Goal: Task Accomplishment & Management: Manage account settings

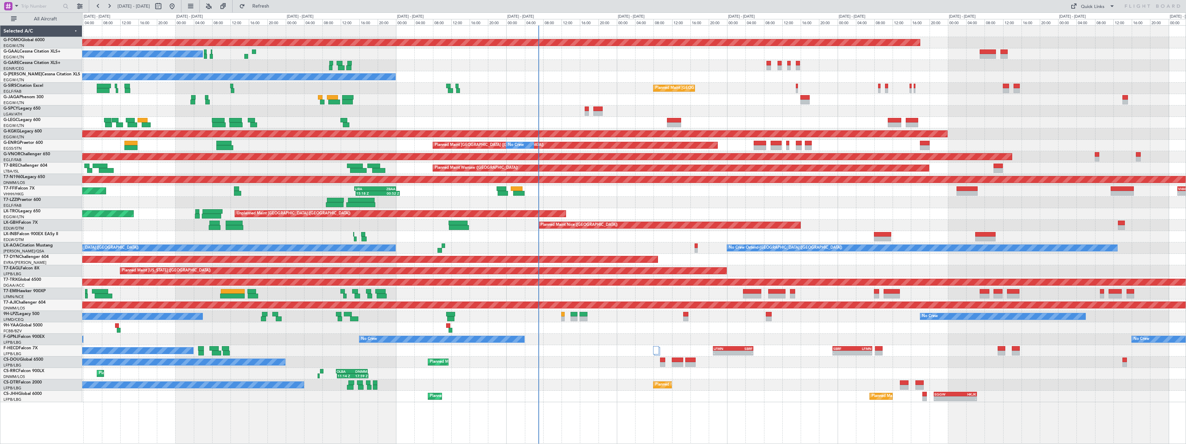
click at [656, 200] on div "Planned Maint Windsor Locks ([PERSON_NAME] Intl) No Crew Owner Planned Maint [G…" at bounding box center [634, 214] width 1104 height 376
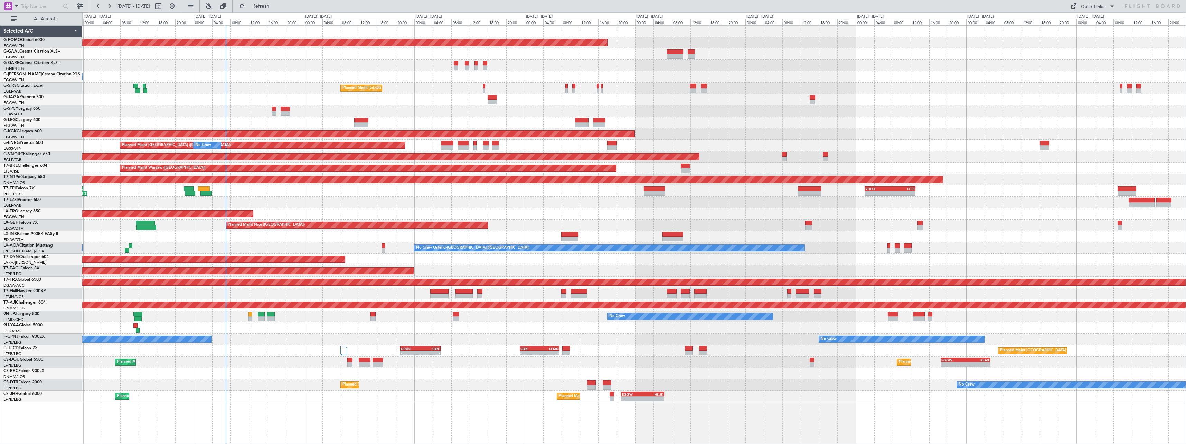
click at [426, 253] on div "Planned Maint Windsor Locks ([PERSON_NAME] Intl) No Crew Owner Planned Maint [G…" at bounding box center [634, 214] width 1104 height 376
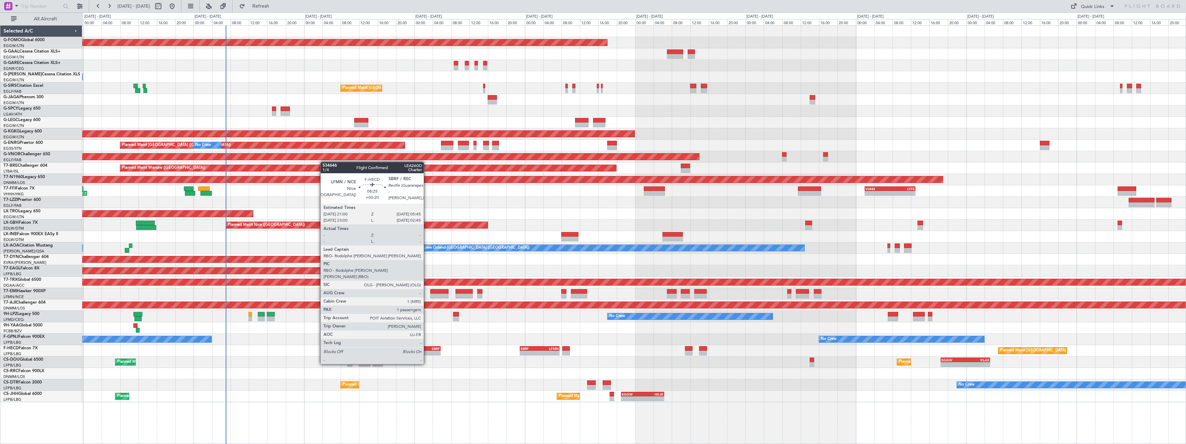
click at [427, 351] on div "-" at bounding box center [430, 353] width 19 height 4
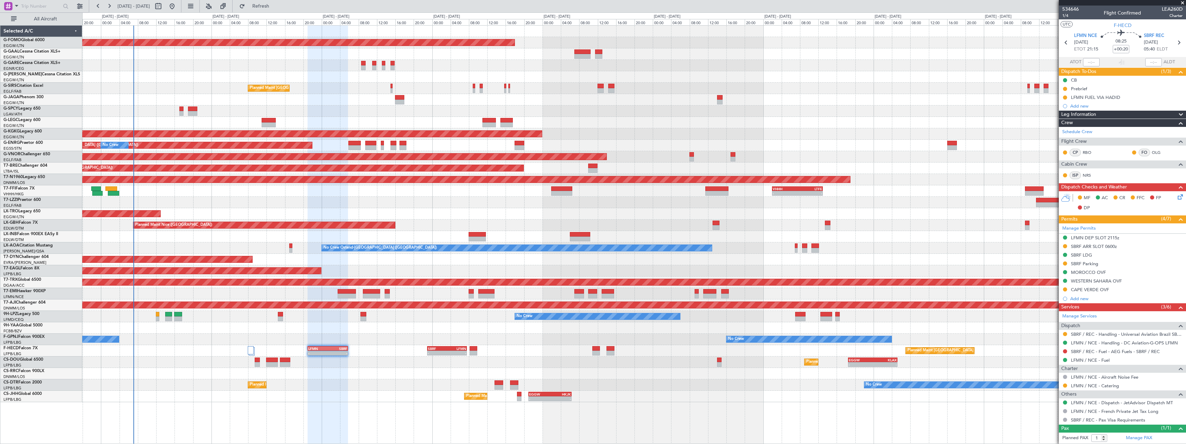
click at [325, 218] on div "Unplanned Maint [GEOGRAPHIC_DATA] ([GEOGRAPHIC_DATA])" at bounding box center [634, 213] width 1104 height 11
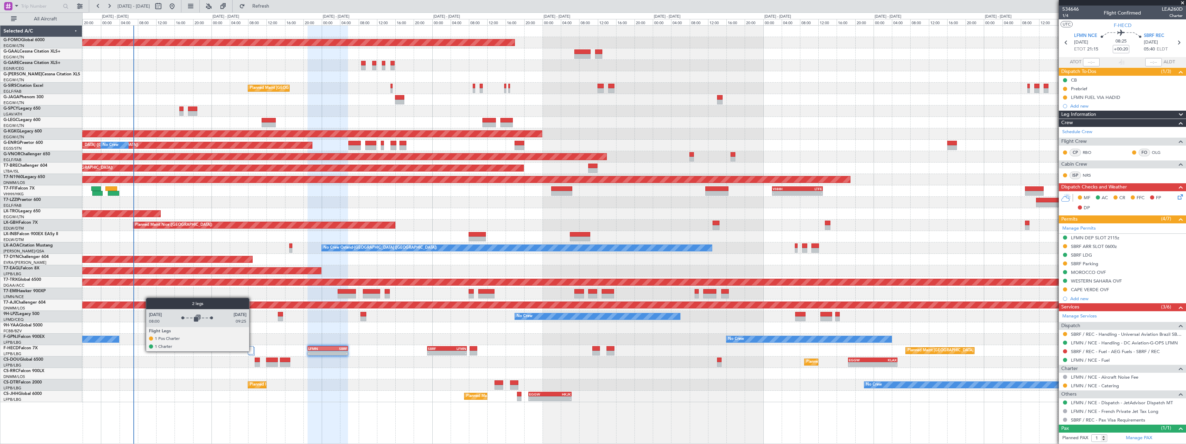
click at [252, 351] on div at bounding box center [251, 350] width 6 height 8
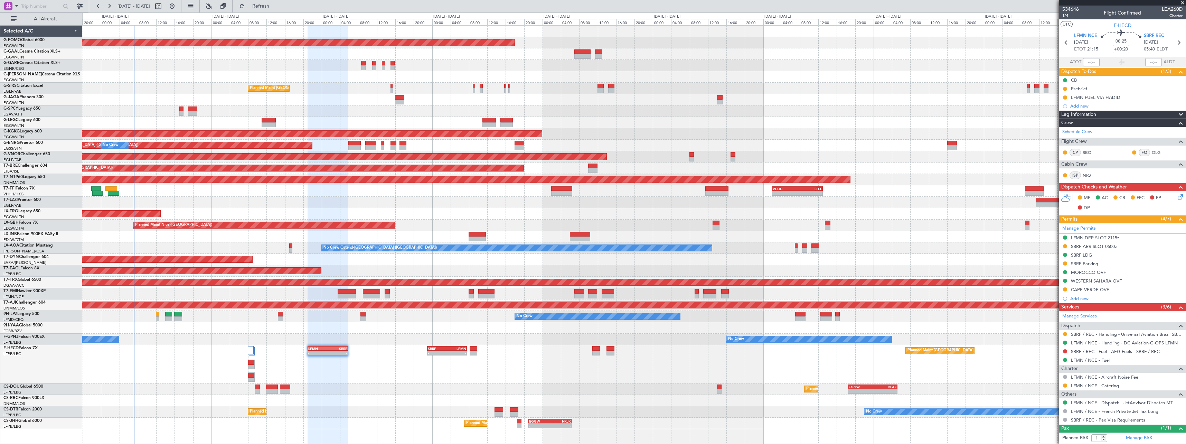
click at [282, 81] on div "Owner" at bounding box center [634, 76] width 1104 height 11
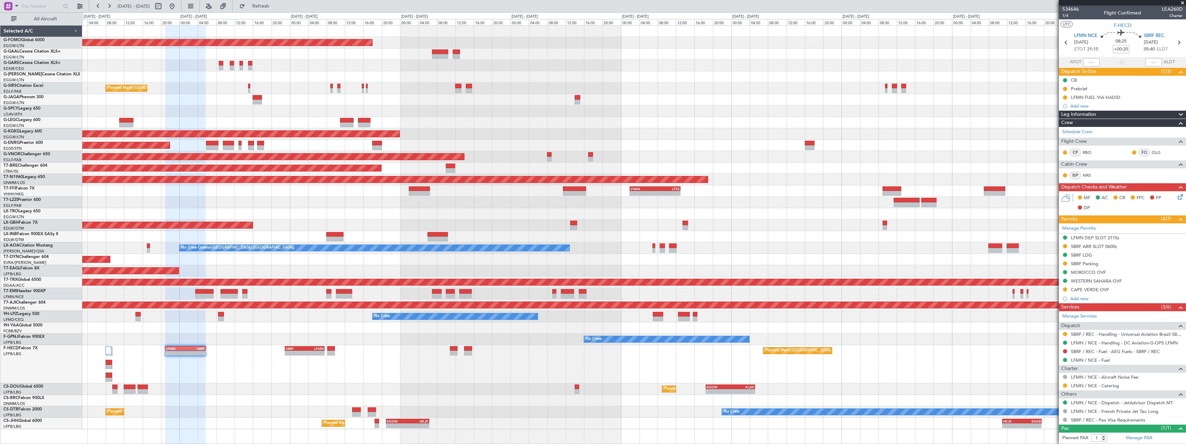
click at [639, 235] on div at bounding box center [634, 236] width 1104 height 11
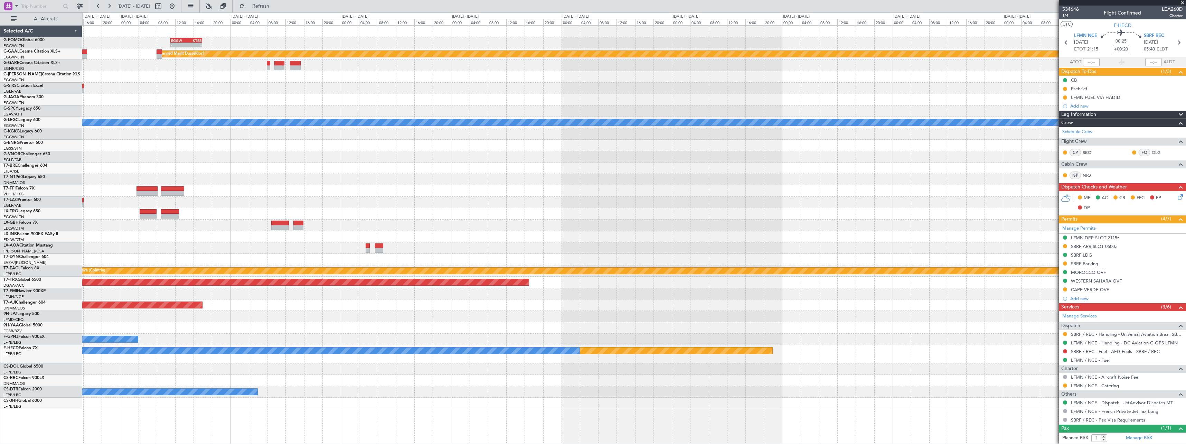
click at [232, 189] on div "- - EGGW 11:00 Z KTEB 17:55 Z Planned Maint Dusseldorf A/C Unavailable London (…" at bounding box center [634, 217] width 1104 height 383
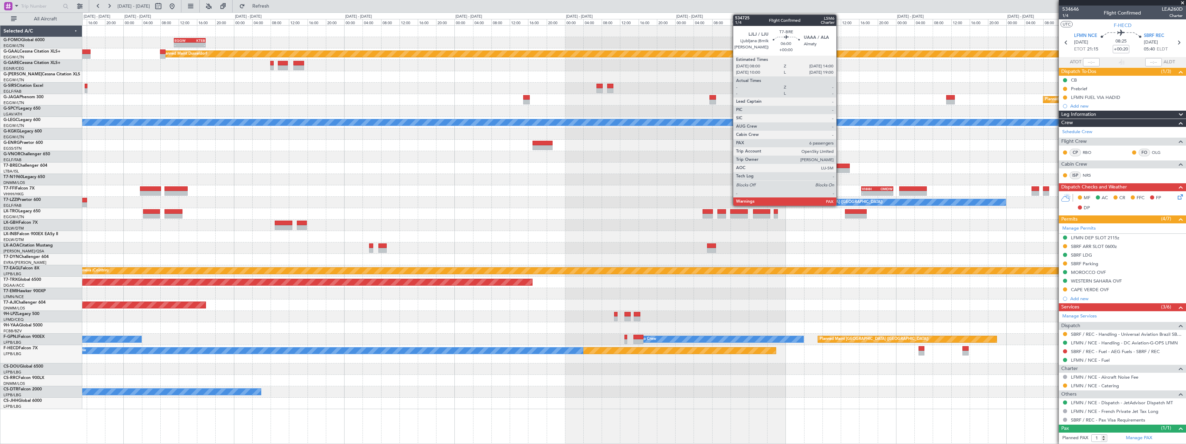
click at [840, 166] on div at bounding box center [836, 166] width 28 height 5
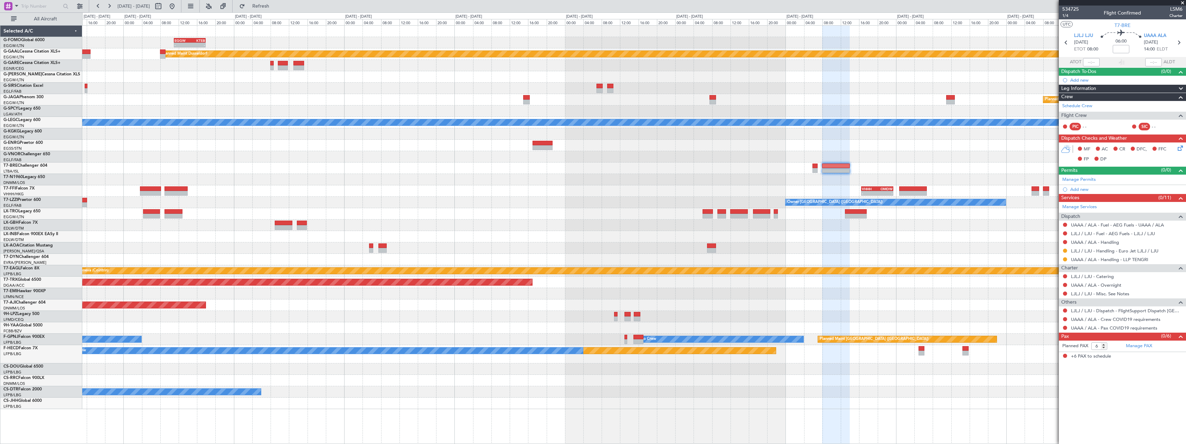
click at [1181, 89] on span at bounding box center [1181, 89] width 8 height 8
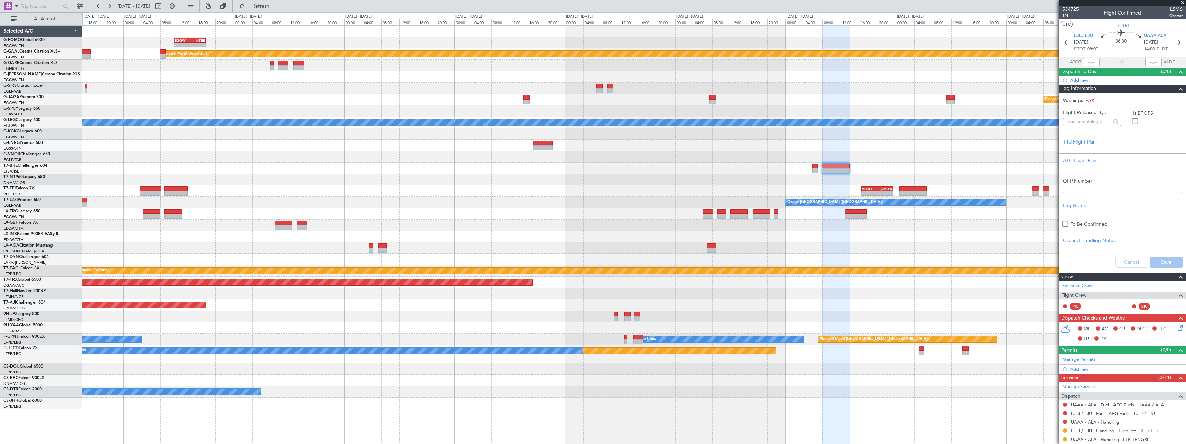
click at [1180, 90] on div "Leg Information" at bounding box center [1122, 89] width 127 height 8
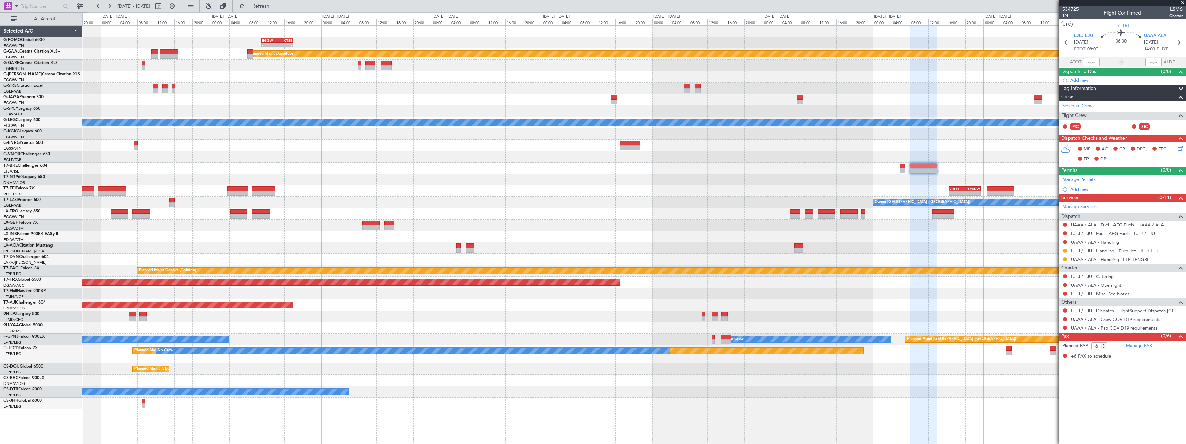
click at [982, 169] on div "- - EGGW 11:00 Z KTEB 17:55 Z Planned Maint Dusseldorf Planned Maint London (Lu…" at bounding box center [634, 217] width 1104 height 383
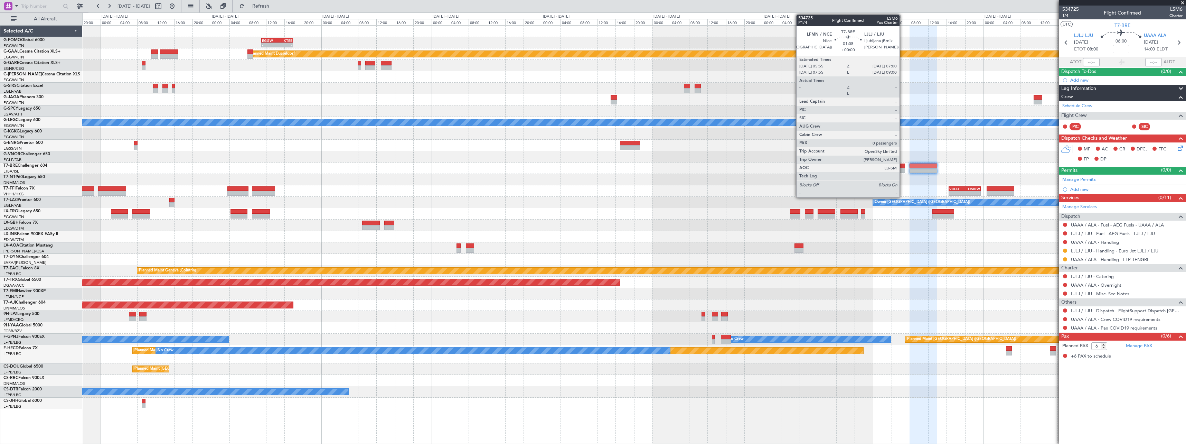
click at [902, 170] on div at bounding box center [902, 170] width 5 height 5
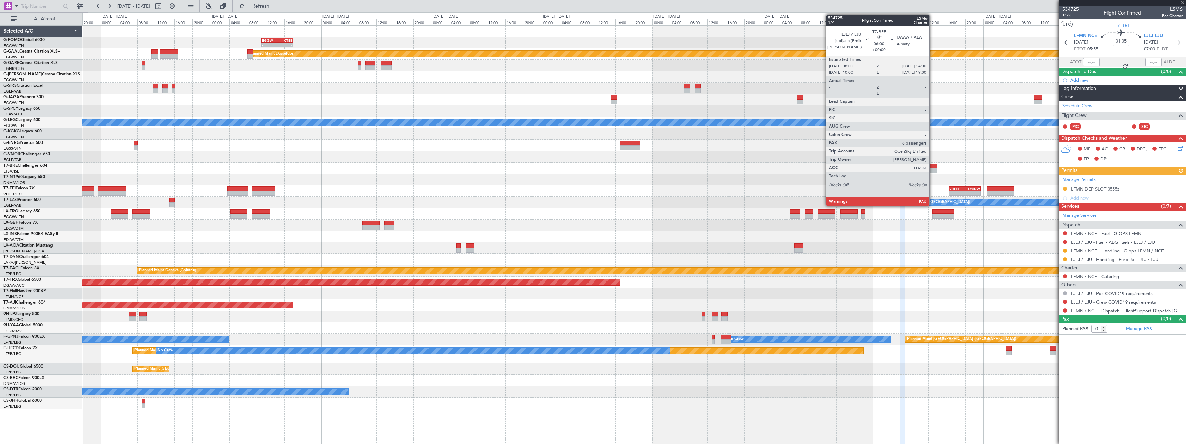
click at [933, 169] on div at bounding box center [924, 170] width 28 height 5
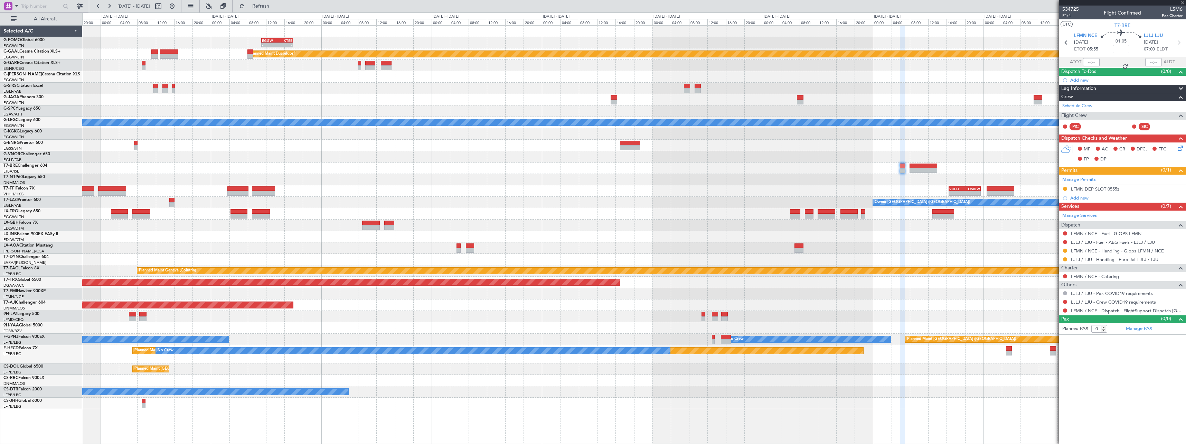
type input "6"
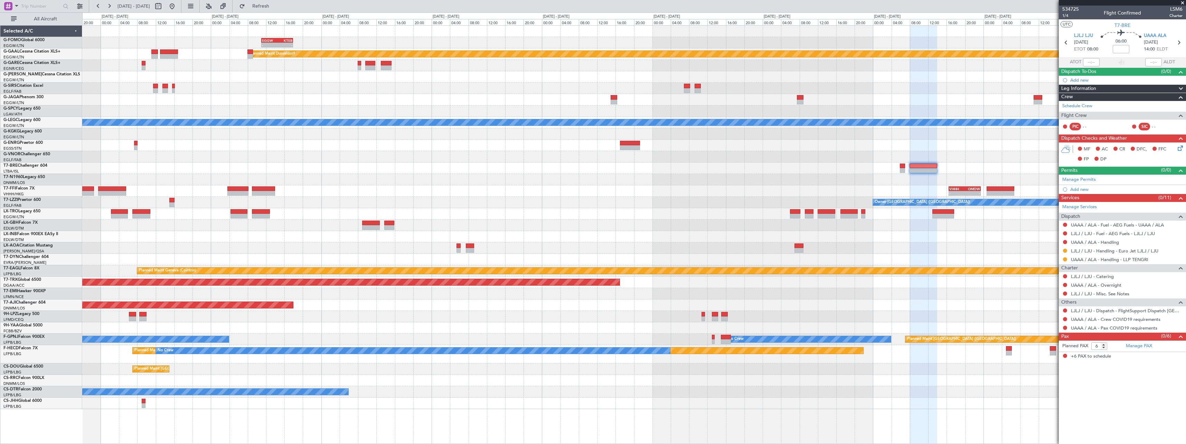
click at [1181, 88] on span at bounding box center [1181, 89] width 8 height 8
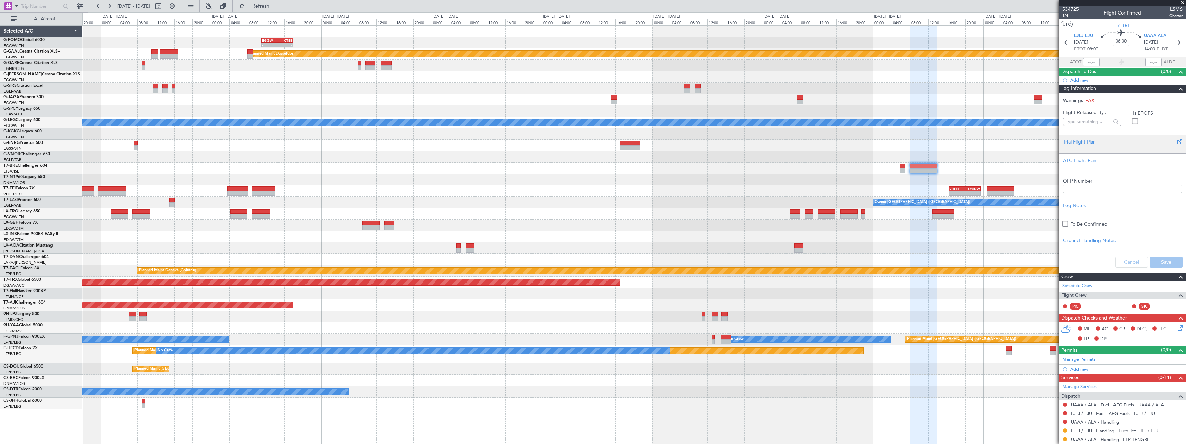
click at [1083, 141] on div "Trial Flight Plan" at bounding box center [1122, 141] width 119 height 7
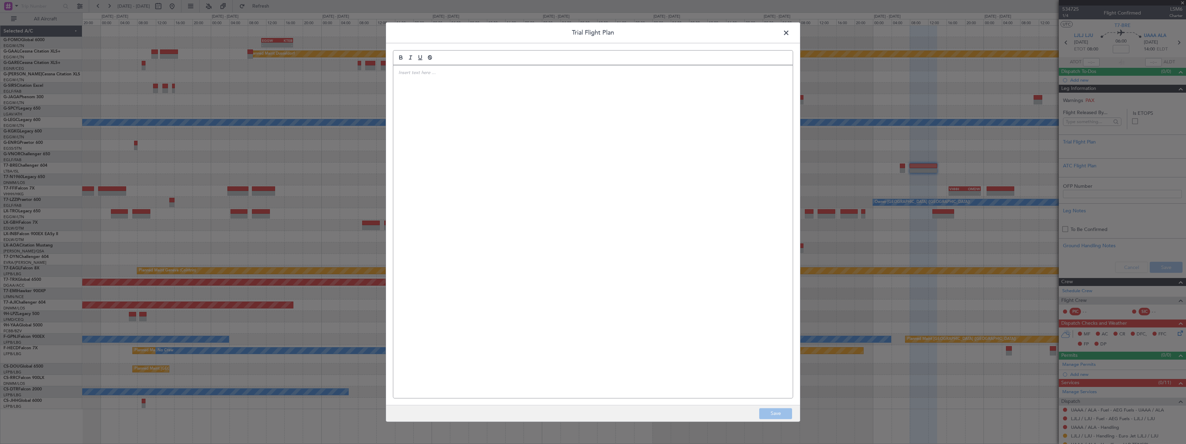
click at [663, 124] on div at bounding box center [593, 231] width 400 height 333
click at [645, 111] on div at bounding box center [593, 231] width 400 height 333
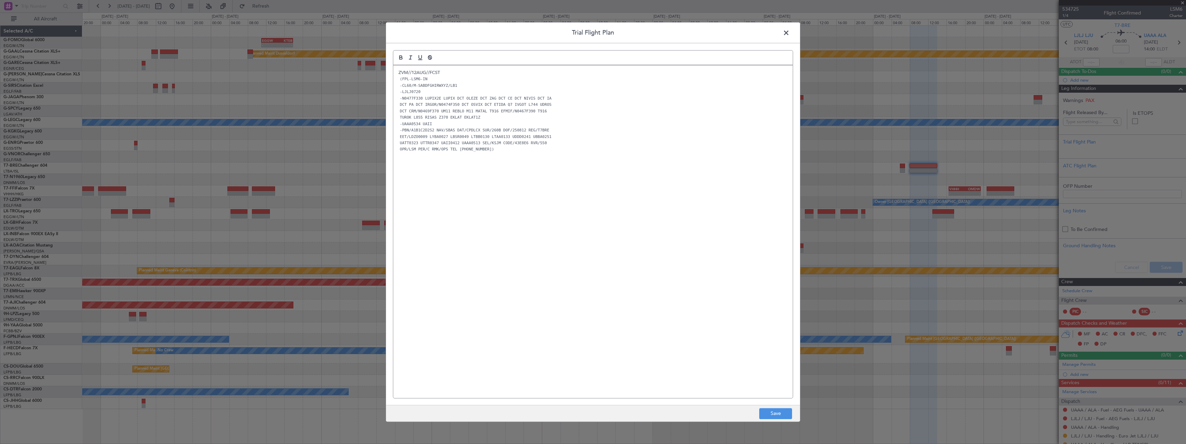
click at [769, 420] on footer "Save" at bounding box center [593, 413] width 414 height 17
drag, startPoint x: 773, startPoint y: 413, endPoint x: 778, endPoint y: 414, distance: 4.5
click at [774, 413] on button "Save" at bounding box center [775, 413] width 33 height 11
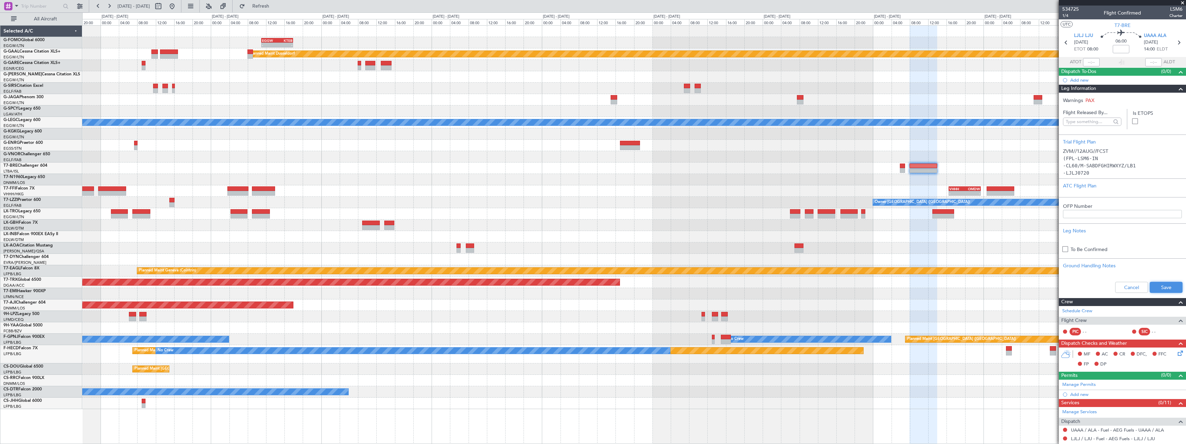
click at [1157, 285] on button "Save" at bounding box center [1166, 287] width 33 height 11
click at [1178, 92] on span at bounding box center [1181, 89] width 8 height 8
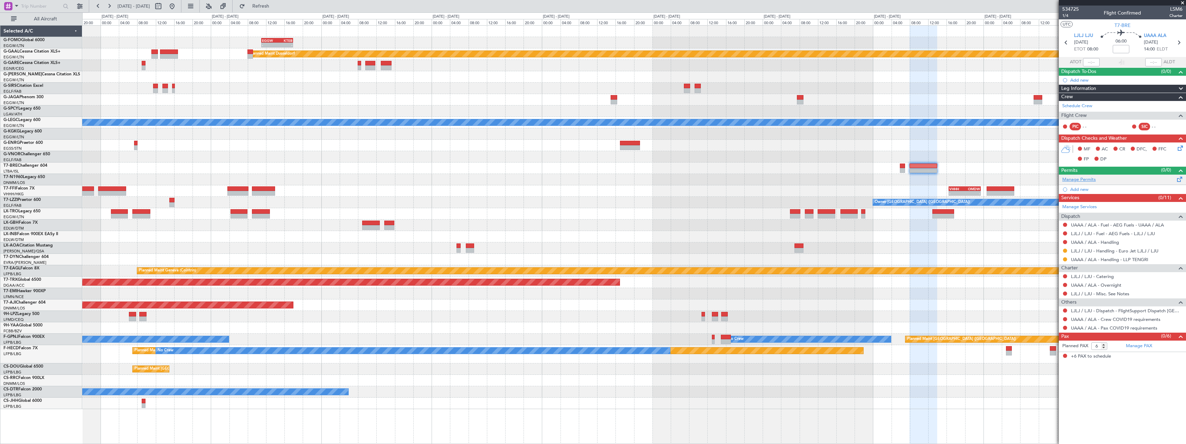
click at [1087, 181] on link "Manage Permits" at bounding box center [1080, 179] width 34 height 7
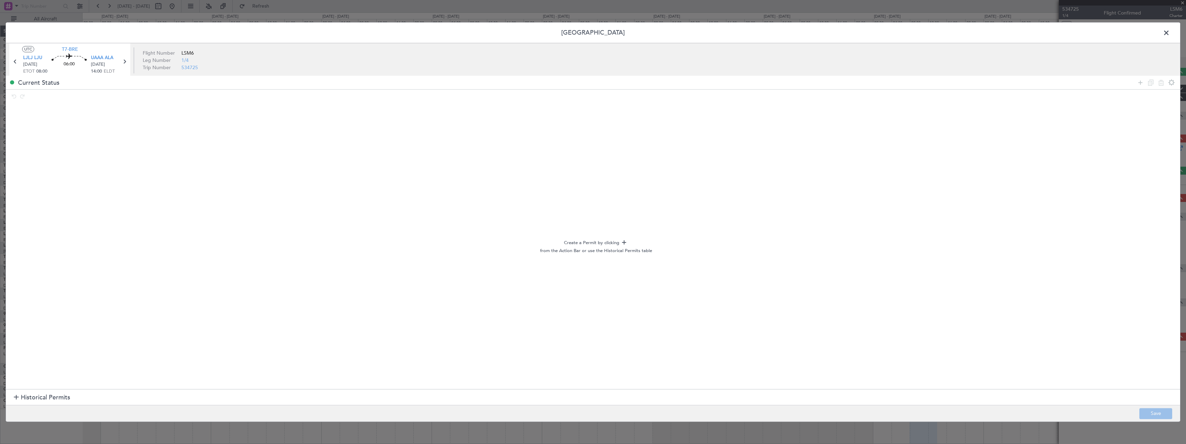
drag, startPoint x: 1139, startPoint y: 81, endPoint x: 1122, endPoint y: 88, distance: 18.4
click at [1139, 81] on icon at bounding box center [1141, 82] width 8 height 8
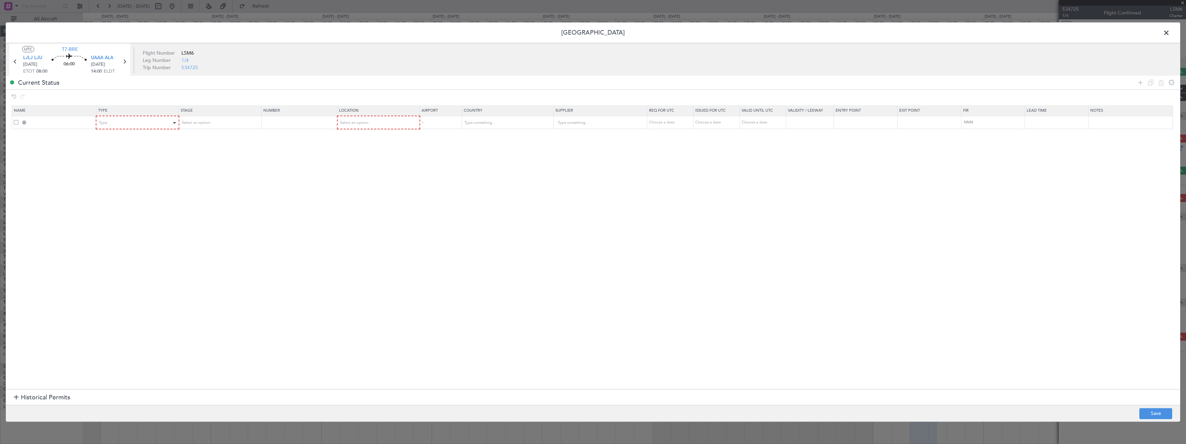
drag, startPoint x: 144, startPoint y: 103, endPoint x: 136, endPoint y: 124, distance: 23.0
click at [144, 105] on main "Current Status Name Type Stage Number Location Airport Country Supplier Req For…" at bounding box center [593, 240] width 1175 height 329
click at [136, 127] on div "Type" at bounding box center [135, 123] width 72 height 10
click at [137, 168] on span "Landing" at bounding box center [139, 164] width 77 height 10
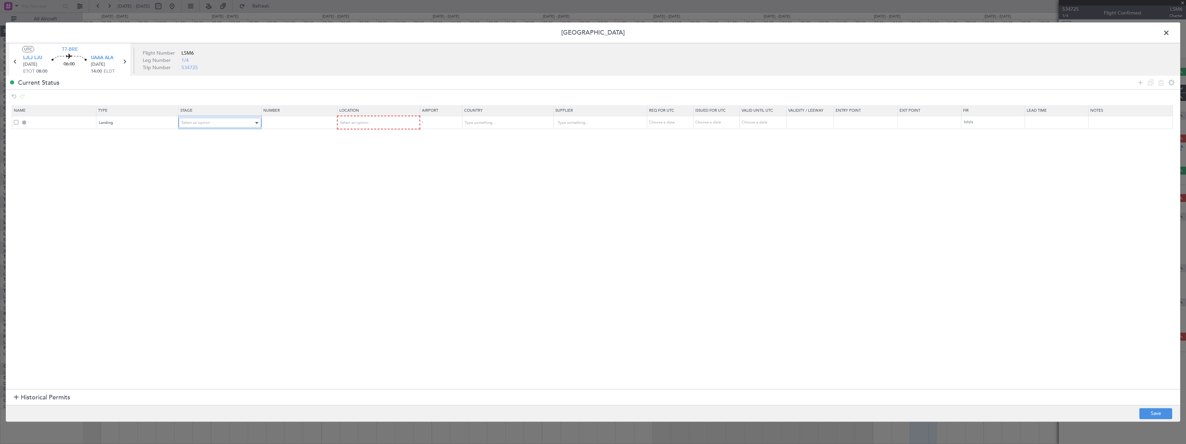
click at [241, 120] on div "Select an option" at bounding box center [217, 123] width 72 height 10
click at [235, 148] on span "Not Requested" at bounding box center [222, 147] width 77 height 10
click at [410, 121] on div "Select an option" at bounding box center [376, 123] width 73 height 10
click at [387, 157] on span "Arrival" at bounding box center [382, 158] width 77 height 10
click at [1139, 81] on icon at bounding box center [1141, 82] width 8 height 8
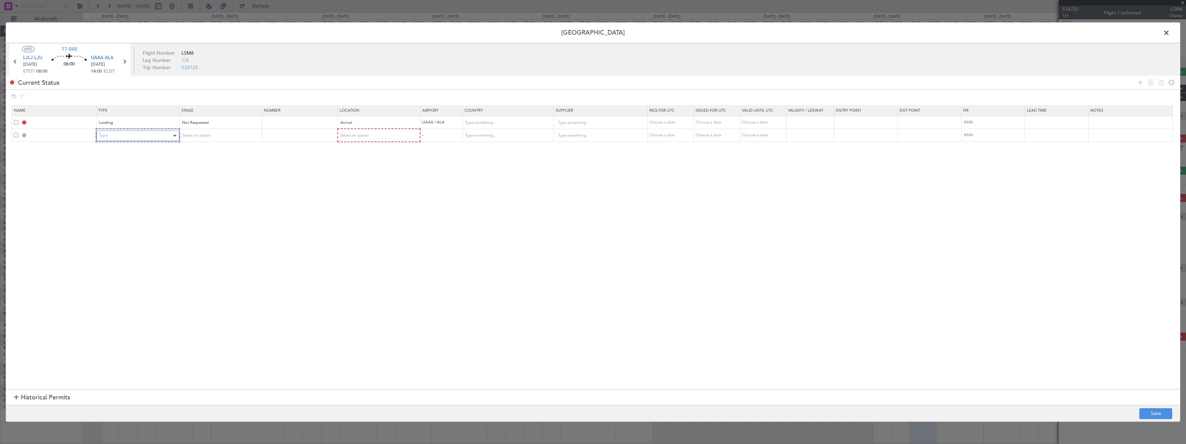
click at [160, 134] on div "Type" at bounding box center [135, 135] width 72 height 10
click at [139, 164] on span "Overflight" at bounding box center [139, 163] width 77 height 10
click at [209, 131] on div "Select an option" at bounding box center [217, 135] width 72 height 10
click at [215, 182] on span "Requested" at bounding box center [222, 181] width 77 height 10
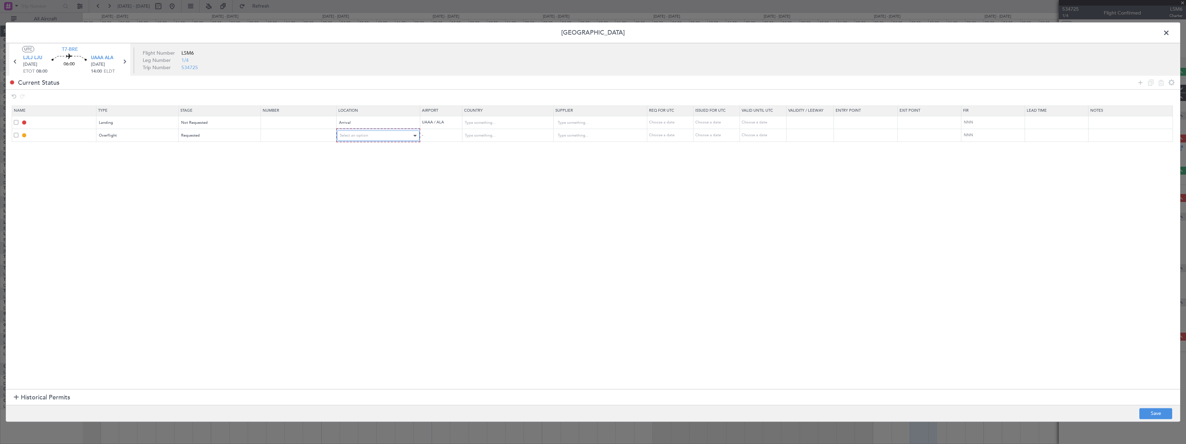
click at [353, 137] on span "Select an option" at bounding box center [354, 135] width 28 height 5
click at [360, 193] on span "Enroute" at bounding box center [382, 191] width 77 height 10
click at [502, 131] on input "text" at bounding box center [503, 135] width 79 height 10
click at [504, 147] on span "Turkey" at bounding box center [512, 146] width 82 height 10
type input "Turkey"
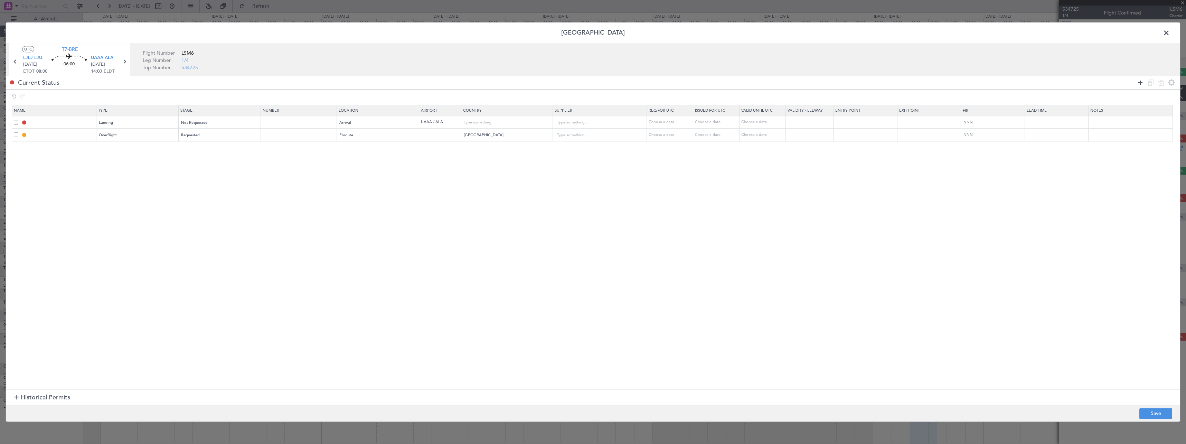
click at [1142, 83] on icon at bounding box center [1141, 82] width 8 height 8
click at [110, 152] on div "Type" at bounding box center [135, 148] width 72 height 10
click at [137, 209] on span "Overflight" at bounding box center [139, 210] width 77 height 10
click at [224, 146] on div "Select an option" at bounding box center [217, 148] width 72 height 10
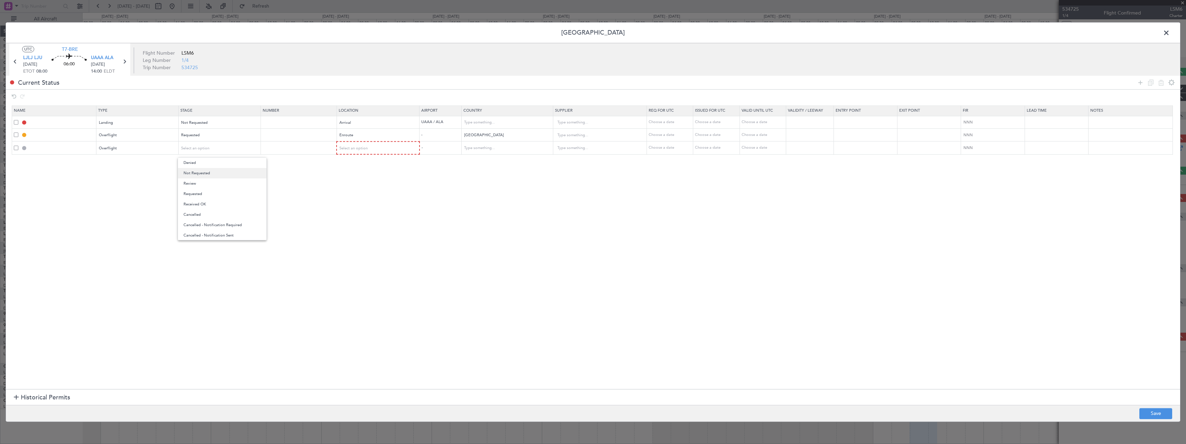
click at [224, 172] on span "Not Requested" at bounding box center [222, 173] width 77 height 10
click at [373, 152] on div "Select an option" at bounding box center [376, 148] width 73 height 10
click at [365, 204] on span "Enroute" at bounding box center [382, 204] width 77 height 10
drag, startPoint x: 1164, startPoint y: 415, endPoint x: 1182, endPoint y: 363, distance: 54.7
click at [1164, 415] on button "Save" at bounding box center [1156, 413] width 33 height 11
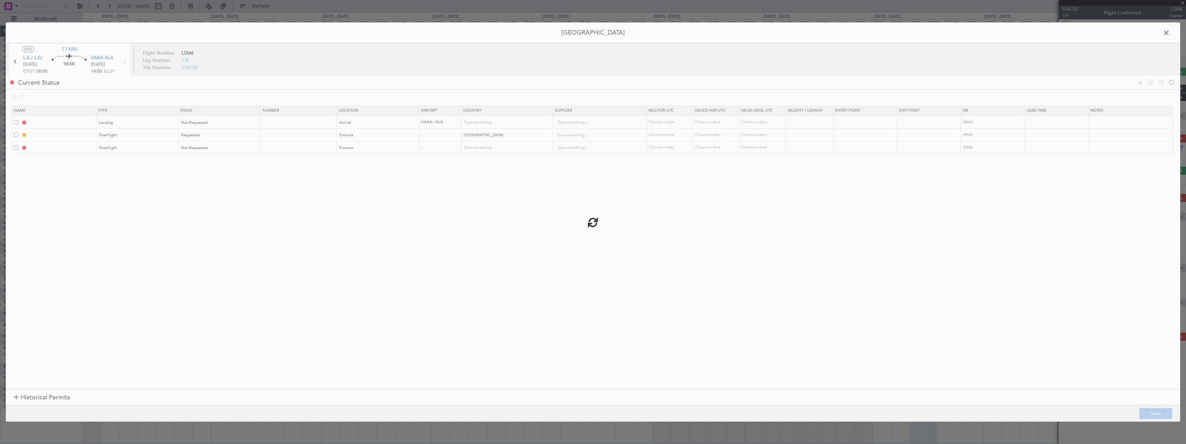
click at [1167, 34] on div at bounding box center [593, 221] width 1175 height 399
click at [1164, 33] on div at bounding box center [593, 221] width 1175 height 399
click at [1167, 34] on div at bounding box center [593, 221] width 1175 height 399
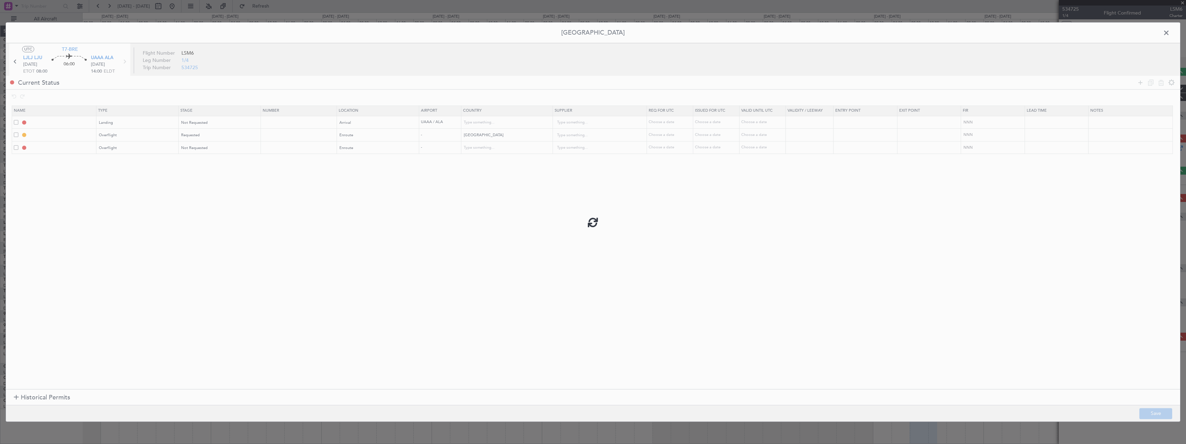
type input "UAAA LDG"
type input "Kazakhstan"
type input "NNN"
type input "TURKEY OVF"
type input "NNN"
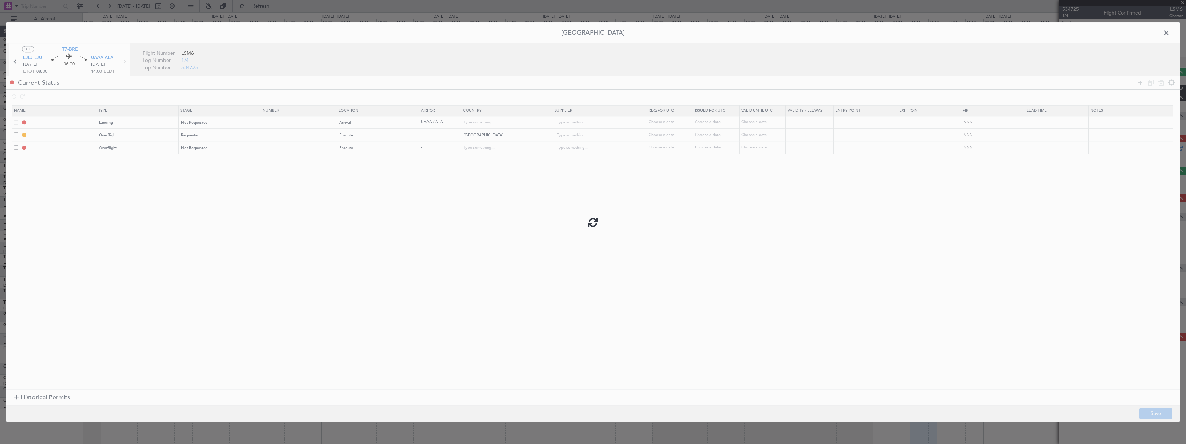
type input "OVF"
type input "NNN"
click at [1170, 33] on span at bounding box center [1170, 35] width 0 height 14
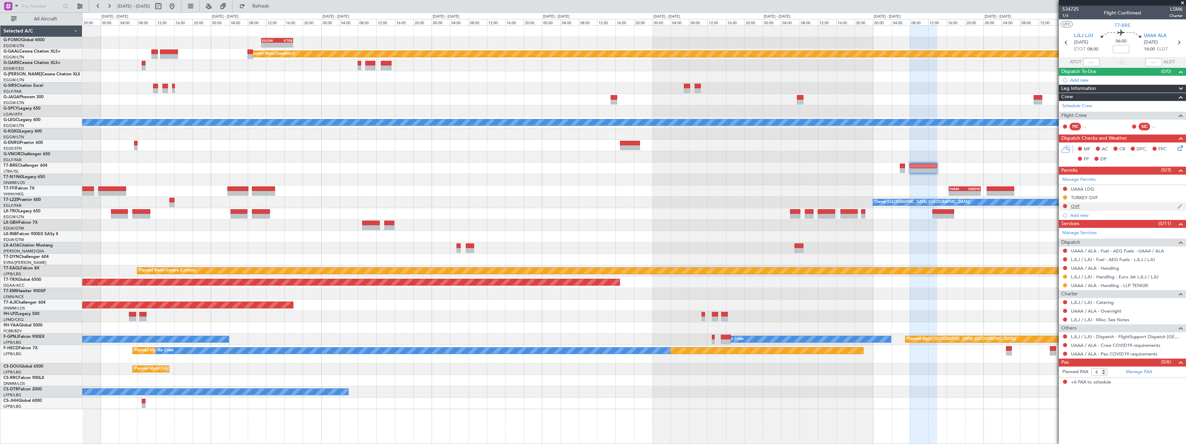
click at [1073, 207] on div "OVF" at bounding box center [1075, 206] width 9 height 6
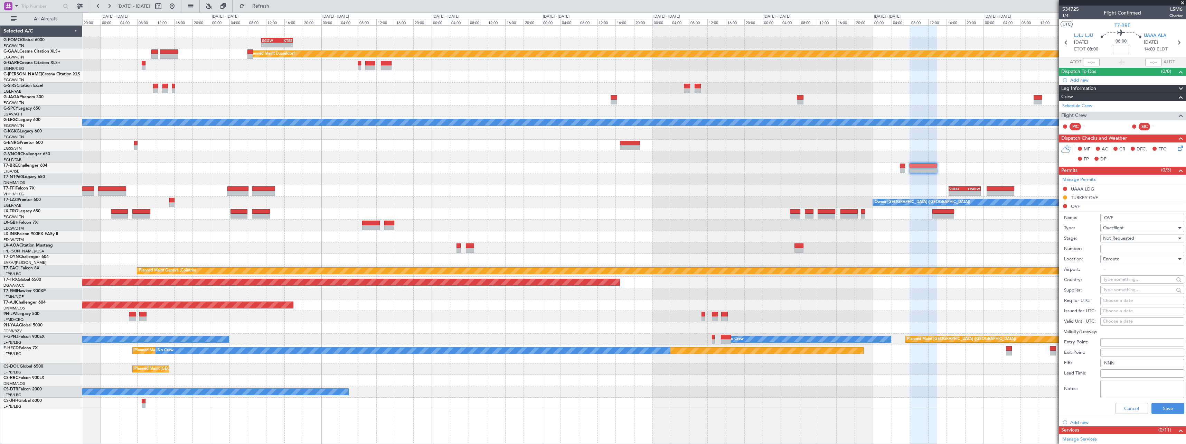
click at [1119, 279] on input "text" at bounding box center [1138, 279] width 71 height 10
click at [1132, 292] on span "Uzbekistan" at bounding box center [1140, 289] width 68 height 10
type input "Uzbekistan"
click at [1168, 409] on button "Save" at bounding box center [1168, 408] width 33 height 11
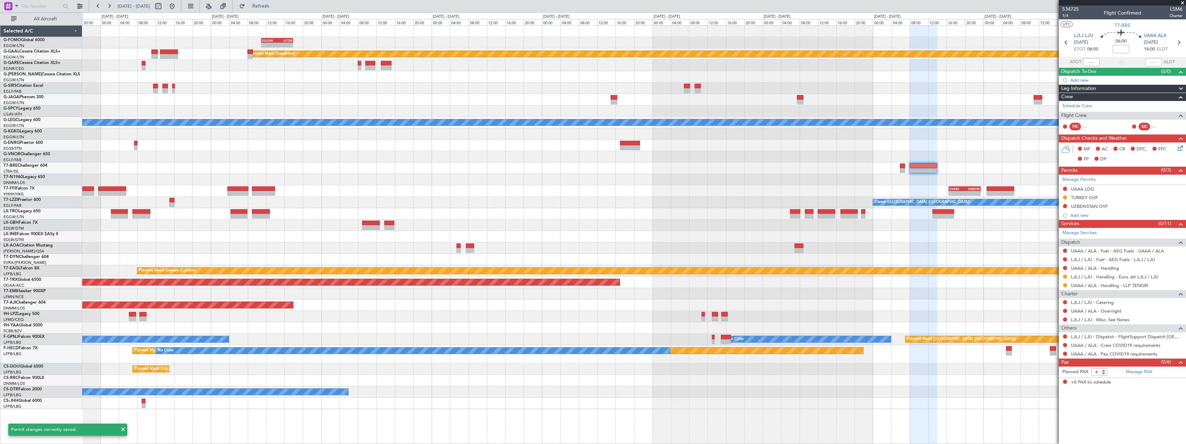
click at [1180, 87] on span at bounding box center [1181, 89] width 8 height 8
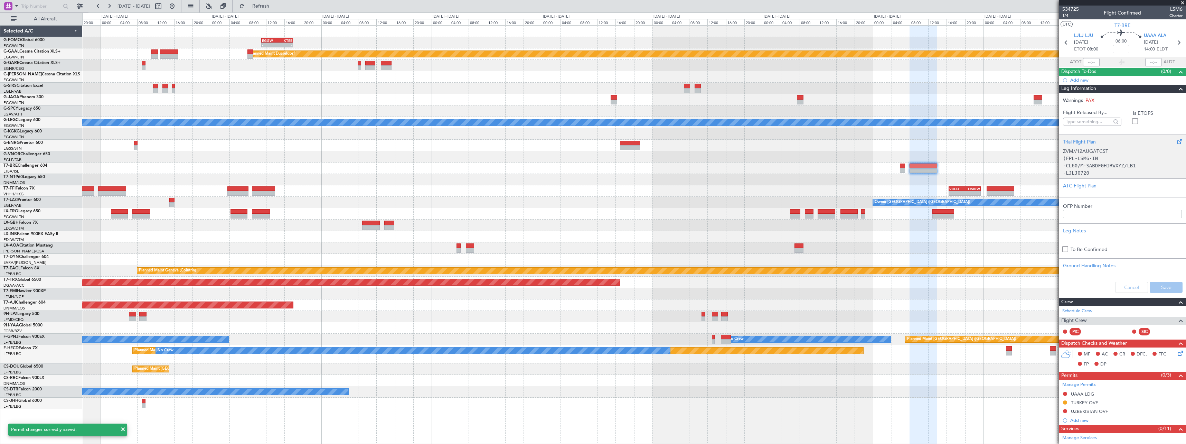
click at [1083, 139] on div "Trial Flight Plan" at bounding box center [1122, 141] width 119 height 7
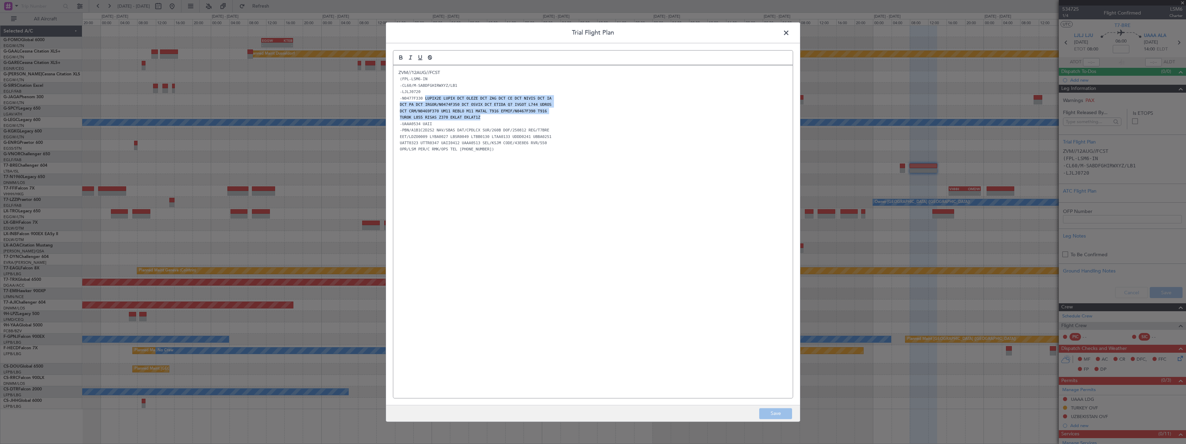
drag, startPoint x: 423, startPoint y: 97, endPoint x: 479, endPoint y: 117, distance: 59.5
click at [479, 117] on div "ZVM//12AUG//FCST (FPL-LSM6-IN -CL60/M-SABDFGHIRWXYZ/LB1 -LJLJ0720 -N0477F330 LU…" at bounding box center [593, 231] width 400 height 333
copy div "LUPIX2E LUPIX DCT OLEZE DCT ZAG DCT CE DCT NIVIS DCT IA DCT PA DCT IRGOR/N0474F…"
drag, startPoint x: 786, startPoint y: 33, endPoint x: 819, endPoint y: 52, distance: 37.8
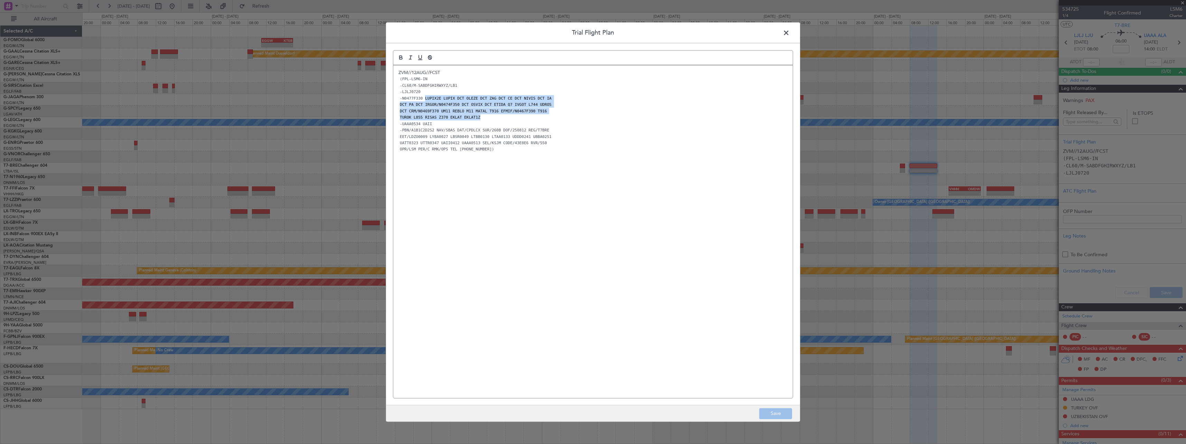
click at [790, 33] on span at bounding box center [790, 35] width 0 height 14
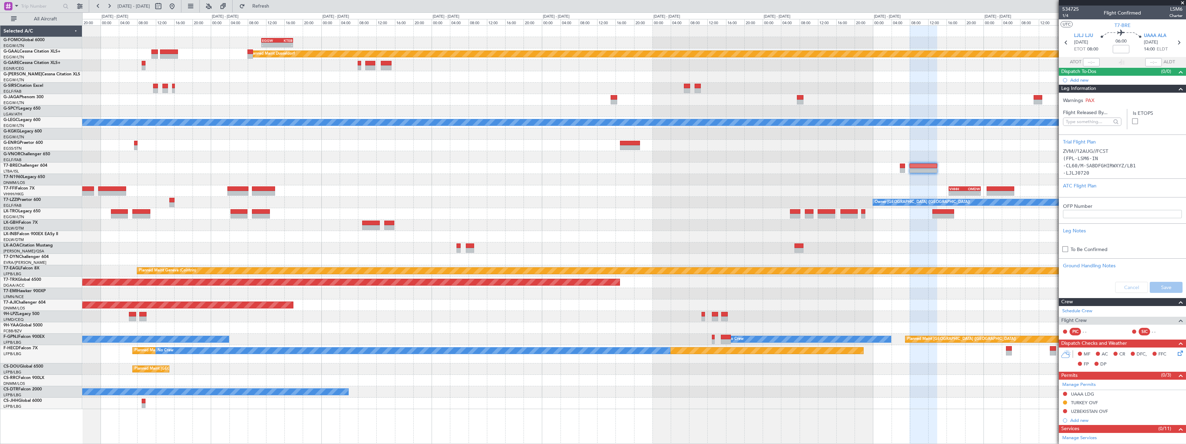
click at [1177, 88] on span at bounding box center [1181, 89] width 8 height 8
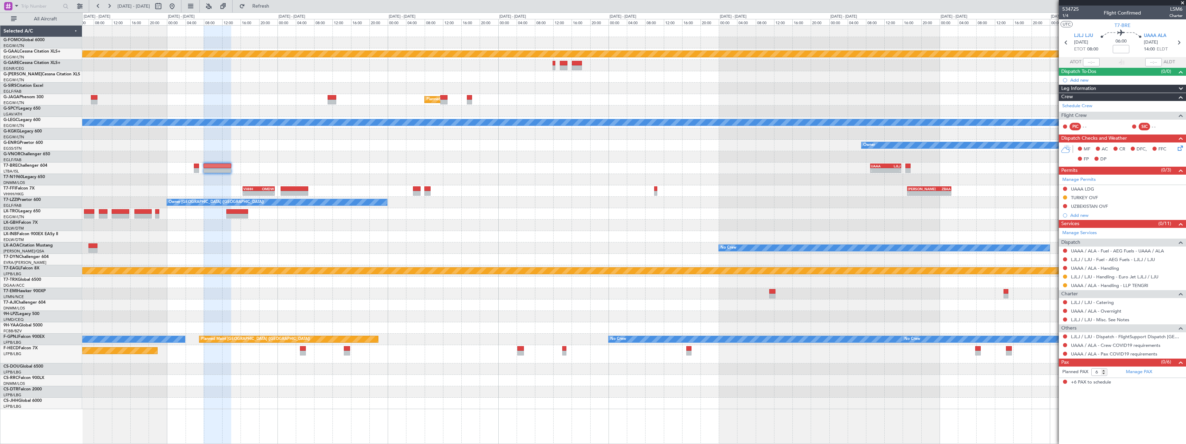
click at [289, 157] on div "Planned Maint Dusseldorf Planned Maint London (Luton) A/C Unavailable London (L…" at bounding box center [634, 217] width 1104 height 383
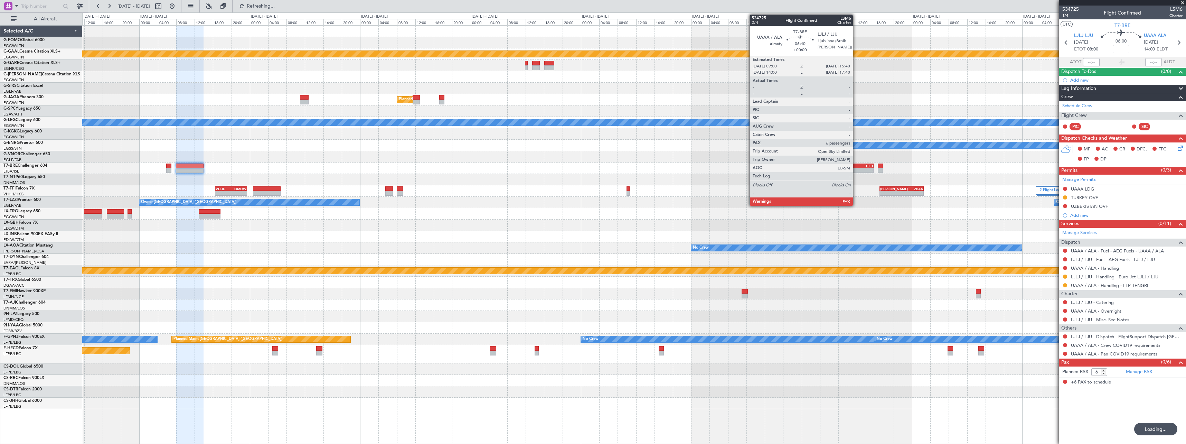
click at [856, 169] on div "-" at bounding box center [850, 170] width 15 height 4
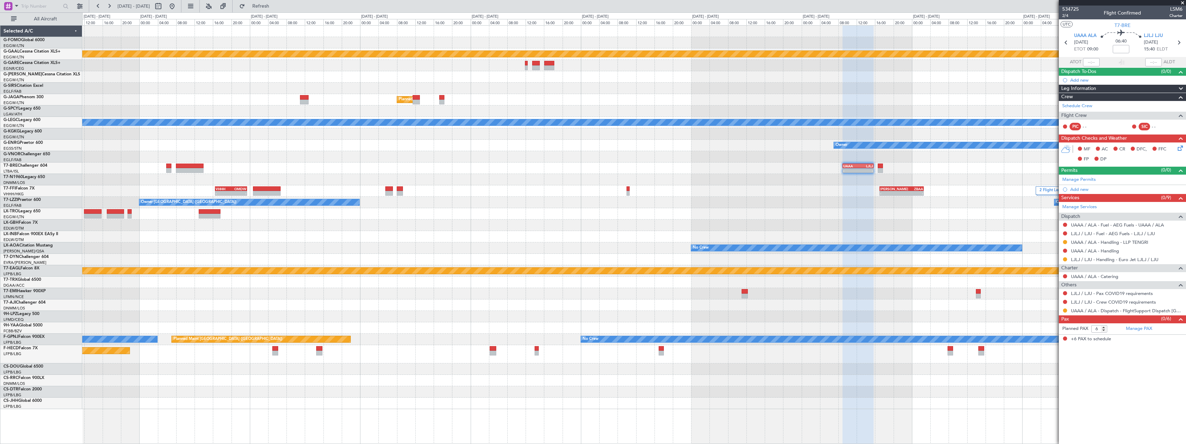
click at [723, 194] on div "Planned Maint Dusseldorf Planned Maint London (Luton) A/C Unavailable London (L…" at bounding box center [634, 217] width 1104 height 383
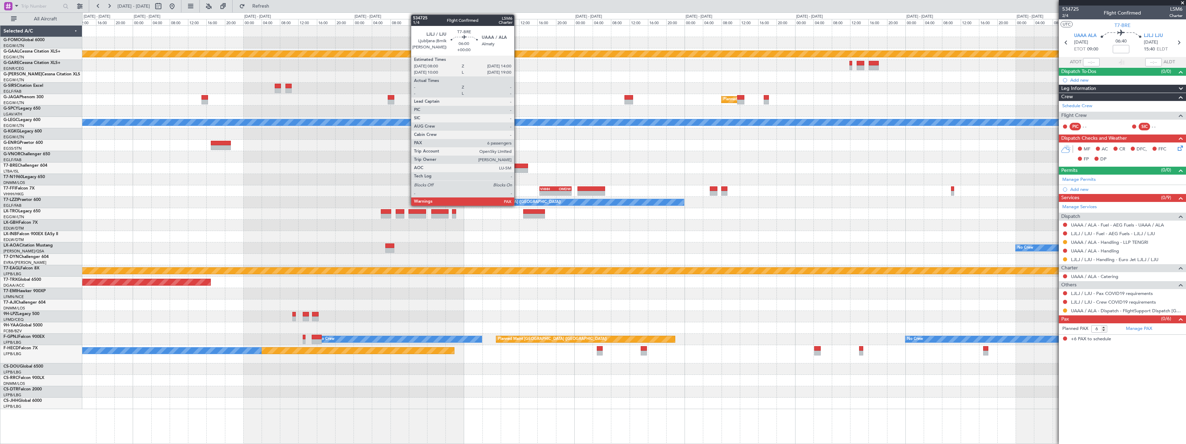
click at [517, 167] on div at bounding box center [515, 166] width 28 height 5
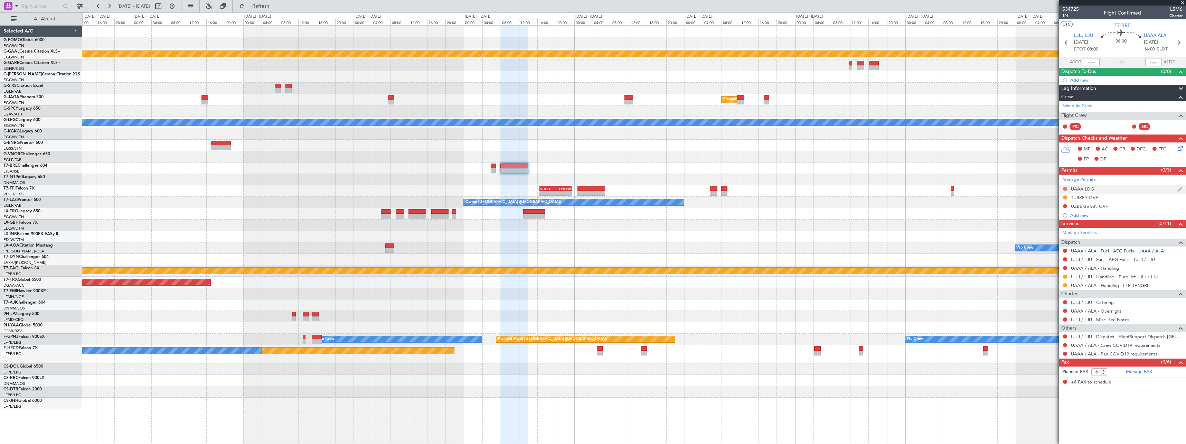
click at [1065, 188] on button at bounding box center [1065, 189] width 4 height 4
click at [1059, 220] on li "Requested" at bounding box center [1065, 219] width 80 height 10
click at [1089, 195] on div "TURKEY OVF" at bounding box center [1084, 198] width 27 height 6
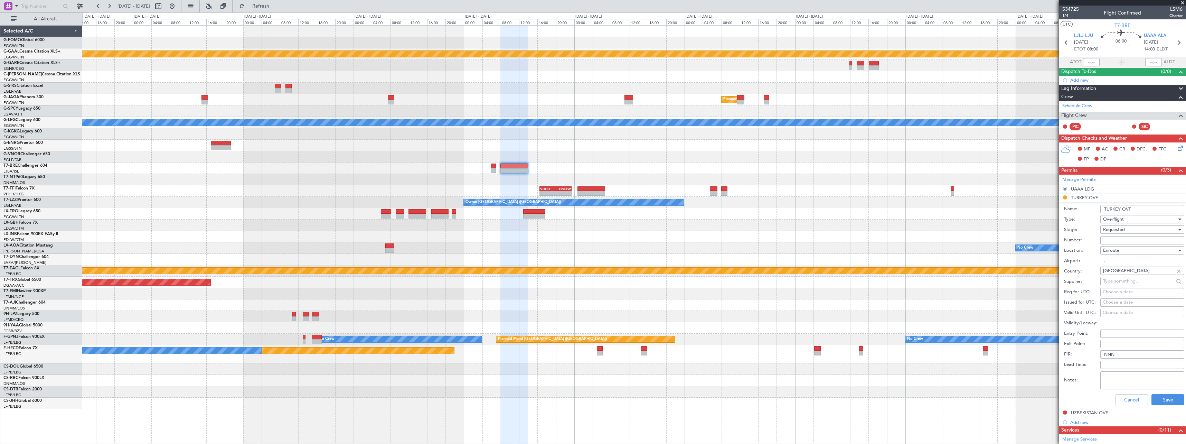
click at [1134, 237] on input "Number:" at bounding box center [1143, 240] width 84 height 8
type input "ECAC BUSINESS FLIGHT"
click at [1131, 230] on div "Requested" at bounding box center [1140, 229] width 74 height 10
drag, startPoint x: 1132, startPoint y: 285, endPoint x: 1137, endPoint y: 290, distance: 6.6
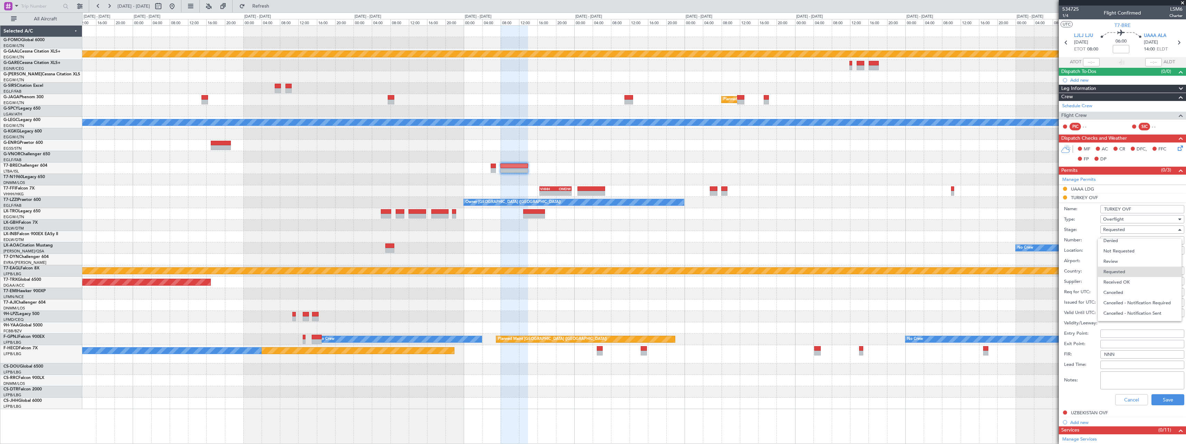
click at [1132, 284] on span "Received OK" at bounding box center [1140, 282] width 73 height 10
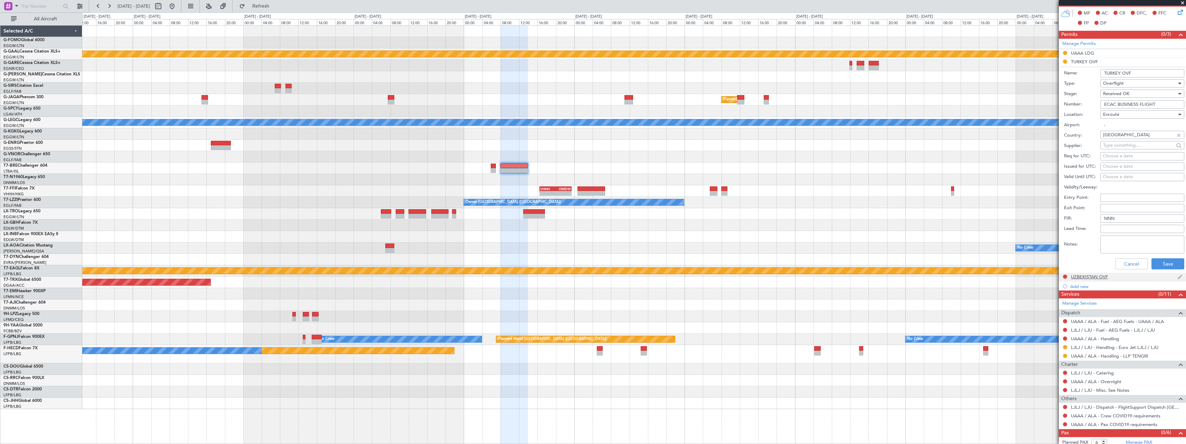
scroll to position [138, 0]
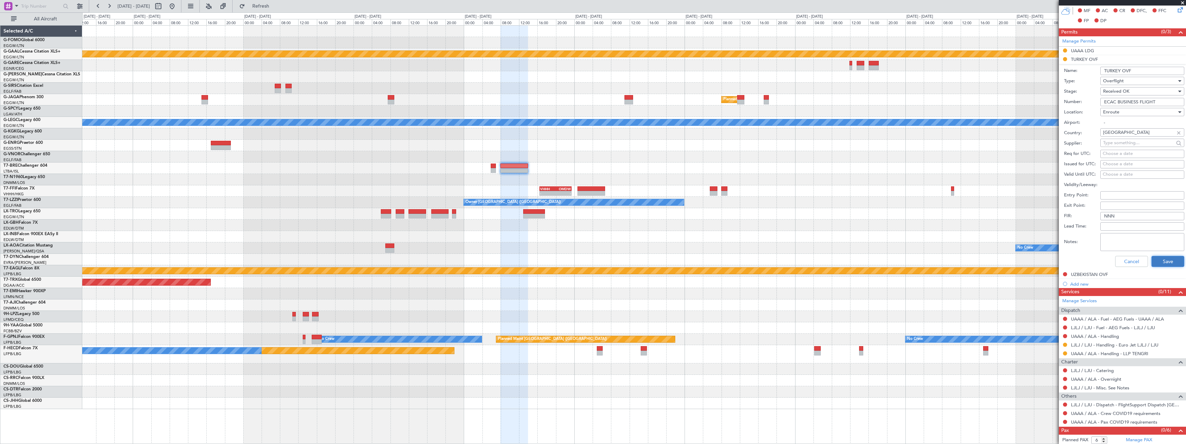
click at [1165, 256] on button "Save" at bounding box center [1168, 261] width 33 height 11
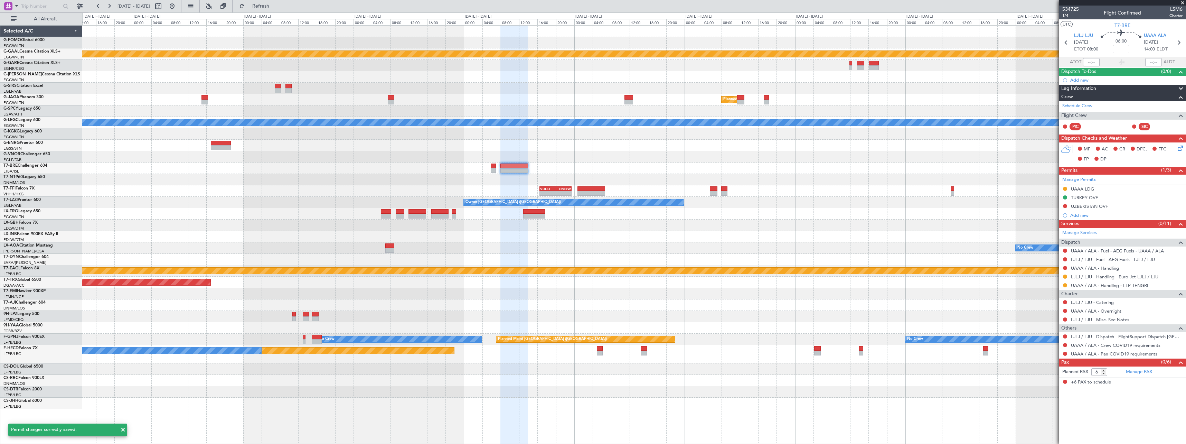
scroll to position [0, 0]
click at [1066, 269] on button at bounding box center [1065, 268] width 4 height 4
click at [1034, 278] on li "Not Required" at bounding box center [1065, 277] width 80 height 10
click at [1064, 335] on button at bounding box center [1065, 336] width 4 height 4
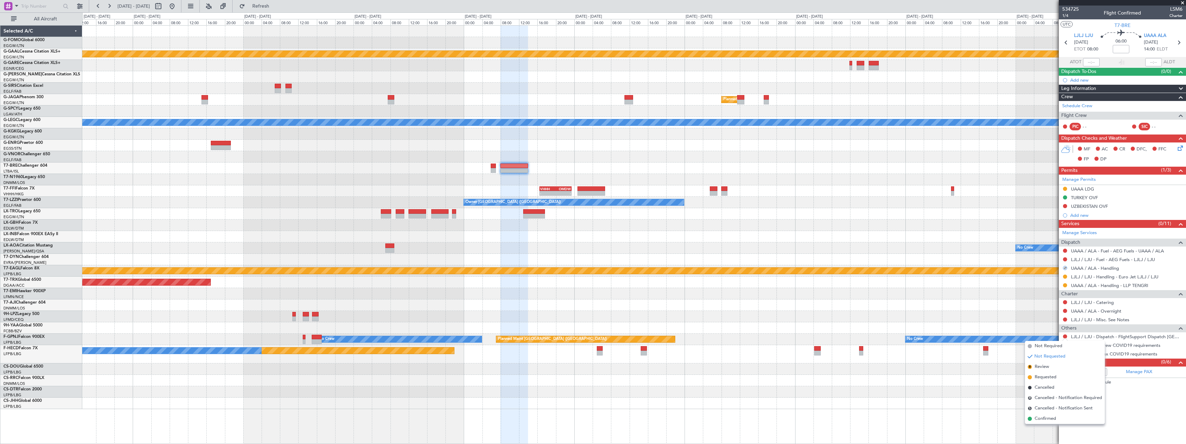
drag, startPoint x: 1048, startPoint y: 419, endPoint x: 1051, endPoint y: 412, distance: 7.0
click at [1048, 418] on span "Confirmed" at bounding box center [1045, 418] width 21 height 7
drag, startPoint x: 1066, startPoint y: 344, endPoint x: 1062, endPoint y: 347, distance: 4.7
click at [1064, 345] on button at bounding box center [1065, 345] width 4 height 4
click at [1042, 353] on span "Not Required" at bounding box center [1049, 354] width 28 height 7
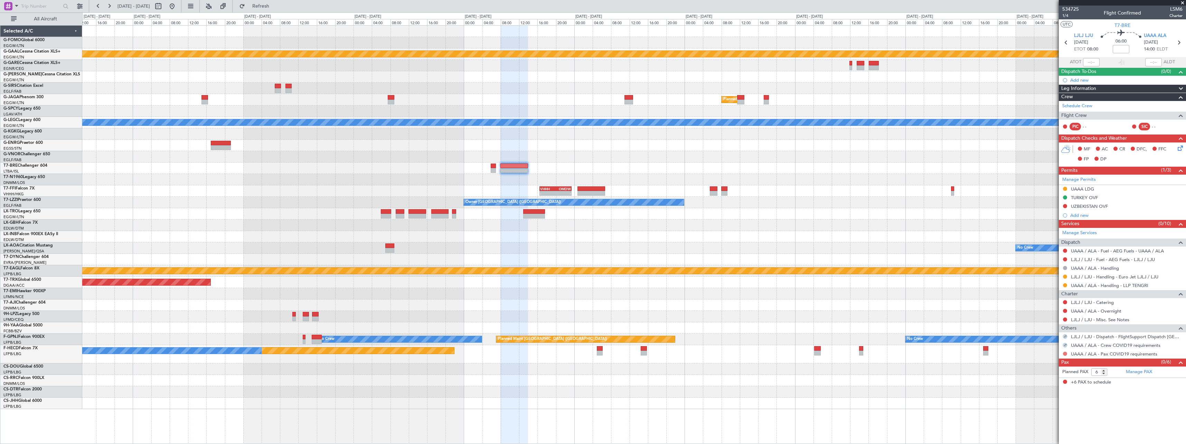
click at [1065, 353] on button at bounding box center [1065, 354] width 4 height 4
click at [1040, 364] on span "Not Required" at bounding box center [1049, 363] width 28 height 7
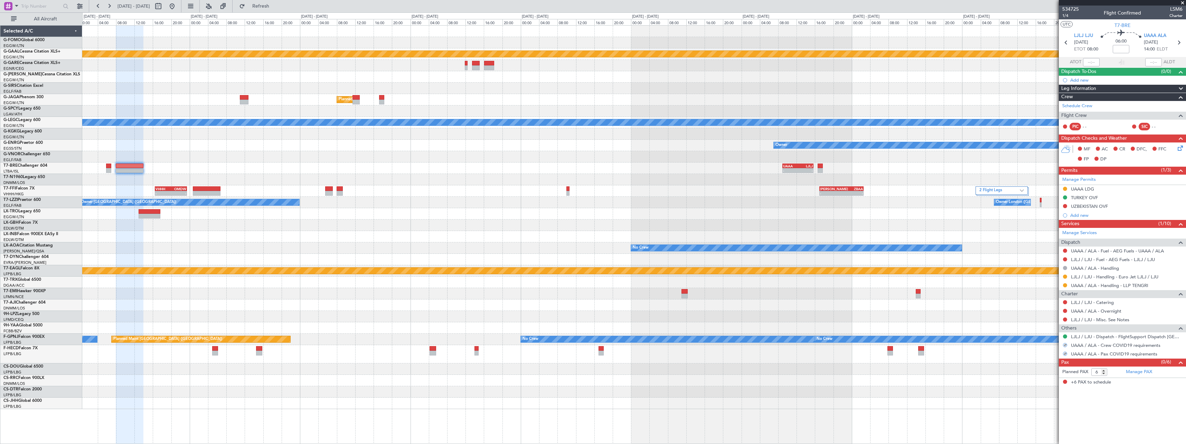
click at [511, 196] on div "Planned Maint Dusseldorf Planned Maint London (Luton) A/C Unavailable London (L…" at bounding box center [634, 217] width 1104 height 383
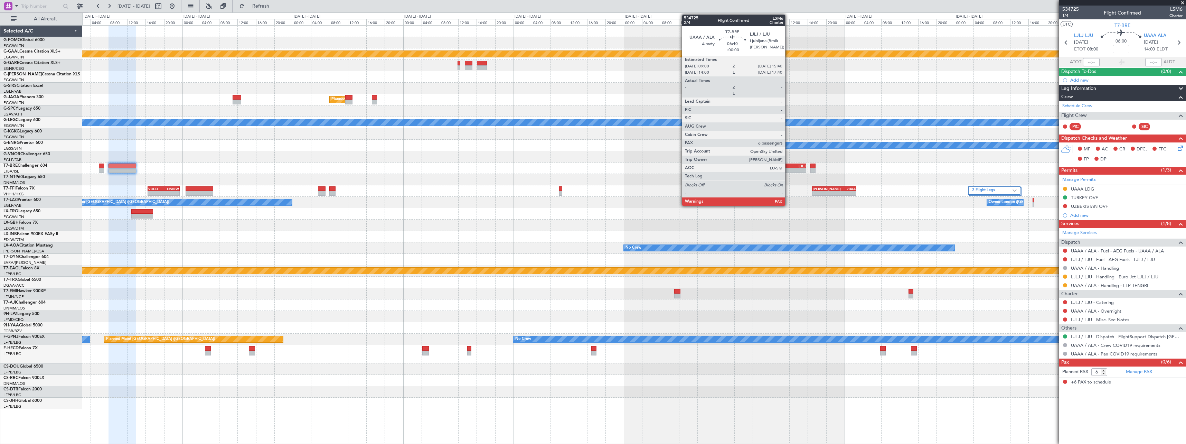
click at [788, 171] on div "-" at bounding box center [783, 170] width 15 height 4
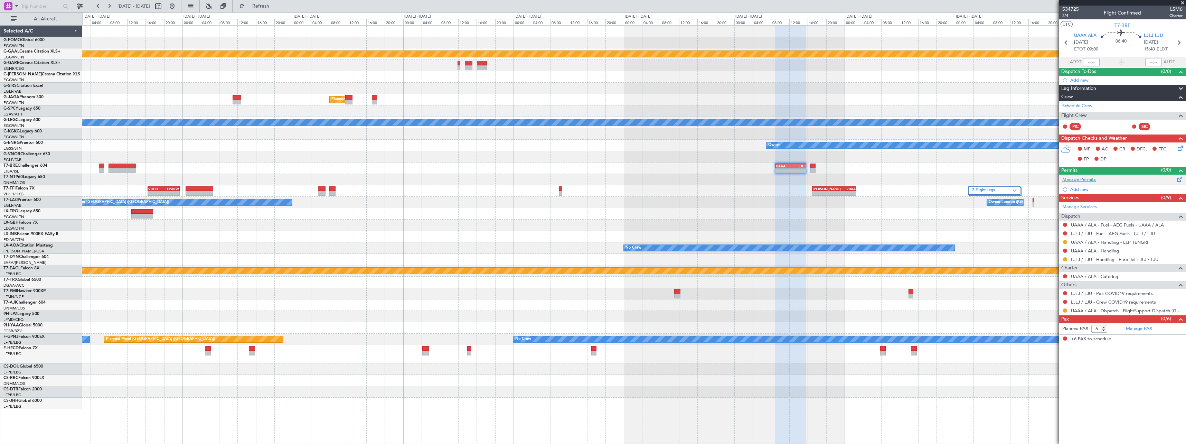
click at [1089, 182] on link "Manage Permits" at bounding box center [1080, 179] width 34 height 7
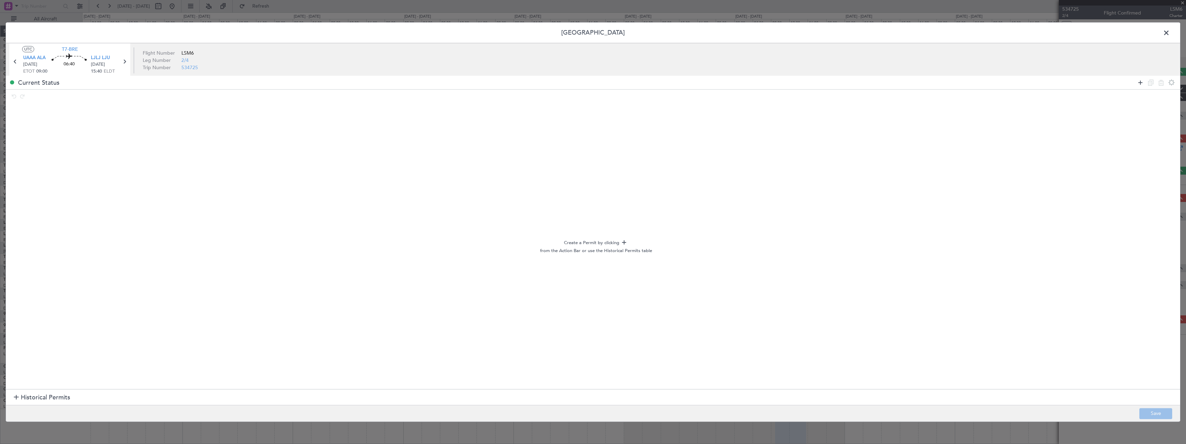
click at [1141, 80] on icon at bounding box center [1141, 82] width 8 height 8
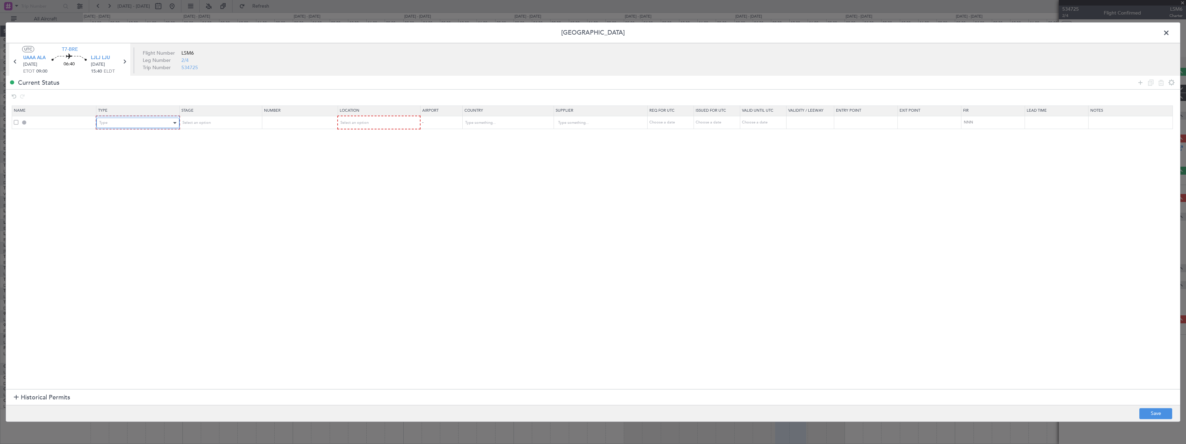
click at [145, 122] on div "Type" at bounding box center [135, 123] width 72 height 10
click at [136, 204] on span "Departure" at bounding box center [139, 206] width 77 height 10
click at [241, 125] on div "Select an option" at bounding box center [217, 123] width 72 height 10
drag, startPoint x: 232, startPoint y: 168, endPoint x: 239, endPoint y: 168, distance: 6.6
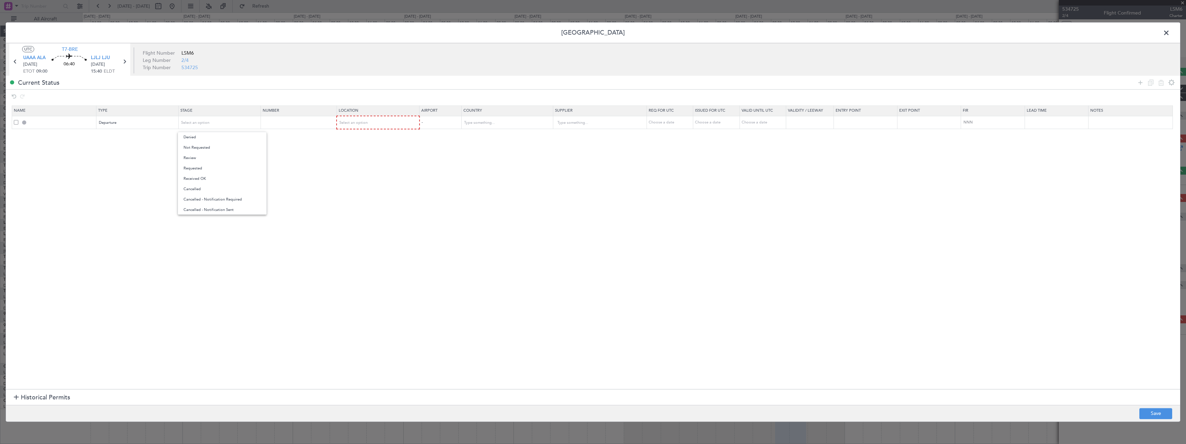
click at [232, 168] on span "Requested" at bounding box center [222, 168] width 77 height 10
click at [379, 125] on div "Select an option" at bounding box center [376, 123] width 73 height 10
click at [382, 138] on span "Departure" at bounding box center [382, 137] width 77 height 10
click at [1143, 84] on icon at bounding box center [1141, 82] width 8 height 8
click at [104, 138] on span "Type" at bounding box center [103, 135] width 8 height 5
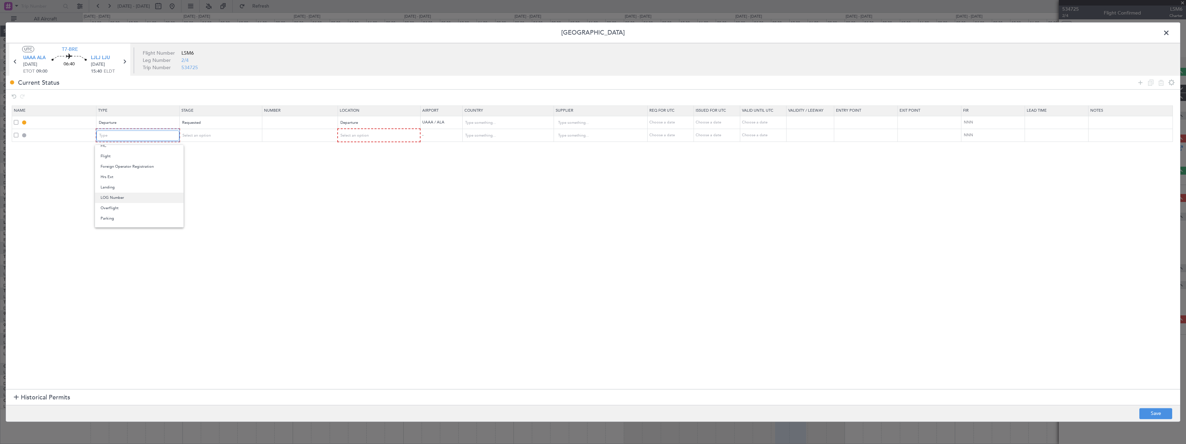
scroll to position [139, 0]
click at [126, 197] on span "Overflight" at bounding box center [139, 198] width 77 height 10
click at [243, 137] on div "Select an option" at bounding box center [217, 135] width 72 height 10
click at [231, 192] on span "Received OK" at bounding box center [222, 191] width 77 height 10
click at [379, 134] on div "Select an option" at bounding box center [376, 135] width 73 height 10
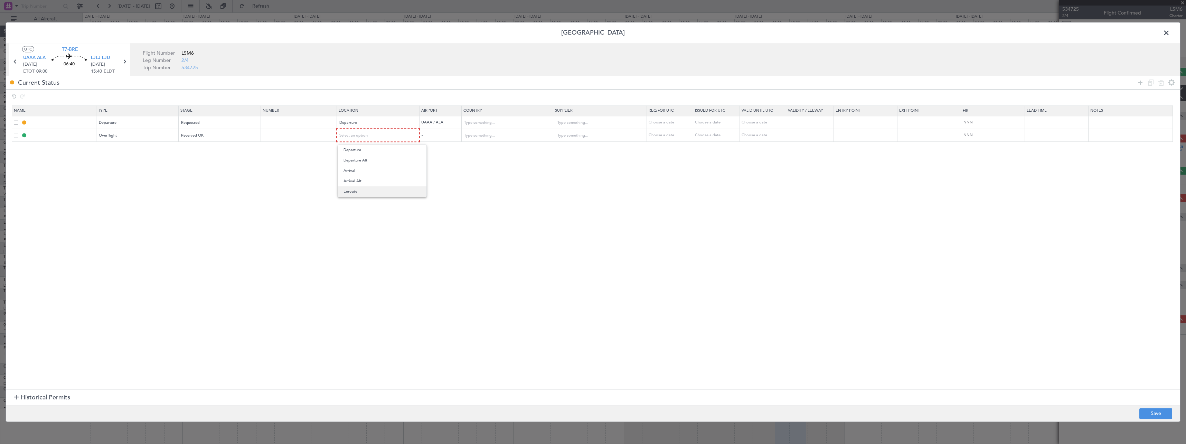
click at [379, 188] on span "Enroute" at bounding box center [382, 191] width 77 height 10
click at [537, 133] on input "text" at bounding box center [503, 135] width 79 height 10
click at [513, 150] on span "Turkey" at bounding box center [512, 146] width 82 height 10
type input "Turkey"
drag, startPoint x: 1143, startPoint y: 81, endPoint x: 1120, endPoint y: 92, distance: 25.2
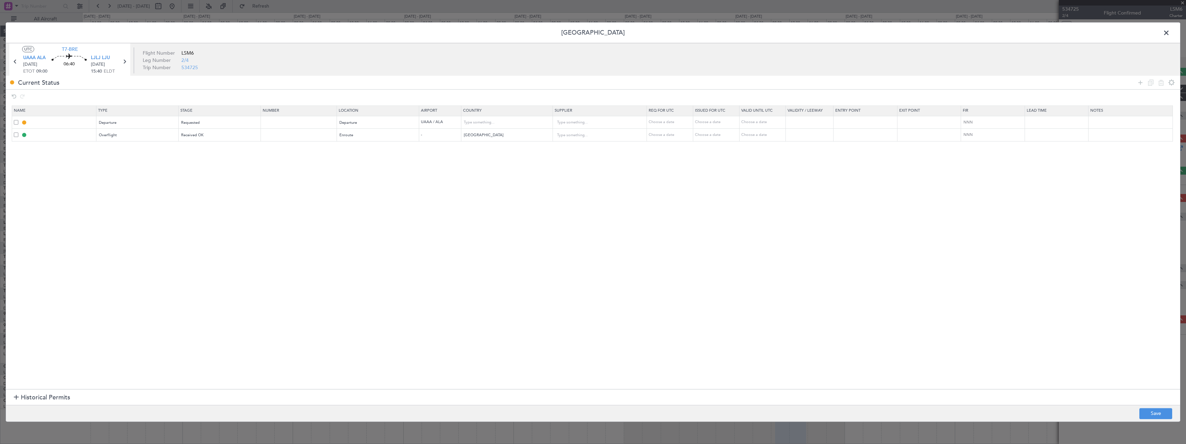
click at [1143, 81] on icon at bounding box center [1141, 82] width 8 height 8
click at [146, 153] on mat-form-field "Type" at bounding box center [137, 148] width 82 height 12
click at [148, 150] on div "Type" at bounding box center [135, 148] width 72 height 10
drag, startPoint x: 139, startPoint y: 207, endPoint x: 150, endPoint y: 198, distance: 14.0
click at [139, 207] on span "Overflight" at bounding box center [139, 210] width 77 height 10
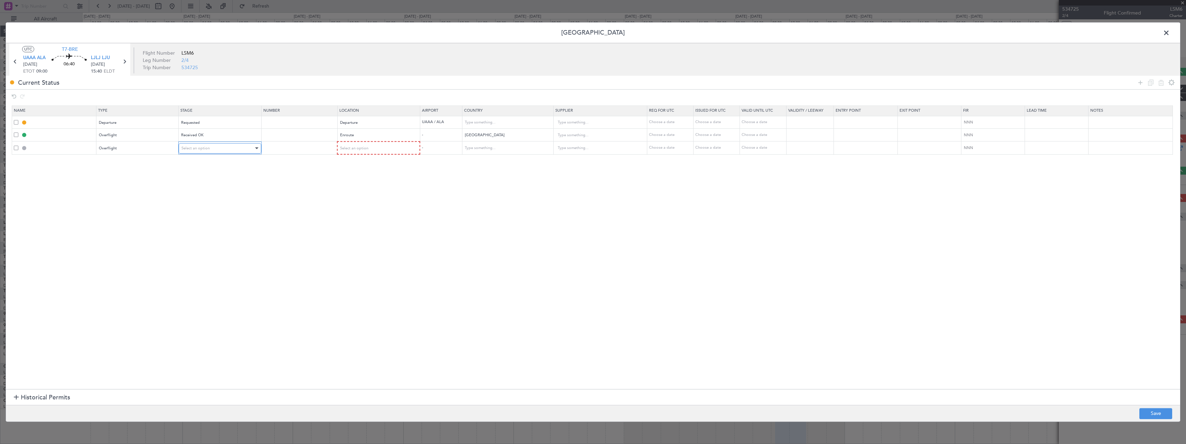
click at [225, 144] on div "Select an option" at bounding box center [217, 148] width 72 height 10
click at [222, 171] on span "Not Requested" at bounding box center [222, 173] width 77 height 10
click at [408, 145] on div "Select an option" at bounding box center [376, 148] width 73 height 10
drag, startPoint x: 387, startPoint y: 207, endPoint x: 507, endPoint y: 157, distance: 129.9
click at [387, 207] on span "Enroute" at bounding box center [382, 204] width 77 height 10
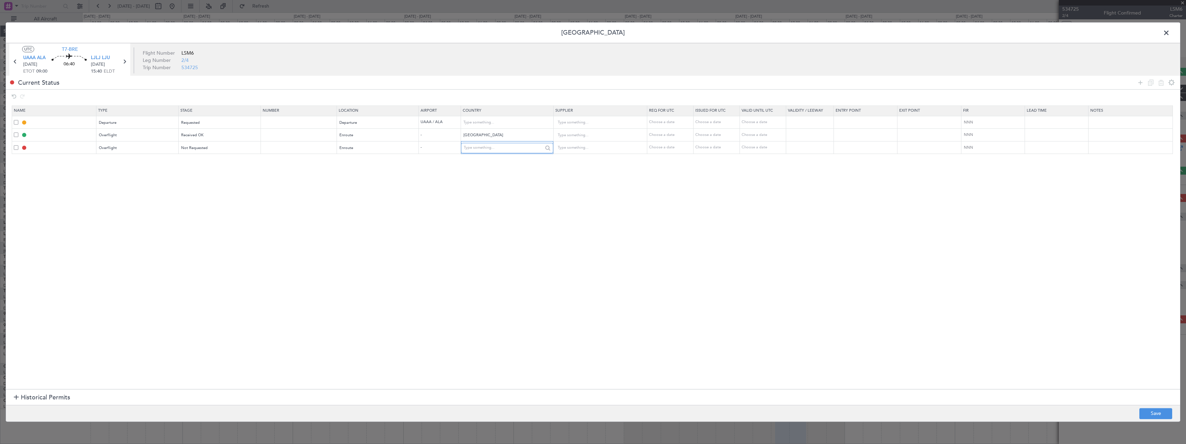
click at [531, 150] on input "text" at bounding box center [503, 148] width 79 height 10
click at [523, 163] on span "Kazakhstan" at bounding box center [512, 159] width 82 height 10
type input "Kazakhstan"
click at [1144, 81] on icon at bounding box center [1141, 82] width 8 height 8
click at [149, 161] on div "Type" at bounding box center [135, 161] width 72 height 10
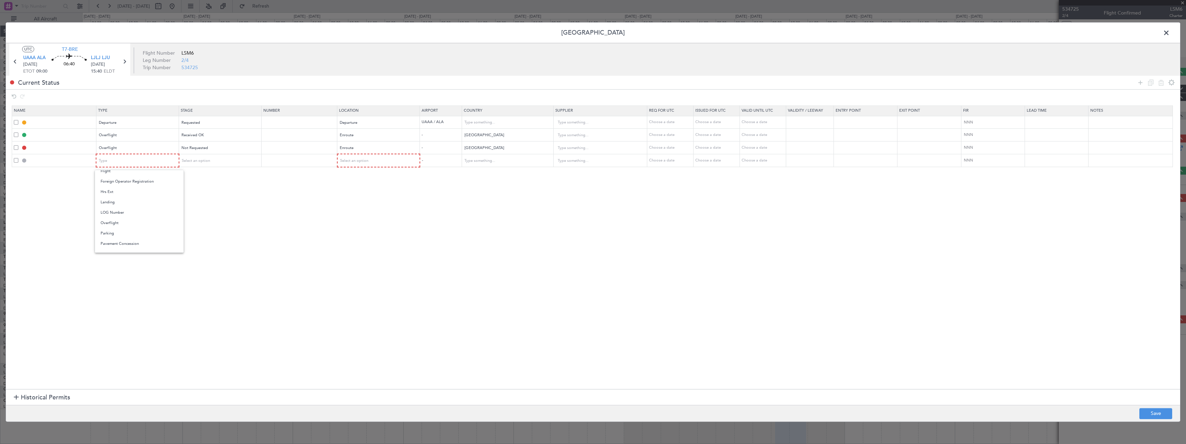
drag, startPoint x: 139, startPoint y: 220, endPoint x: 143, endPoint y: 217, distance: 5.6
click at [141, 220] on span "Overflight" at bounding box center [139, 223] width 77 height 10
click at [238, 162] on div "Select an option" at bounding box center [217, 161] width 72 height 10
drag, startPoint x: 231, startPoint y: 185, endPoint x: 355, endPoint y: 170, distance: 124.9
click at [234, 185] on span "Not Requested" at bounding box center [222, 185] width 77 height 10
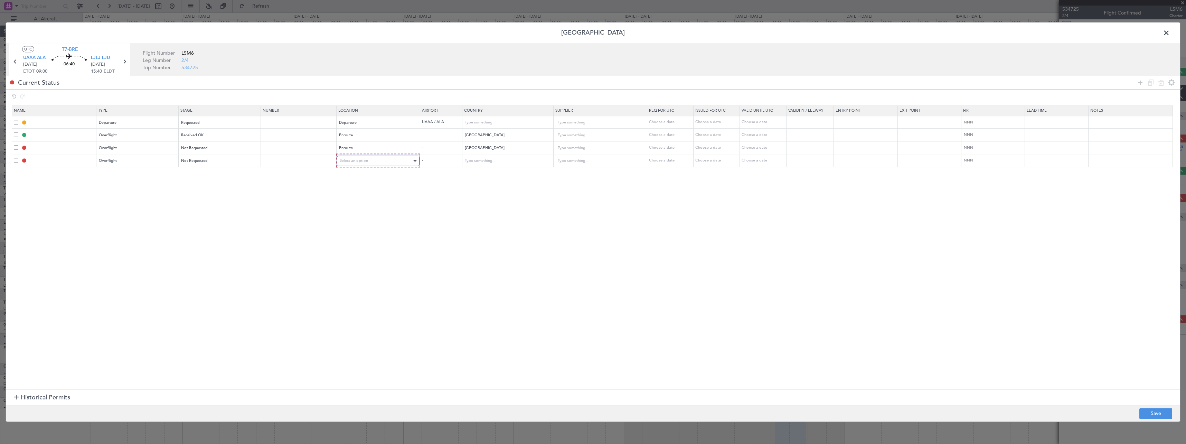
click at [395, 158] on div "Select an option" at bounding box center [376, 161] width 73 height 10
drag, startPoint x: 375, startPoint y: 218, endPoint x: 430, endPoint y: 194, distance: 60.4
click at [376, 217] on span "Enroute" at bounding box center [382, 217] width 77 height 10
click at [514, 160] on input "text" at bounding box center [503, 160] width 79 height 10
drag, startPoint x: 517, startPoint y: 170, endPoint x: 507, endPoint y: 165, distance: 11.0
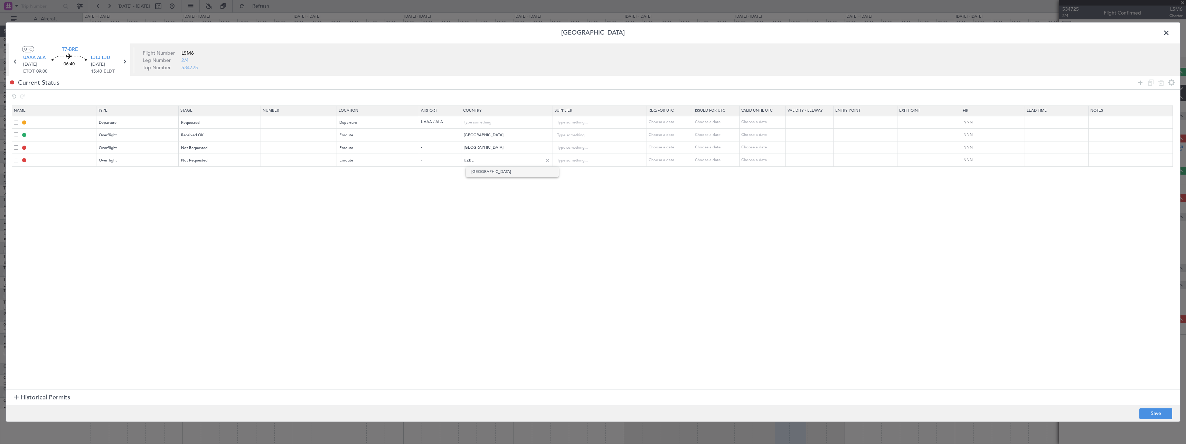
click at [517, 170] on span "Uzbekistan" at bounding box center [512, 172] width 82 height 10
type input "Uzbekistan"
click at [491, 146] on input "Kazakhstan" at bounding box center [503, 148] width 79 height 10
drag, startPoint x: 491, startPoint y: 146, endPoint x: 440, endPoint y: 146, distance: 50.8
click at [446, 146] on tr "Overflight Not Requested Enroute - Kazakhstan Choose a date Choose a date Choos…" at bounding box center [596, 147] width 1168 height 13
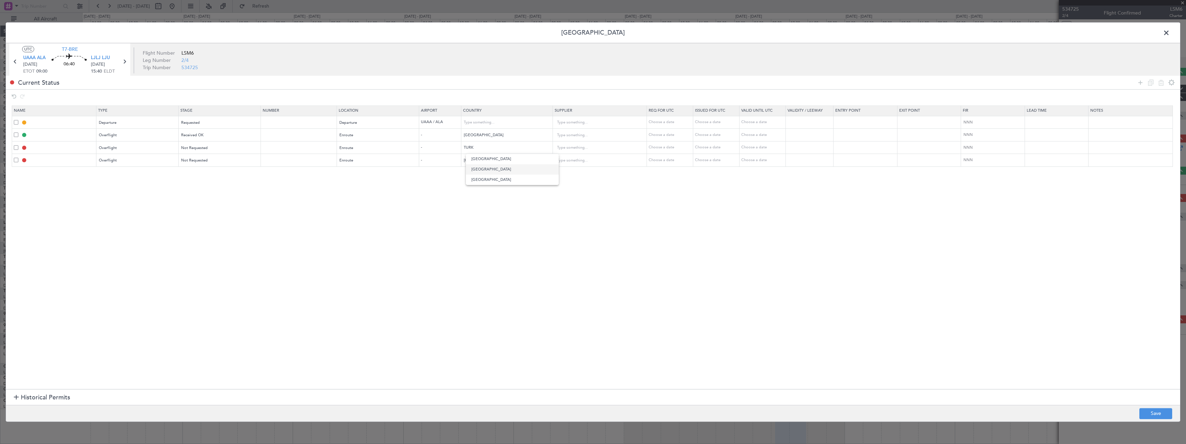
drag, startPoint x: 482, startPoint y: 167, endPoint x: 489, endPoint y: 167, distance: 7.3
click at [484, 167] on span "Turkmenistan" at bounding box center [512, 169] width 82 height 10
type input "Turkmenistan"
click at [1155, 416] on button "Save" at bounding box center [1156, 413] width 33 height 11
click at [1166, 33] on div at bounding box center [593, 221] width 1175 height 399
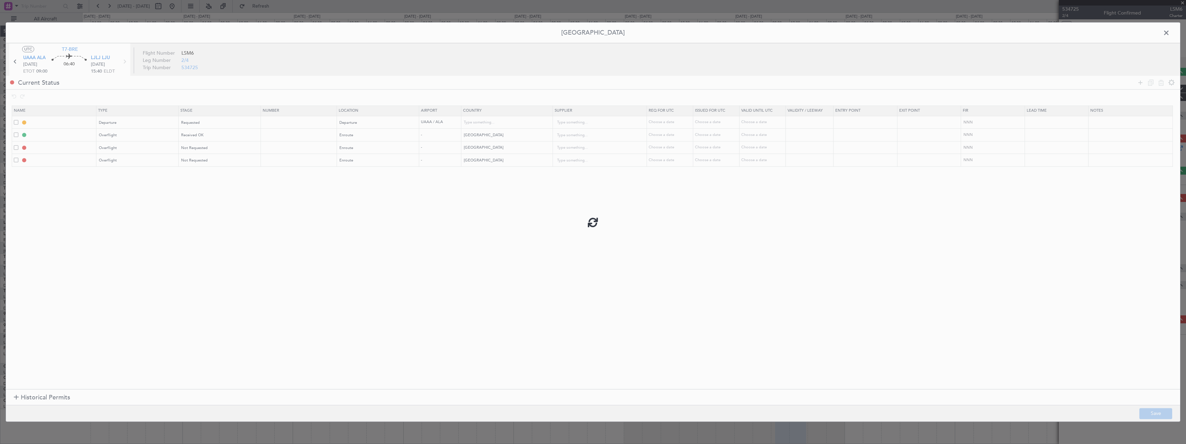
type input "DEPARTURE"
type input "Kazakhstan"
type input "NNN"
type input "TURKEY OVF"
type input "NNN"
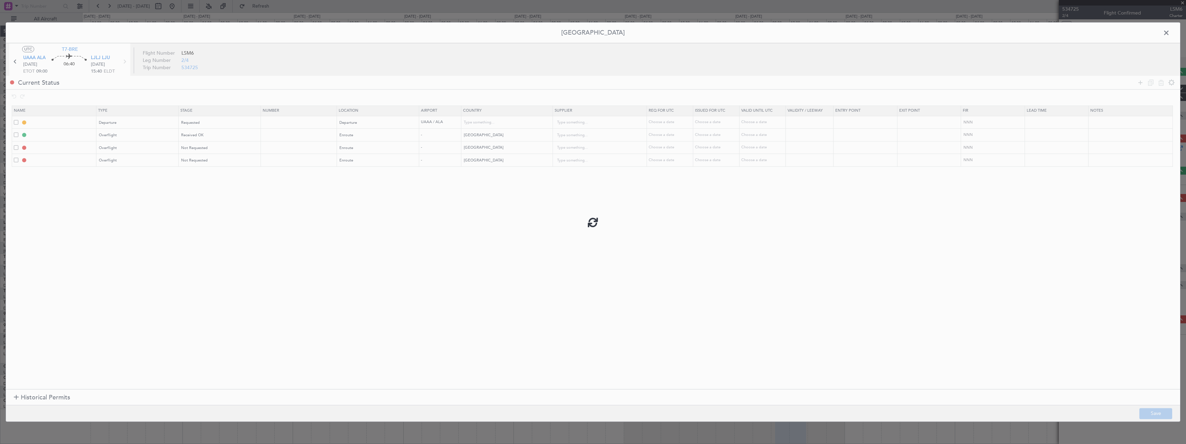
type input "TURKMENISTAN OVF"
type input "NNN"
type input "UZBEKISTAN OVF"
type input "NNN"
click at [1170, 35] on span at bounding box center [1170, 35] width 0 height 14
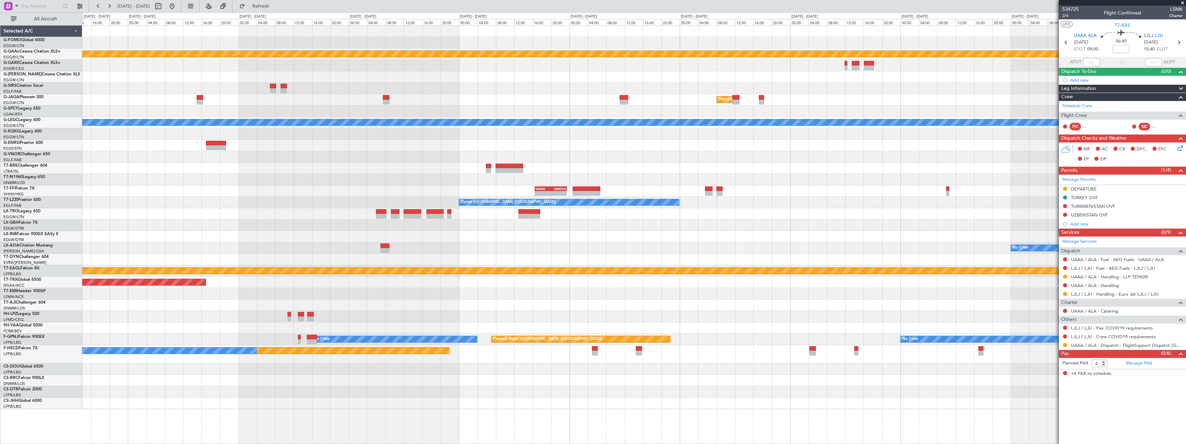
click at [662, 176] on div at bounding box center [634, 179] width 1104 height 11
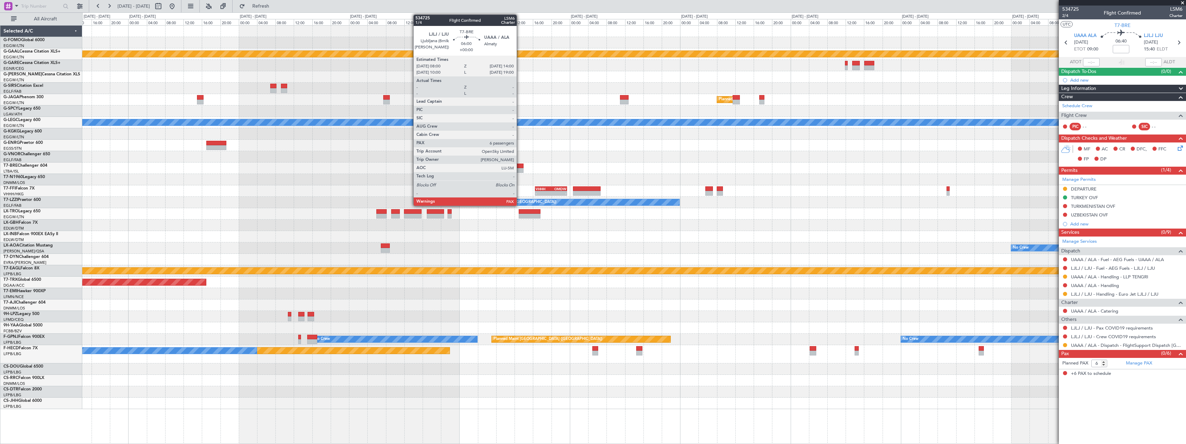
click at [520, 171] on div at bounding box center [510, 170] width 28 height 5
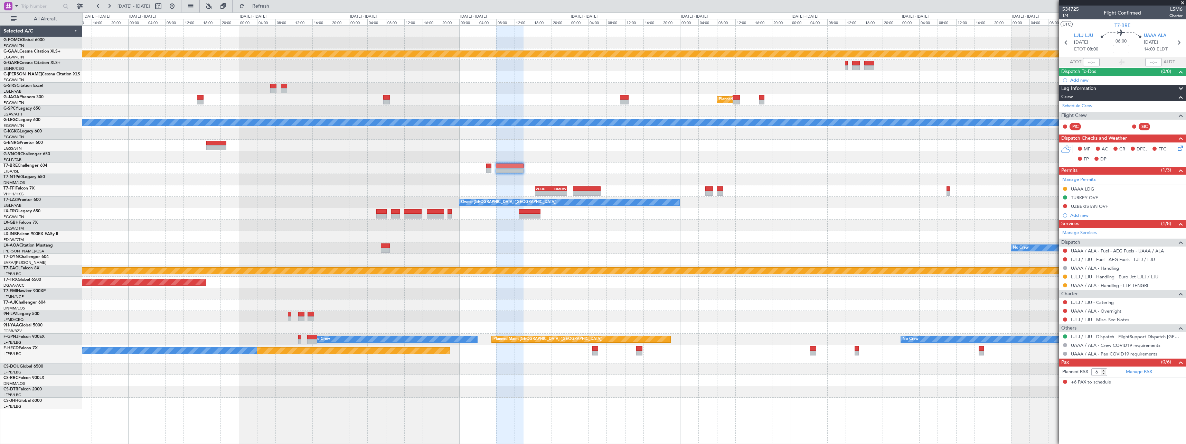
click at [1181, 88] on span at bounding box center [1181, 89] width 8 height 8
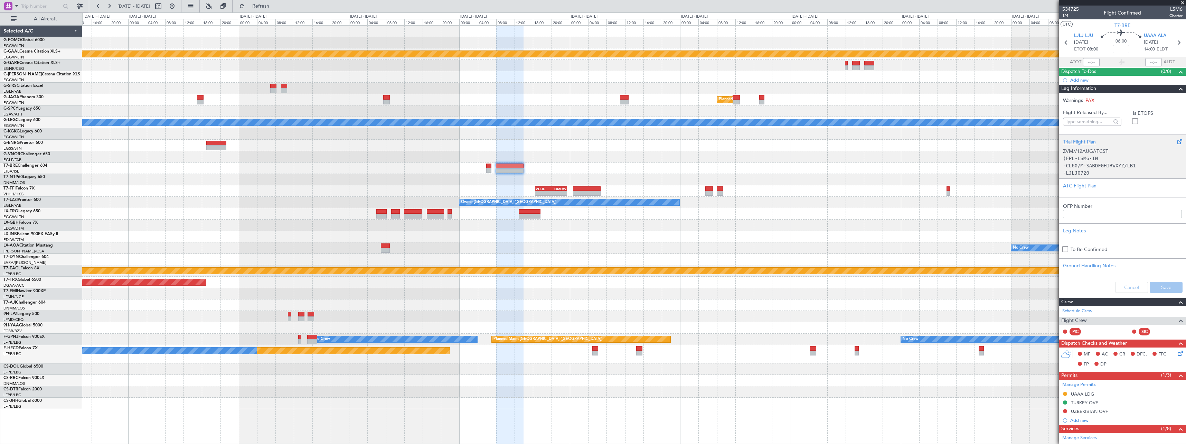
click at [1073, 141] on div "Trial Flight Plan" at bounding box center [1122, 141] width 119 height 7
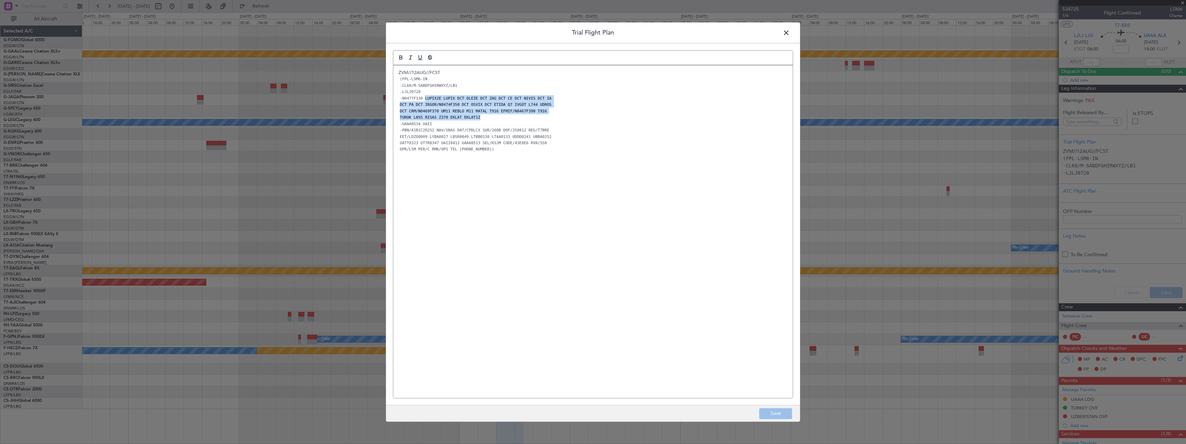
drag, startPoint x: 479, startPoint y: 114, endPoint x: 440, endPoint y: 99, distance: 41.8
click at [423, 98] on div "ZVM//12AUG//FCST (FPL-LSM6-IN -CL60/M-SABDFGHIRWXYZ/LB1 -LJLJ0720 -N0477F330 LU…" at bounding box center [593, 231] width 400 height 333
copy div "LUPIX2E LUPIX DCT OLEZE DCT ZAG DCT CE DCT NIVIS DCT IA DCT PA DCT IRGOR/N0474F…"
drag, startPoint x: 786, startPoint y: 33, endPoint x: 839, endPoint y: 52, distance: 56.2
click at [790, 33] on span at bounding box center [790, 35] width 0 height 14
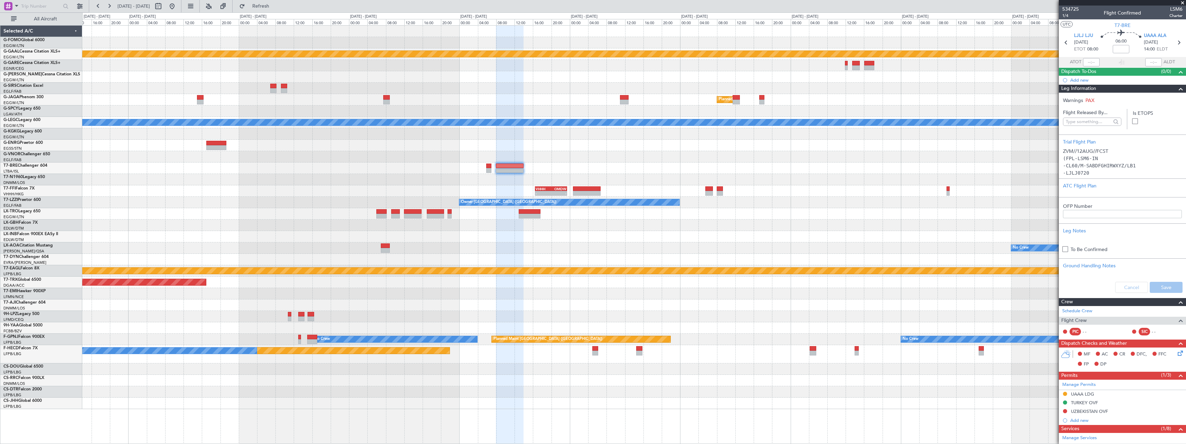
click at [1177, 90] on span at bounding box center [1181, 89] width 8 height 8
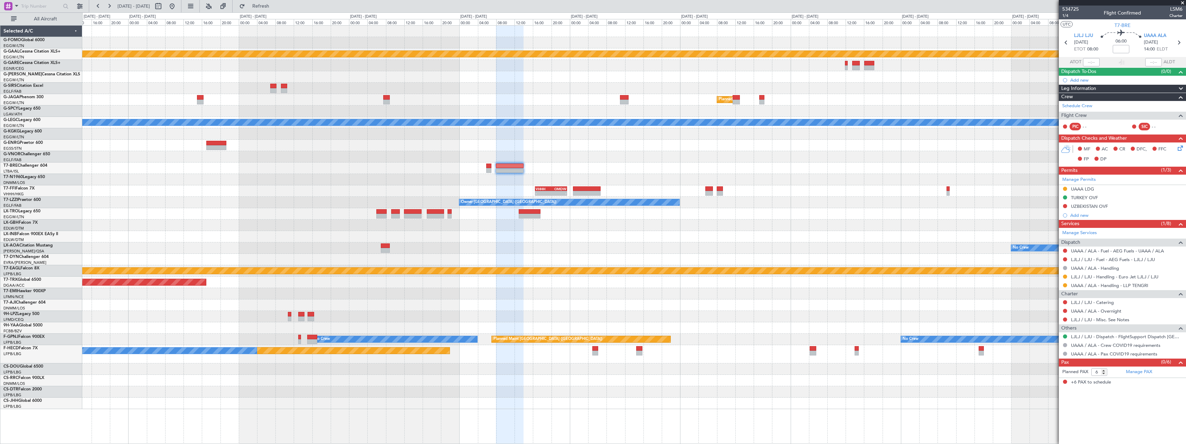
click at [512, 182] on div "- - EGGW 11:00 Z KTEB 17:55 Z Planned Maint Dusseldorf Planned Maint London (Lu…" at bounding box center [634, 217] width 1104 height 383
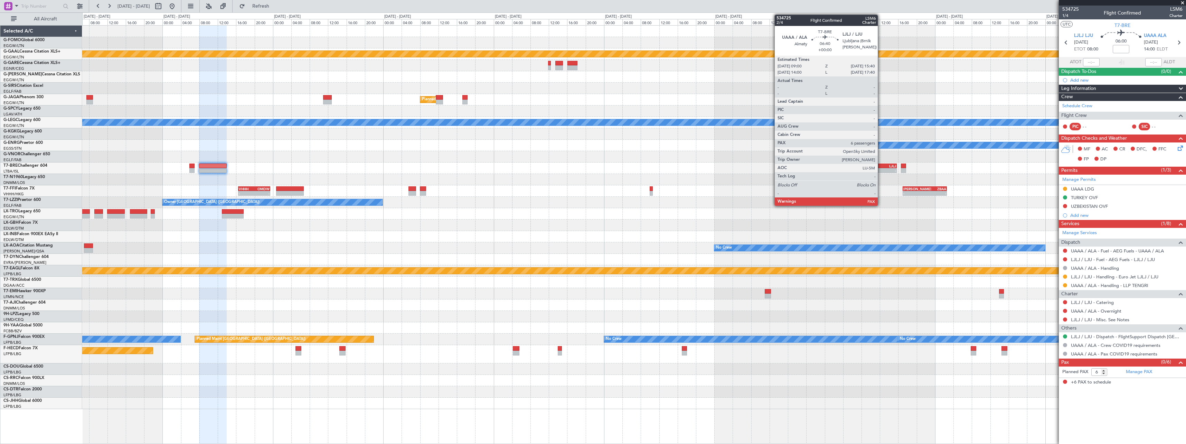
click at [881, 170] on div "-" at bounding box center [888, 170] width 15 height 4
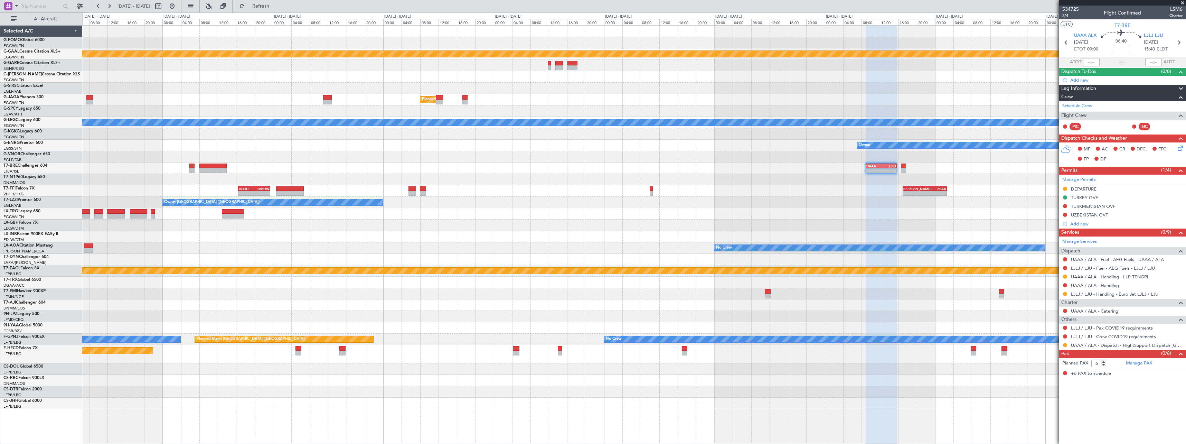
drag, startPoint x: 1181, startPoint y: 90, endPoint x: 1176, endPoint y: 92, distance: 5.1
click at [1181, 90] on span at bounding box center [1181, 89] width 8 height 8
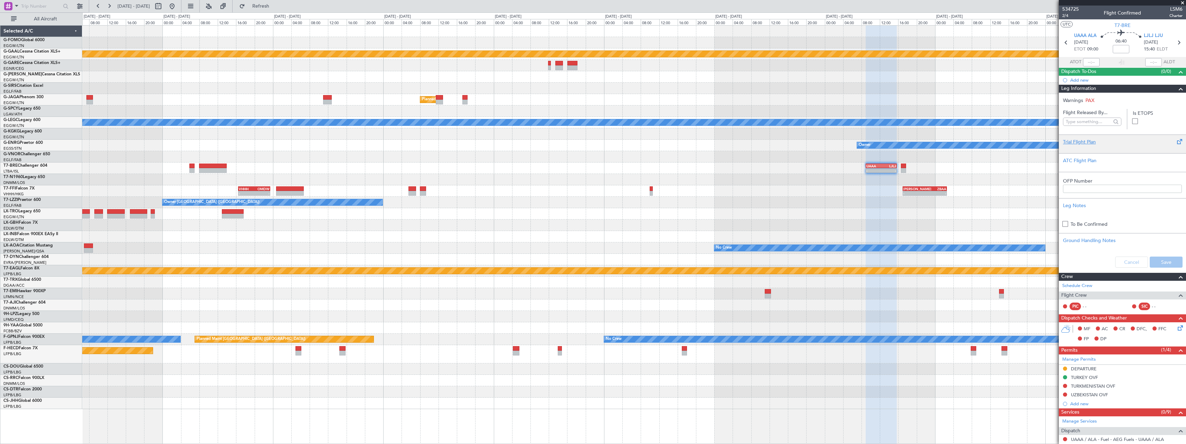
click at [1086, 143] on div "Trial Flight Plan" at bounding box center [1122, 141] width 119 height 7
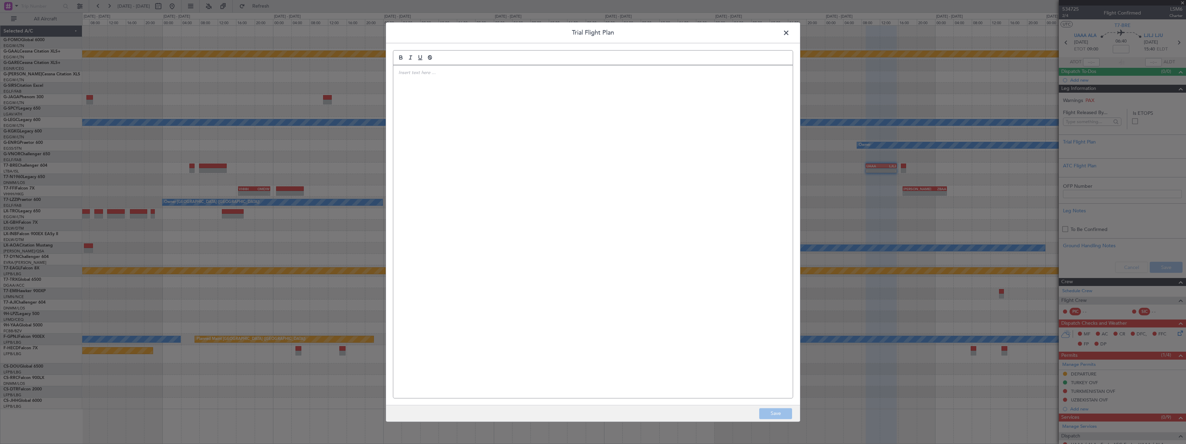
click at [423, 107] on div at bounding box center [593, 231] width 400 height 333
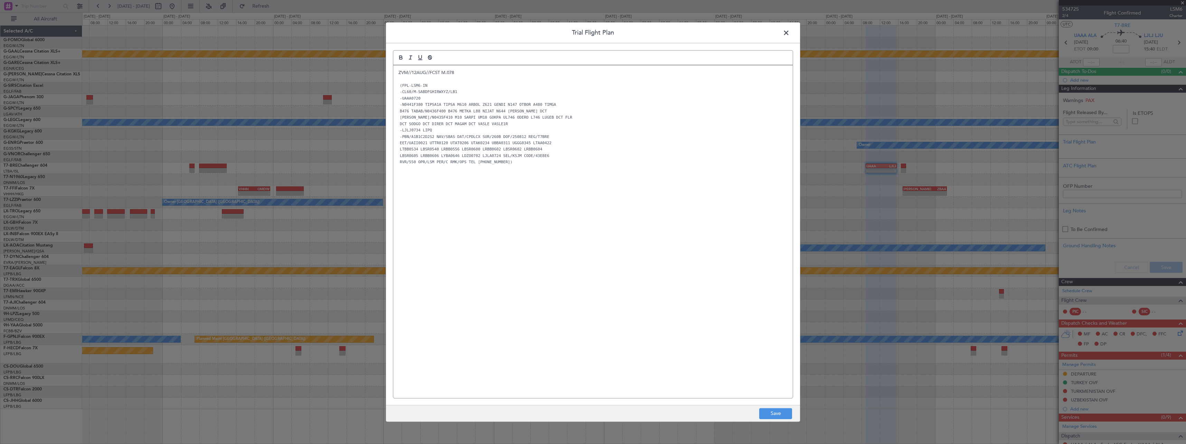
scroll to position [0, 0]
click at [775, 413] on button "Save" at bounding box center [775, 413] width 33 height 11
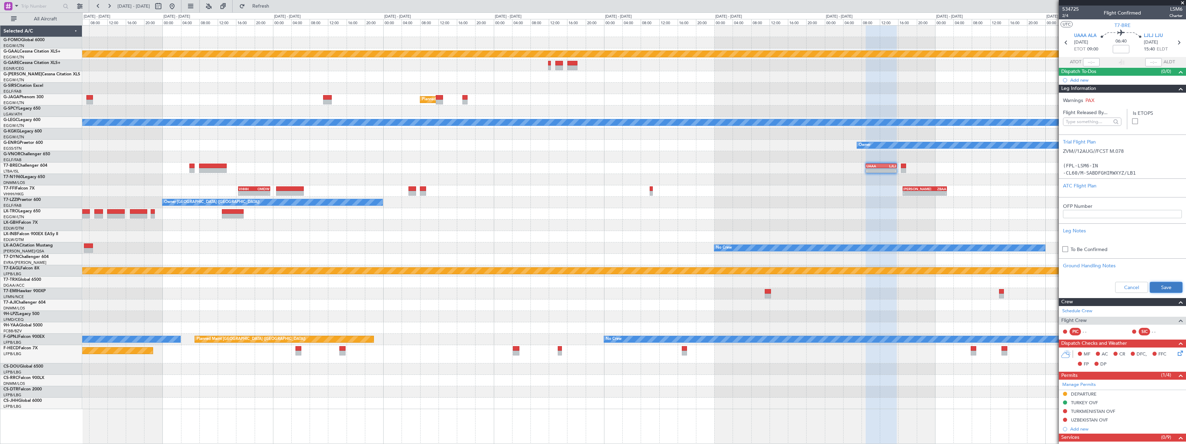
click at [1155, 286] on button "Save" at bounding box center [1166, 287] width 33 height 11
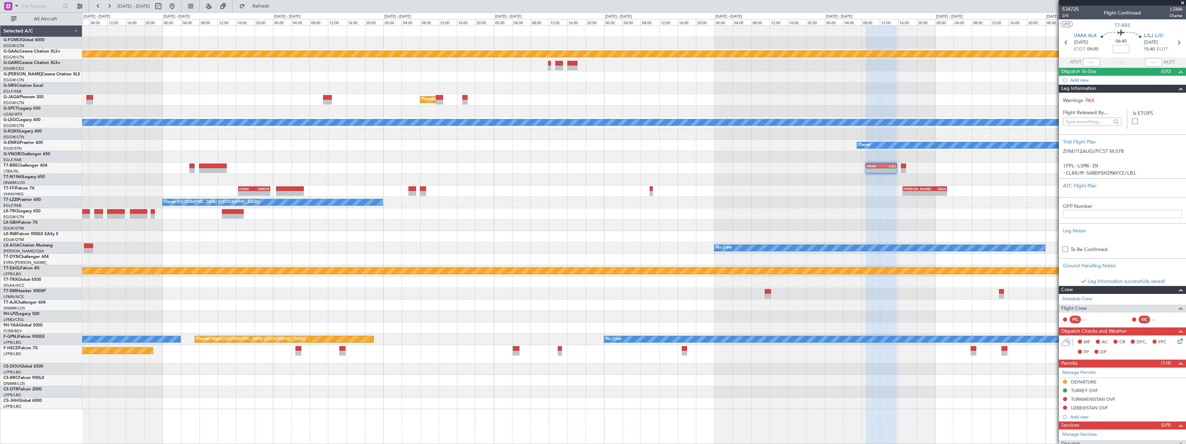
click at [1178, 92] on span at bounding box center [1181, 89] width 8 height 8
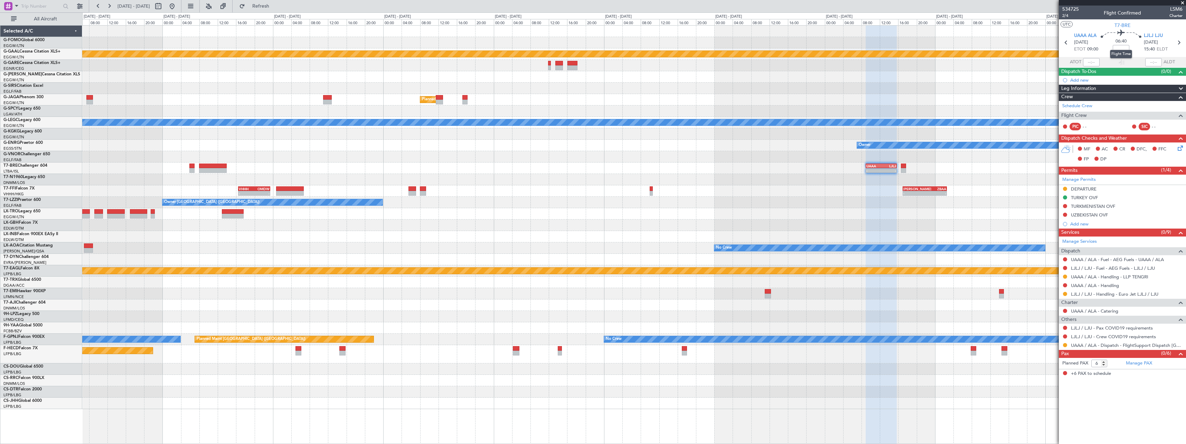
click at [1126, 48] on mat-tooltip-component "Flight Time" at bounding box center [1121, 54] width 32 height 18
click at [1120, 48] on input at bounding box center [1121, 49] width 17 height 8
type input "+00:50"
click at [1011, 83] on div at bounding box center [634, 88] width 1104 height 11
click at [1009, 77] on div at bounding box center [634, 76] width 1104 height 11
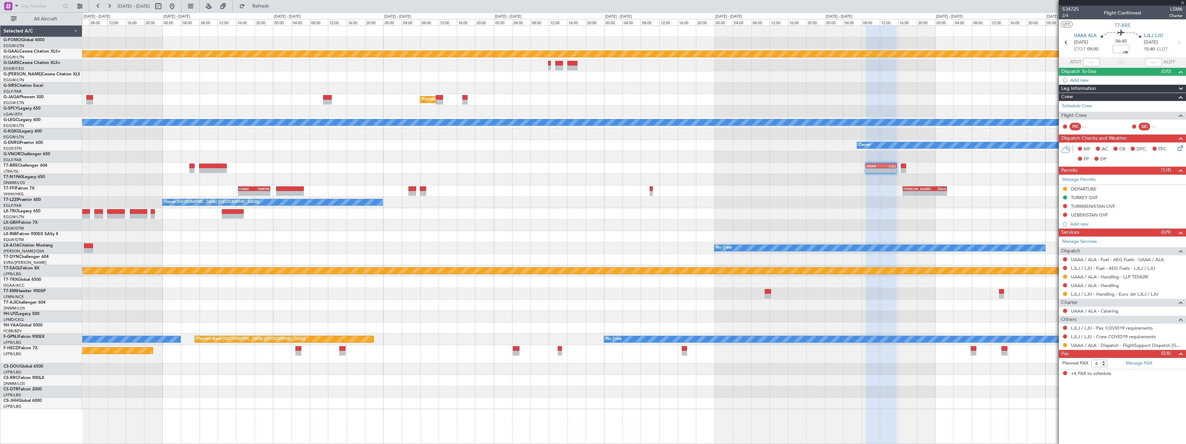
click at [956, 86] on div at bounding box center [634, 88] width 1104 height 11
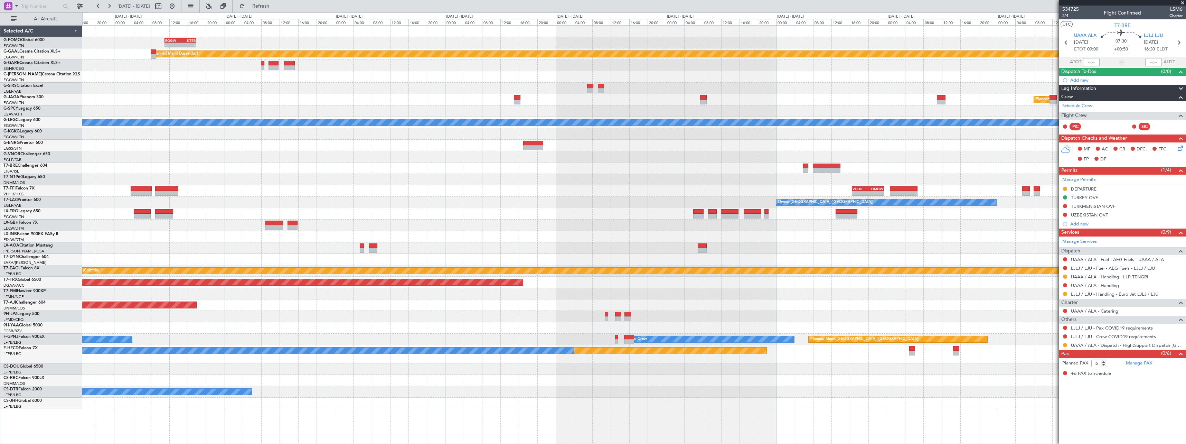
click at [984, 220] on div at bounding box center [634, 225] width 1104 height 11
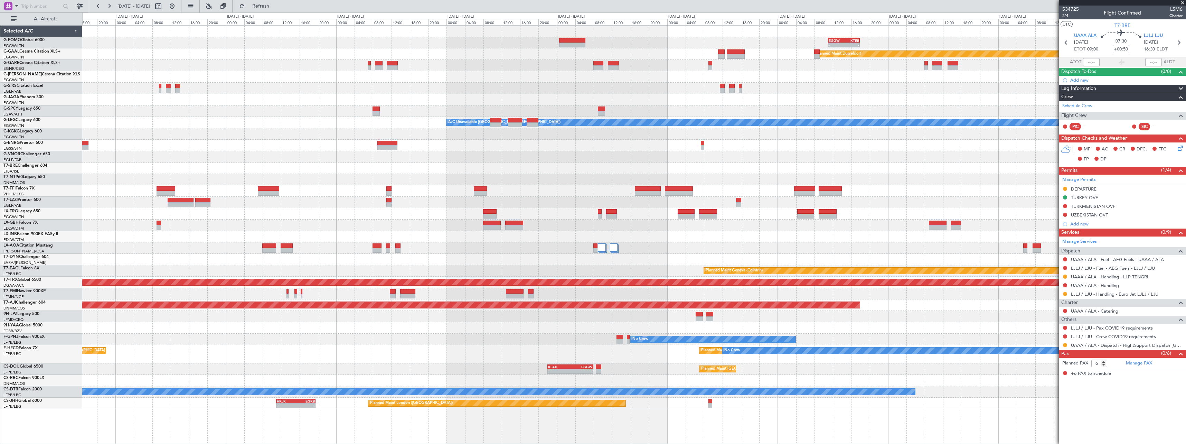
click at [1083, 200] on fb-app "31 Aug 2025 - 10 Sep 2025 Refresh Quick Links All Aircraft - - EGGW 11:00 Z KTE…" at bounding box center [593, 224] width 1186 height 439
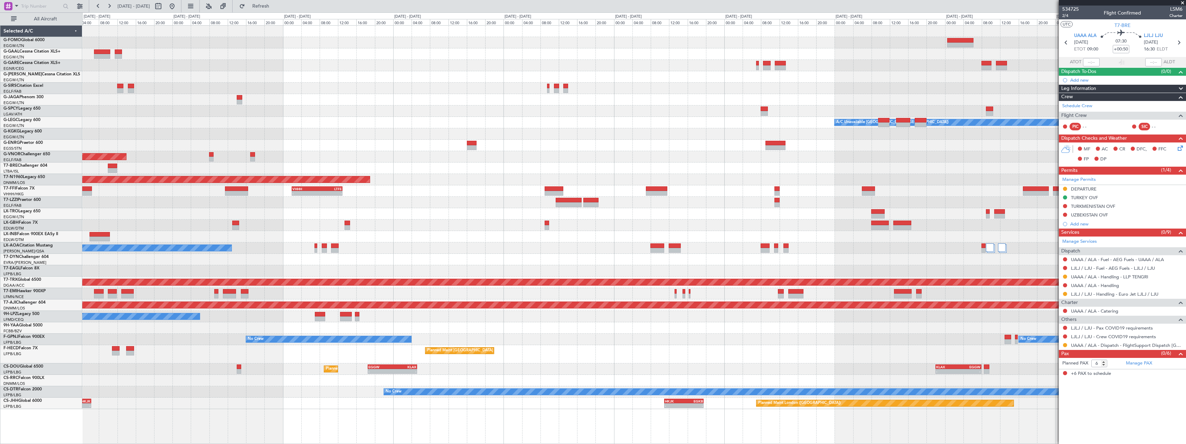
click at [1186, 169] on html "31 Aug 2025 - 10 Sep 2025 Refresh Quick Links All Aircraft - - EGGW 11:00 Z KTE…" at bounding box center [593, 222] width 1186 height 444
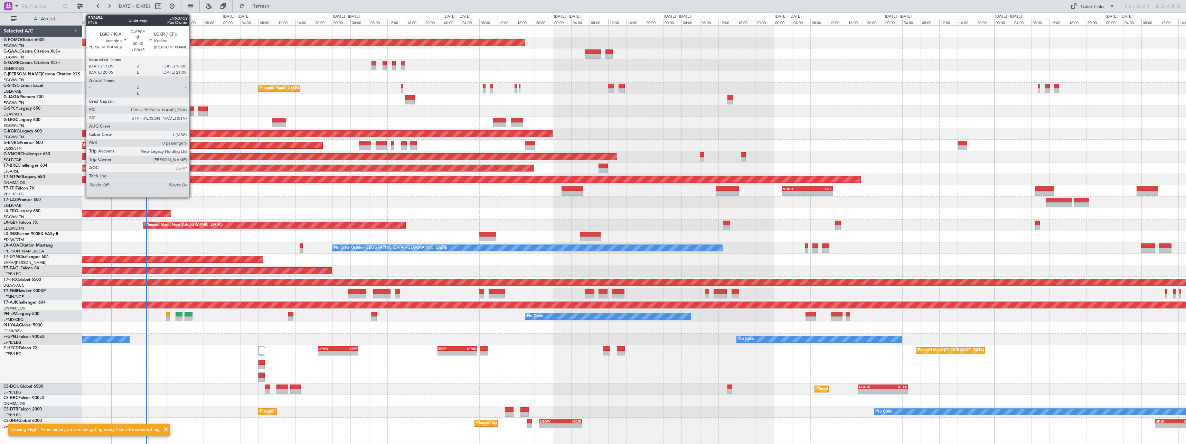
click at [193, 113] on div at bounding box center [192, 113] width 4 height 5
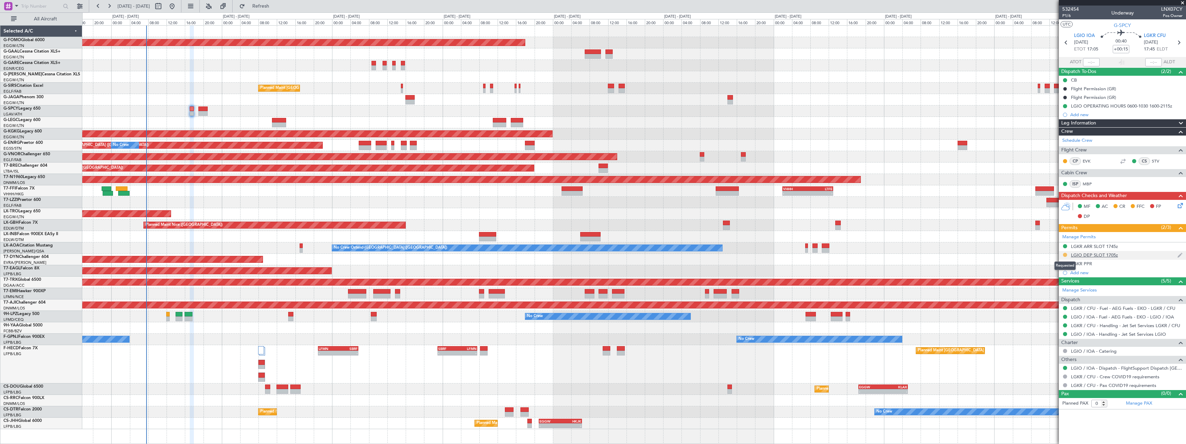
click at [1066, 256] on button at bounding box center [1065, 255] width 4 height 4
click at [1040, 267] on span "Not Required" at bounding box center [1049, 264] width 28 height 7
click at [566, 205] on div "Planned Maint Windsor Locks (Bradley Intl) No Crew Owner Planned Maint London (…" at bounding box center [634, 227] width 1104 height 403
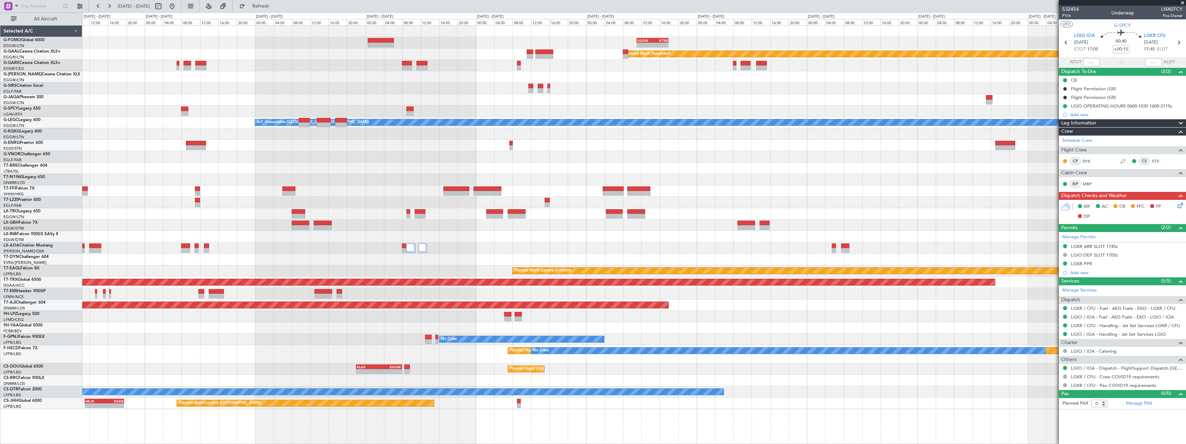
click at [316, 180] on div "- - EGGW 11:00 Z KTEB 17:55 Z Planned Maint Dusseldorf A/C Unavailable London (…" at bounding box center [634, 217] width 1104 height 383
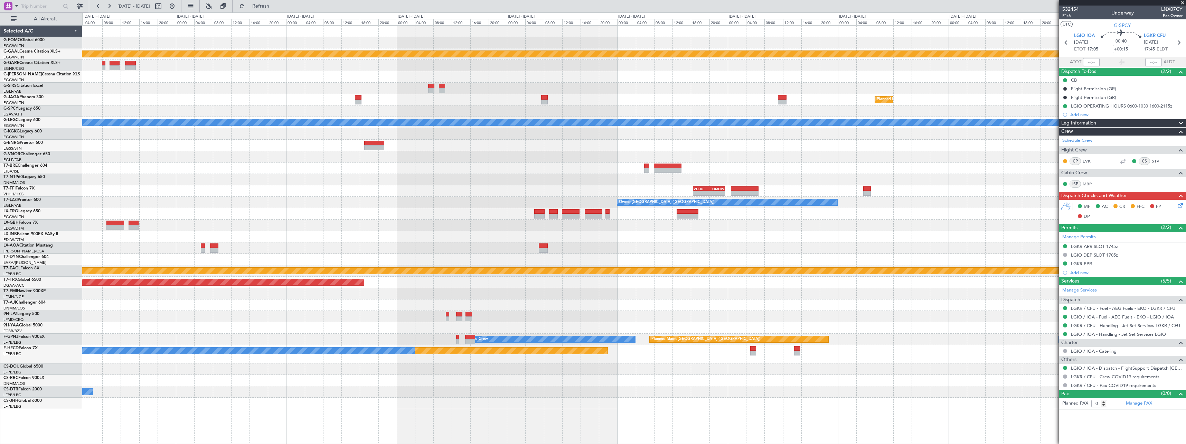
click at [394, 209] on div "- - EGGW 11:00 Z KTEB 17:55 Z Planned Maint Dusseldorf Planned Maint London (Lu…" at bounding box center [634, 217] width 1104 height 383
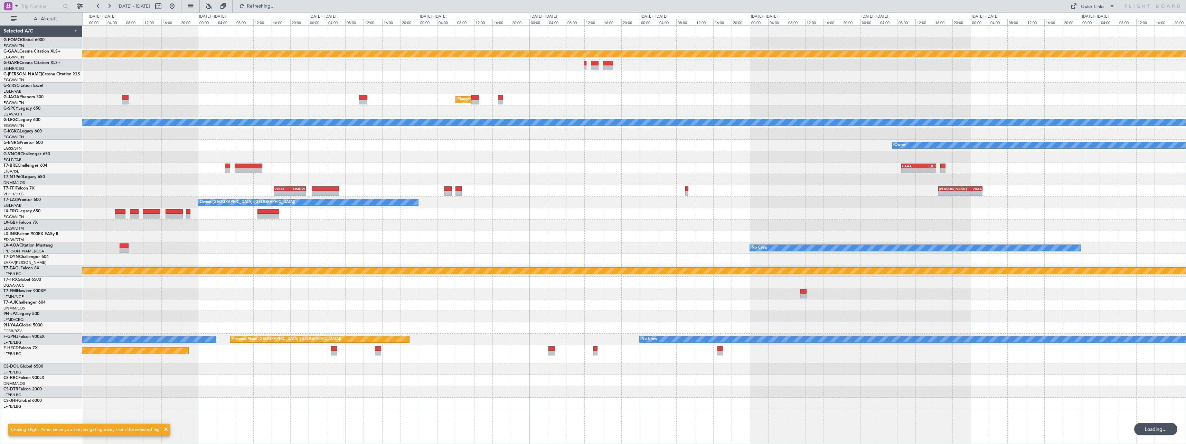
click at [576, 186] on div "Planned Maint Dusseldorf Planned Maint London (Luton) A/C Unavailable London (L…" at bounding box center [634, 217] width 1104 height 383
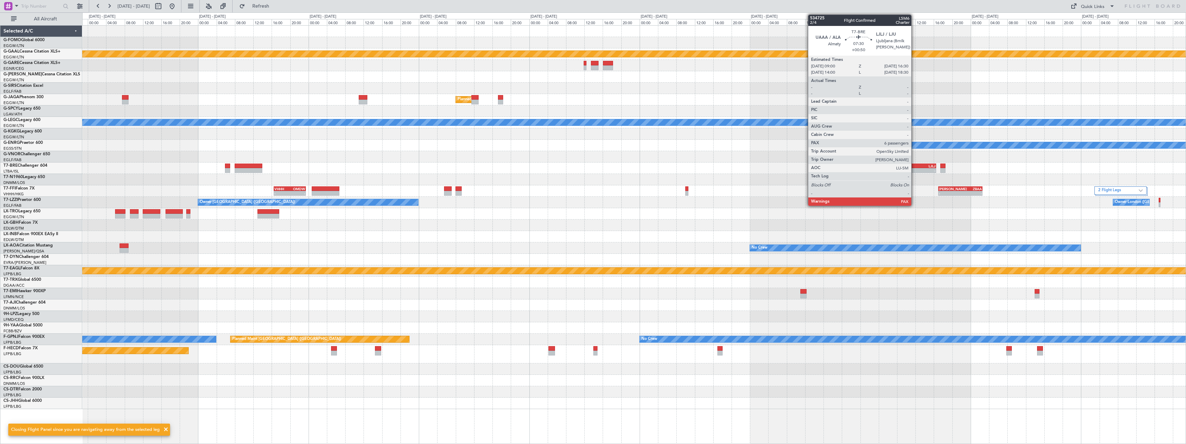
click at [915, 168] on div "-" at bounding box center [910, 170] width 17 height 4
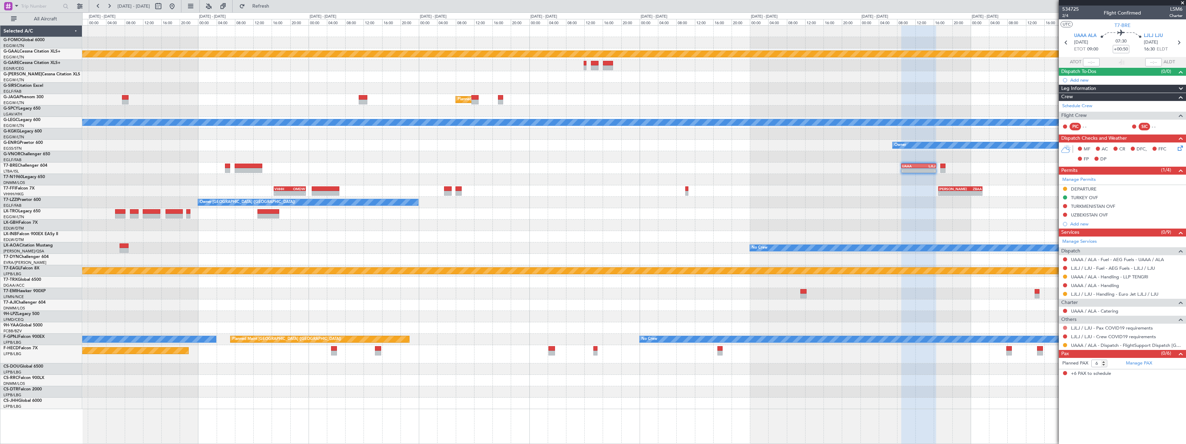
click at [1067, 328] on button at bounding box center [1065, 328] width 4 height 4
click at [1043, 338] on span "Not Required" at bounding box center [1049, 337] width 28 height 7
drag, startPoint x: 1065, startPoint y: 336, endPoint x: 1055, endPoint y: 337, distance: 10.4
click at [1065, 336] on button at bounding box center [1065, 336] width 4 height 4
click at [1042, 343] on span "Not Required" at bounding box center [1049, 346] width 28 height 7
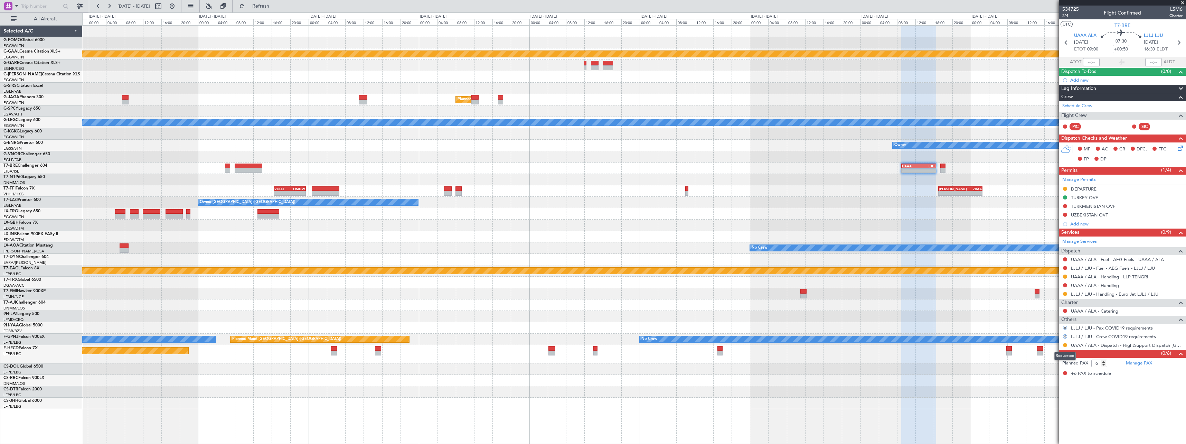
drag, startPoint x: 1066, startPoint y: 344, endPoint x: 1063, endPoint y: 346, distance: 3.6
click at [1065, 344] on button at bounding box center [1065, 345] width 4 height 4
click at [1044, 429] on span "Confirmed" at bounding box center [1045, 427] width 21 height 7
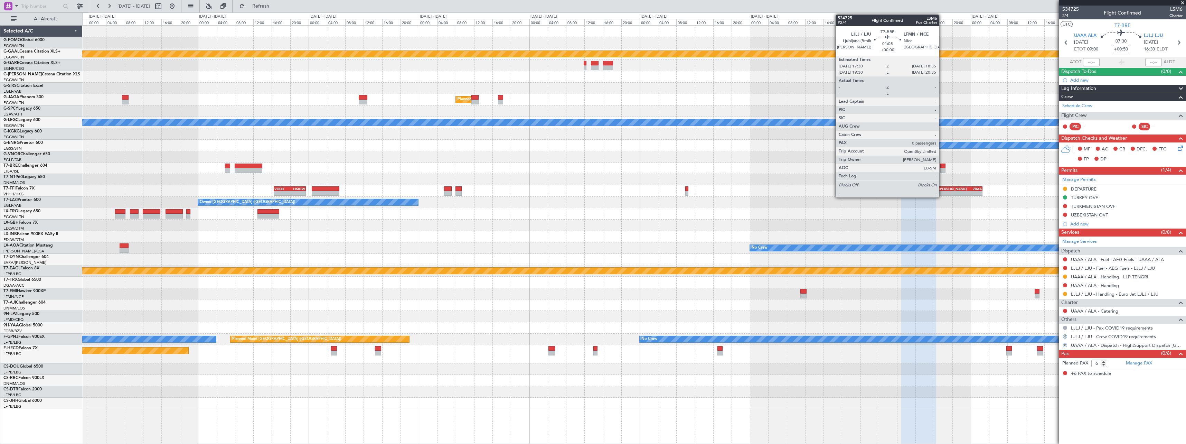
click at [943, 167] on div at bounding box center [943, 166] width 5 height 5
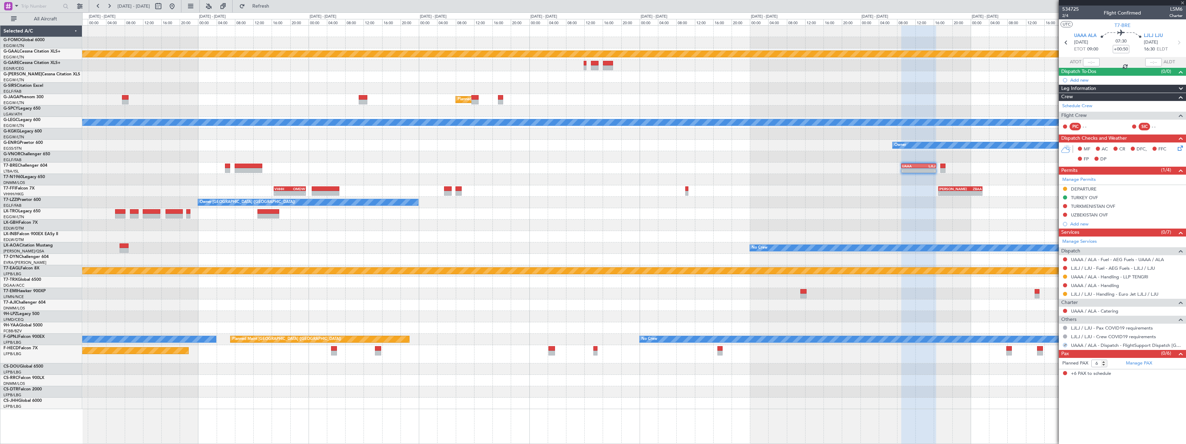
type input "0"
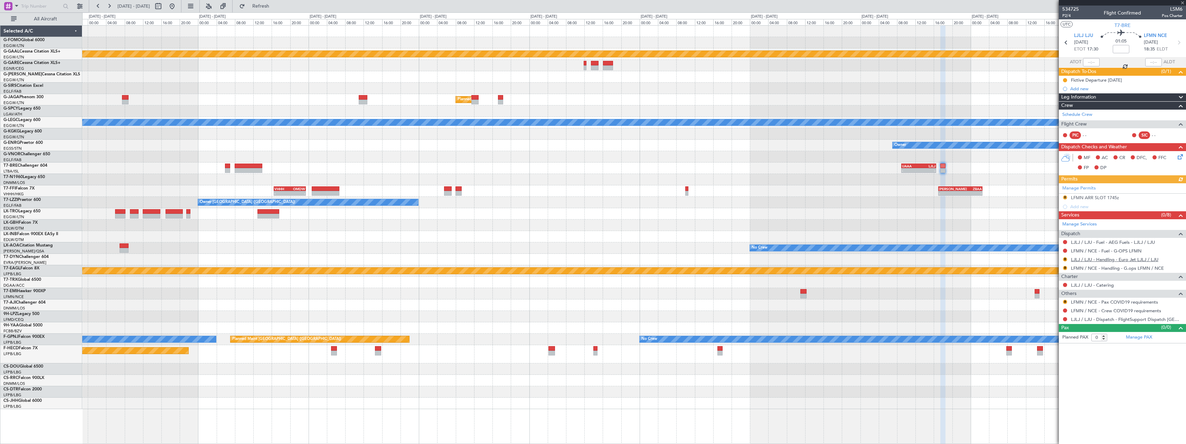
click at [1091, 261] on link "LJLJ / LJU - Handling - Euro Jet LJLJ / LJU" at bounding box center [1114, 259] width 87 height 6
click at [1115, 260] on link "LJLJ / LJU - Handling - Euro Jet LJLJ / LJU" at bounding box center [1114, 259] width 87 height 6
click at [1142, 268] on link "LFMN / NCE - Handling - G.ops LFMN / NCE" at bounding box center [1117, 268] width 93 height 6
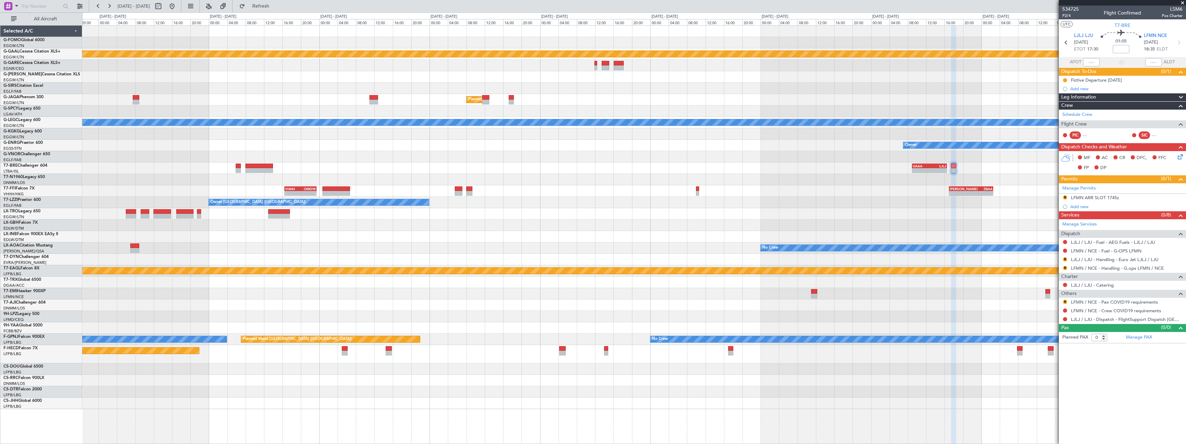
click at [916, 211] on div "Planned Maint Dusseldorf Planned Maint London (Luton) A/C Unavailable London (L…" at bounding box center [634, 217] width 1104 height 383
drag, startPoint x: 288, startPoint y: 8, endPoint x: 297, endPoint y: 10, distance: 9.7
click at [275, 8] on span "Refresh" at bounding box center [260, 6] width 29 height 5
drag, startPoint x: 1110, startPoint y: 198, endPoint x: 1115, endPoint y: 199, distance: 5.6
click at [1112, 198] on div "LFMN ARR SLOT 1745z" at bounding box center [1095, 198] width 48 height 6
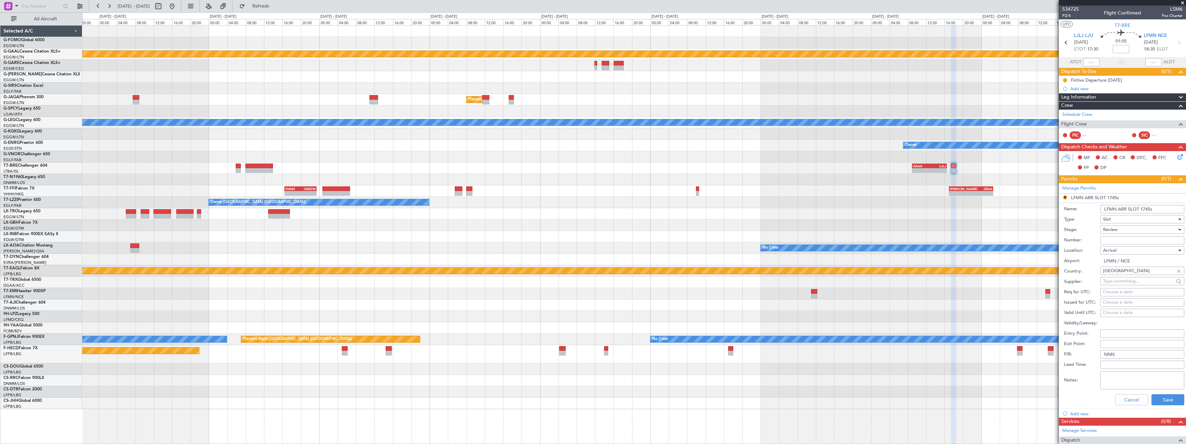
drag, startPoint x: 1149, startPoint y: 210, endPoint x: 1144, endPoint y: 252, distance: 42.8
click at [1146, 210] on input "LFMN ARR SLOT 1745z" at bounding box center [1143, 209] width 84 height 8
type input "LFMN ARR SLOT 1730z"
click at [1124, 233] on div "Review" at bounding box center [1140, 229] width 74 height 10
click at [1127, 274] on span "Requested" at bounding box center [1140, 275] width 73 height 10
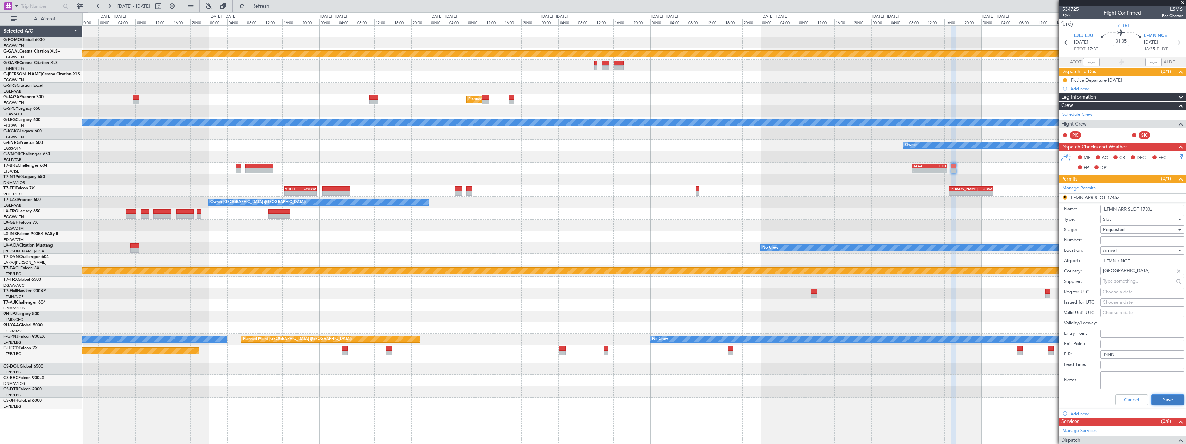
click at [1172, 402] on button "Save" at bounding box center [1168, 399] width 33 height 11
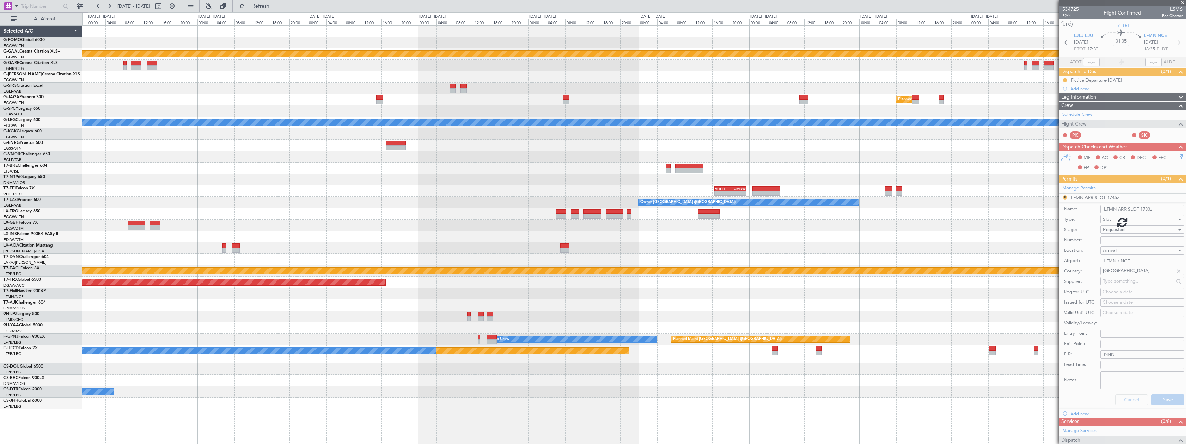
click at [745, 173] on div "- - EGGW 11:00 Z KTEB 17:55 Z Planned Maint Dusseldorf Planned Maint London (Lu…" at bounding box center [634, 217] width 1104 height 383
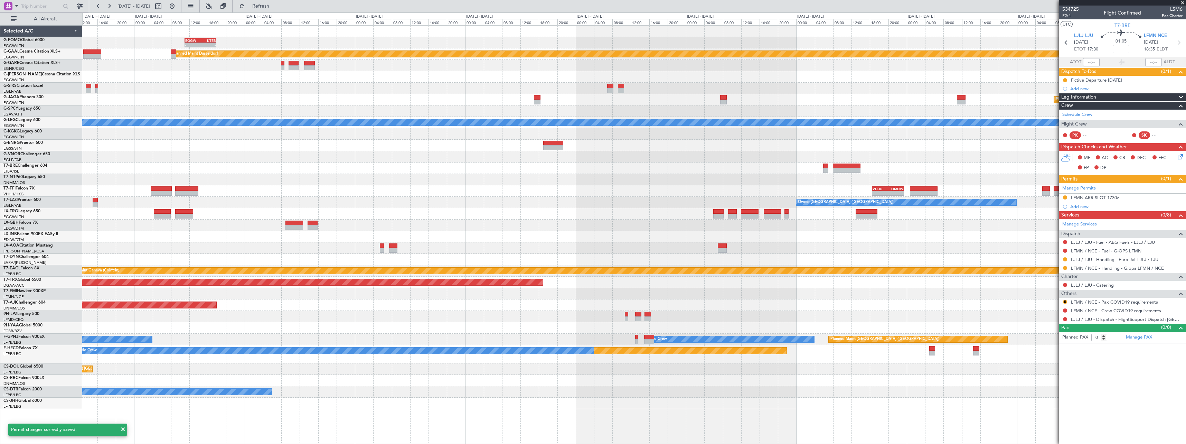
click at [772, 177] on div at bounding box center [634, 179] width 1104 height 11
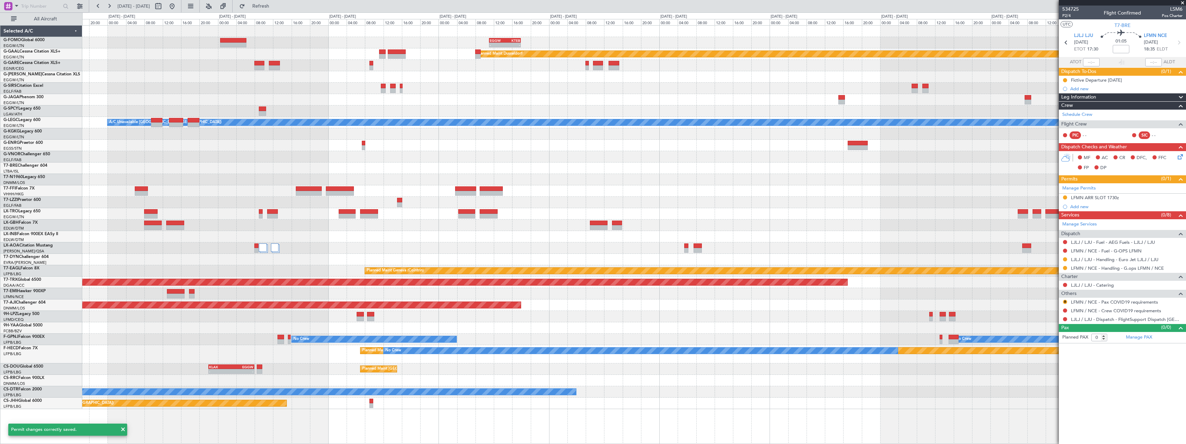
click at [464, 176] on div at bounding box center [634, 179] width 1104 height 11
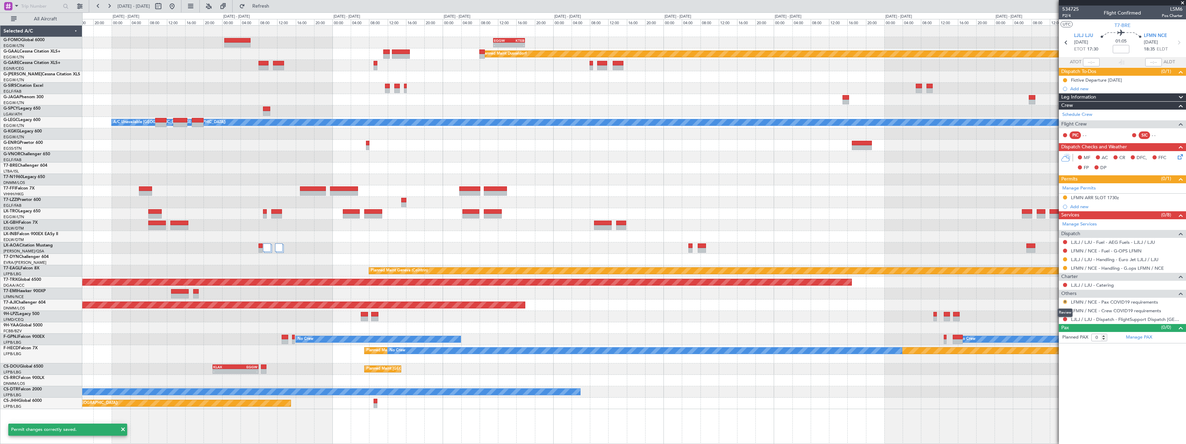
click at [1065, 301] on button "R" at bounding box center [1065, 302] width 4 height 4
click at [1061, 312] on span "Not Required" at bounding box center [1049, 311] width 28 height 7
click at [1065, 309] on button at bounding box center [1065, 310] width 4 height 4
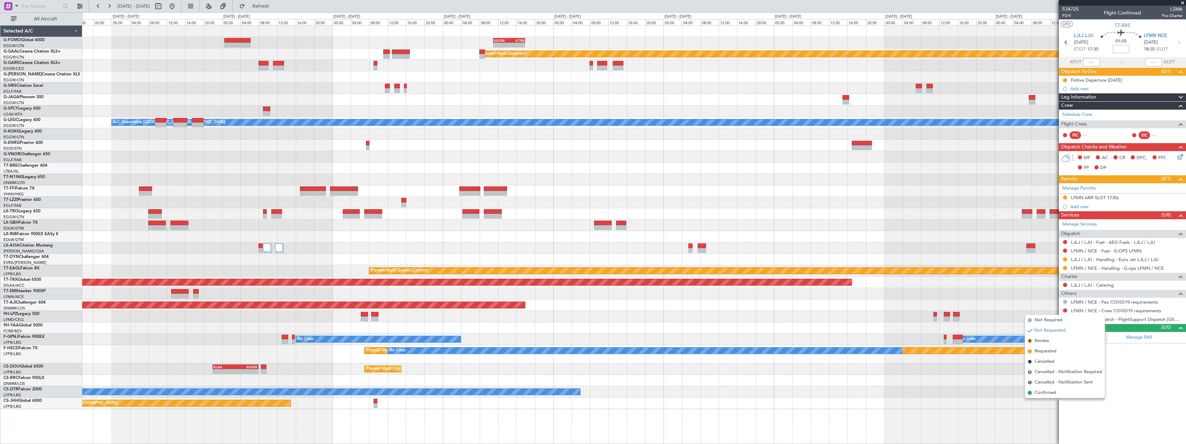
drag, startPoint x: 1042, startPoint y: 321, endPoint x: 1063, endPoint y: 318, distance: 20.5
click at [1043, 320] on span "Not Required" at bounding box center [1049, 320] width 28 height 7
click at [1065, 318] on button at bounding box center [1065, 319] width 4 height 4
click at [1053, 403] on span "Confirmed" at bounding box center [1045, 401] width 21 height 7
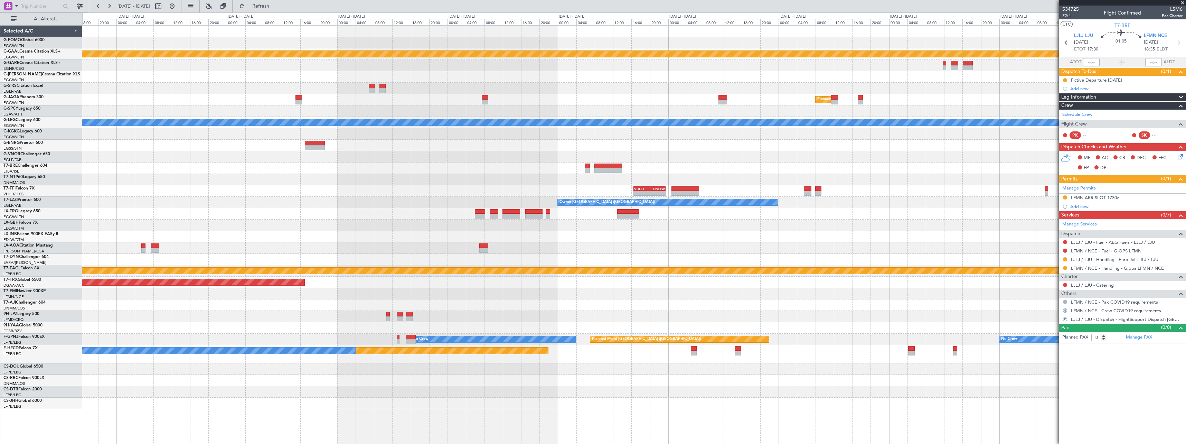
click at [285, 155] on div "- - EGGW 11:00 Z KTEB 17:55 Z Planned Maint Dusseldorf Planned Maint London (Lu…" at bounding box center [634, 217] width 1104 height 383
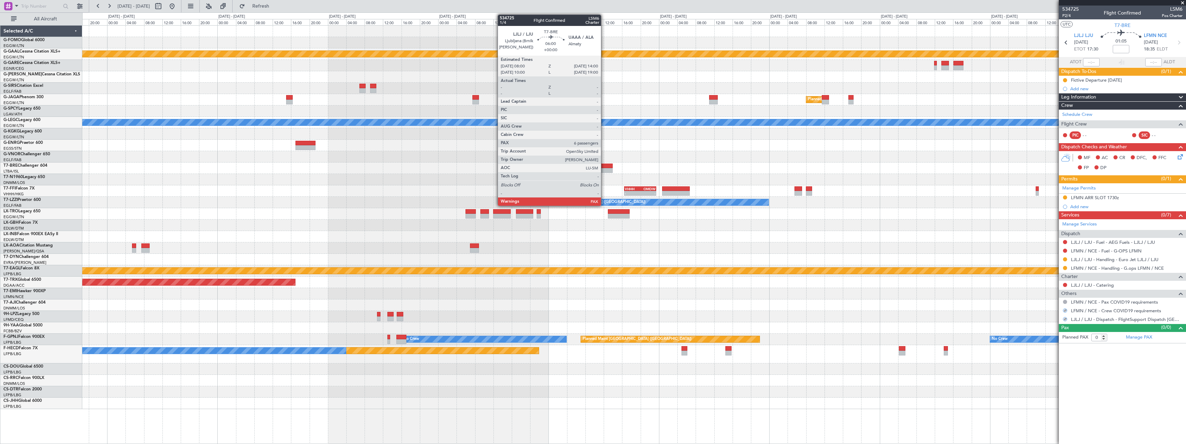
click at [604, 166] on div at bounding box center [599, 166] width 28 height 5
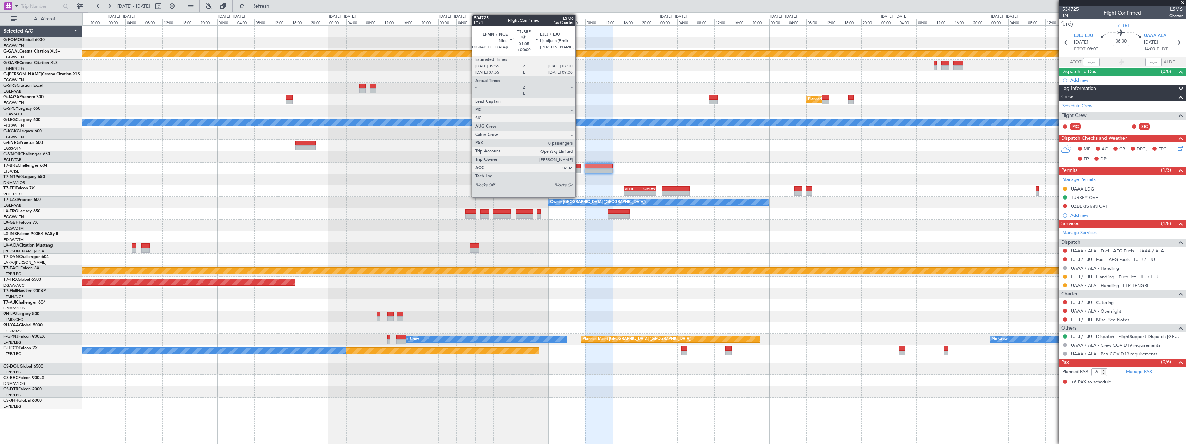
click at [579, 169] on div at bounding box center [578, 170] width 5 height 5
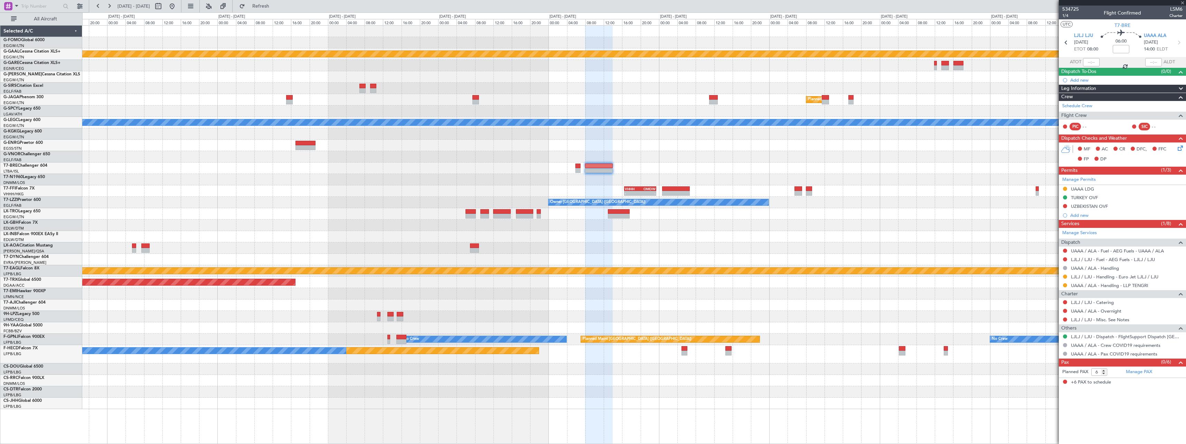
type input "0"
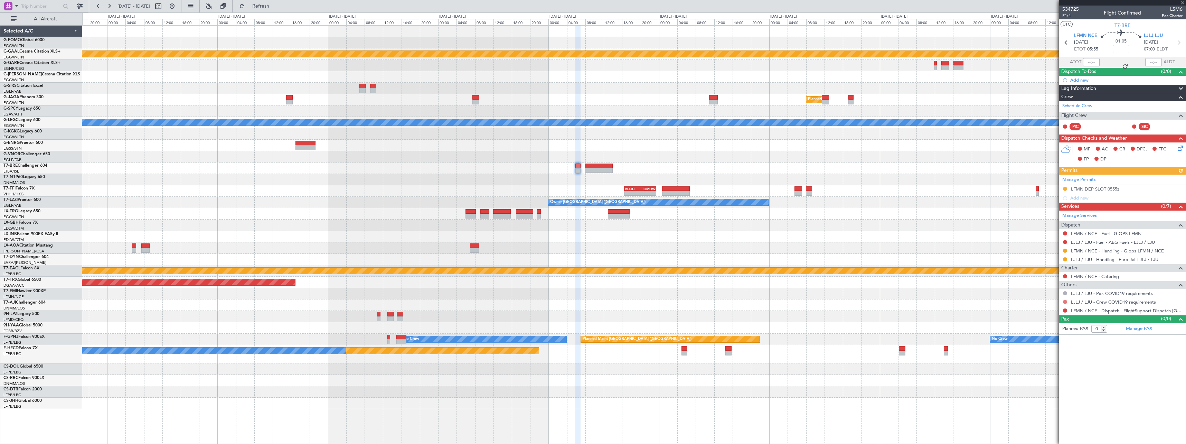
click at [1066, 300] on button at bounding box center [1065, 302] width 4 height 4
drag, startPoint x: 1040, startPoint y: 311, endPoint x: 1062, endPoint y: 308, distance: 21.4
click at [1041, 311] on span "Not Required" at bounding box center [1049, 311] width 28 height 7
click at [1065, 311] on button at bounding box center [1065, 310] width 4 height 4
drag, startPoint x: 1046, startPoint y: 394, endPoint x: 1024, endPoint y: 366, distance: 35.9
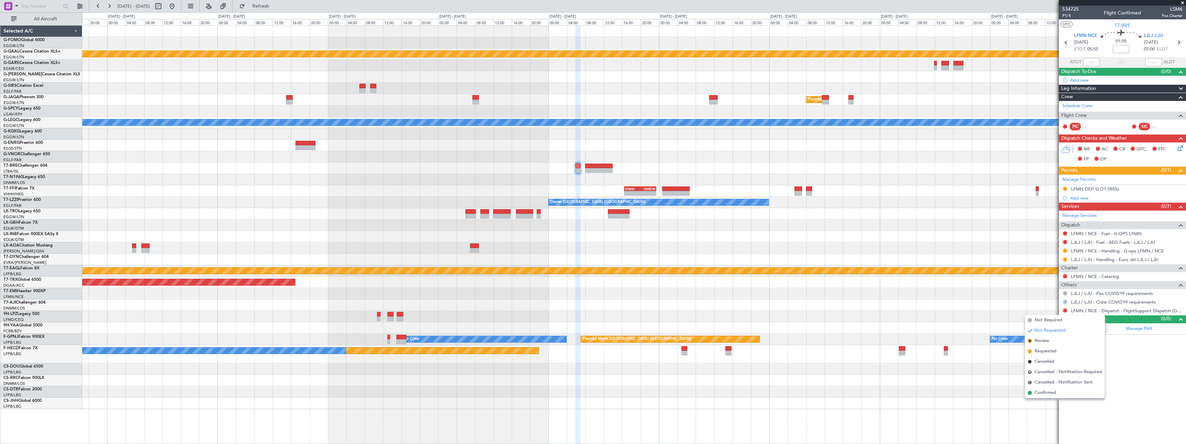
click at [1046, 394] on span "Confirmed" at bounding box center [1045, 392] width 21 height 7
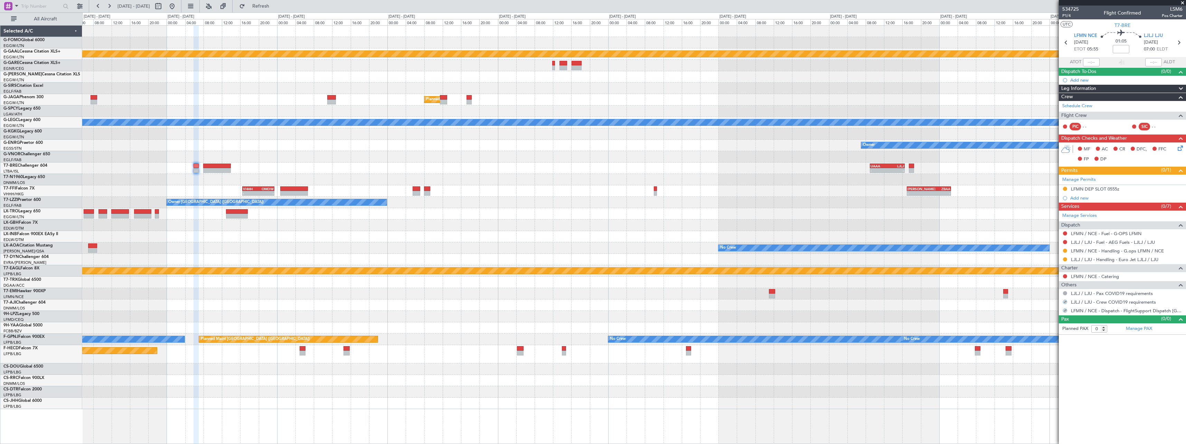
click at [483, 186] on div "Planned Maint Dusseldorf Planned Maint London (Luton) A/C Unavailable London (L…" at bounding box center [634, 217] width 1104 height 383
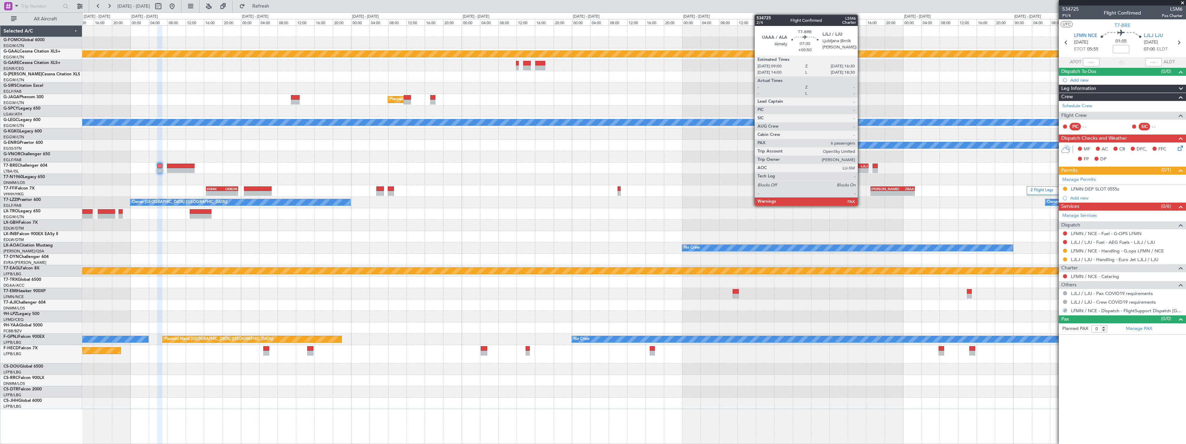
click at [861, 168] on div "-" at bounding box center [859, 170] width 17 height 4
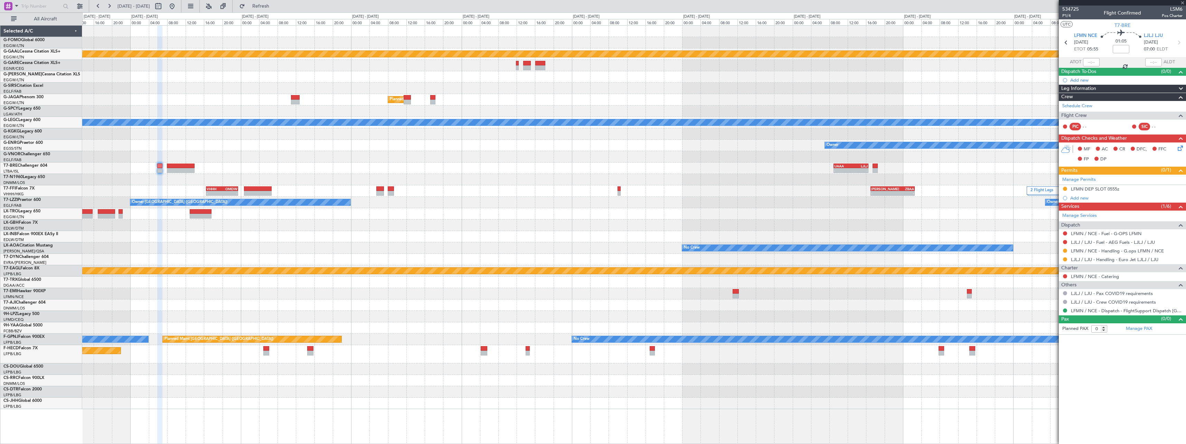
type input "+00:50"
type input "6"
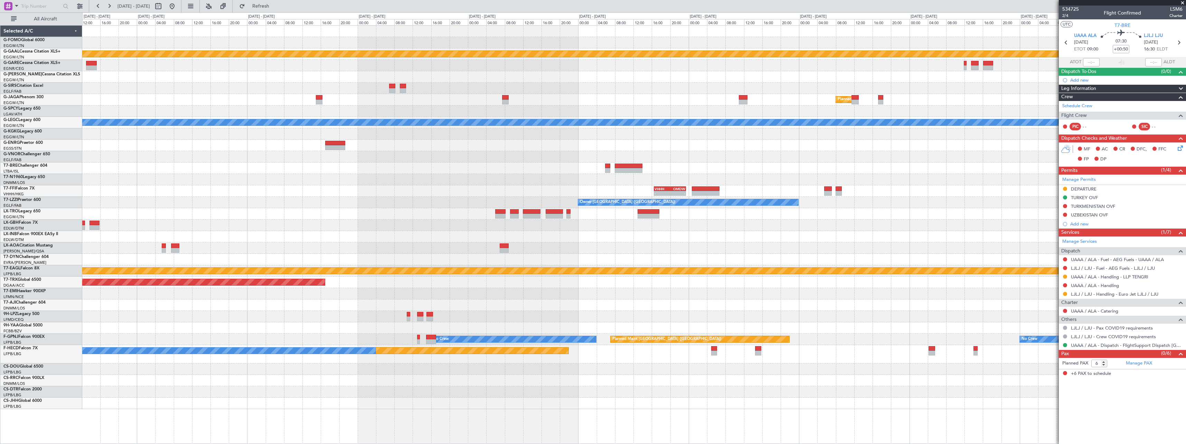
click at [658, 231] on div "- - EGGW 11:00 Z KTEB 17:55 Z Planned Maint Dusseldorf Planned Maint London (Lu…" at bounding box center [634, 217] width 1104 height 383
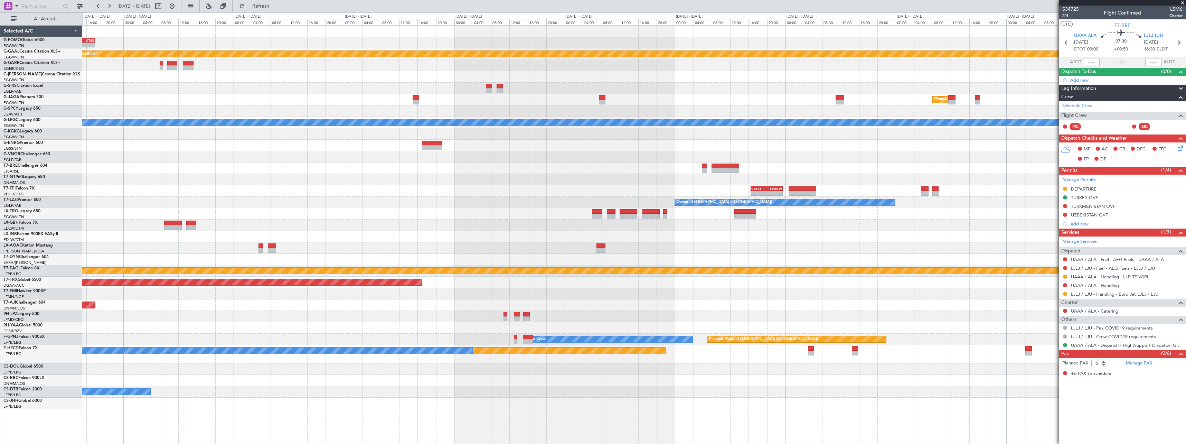
click at [868, 219] on div "- - EGGW 11:00 Z KTEB 17:55 Z Planned Maint Dusseldorf Planned Maint London (Lu…" at bounding box center [634, 217] width 1104 height 383
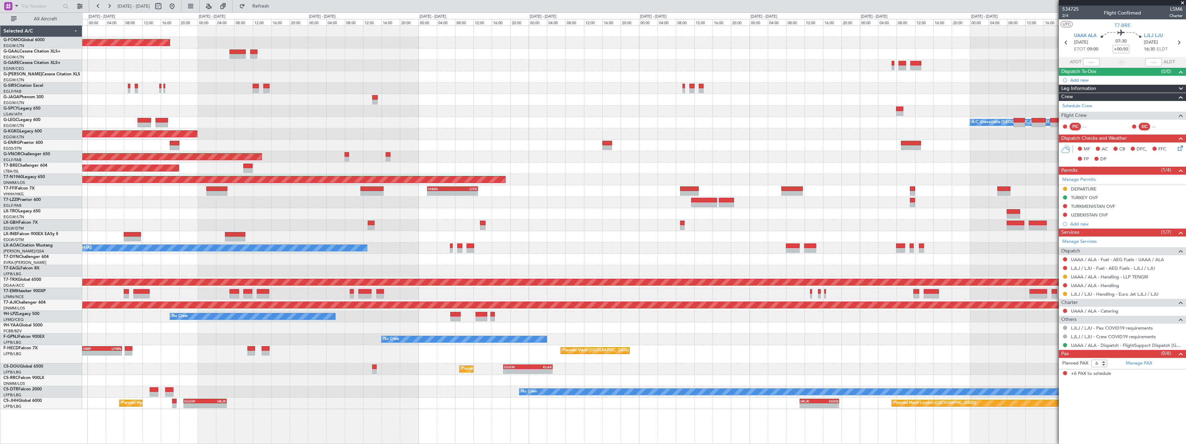
click at [976, 202] on div "Planned Maint Windsor Locks (Bradley Intl) - - EGGW 11:00 Z KTEB 17:55 Z Planne…" at bounding box center [634, 217] width 1104 height 383
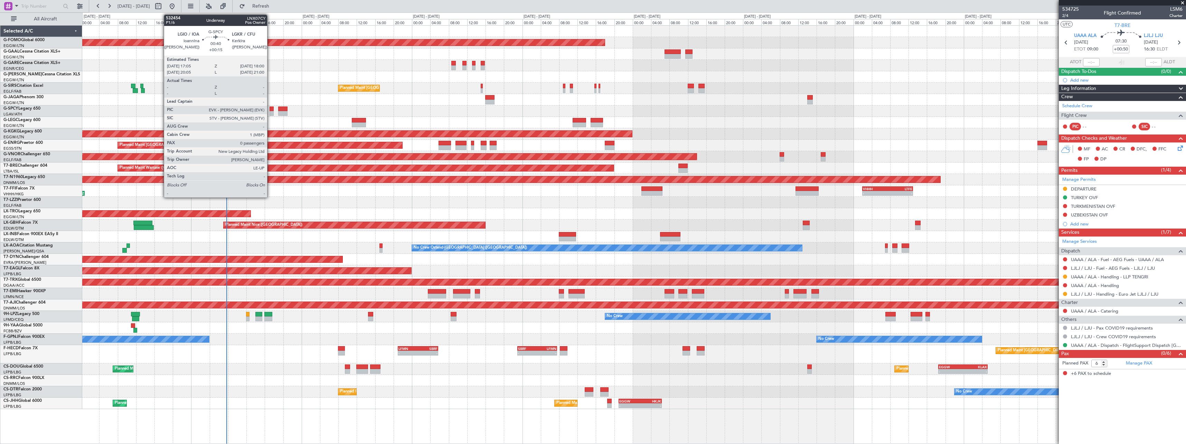
click at [270, 108] on div at bounding box center [272, 108] width 4 height 5
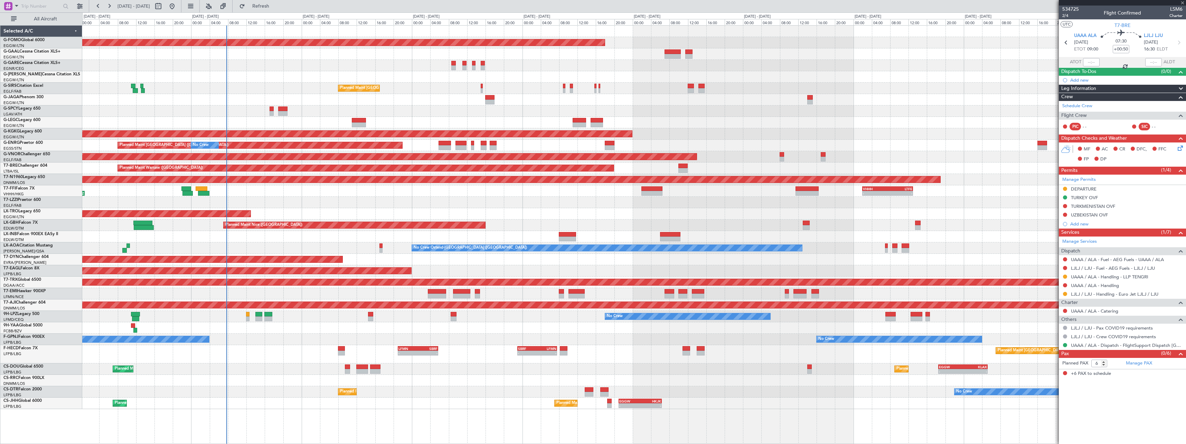
type input "+00:15"
type input "0"
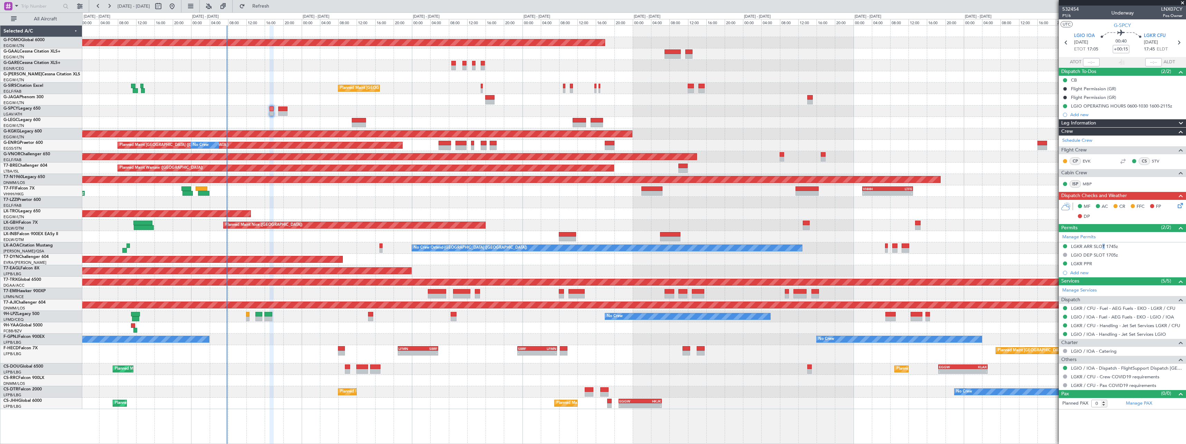
drag, startPoint x: 1100, startPoint y: 248, endPoint x: 1126, endPoint y: 249, distance: 25.9
click at [1101, 248] on div "LGKR ARR SLOT 1745z" at bounding box center [1094, 246] width 47 height 6
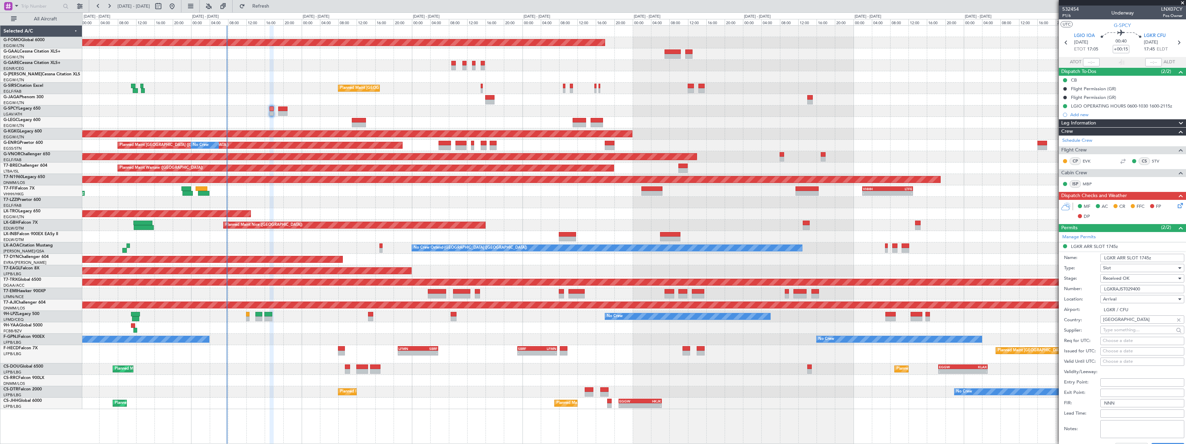
drag, startPoint x: 1158, startPoint y: 290, endPoint x: 993, endPoint y: 291, distance: 164.5
click at [993, 291] on fb-app "11 Aug 2025 - 21 Aug 2025 Refresh Quick Links All Aircraft Planned Maint Windso…" at bounding box center [593, 224] width 1186 height 439
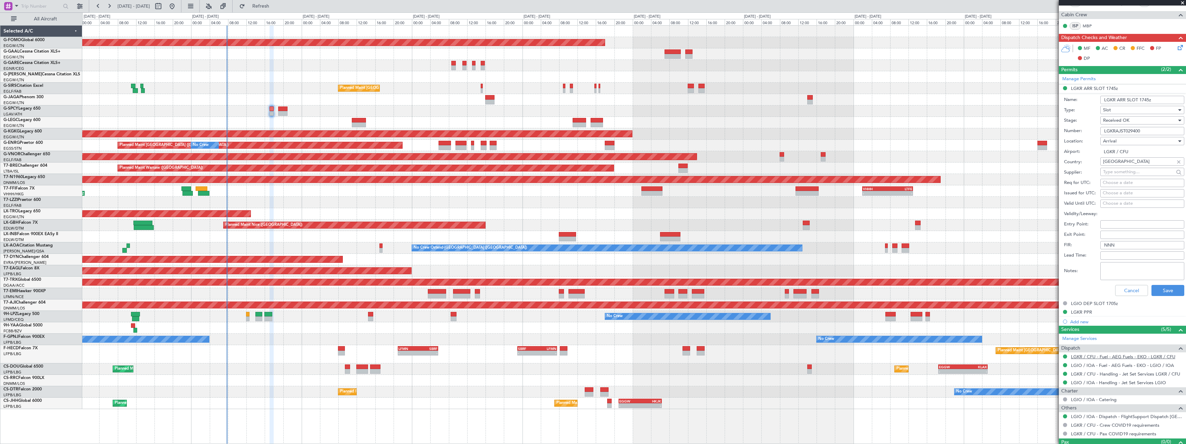
scroll to position [171, 0]
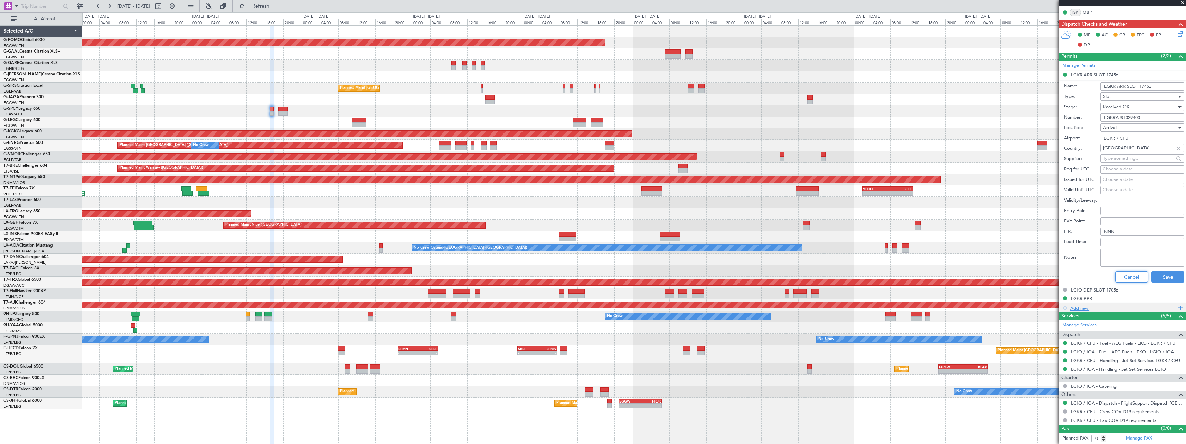
drag, startPoint x: 1126, startPoint y: 275, endPoint x: 1133, endPoint y: 270, distance: 8.2
click at [1127, 275] on button "Cancel" at bounding box center [1131, 276] width 33 height 11
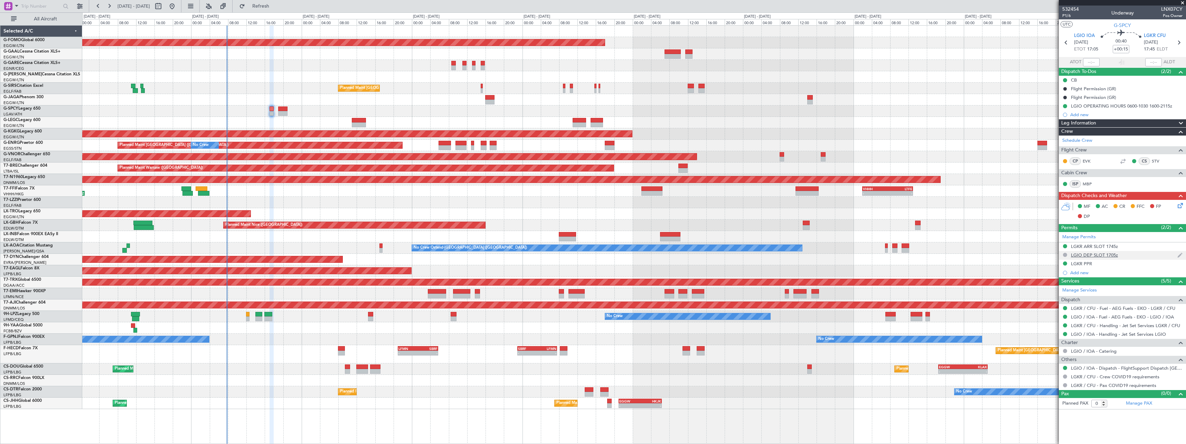
scroll to position [0, 0]
click at [1184, 124] on span at bounding box center [1181, 123] width 8 height 8
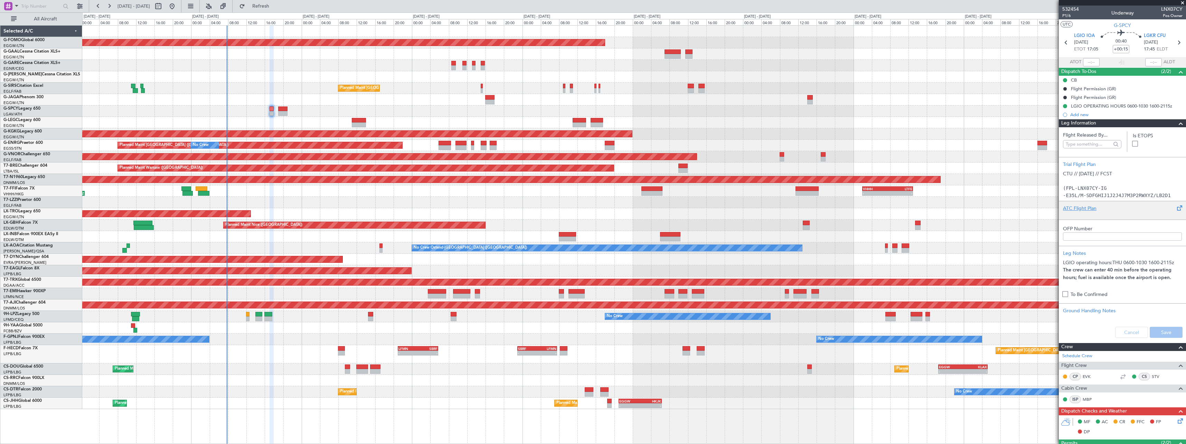
click at [1088, 207] on div "ATC Flight Plan" at bounding box center [1122, 208] width 119 height 7
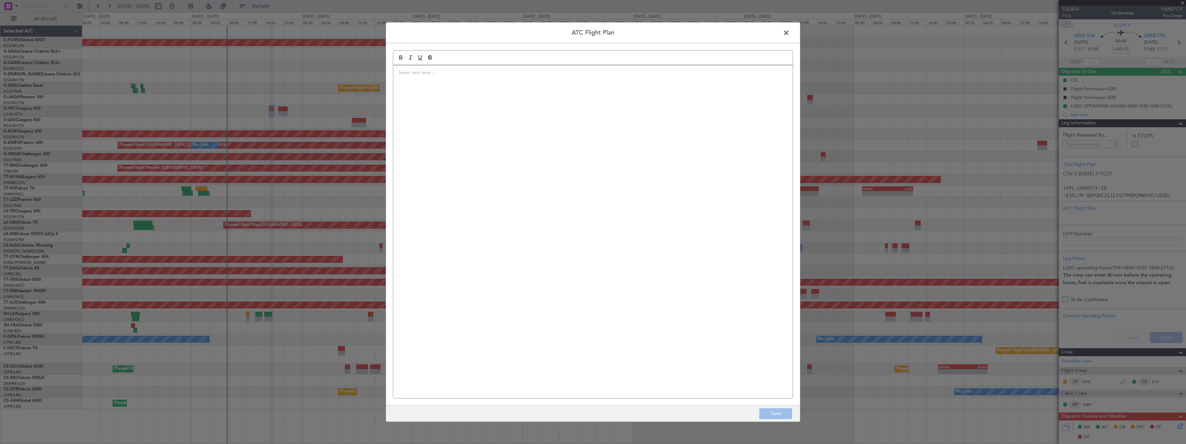
click at [589, 174] on div at bounding box center [593, 231] width 400 height 333
click at [781, 417] on footer "Save" at bounding box center [593, 413] width 414 height 17
click at [780, 414] on button "Save" at bounding box center [775, 413] width 33 height 11
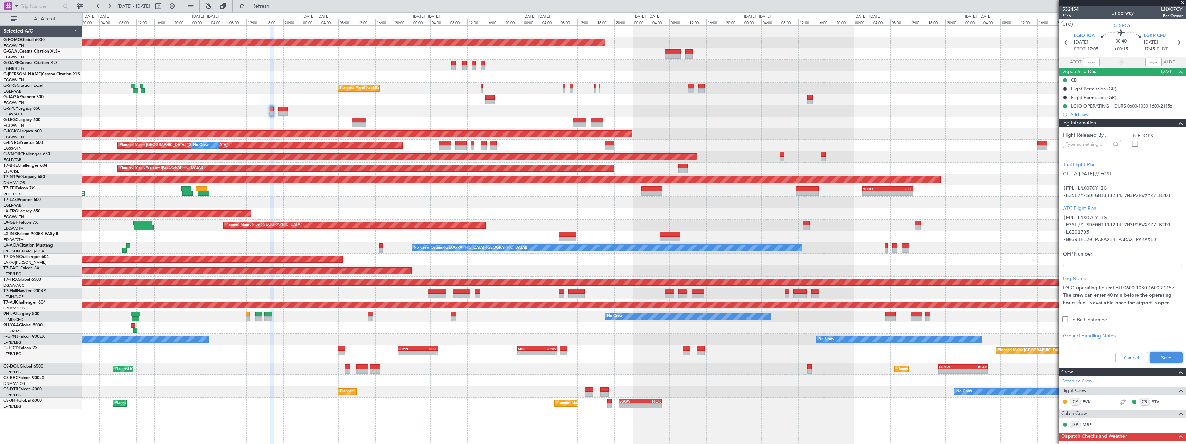
click at [1166, 354] on button "Save" at bounding box center [1166, 357] width 33 height 11
click at [1178, 123] on span at bounding box center [1181, 123] width 8 height 8
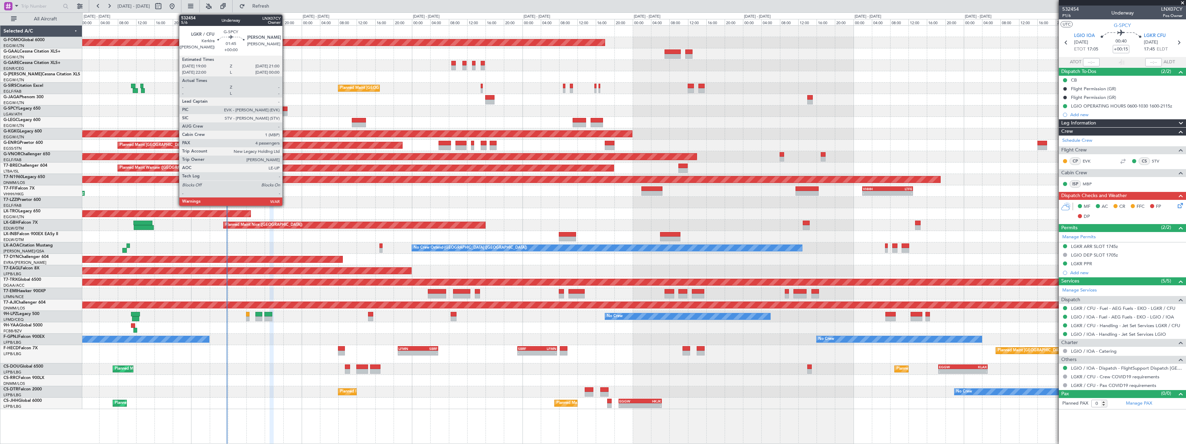
click at [285, 111] on div at bounding box center [282, 113] width 9 height 5
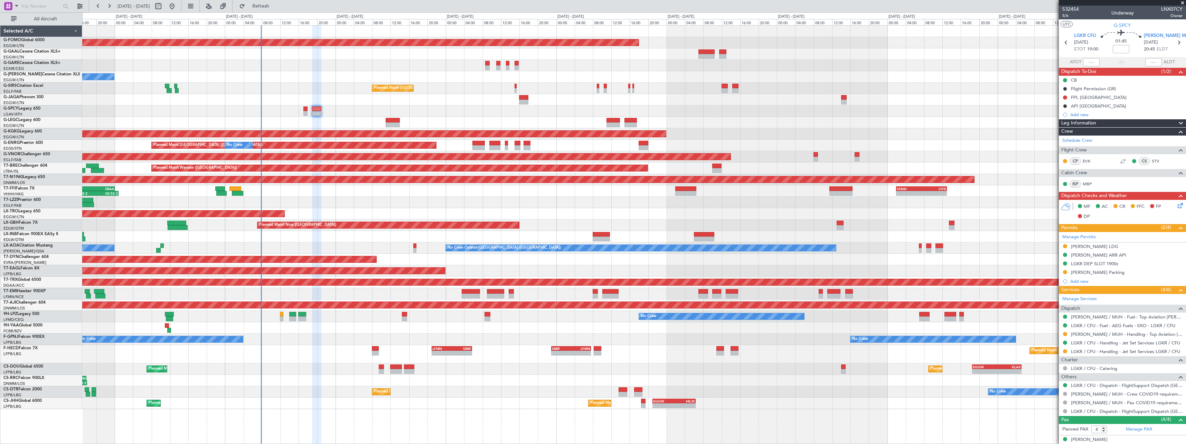
click at [446, 333] on div "Planned Maint Windsor Locks (Bradley Intl) No Crew Owner Planned Maint London (…" at bounding box center [634, 217] width 1104 height 383
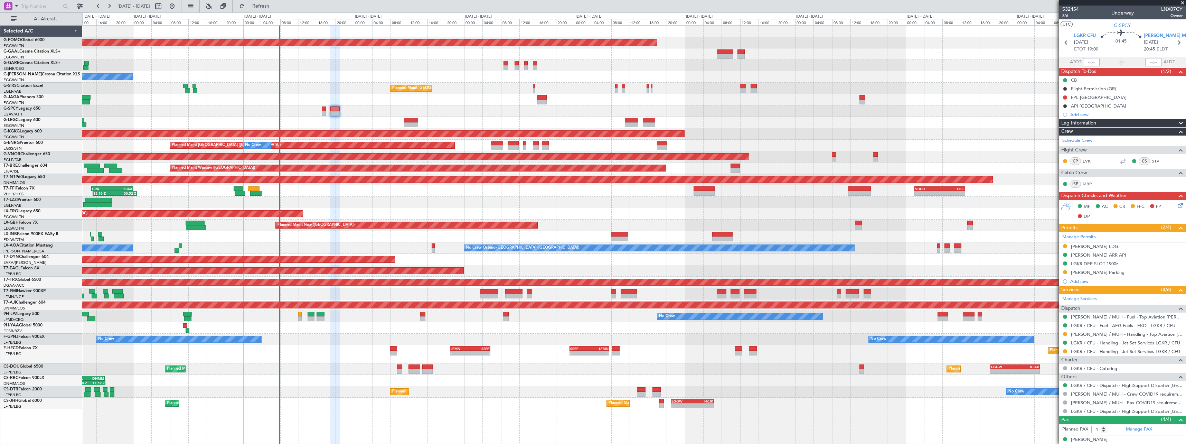
click at [389, 340] on div "No Crew No Crew No Crew" at bounding box center [634, 339] width 1104 height 11
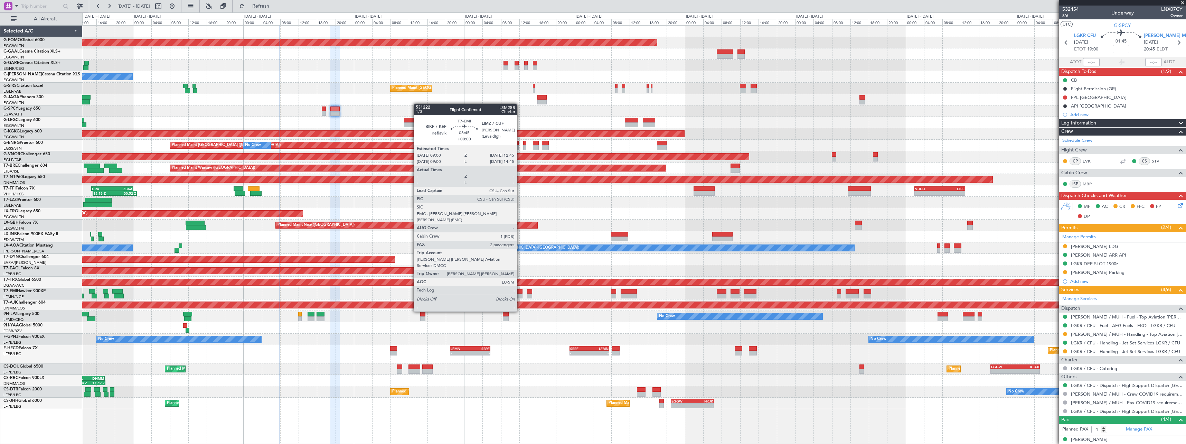
click at [520, 292] on div at bounding box center [513, 291] width 17 height 5
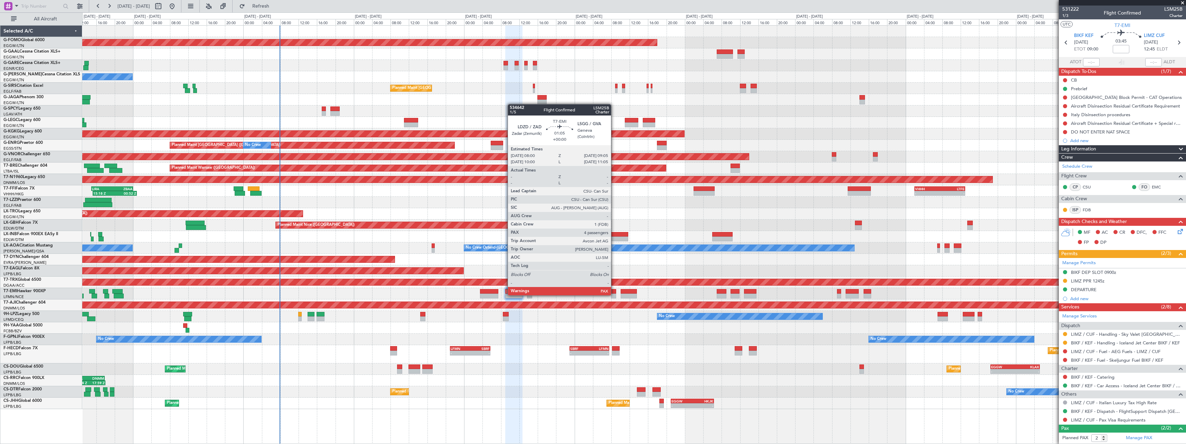
click at [614, 295] on div at bounding box center [613, 295] width 5 height 5
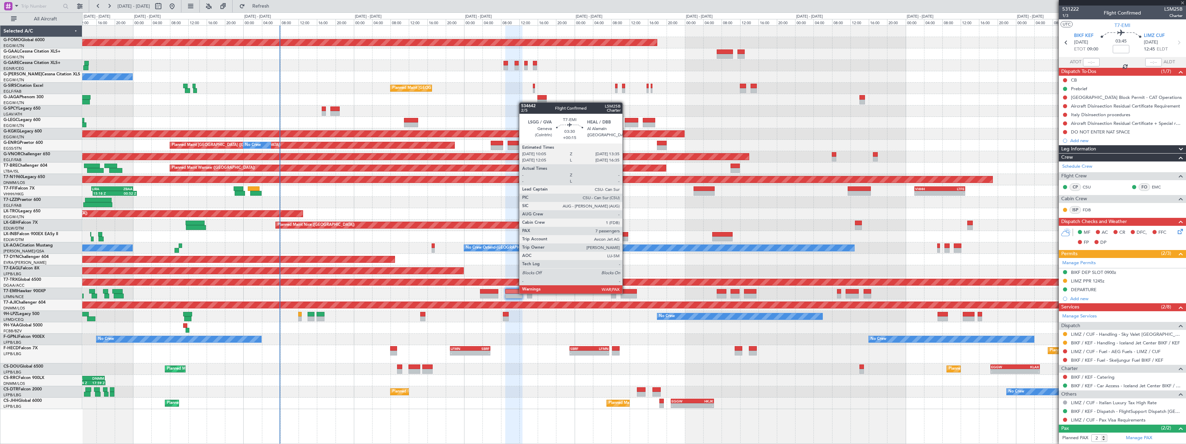
type input "4"
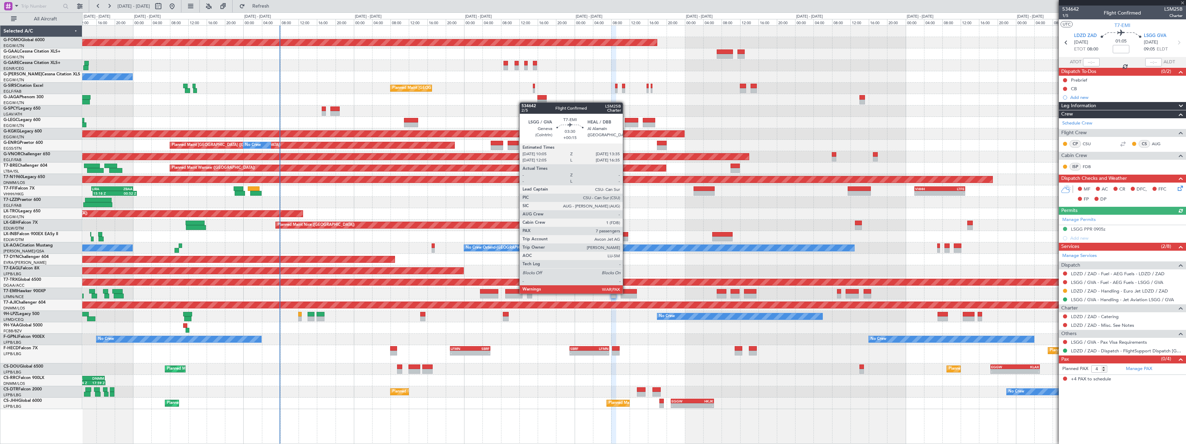
click at [626, 293] on div at bounding box center [629, 291] width 16 height 5
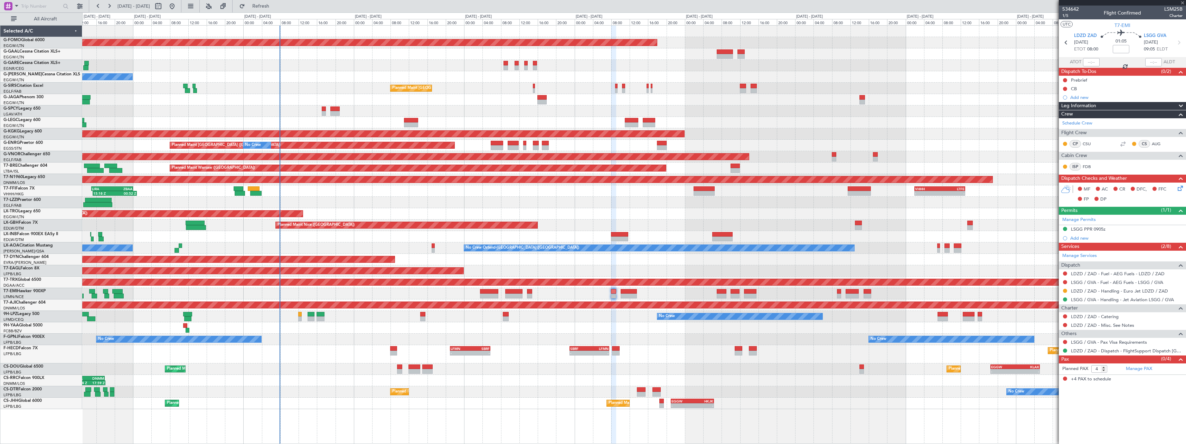
type input "+00:15"
type input "7"
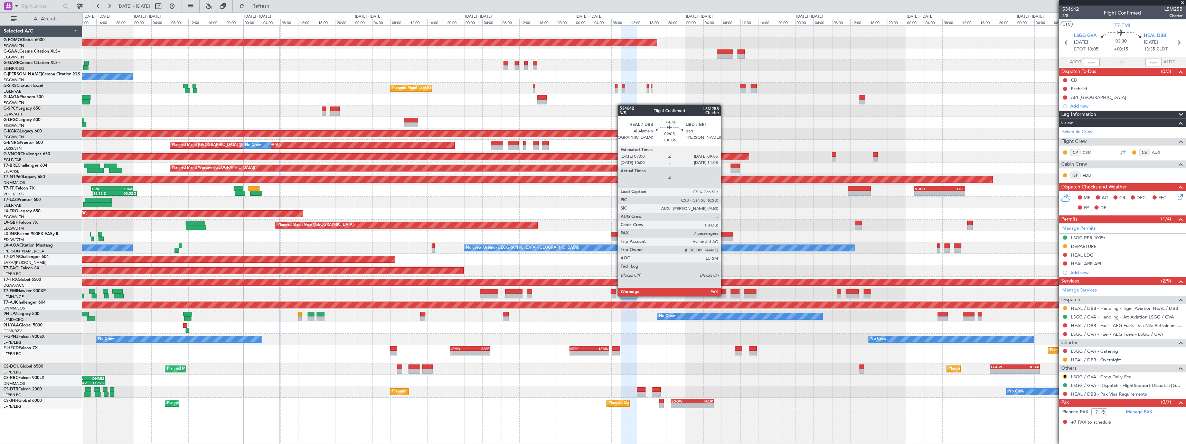
click at [724, 295] on div at bounding box center [722, 295] width 10 height 5
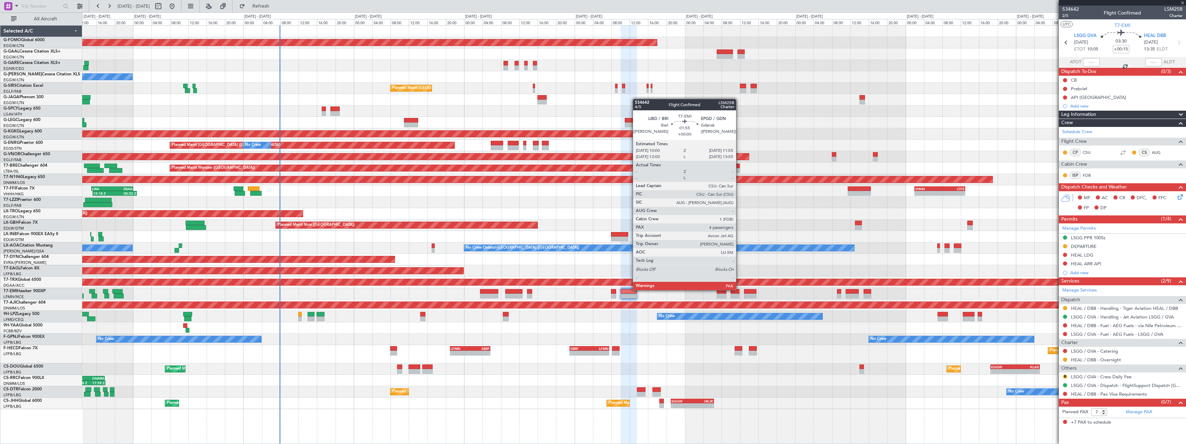
type input "+00:05"
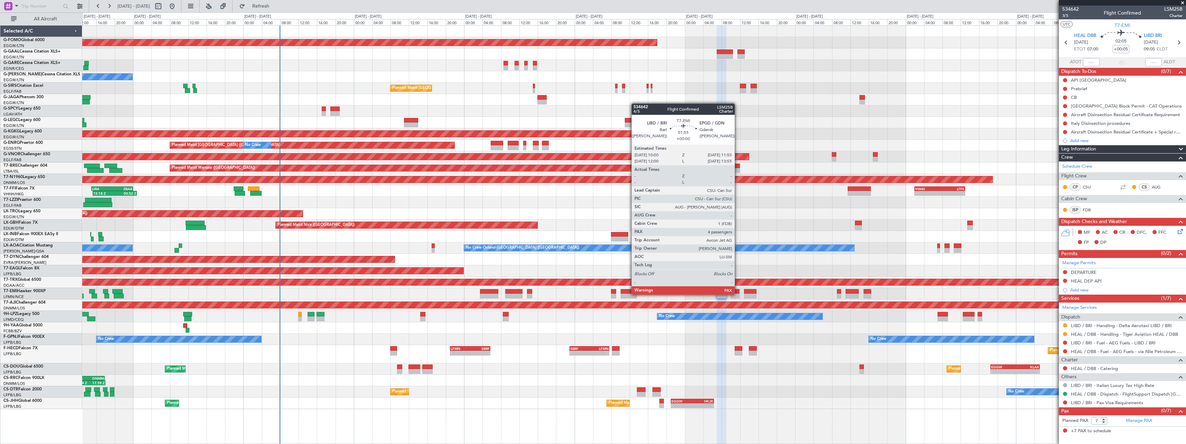
click at [738, 294] on div at bounding box center [735, 295] width 9 height 5
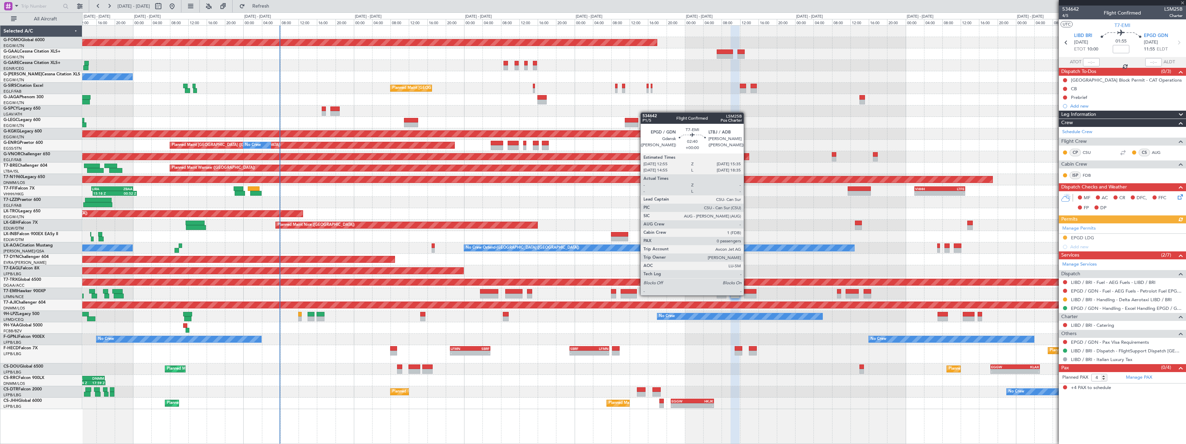
click at [747, 295] on div at bounding box center [750, 295] width 12 height 5
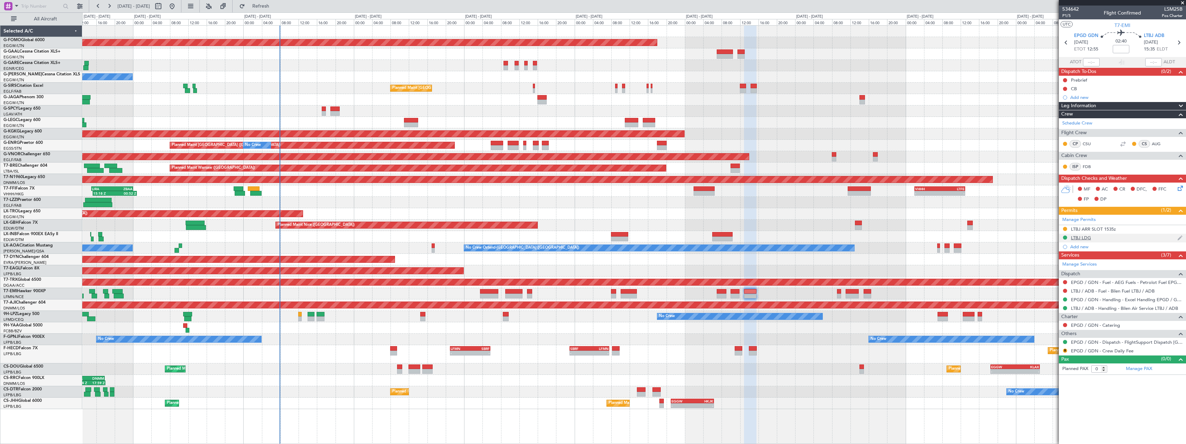
click at [1077, 235] on div "LTBJ LDG" at bounding box center [1081, 238] width 20 height 6
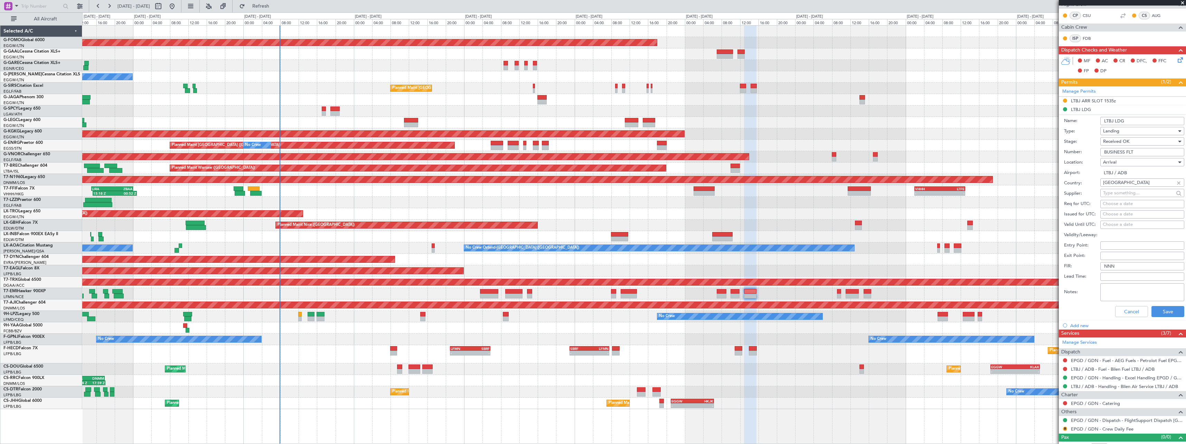
scroll to position [137, 0]
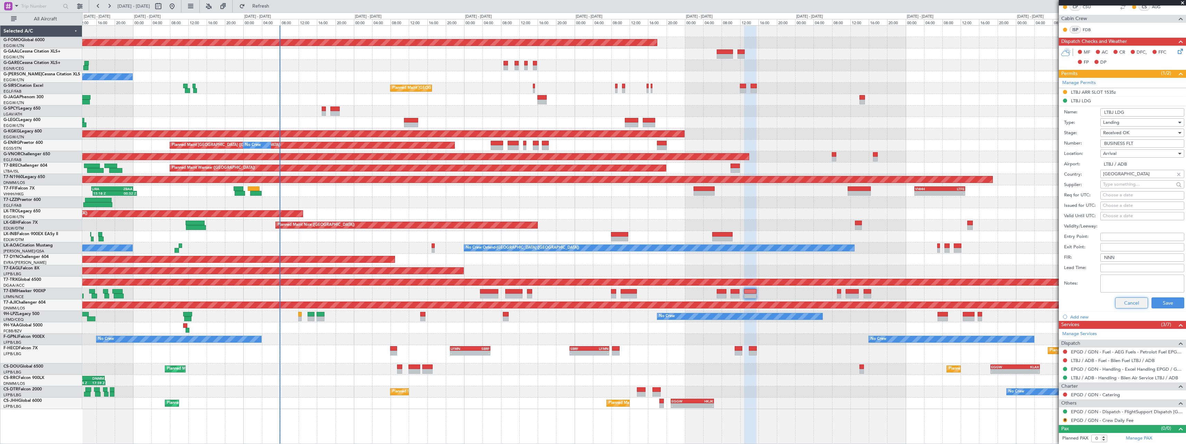
click at [1130, 306] on button "Cancel" at bounding box center [1131, 302] width 33 height 11
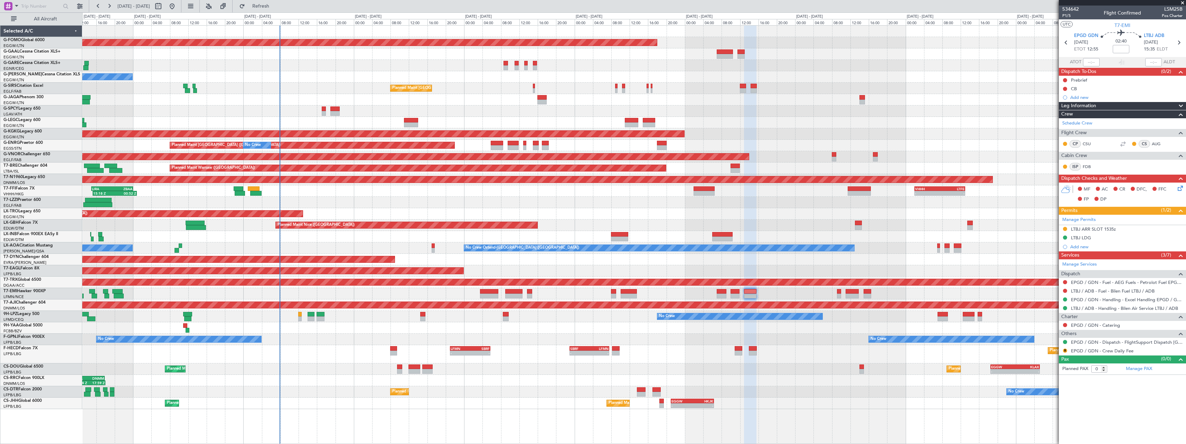
scroll to position [0, 0]
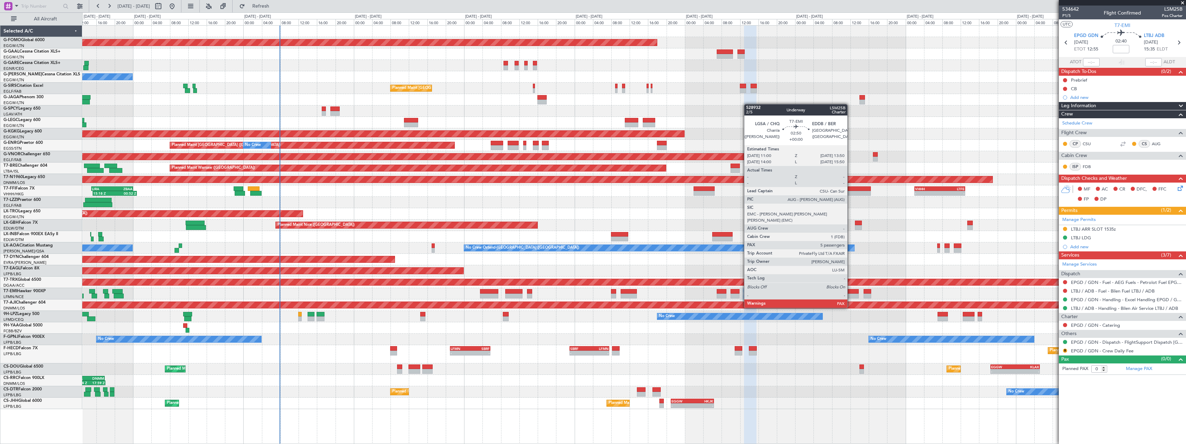
click at [851, 295] on div at bounding box center [852, 295] width 13 height 5
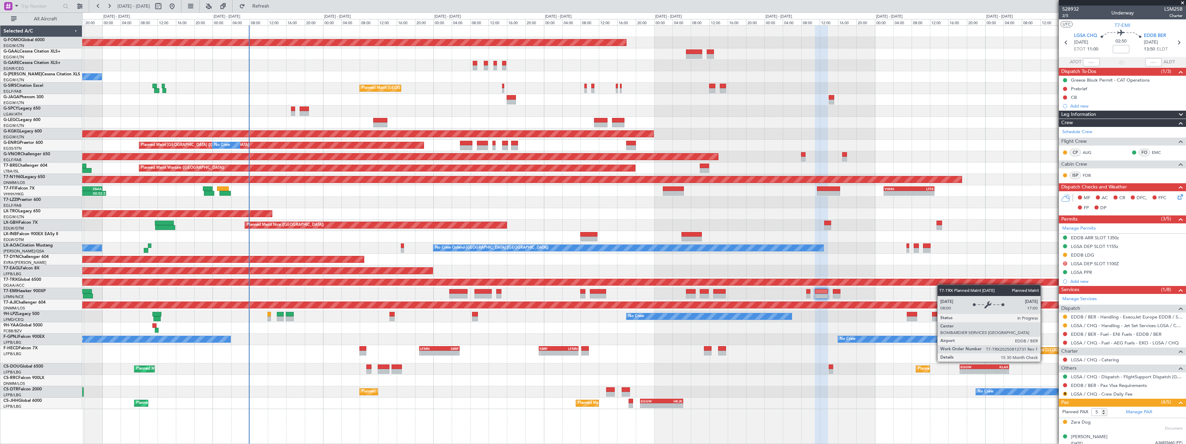
click at [970, 281] on div "Planned Maint Windsor Locks (Bradley Intl) No Crew Owner Planned Maint London (…" at bounding box center [634, 217] width 1104 height 383
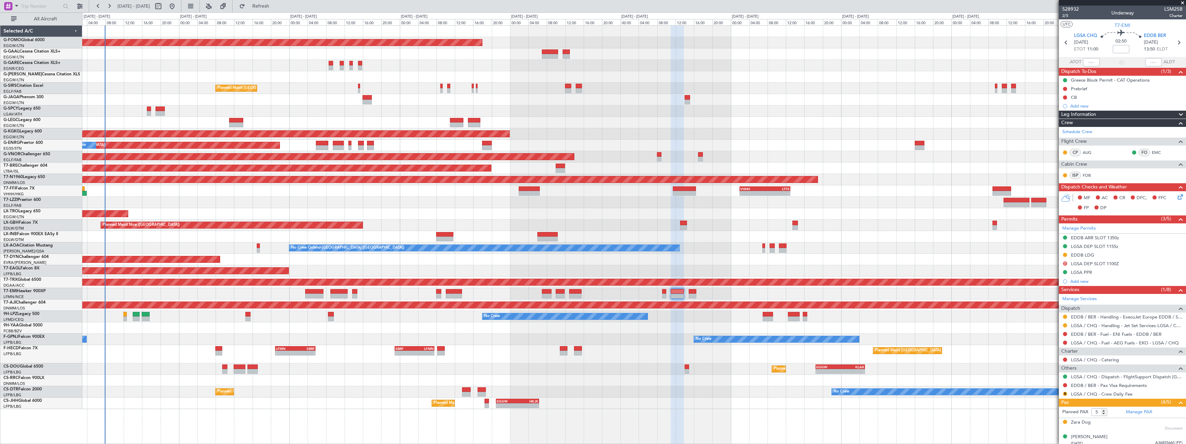
click at [627, 240] on div at bounding box center [634, 236] width 1104 height 11
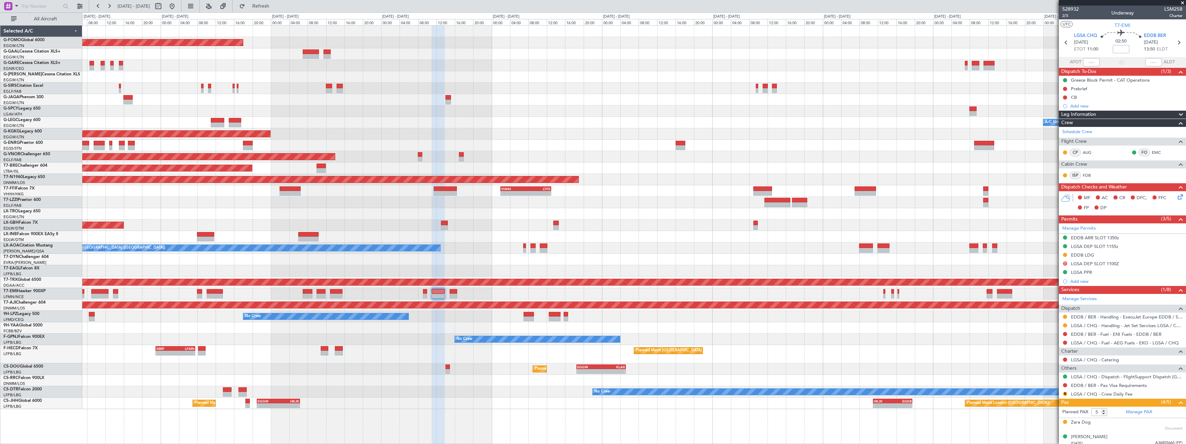
drag, startPoint x: 1096, startPoint y: 258, endPoint x: 733, endPoint y: 239, distance: 363.8
click at [730, 240] on fb-app "14 Aug 2025 - 24 Aug 2025 Refresh Quick Links All Aircraft Planned Maint Windso…" at bounding box center [593, 224] width 1186 height 439
click at [907, 169] on div "Planned Maint Warsaw ([GEOGRAPHIC_DATA])" at bounding box center [634, 167] width 1104 height 11
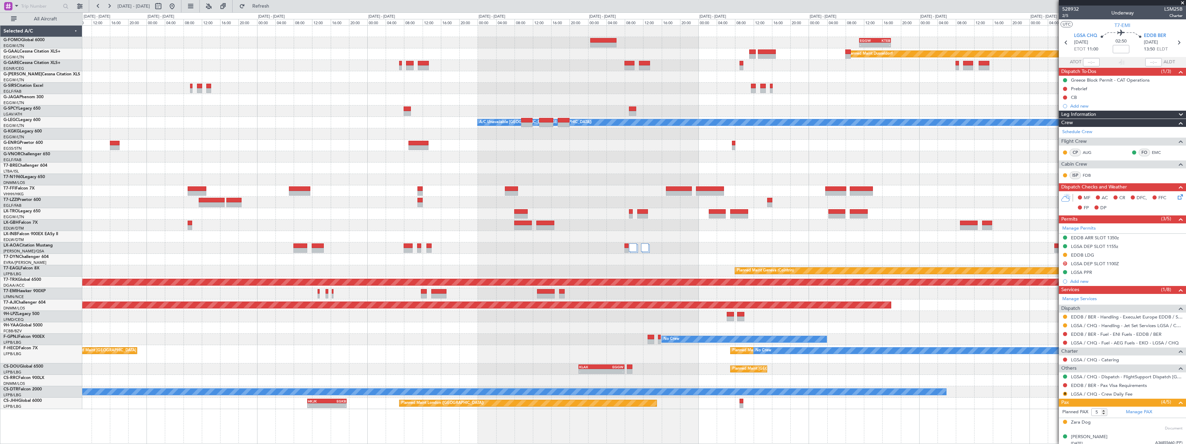
click at [388, 164] on div "- - EGGW 11:00 Z KTEB 17:55 Z Planned Maint Dusseldorf A/C Unavailable London (…" at bounding box center [634, 217] width 1104 height 383
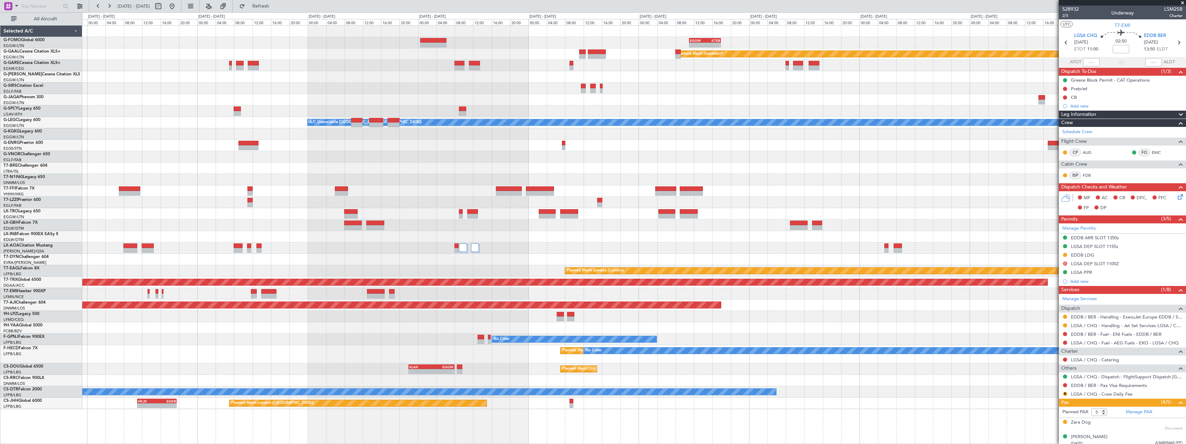
click at [447, 164] on div at bounding box center [634, 167] width 1104 height 11
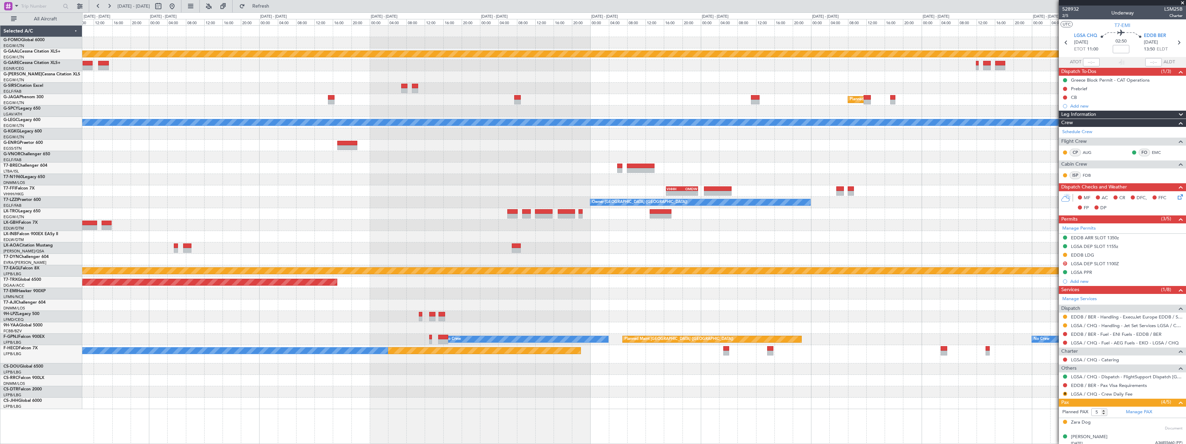
click at [377, 167] on div "- - UAAA 09:00 Z LJLJ 16:30 Z" at bounding box center [634, 167] width 1104 height 11
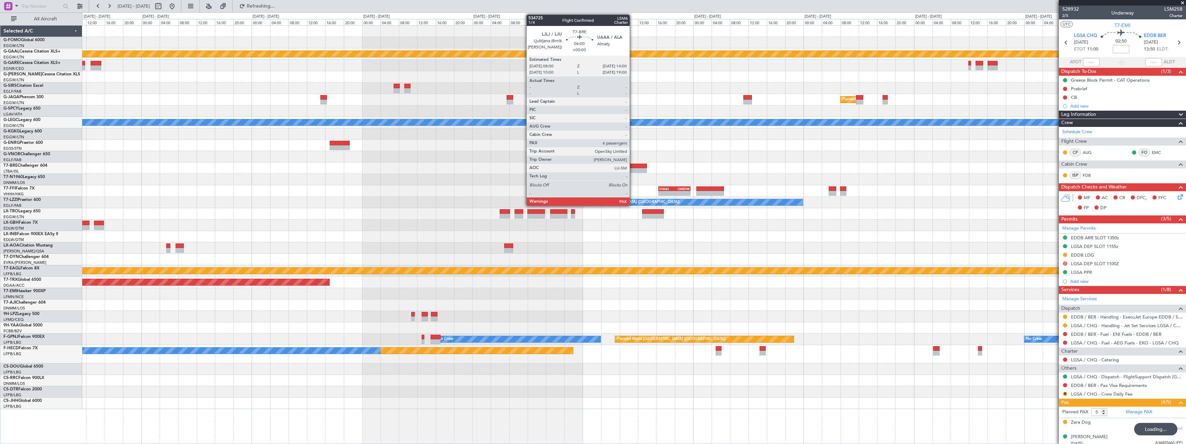
click at [633, 168] on div at bounding box center [633, 170] width 28 height 5
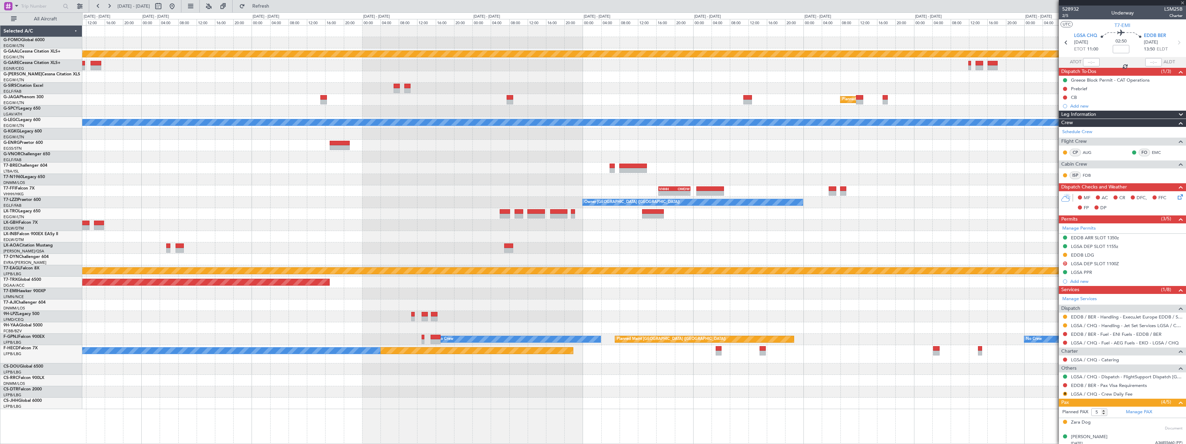
type input "6"
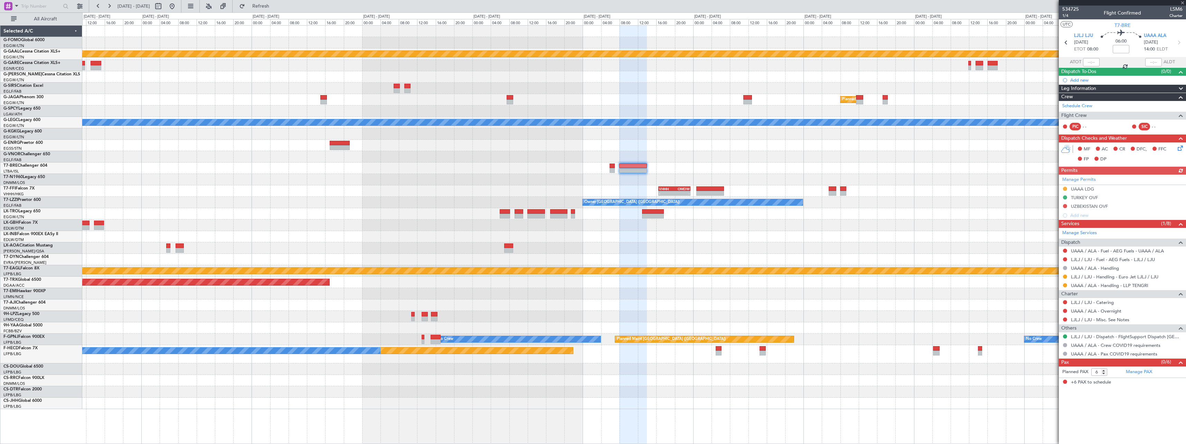
click at [1000, 173] on div "- - UAAA 09:00 Z LJLJ 16:30 Z" at bounding box center [634, 167] width 1104 height 11
click at [997, 159] on div at bounding box center [634, 156] width 1104 height 11
click at [950, 85] on div at bounding box center [634, 88] width 1104 height 11
click at [1075, 184] on div "Manage Permits" at bounding box center [1122, 180] width 127 height 10
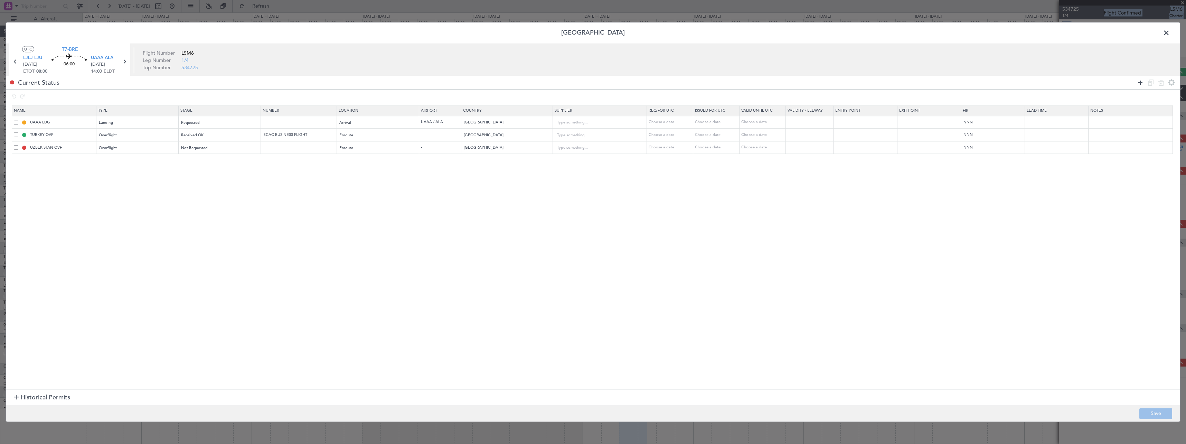
click at [1141, 85] on icon at bounding box center [1141, 82] width 8 height 8
click at [120, 161] on div "Type" at bounding box center [135, 161] width 72 height 10
drag, startPoint x: 134, startPoint y: 203, endPoint x: 152, endPoint y: 194, distance: 19.6
click at [134, 203] on span "Departure" at bounding box center [139, 201] width 77 height 10
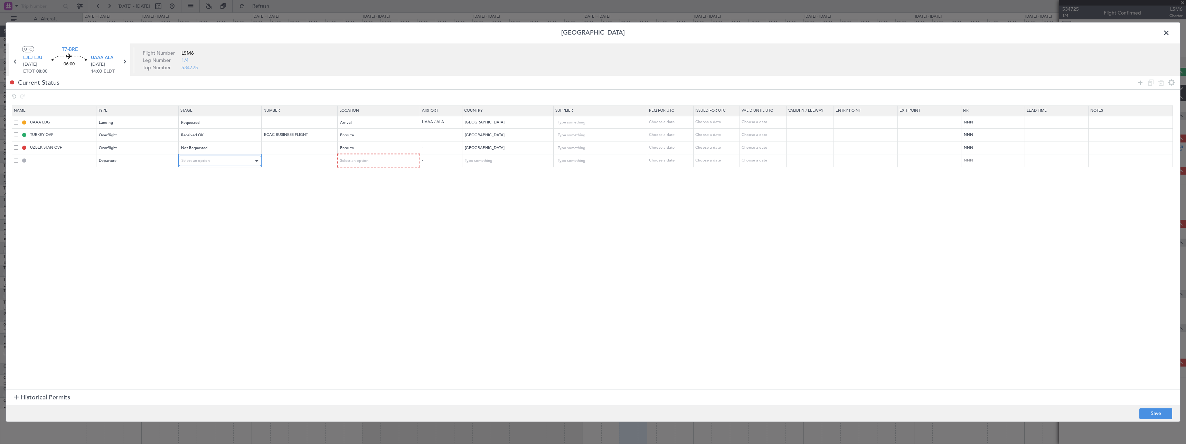
click at [231, 164] on div "Select an option" at bounding box center [217, 161] width 72 height 10
click at [209, 188] on span "Not Requested" at bounding box center [222, 185] width 77 height 10
click at [396, 161] on div "Select an option" at bounding box center [376, 161] width 73 height 10
click at [372, 179] on span "Departure" at bounding box center [382, 175] width 77 height 10
click at [1155, 412] on button "Save" at bounding box center [1156, 413] width 33 height 11
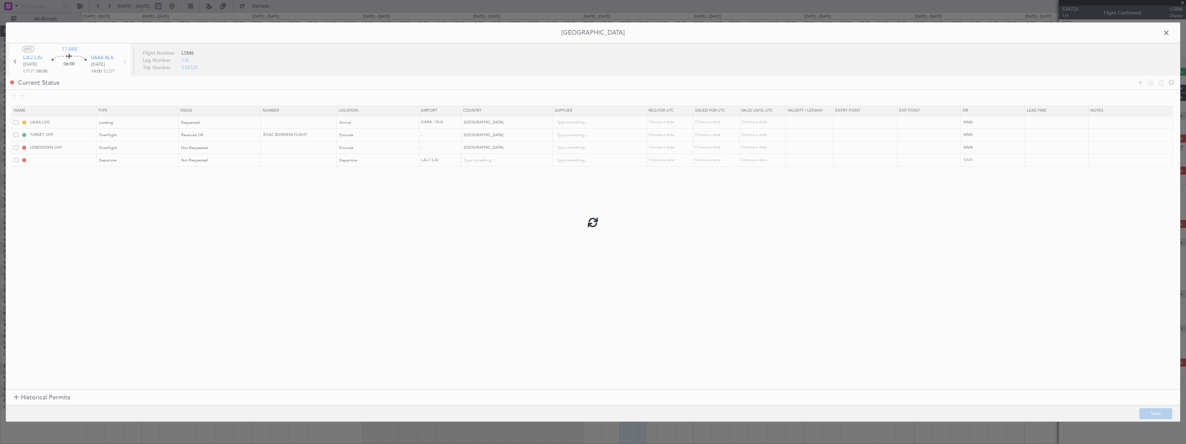
type input "DEPARTURE"
type input "Slovenia"
type input "NNN"
click at [1170, 34] on span at bounding box center [1170, 35] width 0 height 14
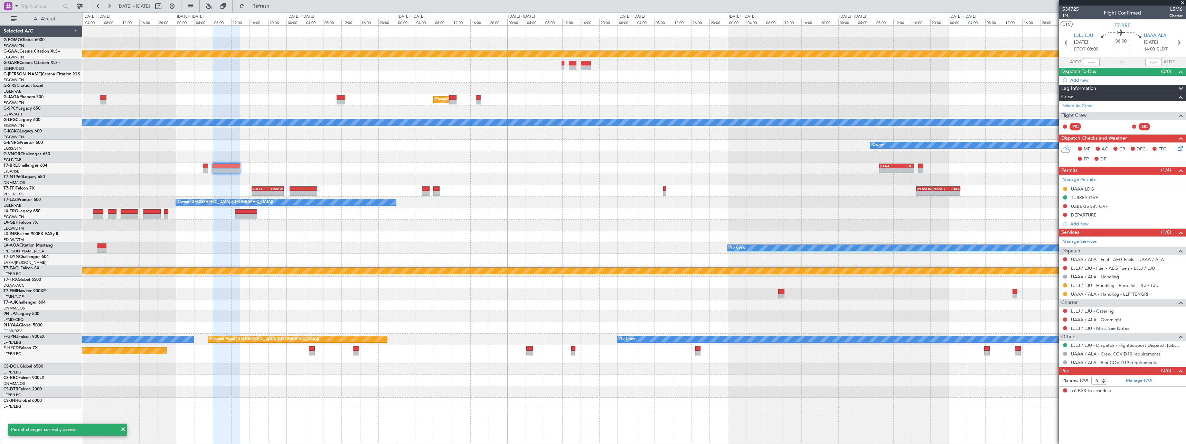
click at [511, 225] on div "Planned Maint Dusseldorf Planned Maint London (Luton) A/C Unavailable London (L…" at bounding box center [634, 217] width 1104 height 383
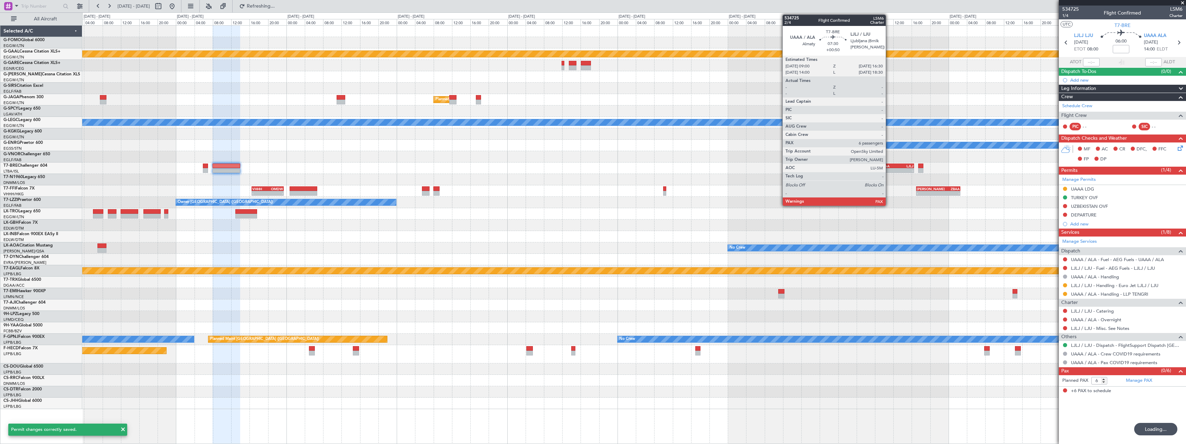
click at [889, 168] on div "UAAA 09:00 Z LJLJ 16:30 Z" at bounding box center [896, 166] width 35 height 5
type input "+00:50"
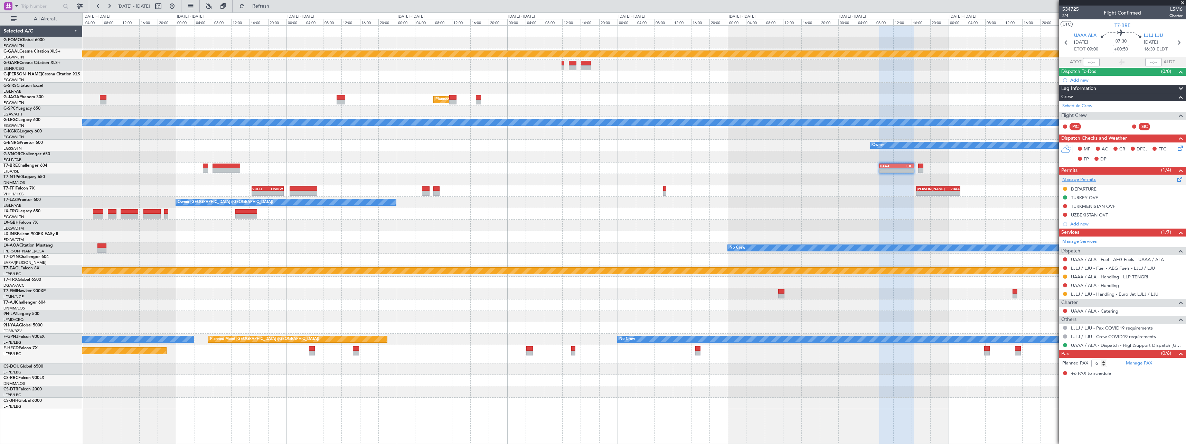
click at [1085, 180] on link "Manage Permits" at bounding box center [1080, 179] width 34 height 7
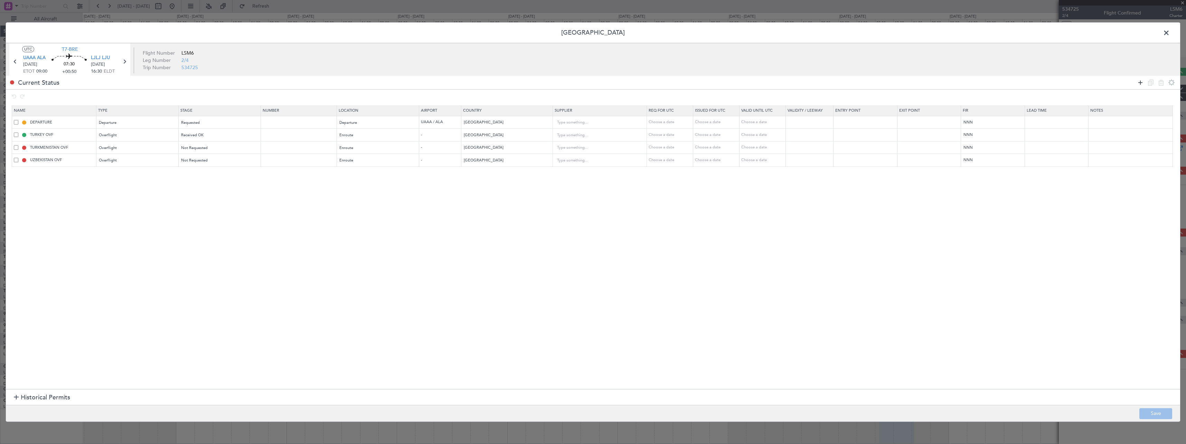
drag, startPoint x: 1140, startPoint y: 87, endPoint x: 1142, endPoint y: 83, distance: 4.6
click at [1141, 85] on div at bounding box center [1156, 82] width 41 height 10
drag, startPoint x: 1142, startPoint y: 83, endPoint x: 1082, endPoint y: 107, distance: 65.2
click at [1142, 83] on icon at bounding box center [1141, 82] width 8 height 8
click at [131, 171] on div "Type" at bounding box center [135, 173] width 72 height 10
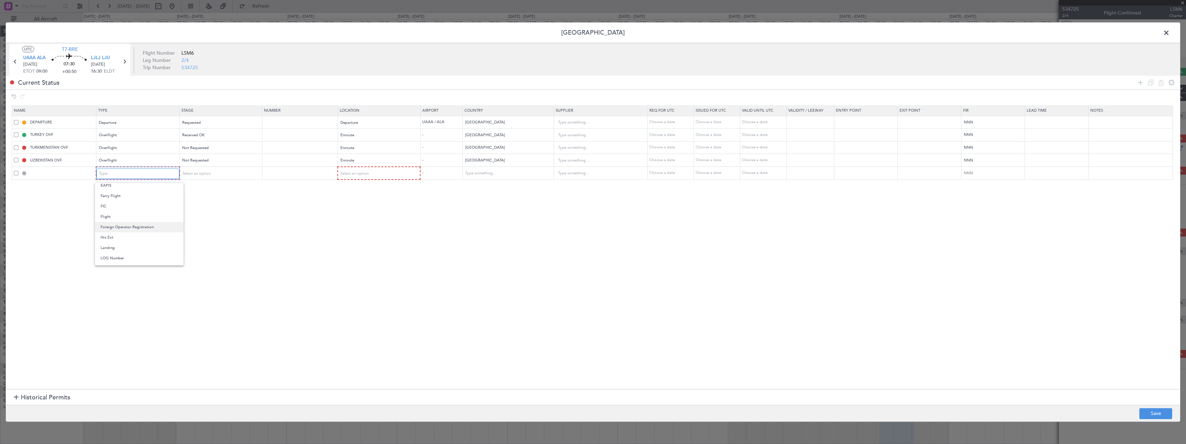
scroll to position [104, 0]
click at [128, 253] on span "Landing" at bounding box center [139, 249] width 77 height 10
click at [220, 171] on div "Select an option" at bounding box center [217, 173] width 72 height 10
click at [219, 198] on span "Not Requested" at bounding box center [222, 198] width 77 height 10
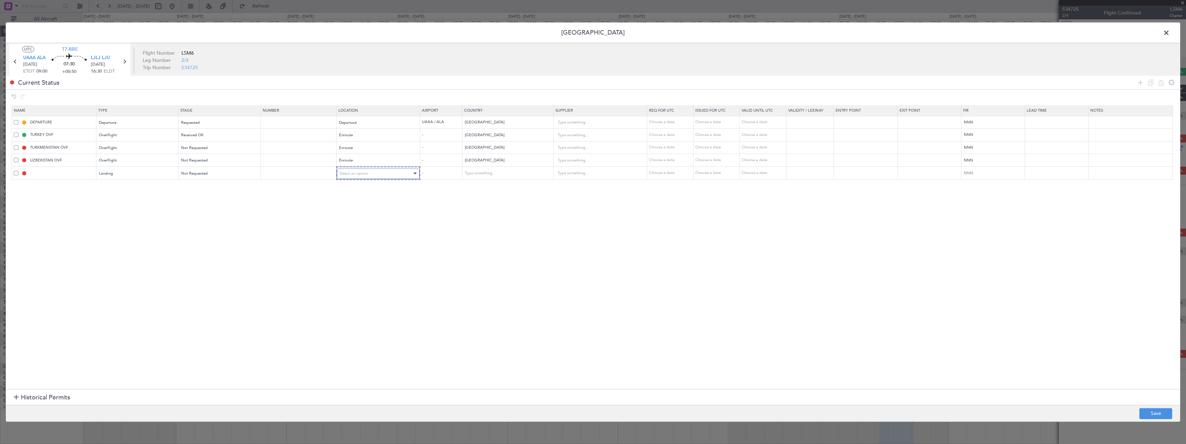
click at [377, 178] on div "Select an option" at bounding box center [376, 173] width 73 height 10
drag, startPoint x: 374, startPoint y: 211, endPoint x: 385, endPoint y: 211, distance: 11.1
click at [375, 211] on span "Arrival" at bounding box center [382, 209] width 77 height 10
click at [1163, 419] on footer "Save" at bounding box center [593, 413] width 1175 height 17
click at [1160, 414] on button "Save" at bounding box center [1156, 413] width 33 height 11
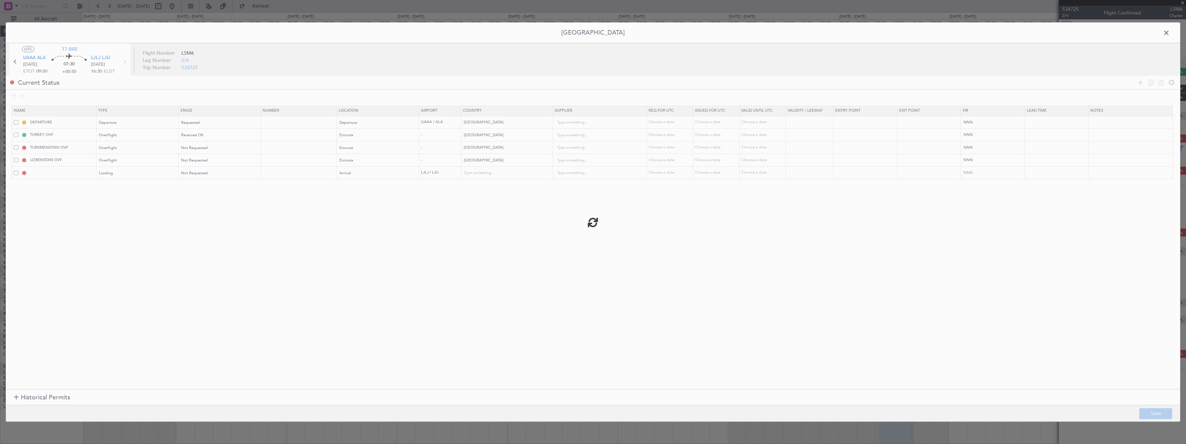
type input "LJLJ LDG"
type input "Slovenia"
type input "NNN"
click at [1170, 32] on span at bounding box center [1170, 35] width 0 height 14
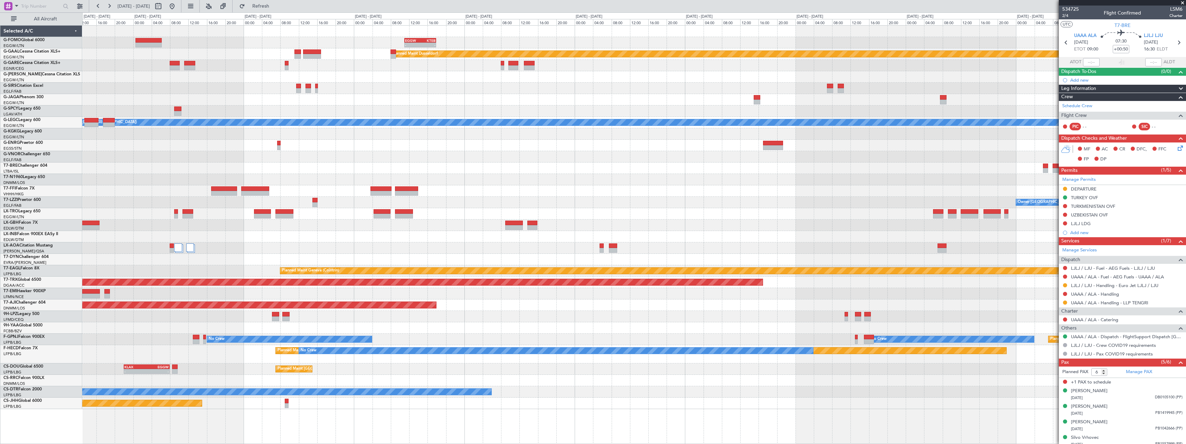
click at [990, 244] on div "- - EGGW 11:00 Z KTEB 17:55 Z Planned Maint Dusseldorf Planned Maint London (Lu…" at bounding box center [634, 217] width 1104 height 383
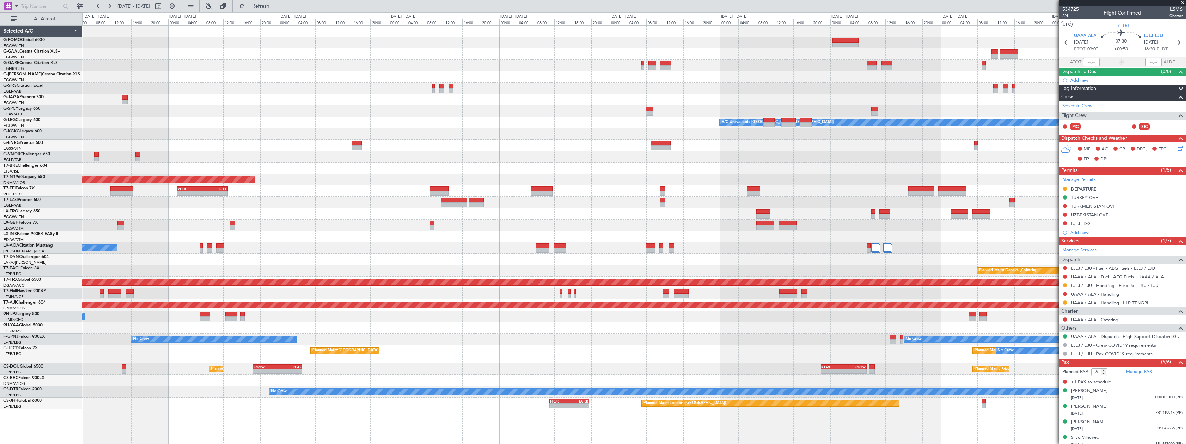
click at [1115, 251] on fb-app "31 Aug 2025 - 10 Sep 2025 Refresh Quick Links All Aircraft - - EGGW 11:00 Z KTE…" at bounding box center [593, 224] width 1186 height 439
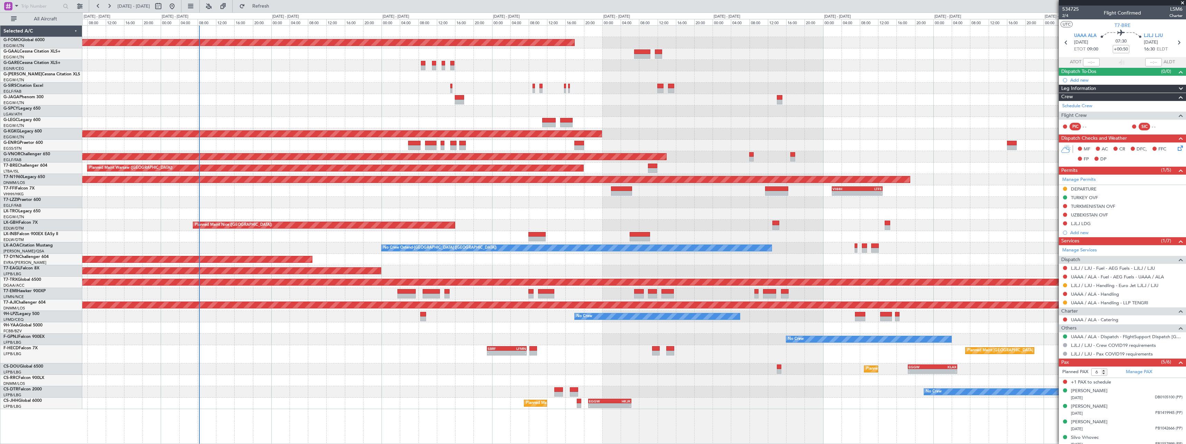
click at [626, 271] on div "Planned Maint Windsor Locks (Bradley Intl) Owner A/C Unavailable London (Luton)…" at bounding box center [634, 217] width 1104 height 383
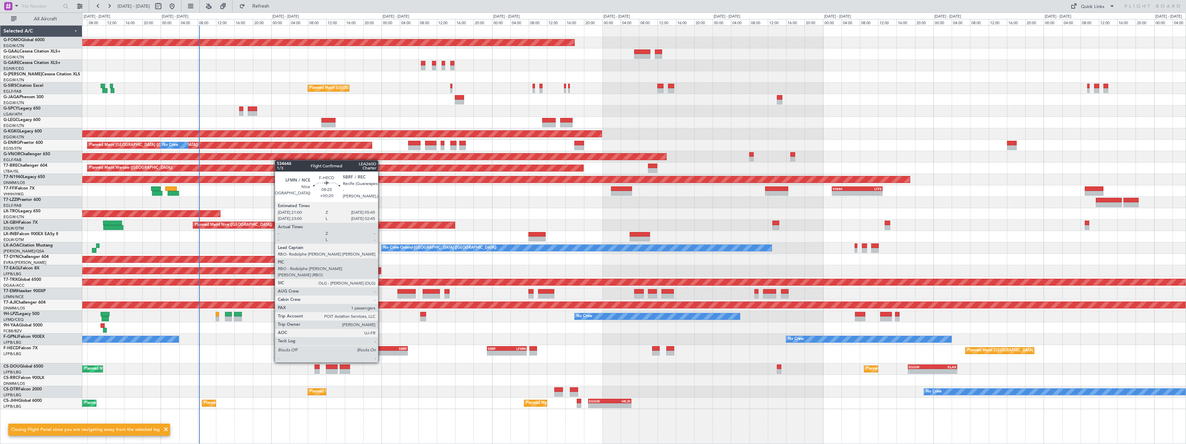
click at [382, 349] on div "LFMN" at bounding box center [377, 348] width 19 height 4
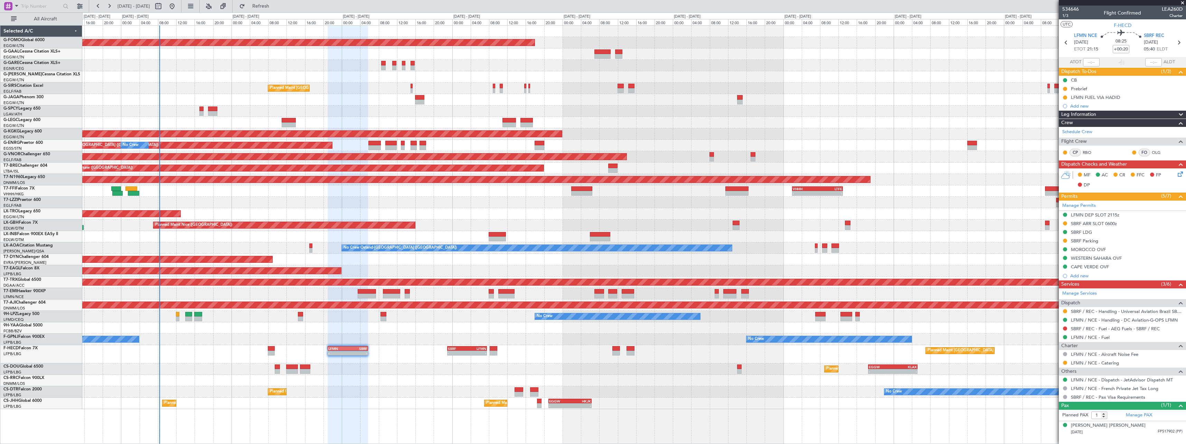
click at [667, 224] on div "Planned Maint Nice ([GEOGRAPHIC_DATA])" at bounding box center [634, 225] width 1104 height 11
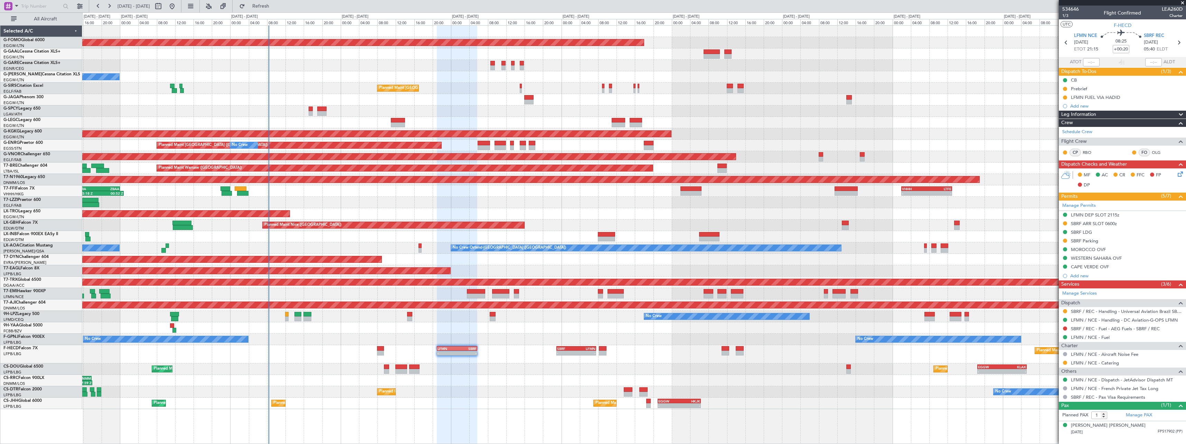
click at [279, 347] on div "Planned Maint [GEOGRAPHIC_DATA] ([GEOGRAPHIC_DATA]) - - LFMN 21:00 Z SBRF 05:45…" at bounding box center [634, 354] width 1104 height 18
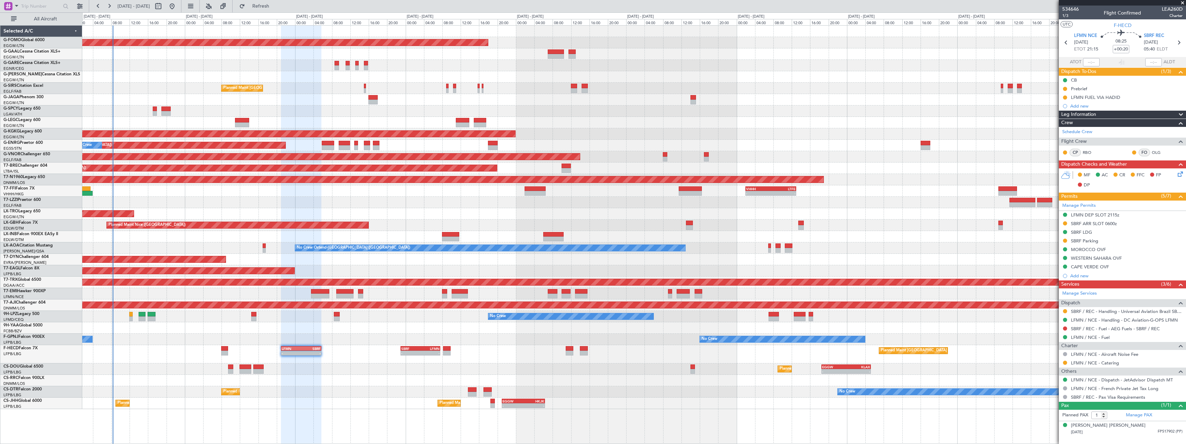
click at [211, 193] on div "Planned Maint Windsor Locks ([PERSON_NAME] Intl) Owner Planned Maint [GEOGRAPHI…" at bounding box center [634, 217] width 1104 height 383
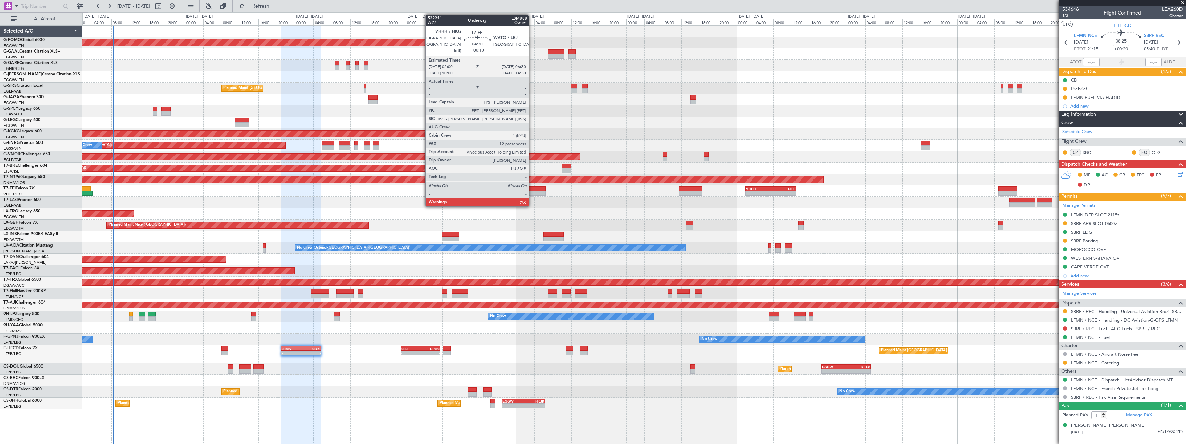
click at [532, 189] on div at bounding box center [535, 188] width 21 height 5
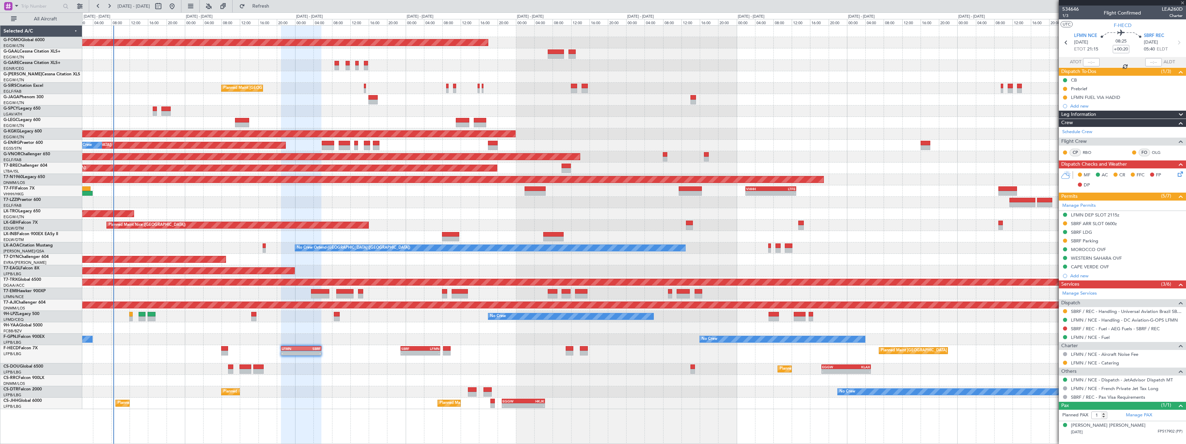
type input "+00:10"
type input "14"
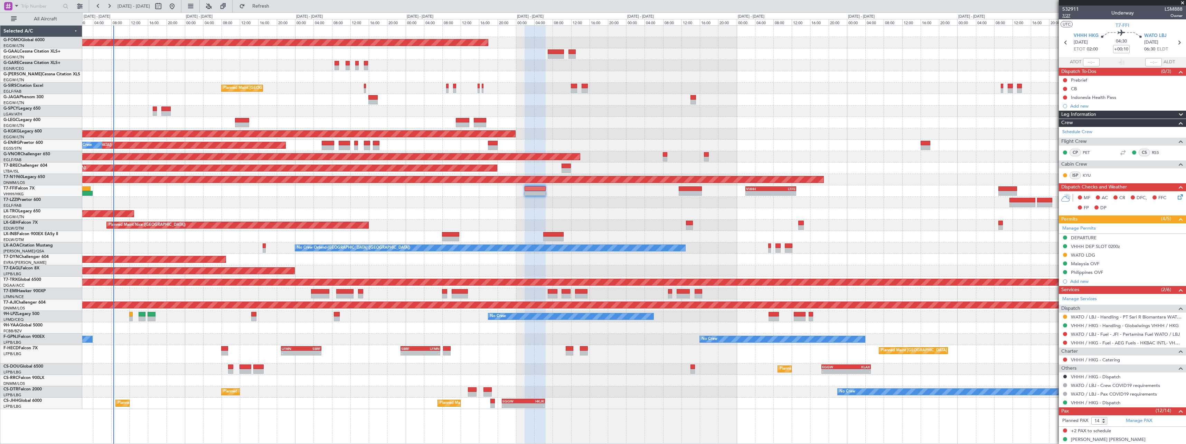
click at [1068, 16] on span "7/27" at bounding box center [1071, 16] width 17 height 6
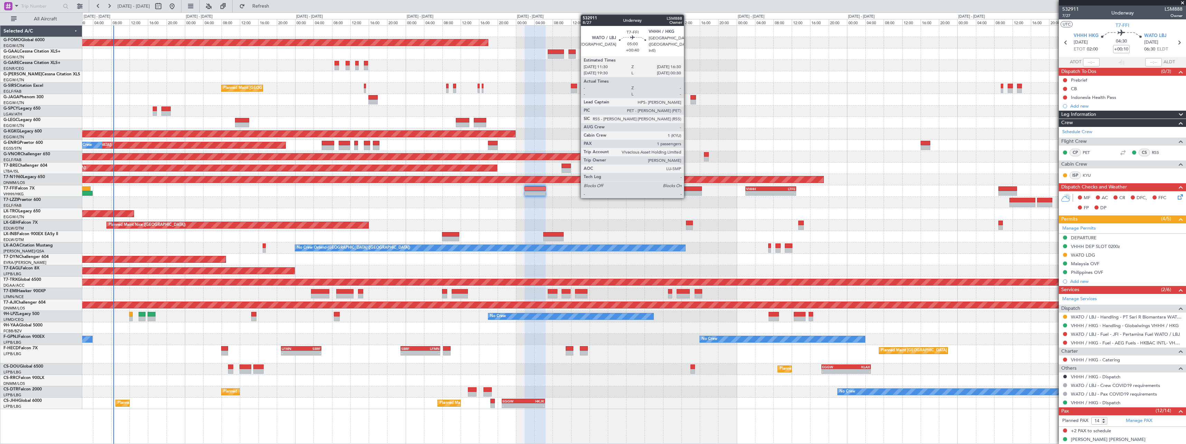
click at [687, 194] on div at bounding box center [690, 193] width 23 height 5
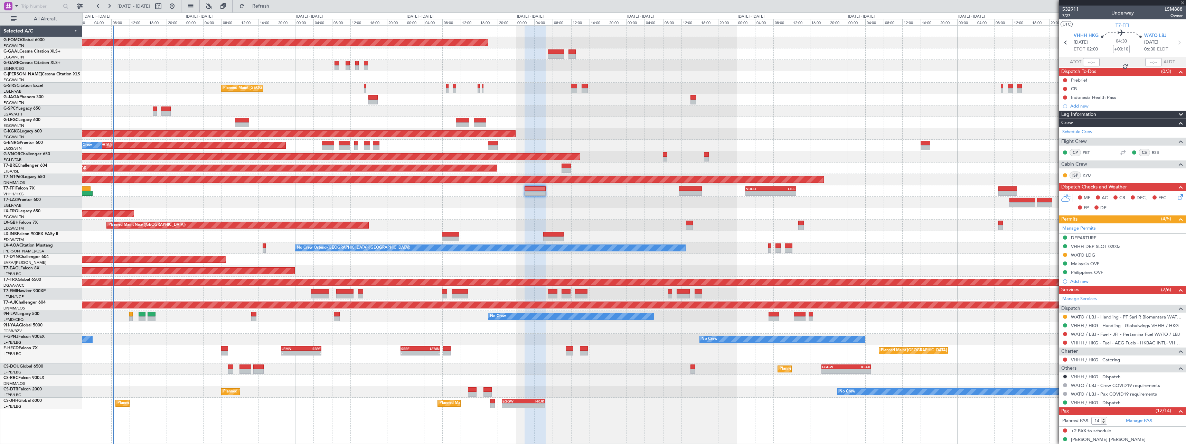
type input "+00:40"
type input "1"
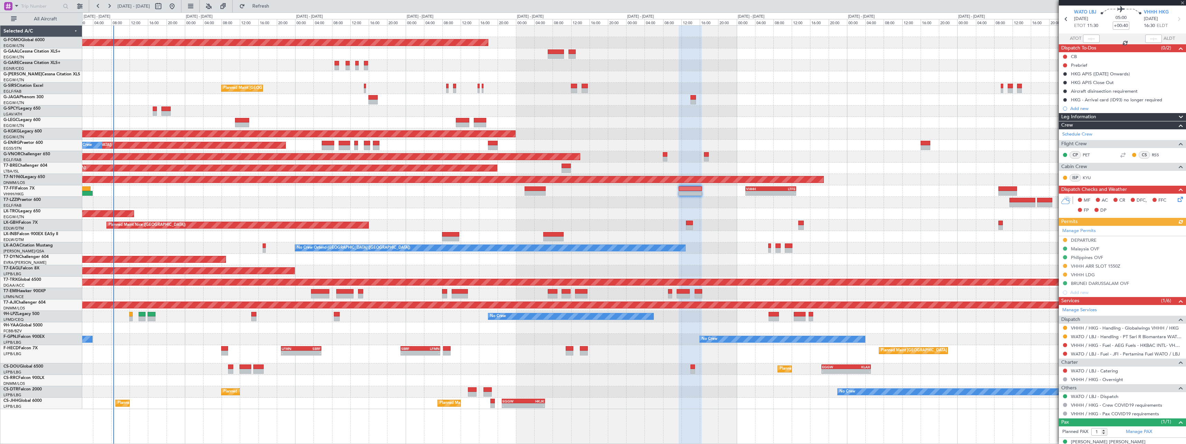
scroll to position [32, 0]
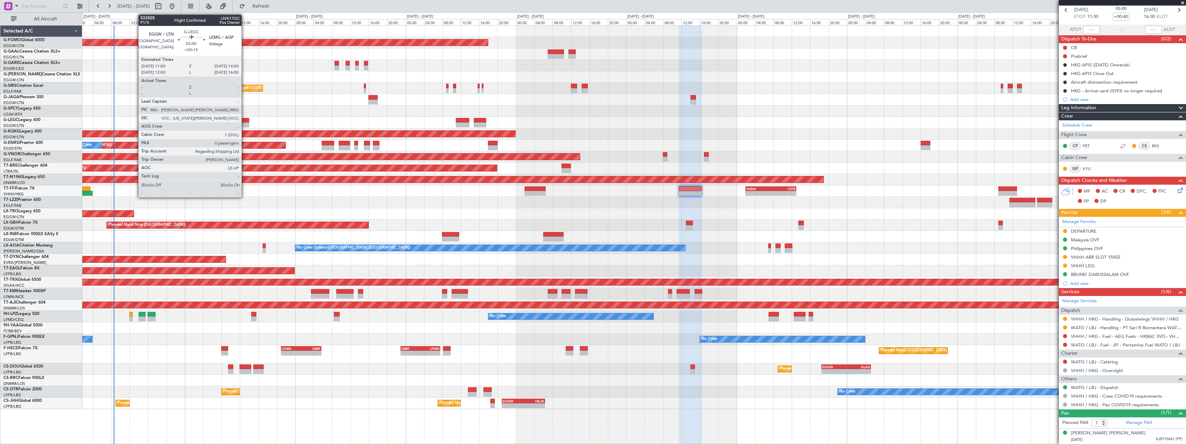
click at [245, 122] on div at bounding box center [242, 120] width 14 height 5
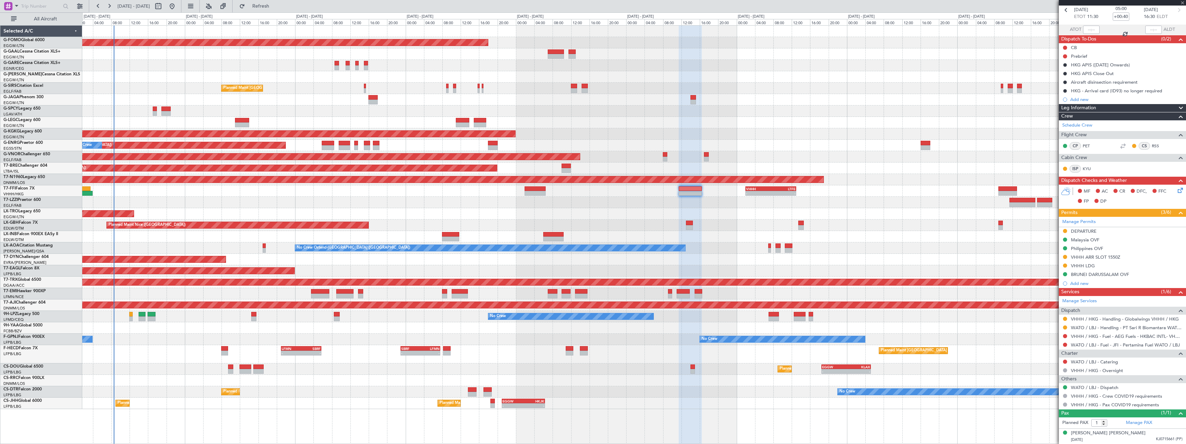
type input "+00:15"
type input "0"
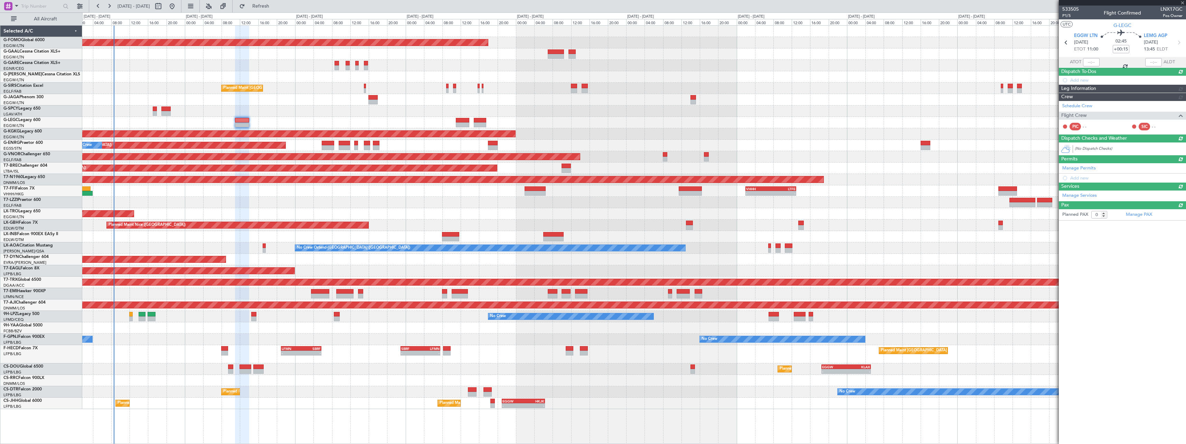
scroll to position [0, 0]
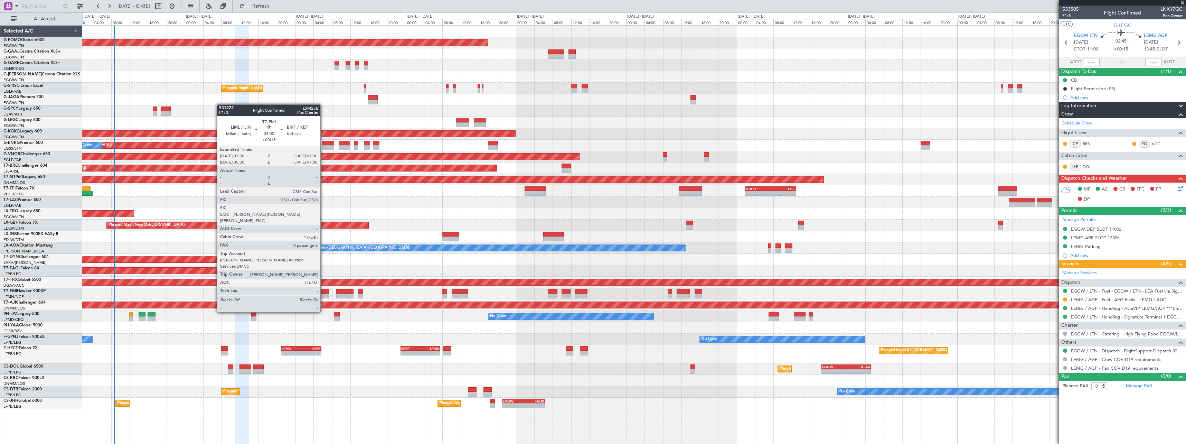
click at [324, 293] on div at bounding box center [320, 291] width 19 height 5
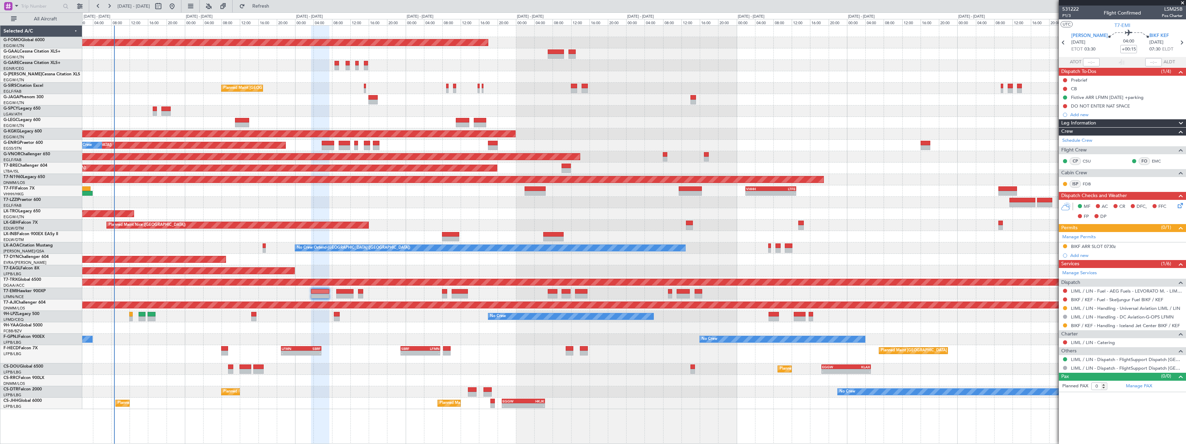
click at [1181, 123] on span at bounding box center [1181, 123] width 8 height 8
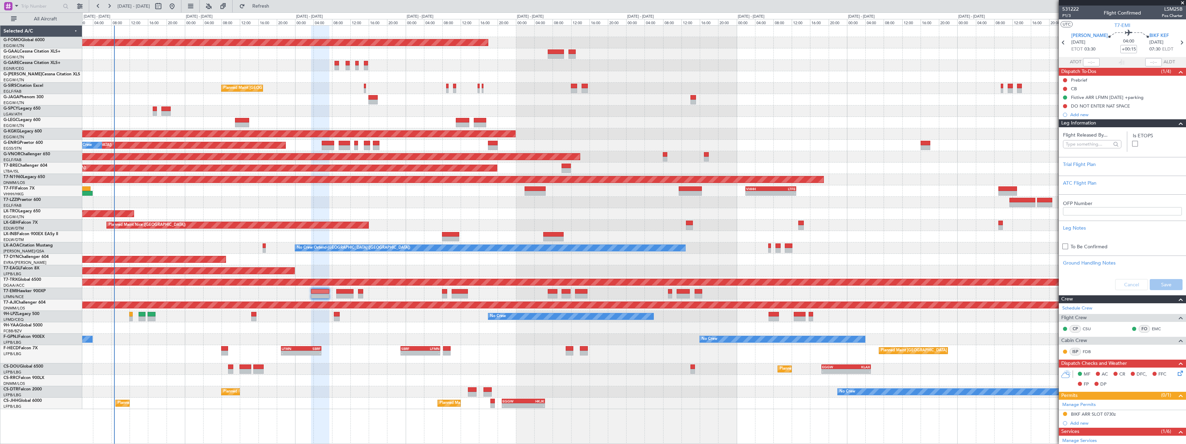
click at [1177, 124] on span at bounding box center [1181, 123] width 8 height 8
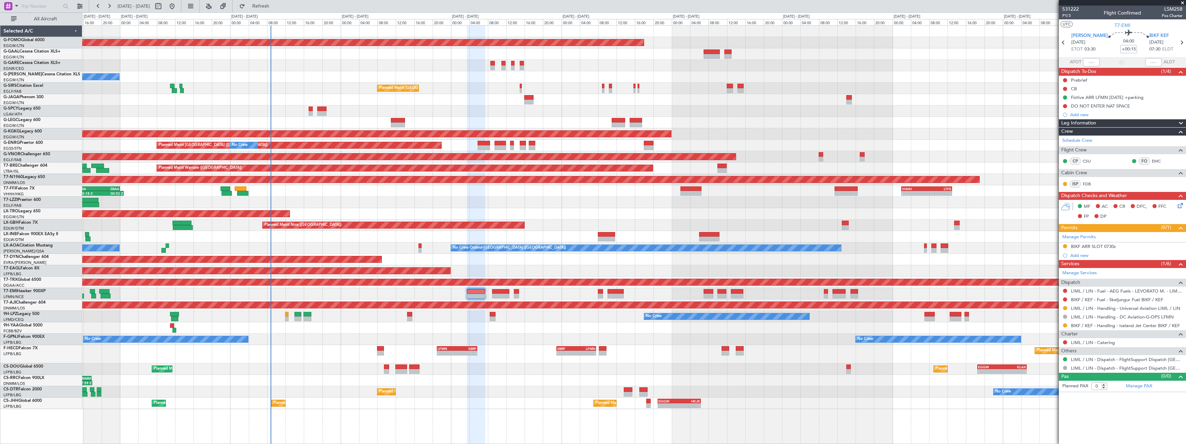
click at [404, 334] on div "Planned Maint Windsor Locks (Bradley Intl) No Crew Owner Planned Maint London (…" at bounding box center [634, 217] width 1104 height 383
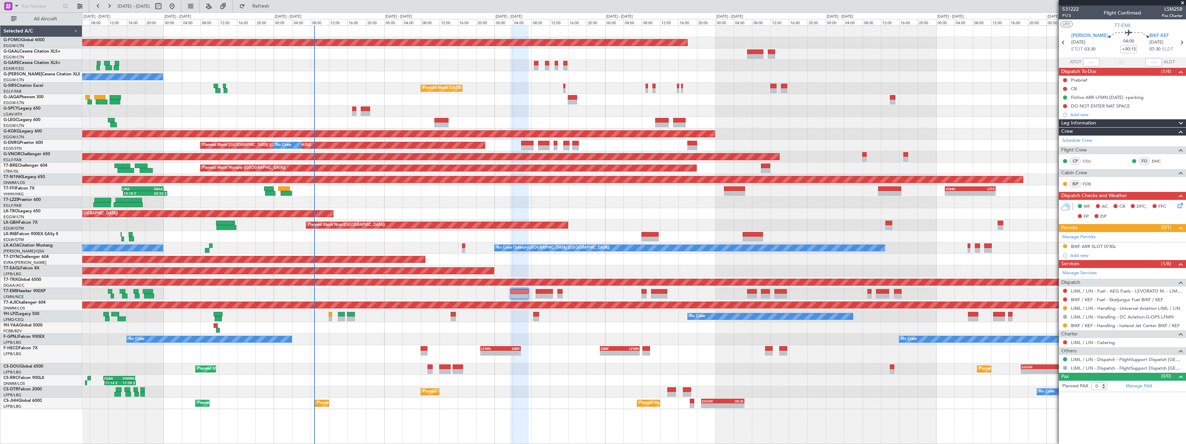
click at [606, 330] on div at bounding box center [634, 327] width 1104 height 11
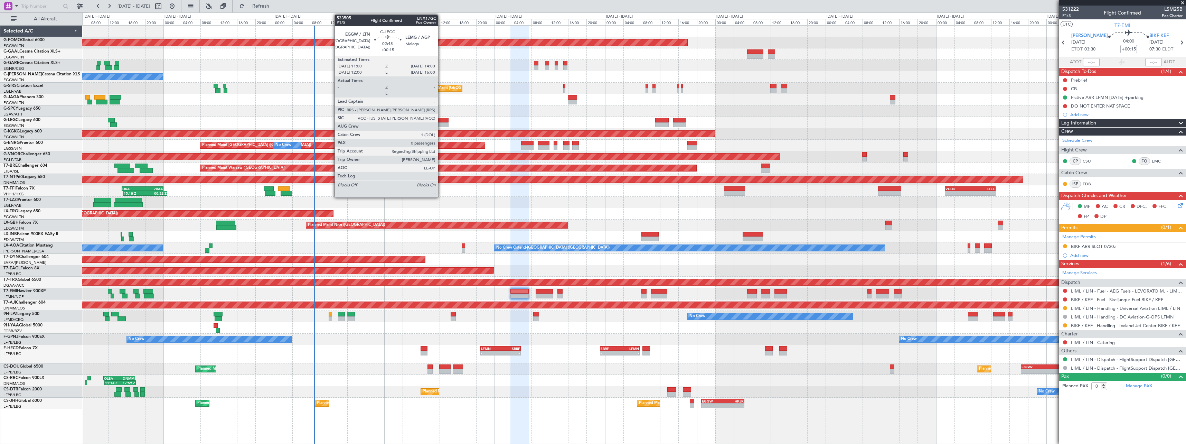
click at [441, 120] on div at bounding box center [442, 120] width 14 height 5
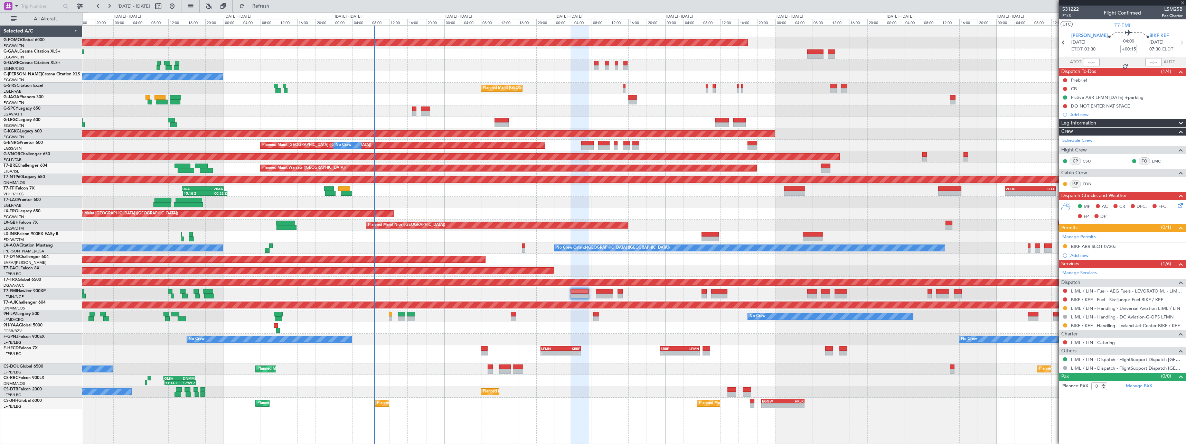
click at [600, 114] on div "Planned Maint Windsor Locks (Bradley Intl) No Crew Owner Planned Maint London (…" at bounding box center [634, 217] width 1104 height 383
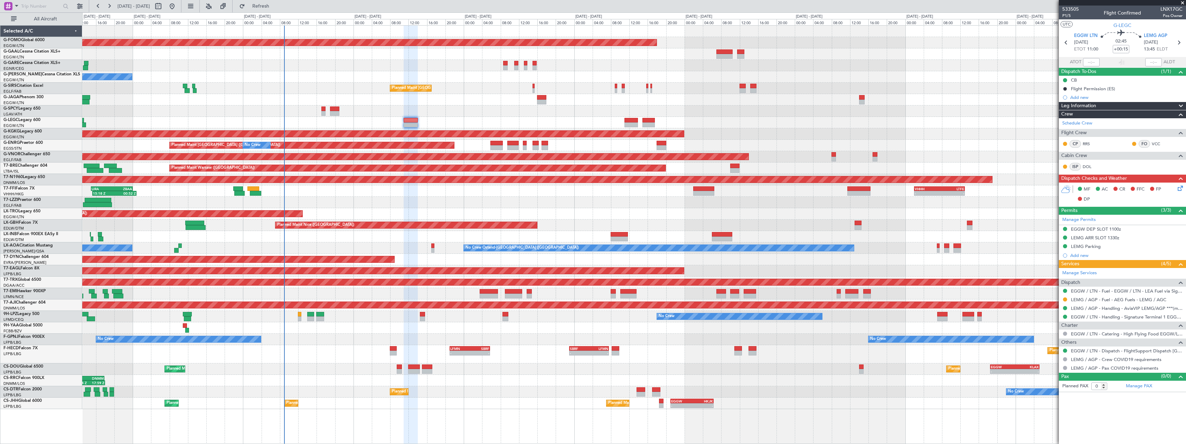
click at [797, 207] on div "Planned Maint Windsor Locks (Bradley Intl) No Crew Owner Planned Maint London (…" at bounding box center [634, 217] width 1104 height 383
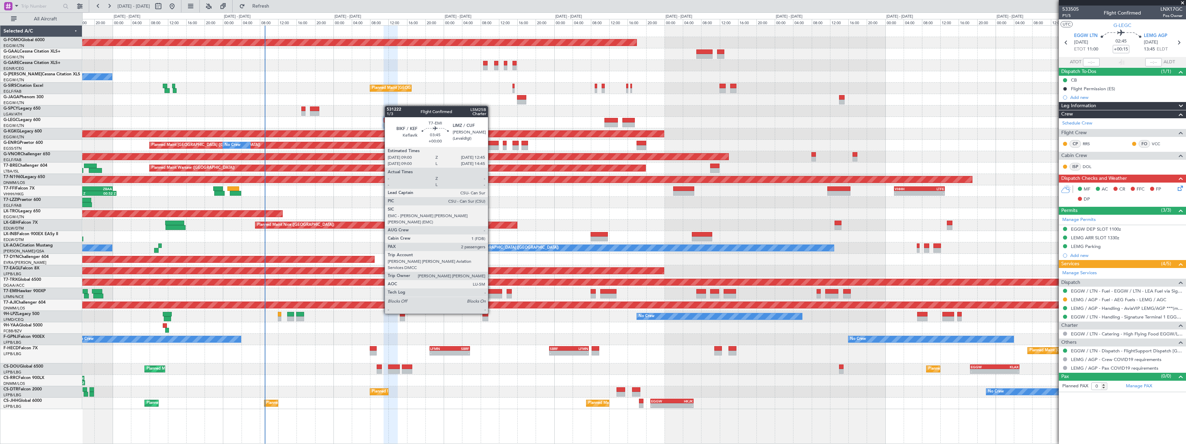
click at [491, 294] on div at bounding box center [493, 295] width 17 height 5
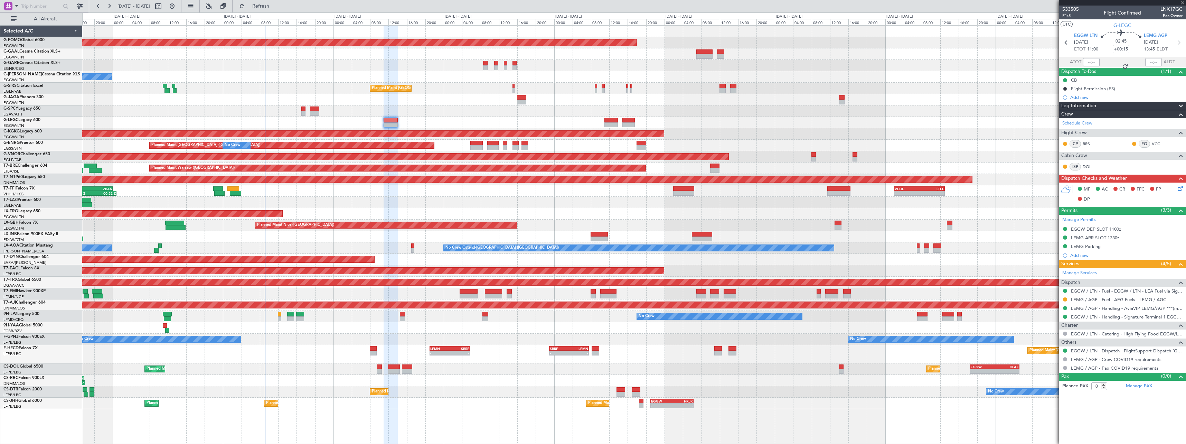
type input "2"
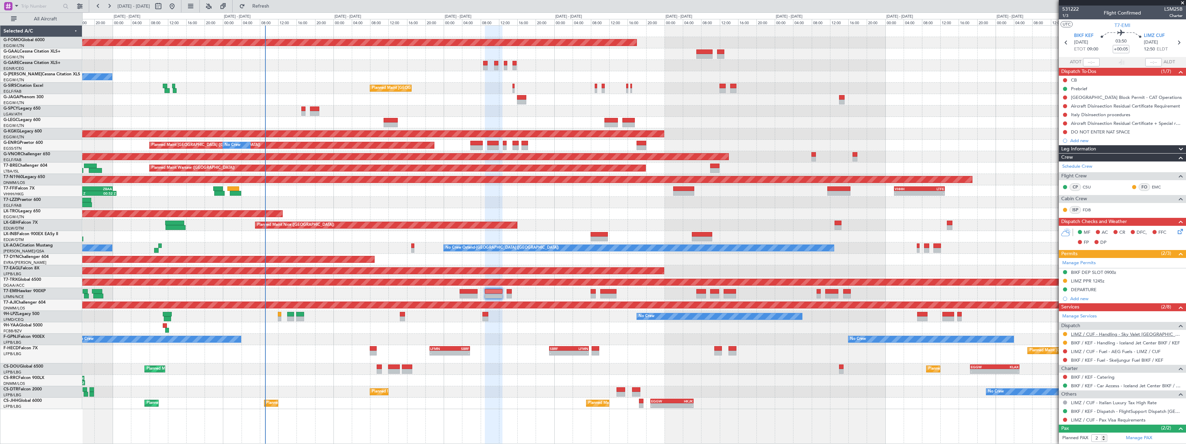
click at [1095, 334] on link "LIMZ / CUF - Handling - Sky Valet Italy LIMZ / CUF" at bounding box center [1127, 334] width 112 height 6
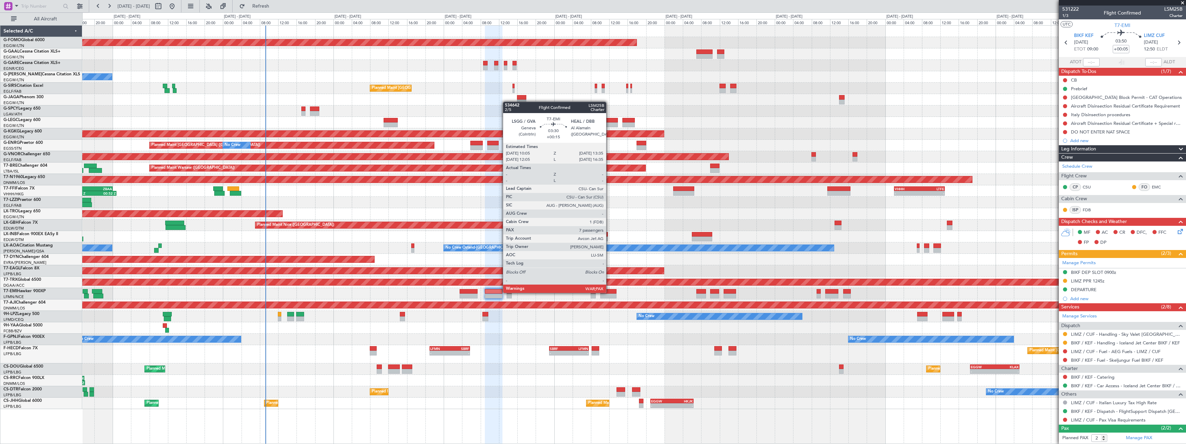
click at [609, 292] on div at bounding box center [608, 291] width 16 height 5
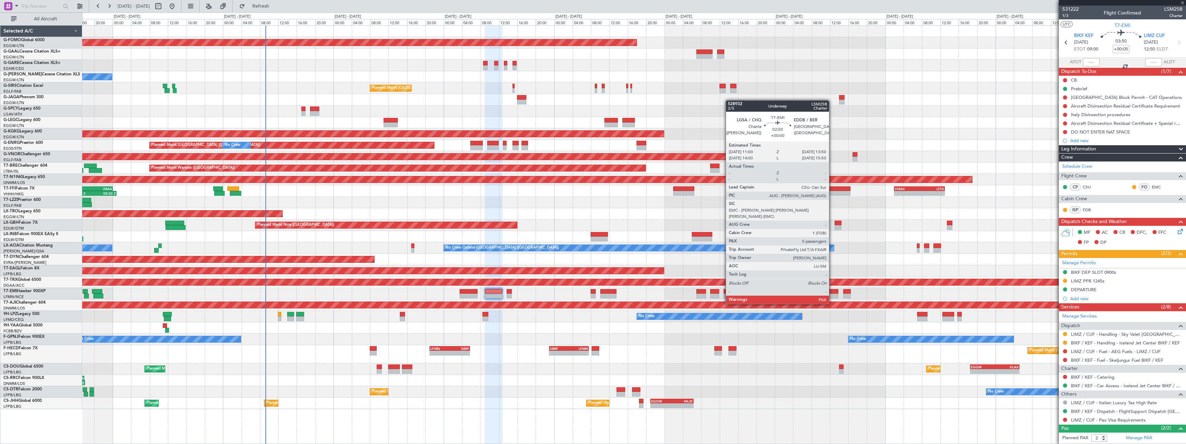
type input "+00:15"
type input "7"
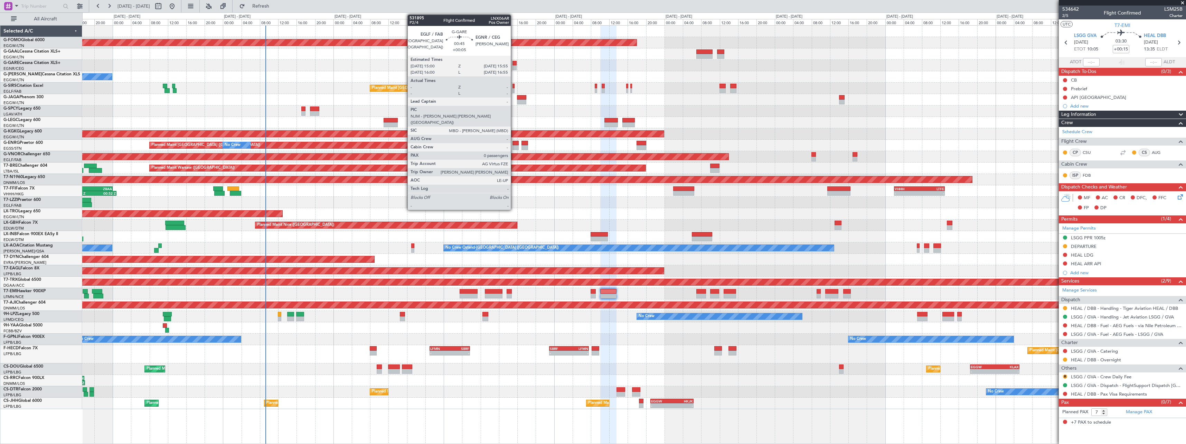
click at [514, 64] on div at bounding box center [515, 63] width 4 height 5
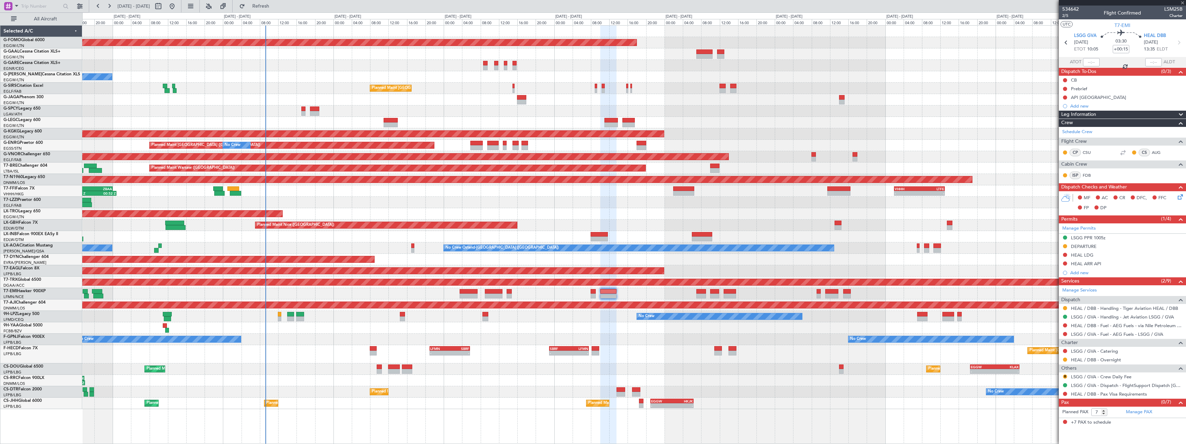
type input "+00:05"
type input "0"
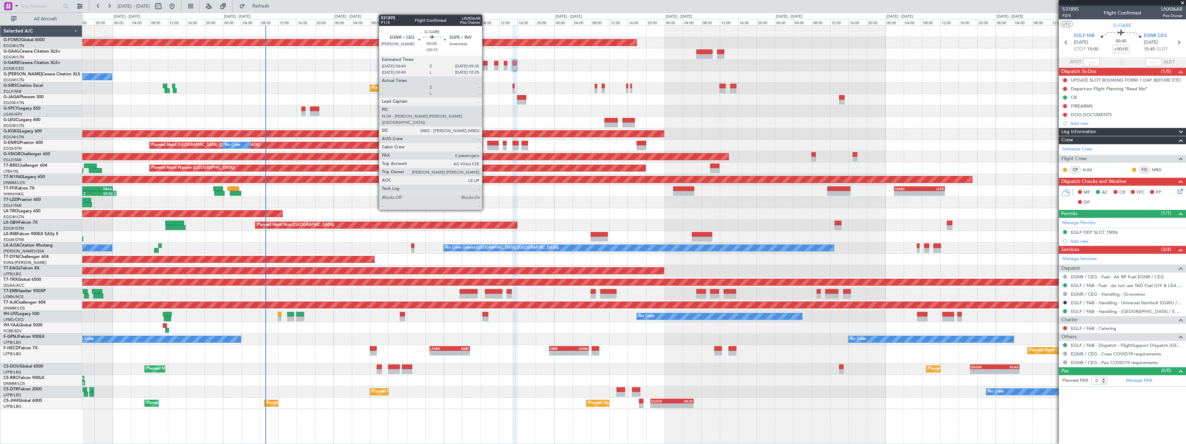
click at [485, 68] on div at bounding box center [485, 67] width 4 height 5
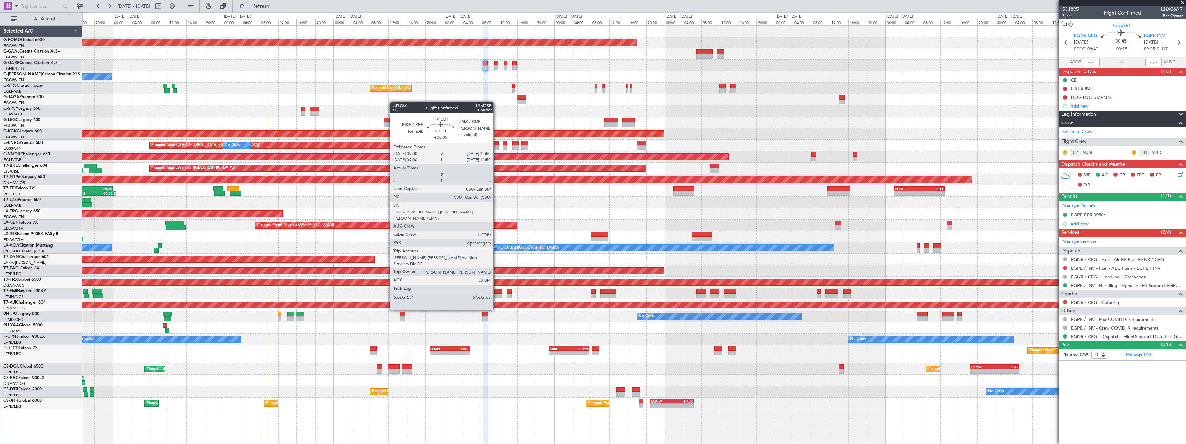
click at [497, 290] on div at bounding box center [494, 291] width 18 height 5
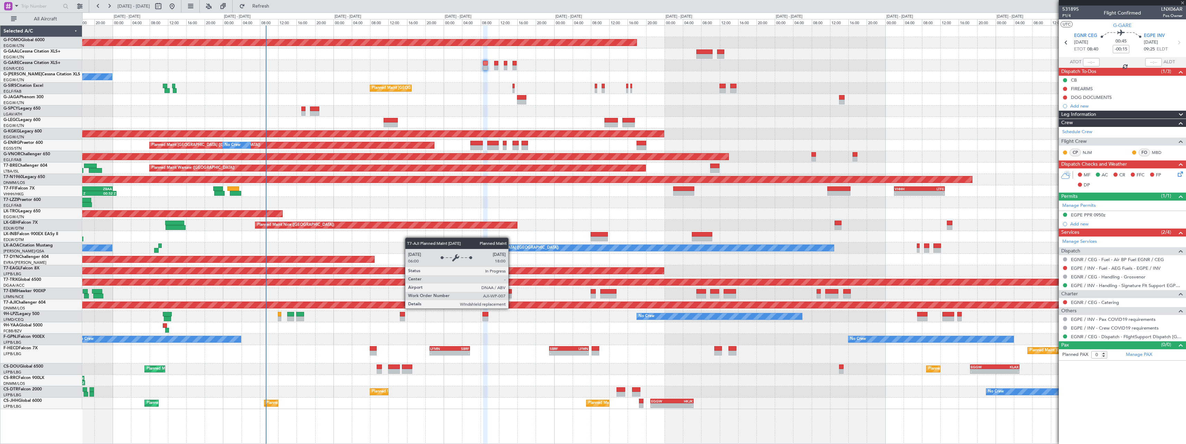
type input "+00:05"
type input "2"
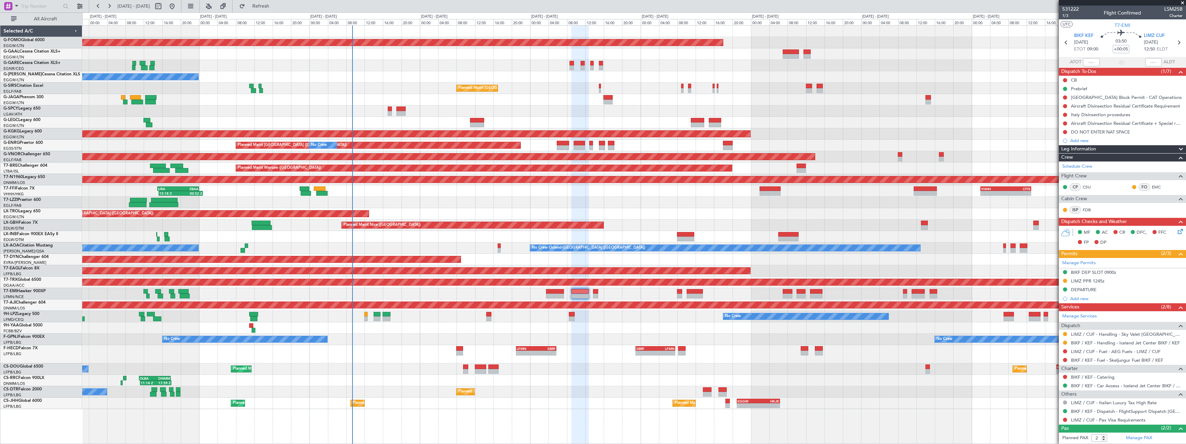
click at [598, 345] on div "Planned Maint Windsor Locks (Bradley Intl) No Crew Owner Planned Maint London (…" at bounding box center [634, 217] width 1104 height 383
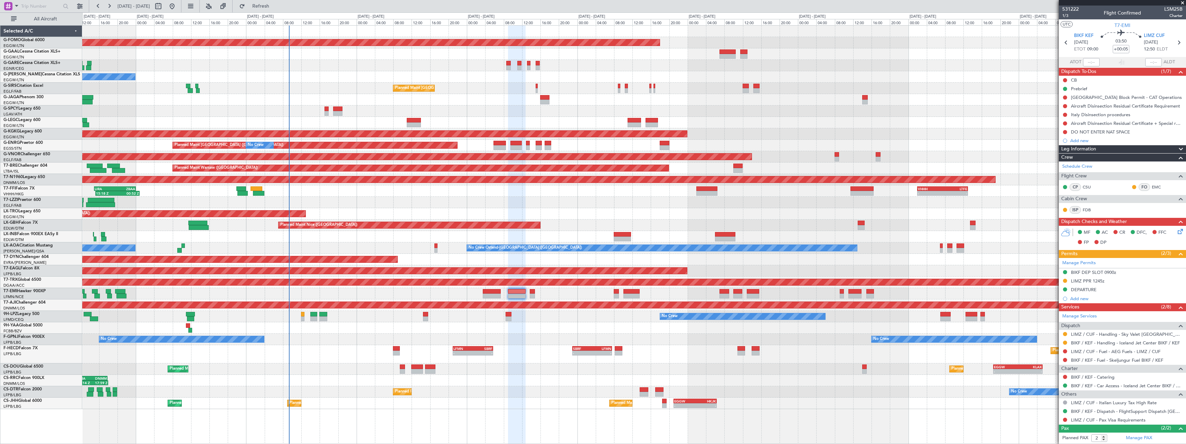
click at [409, 395] on div "No Crew Planned Maint Sofia No Crew" at bounding box center [634, 391] width 1104 height 11
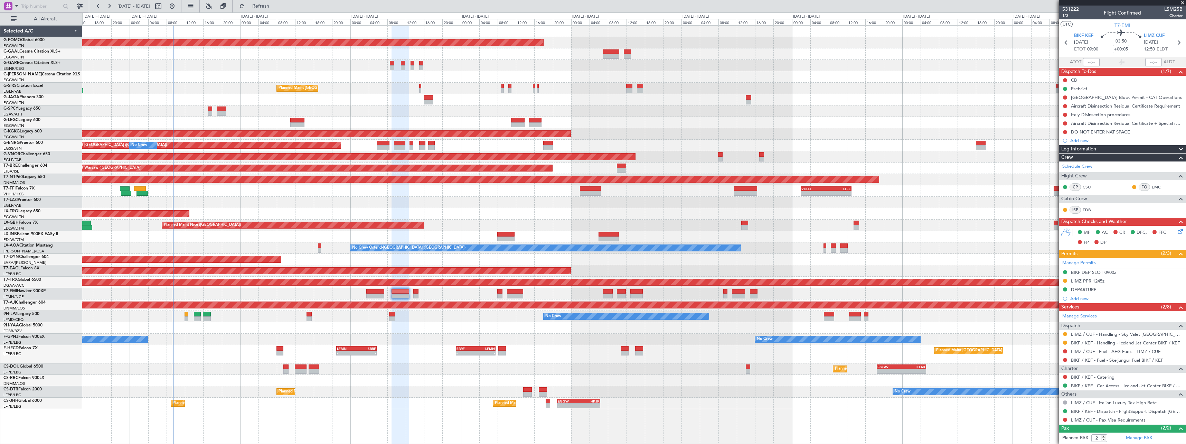
click at [708, 343] on div "No Crew No Crew" at bounding box center [634, 339] width 1104 height 11
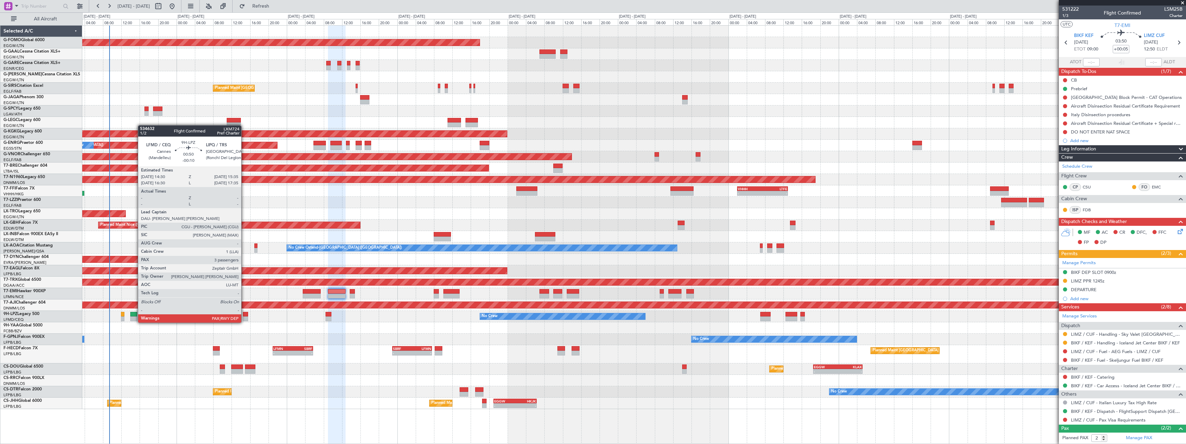
click at [244, 316] on div at bounding box center [245, 314] width 5 height 5
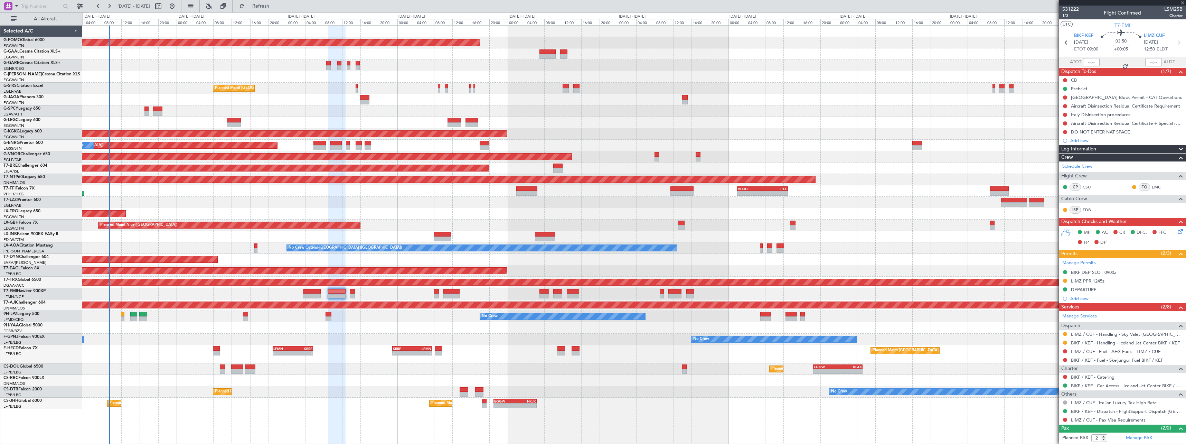
type input "-00:10"
type input "3"
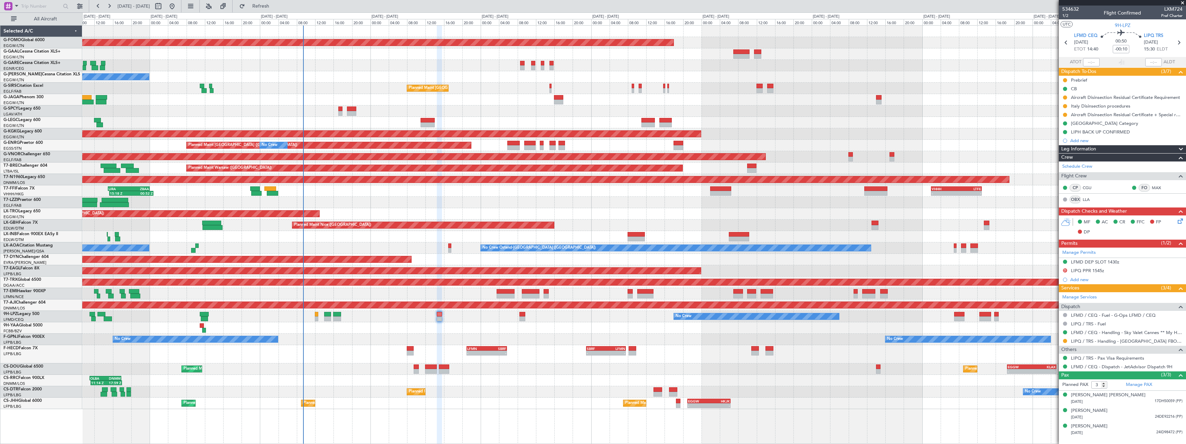
click at [496, 334] on div "Planned Maint Windsor Locks (Bradley Intl) No Crew Owner Planned Maint London (…" at bounding box center [634, 217] width 1104 height 383
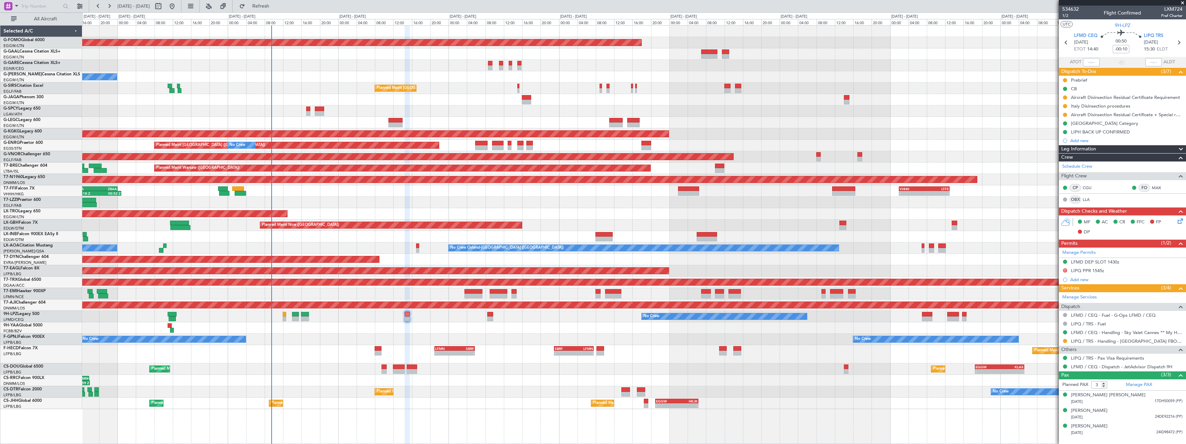
click at [502, 320] on div "No Crew No Crew" at bounding box center [634, 316] width 1104 height 11
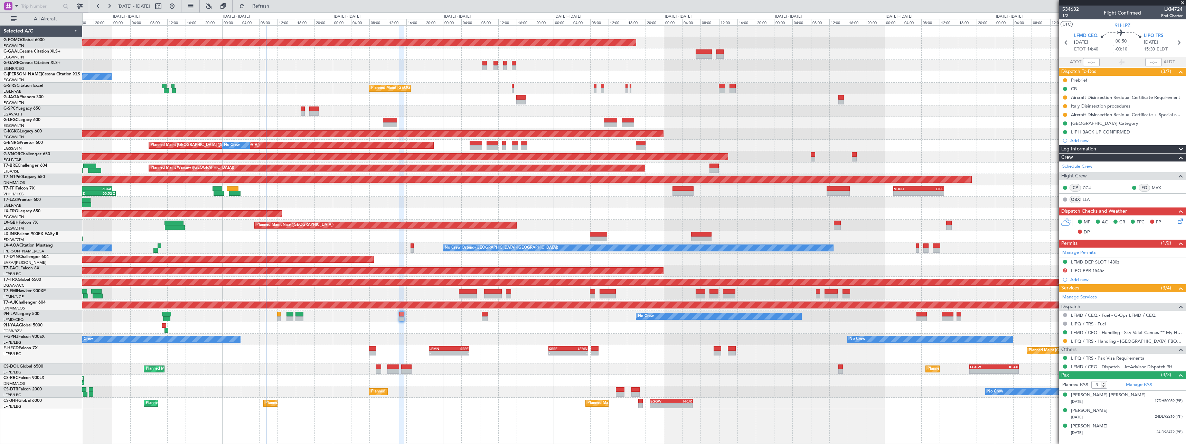
click at [505, 200] on div at bounding box center [634, 202] width 1104 height 11
click at [472, 320] on div "No Crew No Crew" at bounding box center [634, 316] width 1104 height 11
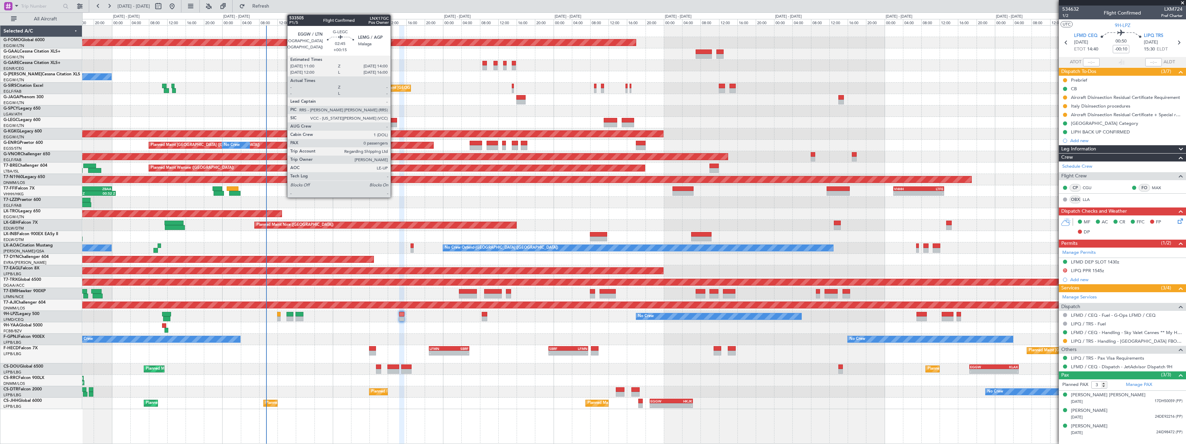
click at [394, 124] on div at bounding box center [390, 124] width 14 height 5
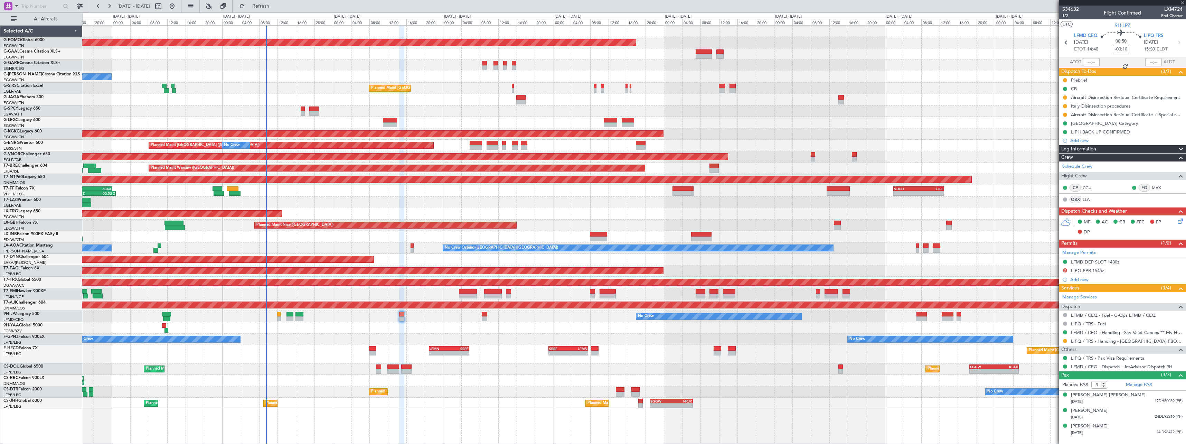
type input "+00:15"
type input "0"
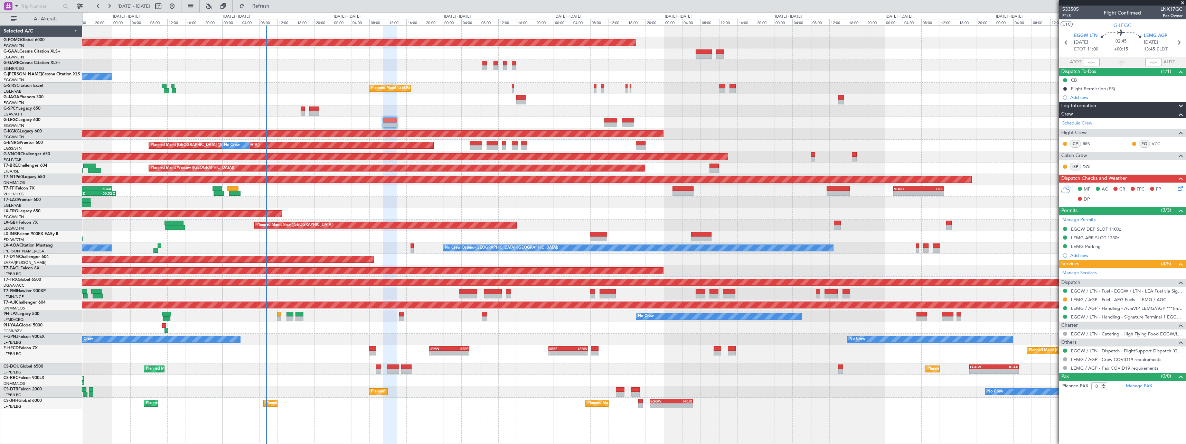
click at [1179, 106] on span at bounding box center [1181, 106] width 8 height 8
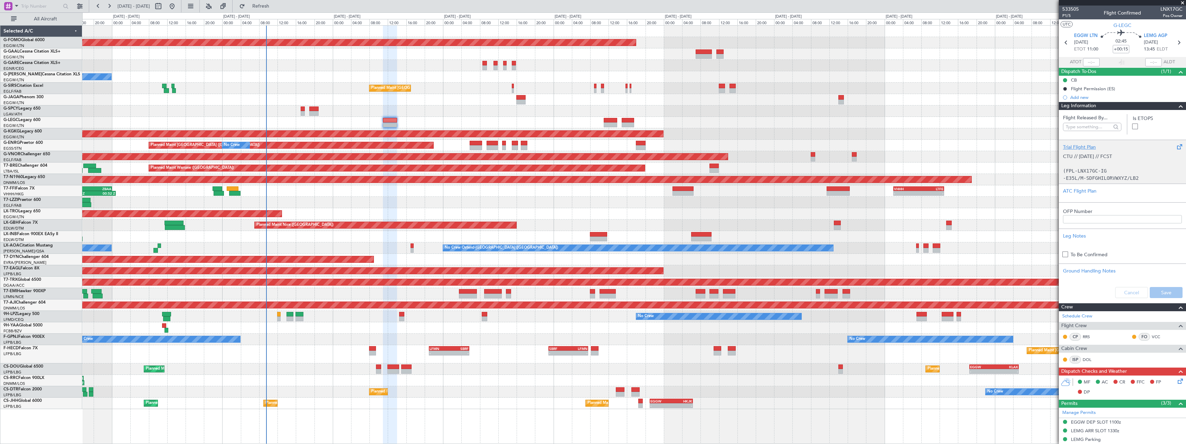
click at [1085, 146] on div "Trial Flight Plan" at bounding box center [1122, 146] width 119 height 7
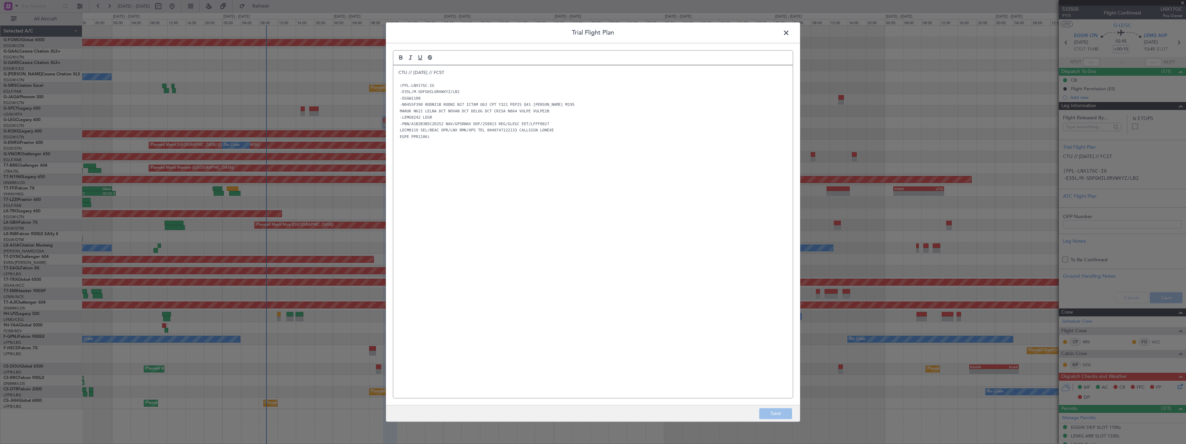
click at [395, 73] on div "CTU // 11AUG // FCST (FPL-LNX17GC-IG -E35L/M-SDFGHILORVWXYZ/LB2 -EGGW1100 -N045…" at bounding box center [593, 231] width 400 height 333
click at [394, 73] on div "CTU // 11AUG // FCST (FPL-LNX17GC-IG -E35L/M-SDFGHILORVWXYZ/LB2 -EGGW1100 -N045…" at bounding box center [593, 231] width 400 height 333
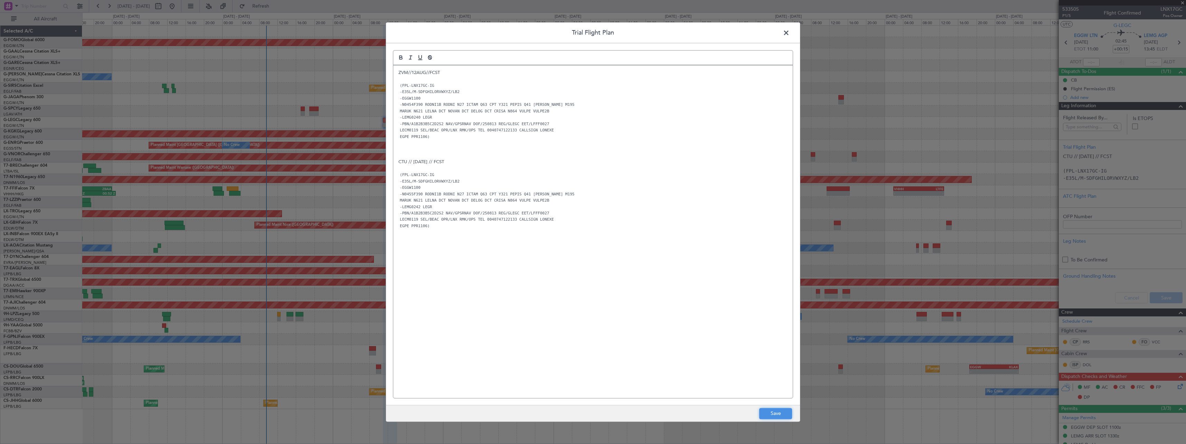
drag, startPoint x: 783, startPoint y: 416, endPoint x: 822, endPoint y: 392, distance: 45.2
click at [784, 413] on button "Save" at bounding box center [775, 413] width 33 height 11
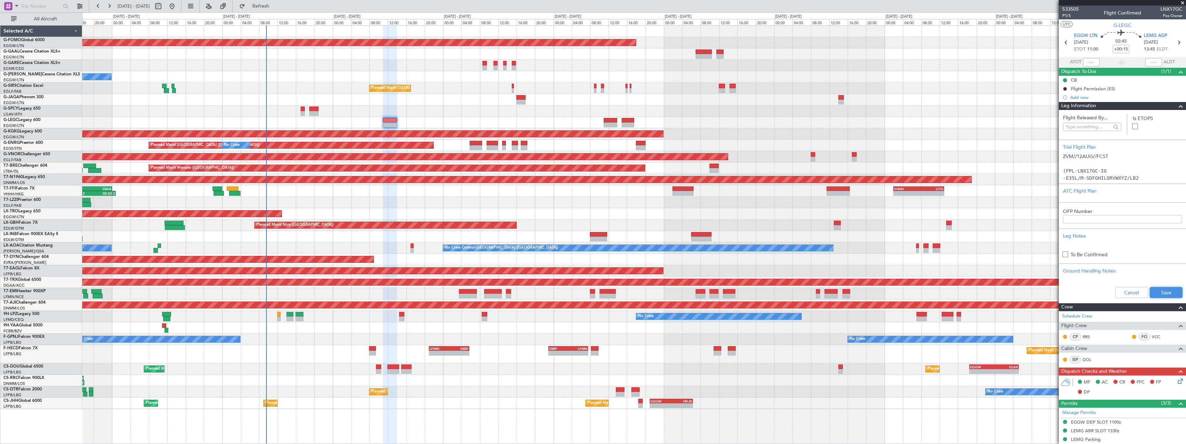
click at [1161, 287] on button "Save" at bounding box center [1166, 292] width 33 height 11
click at [1177, 106] on span at bounding box center [1181, 106] width 8 height 8
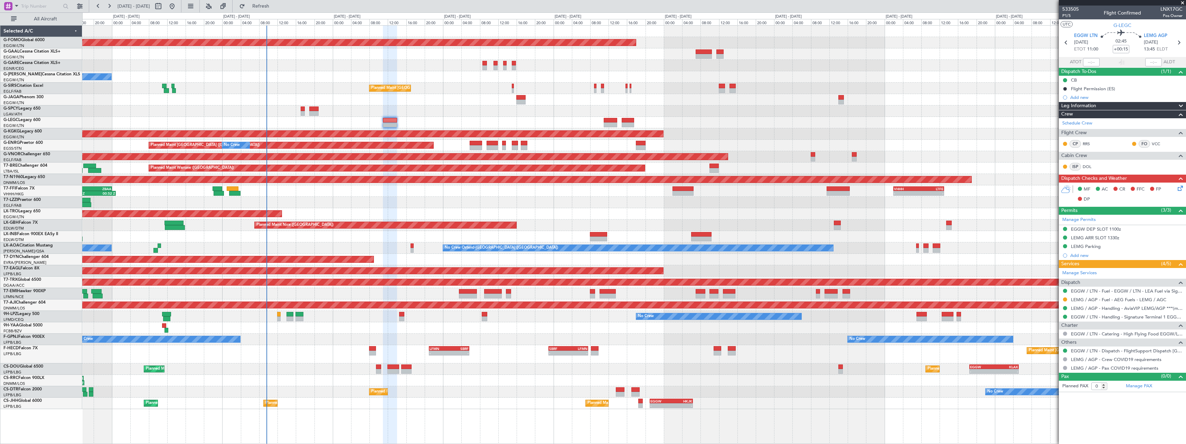
click at [414, 249] on div "No Crew Ostend-brugge (Ostend) No Crew Ostend-brugge (Ostend)" at bounding box center [634, 247] width 1104 height 11
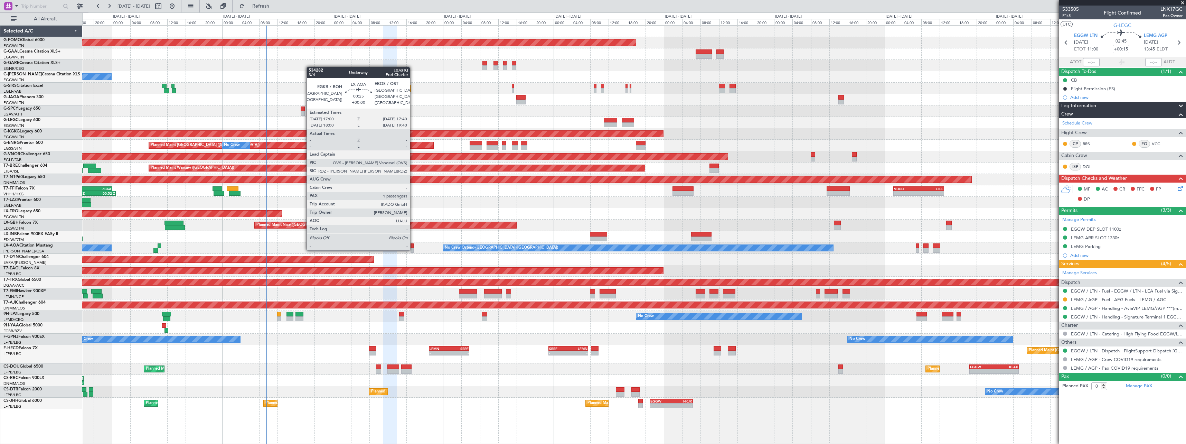
click at [413, 249] on div at bounding box center [412, 250] width 3 height 5
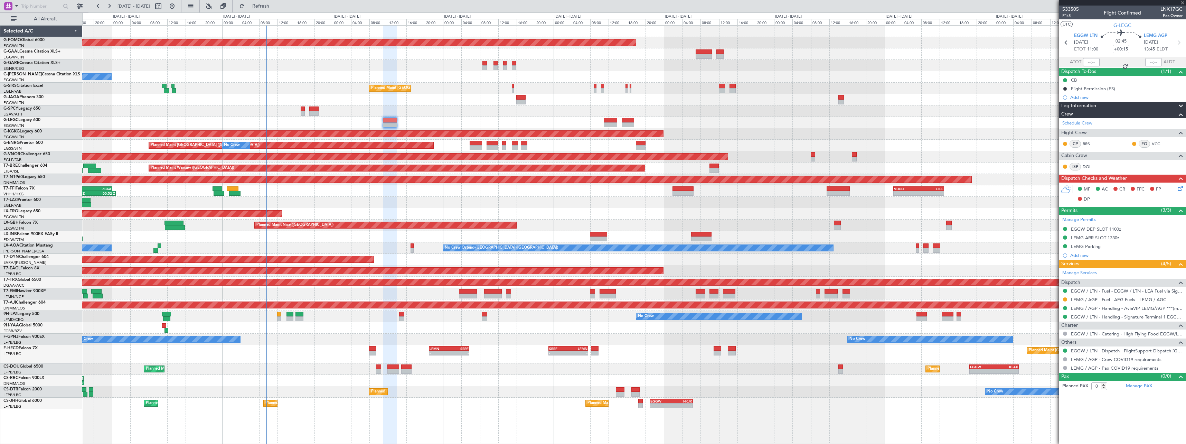
type input "1"
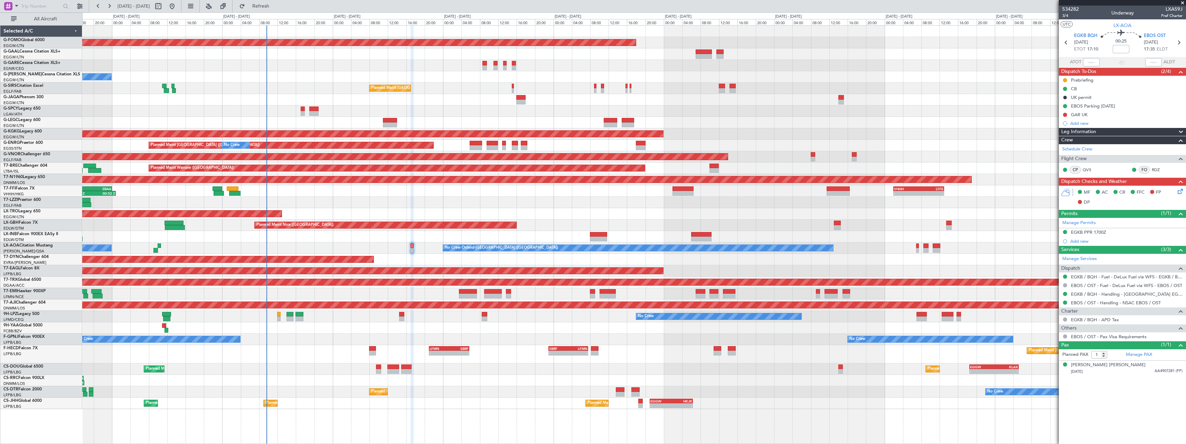
drag, startPoint x: 1179, startPoint y: 129, endPoint x: 1160, endPoint y: 140, distance: 22.3
click at [1179, 129] on span at bounding box center [1181, 132] width 8 height 8
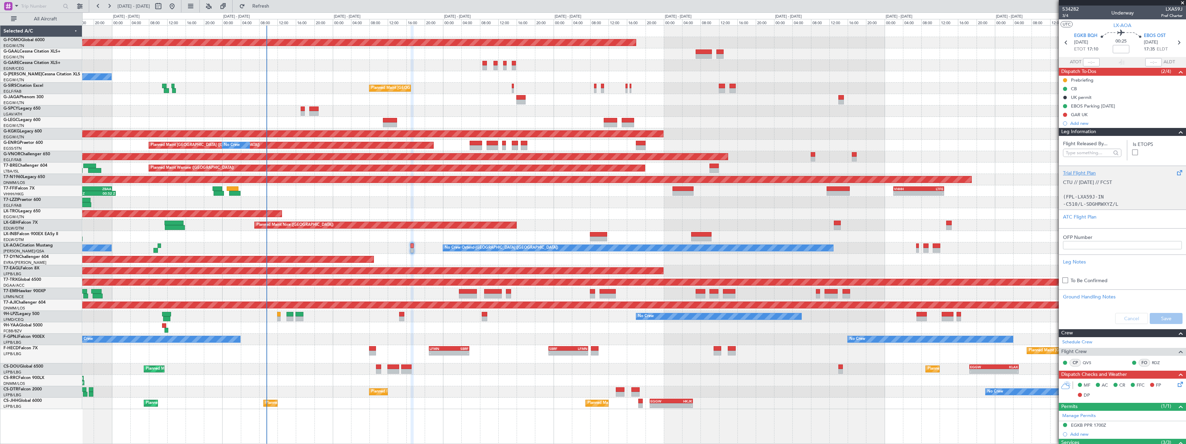
click at [1093, 173] on div "Trial Flight Plan" at bounding box center [1122, 172] width 119 height 7
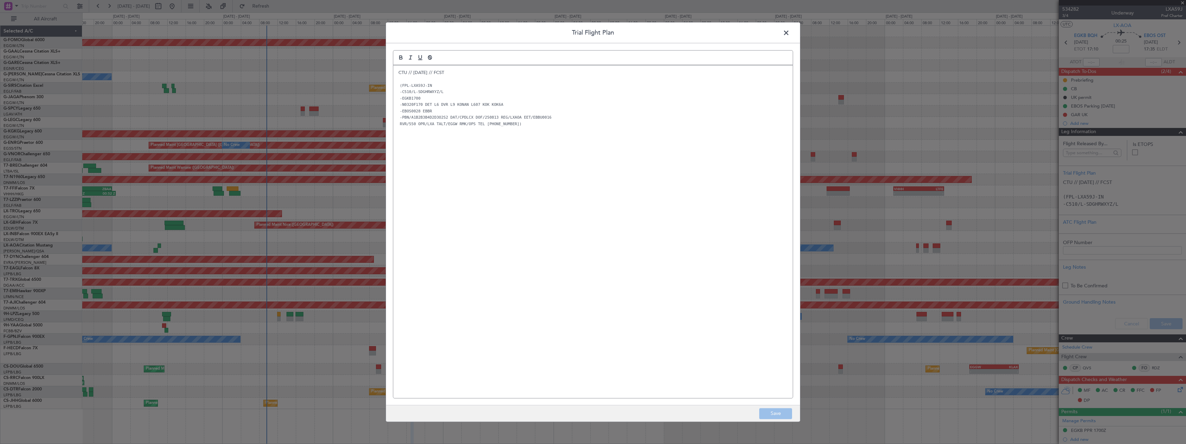
click at [396, 72] on div "CTU // 11AUG // FCST (FPL-LXA59J-IN -C510/L-SDGHRWXYZ/L -EGKB1700 -N0320F170 DE…" at bounding box center [593, 231] width 400 height 333
click at [396, 71] on div "CTU // 11AUG // FCST (FPL-LXA59J-IN -C510/L-SDGHRWXYZ/L -EGKB1700 -N0320F170 DE…" at bounding box center [593, 231] width 400 height 333
click at [491, 71] on p "ZVM//13AUG//FCST" at bounding box center [593, 72] width 389 height 6
click at [782, 409] on button "Save" at bounding box center [775, 413] width 33 height 11
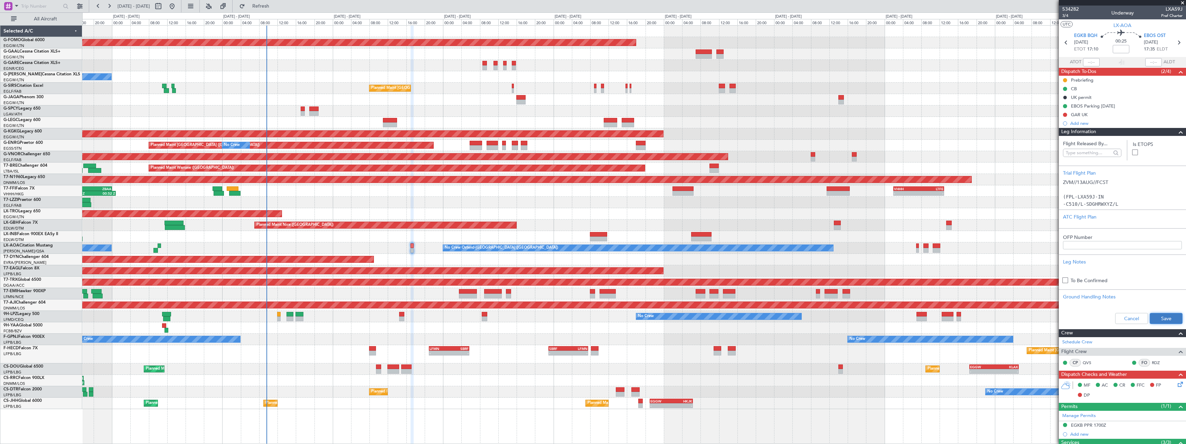
click at [1165, 317] on button "Save" at bounding box center [1166, 318] width 33 height 11
click at [1177, 133] on span at bounding box center [1181, 132] width 8 height 8
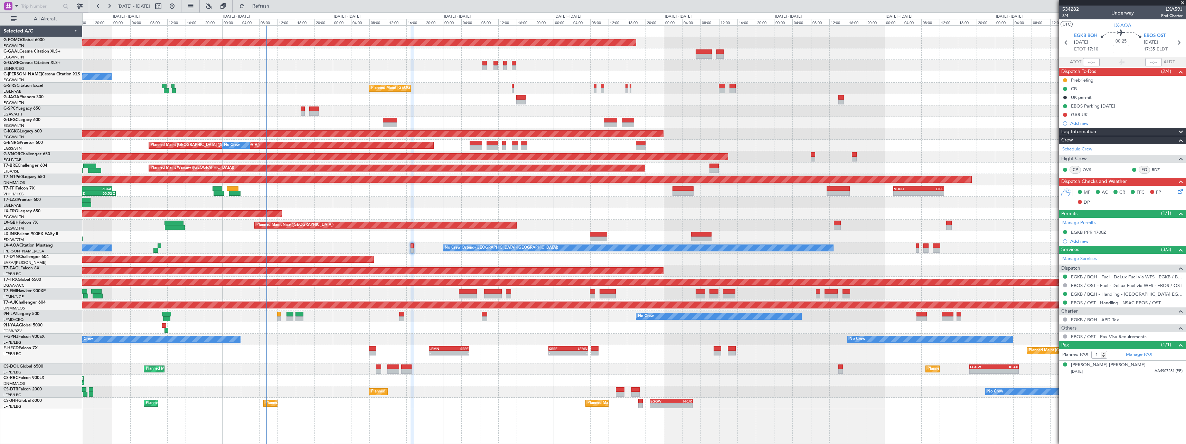
click at [1122, 53] on input at bounding box center [1121, 49] width 17 height 8
type input "+00:05"
click at [1129, 62] on section "ATOT ALDT" at bounding box center [1122, 62] width 127 height 10
click at [1182, 133] on span at bounding box center [1181, 132] width 8 height 8
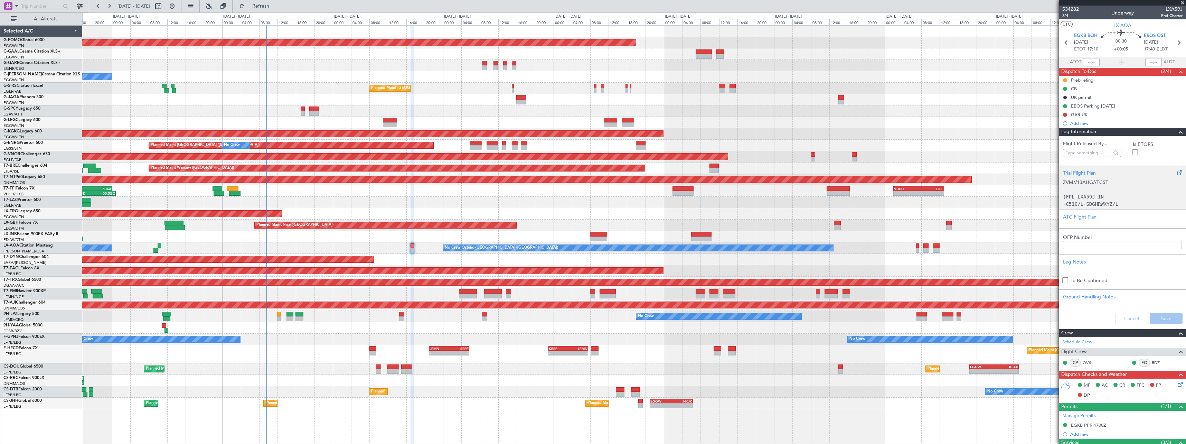
click at [1083, 172] on div "Trial Flight Plan" at bounding box center [1122, 172] width 119 height 7
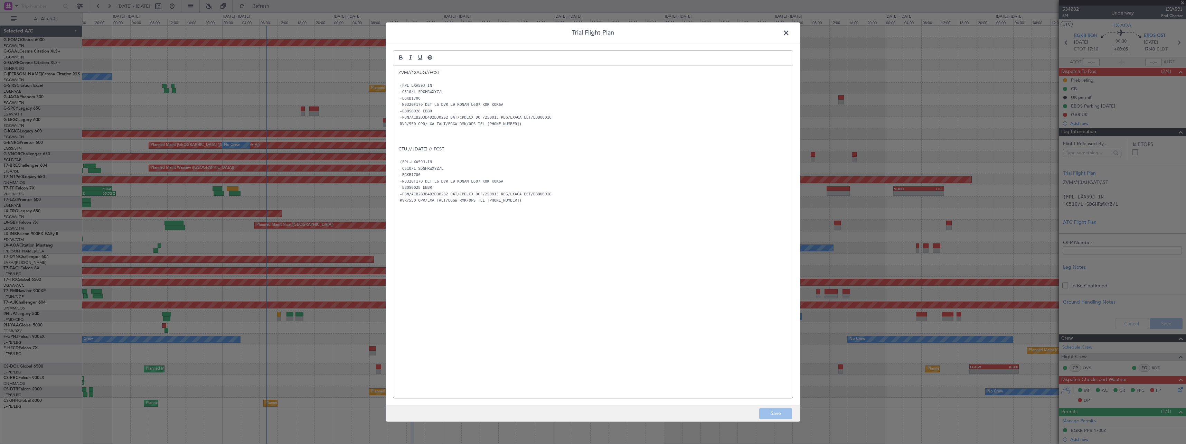
click at [790, 36] on span at bounding box center [790, 35] width 0 height 14
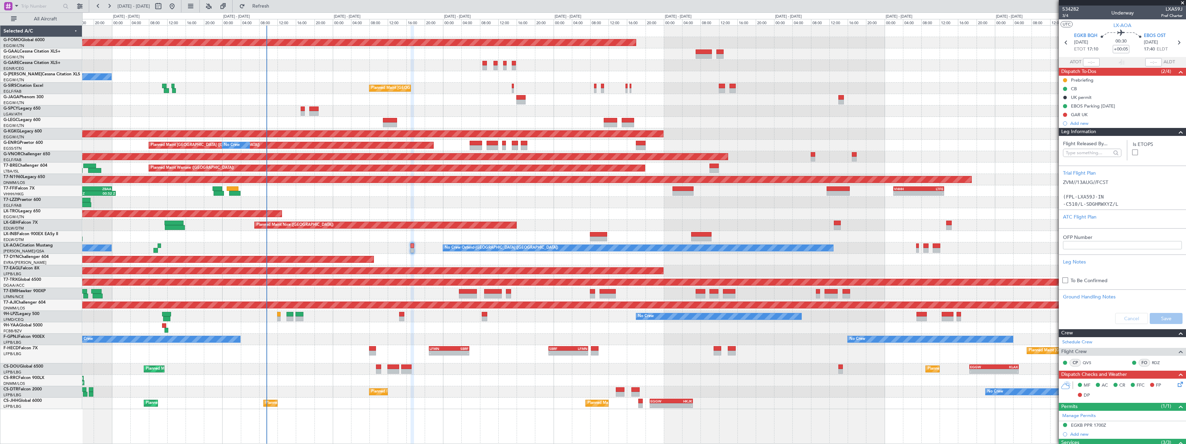
click at [1177, 134] on span at bounding box center [1181, 132] width 8 height 8
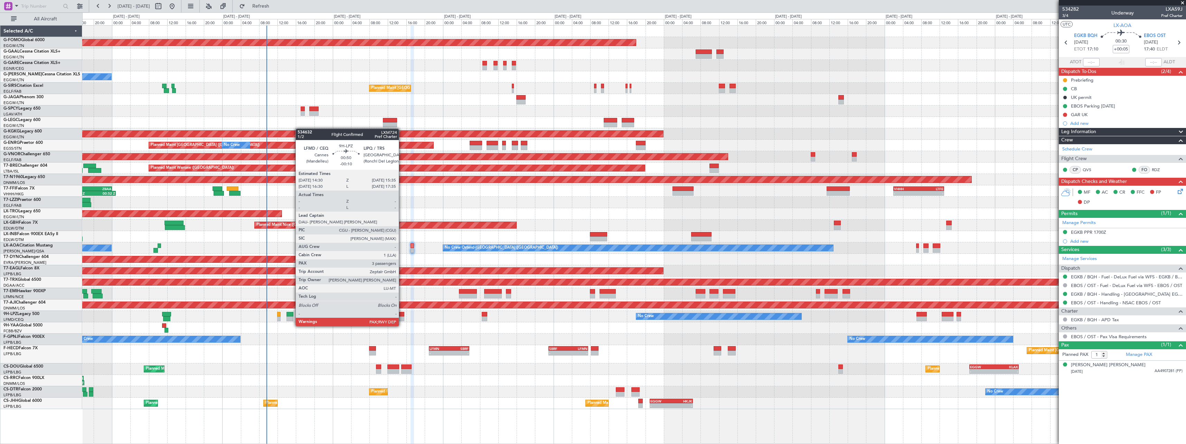
click at [402, 319] on div at bounding box center [401, 318] width 5 height 5
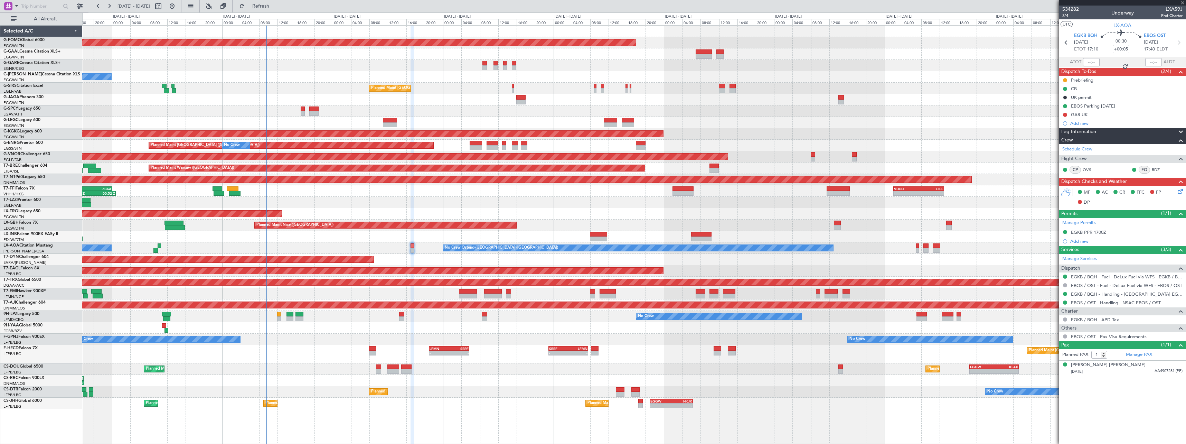
type input "-00:10"
type input "3"
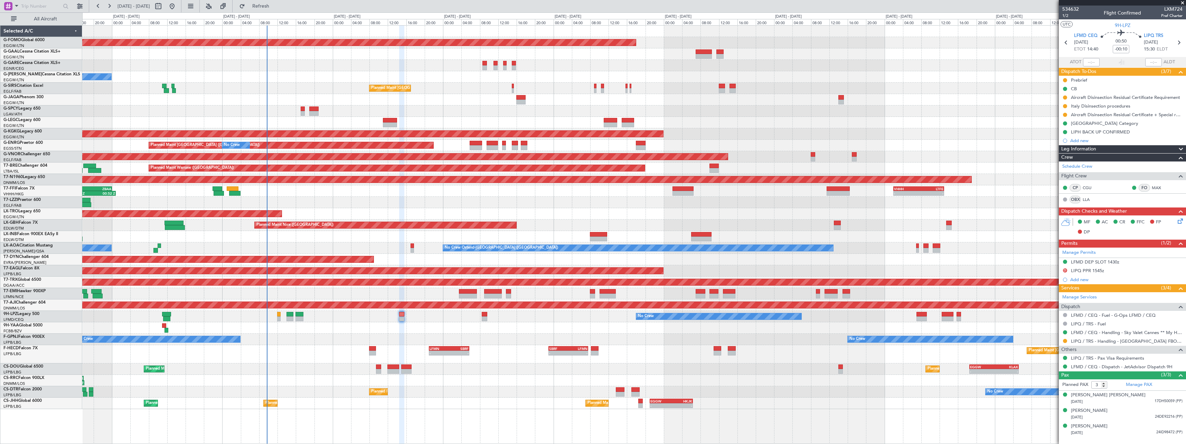
click at [1184, 148] on span at bounding box center [1181, 149] width 8 height 8
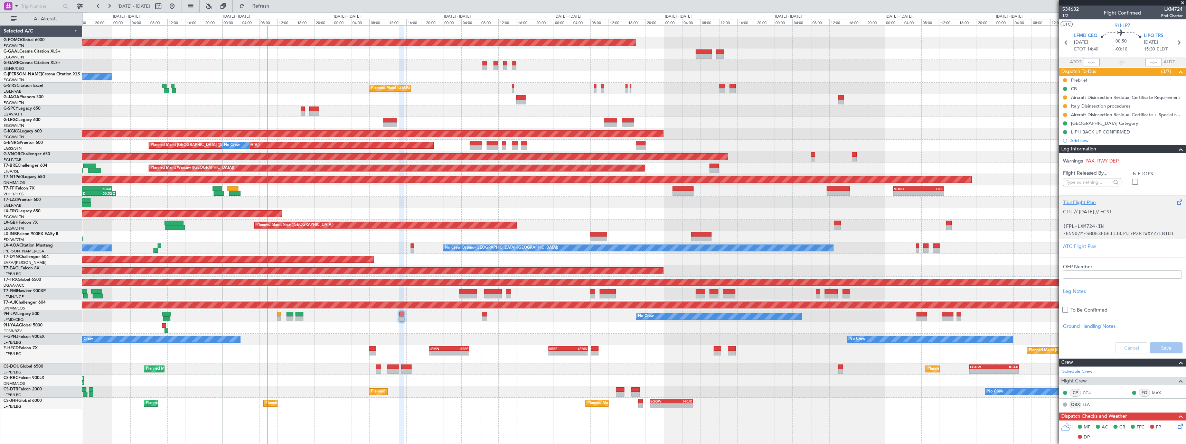
click at [1084, 202] on div "Trial Flight Plan" at bounding box center [1122, 202] width 119 height 7
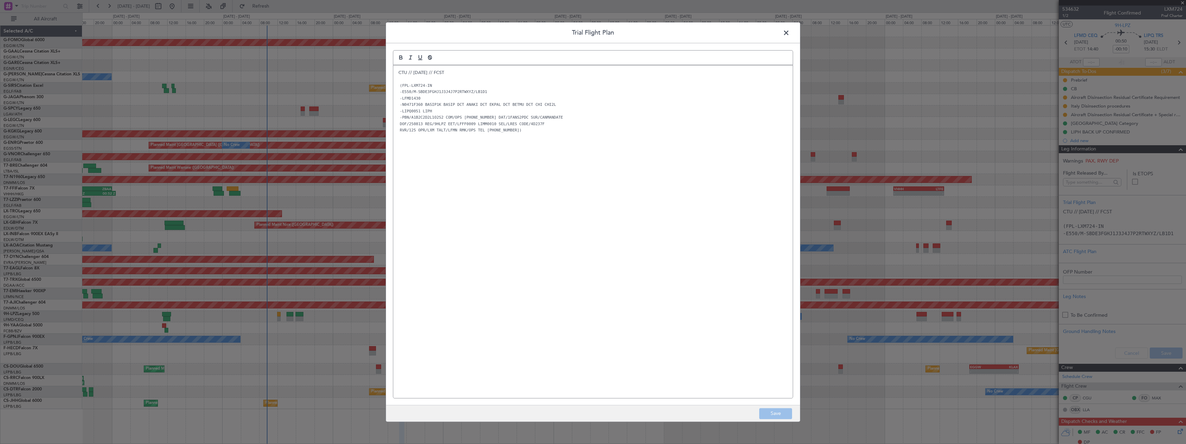
click at [396, 70] on div "CTU // 11AUG // FCST (FPL-LXM724-IN -E550/M-SBDE3FGHJ1J3J4J7P2RTWXYZ/LB1D1 -LFM…" at bounding box center [593, 231] width 400 height 333
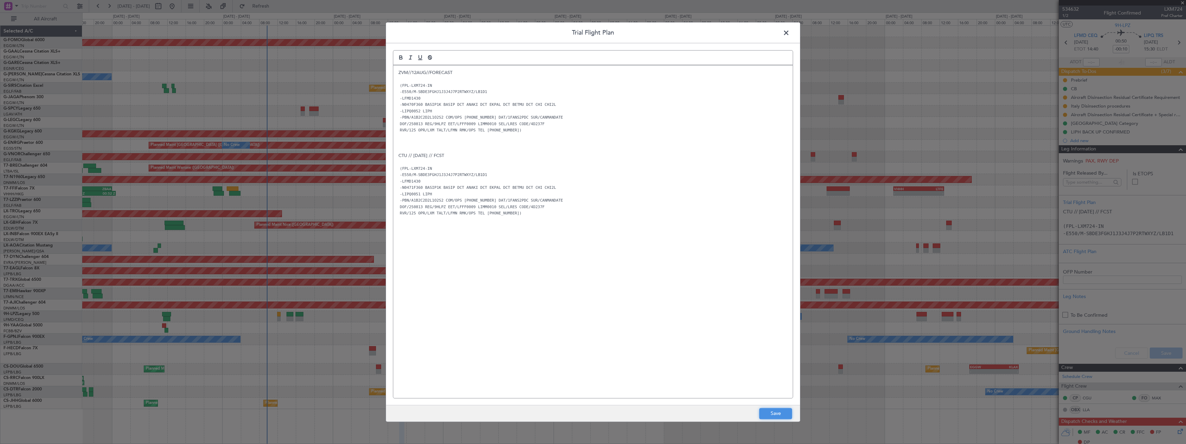
click at [790, 413] on button "Save" at bounding box center [775, 413] width 33 height 11
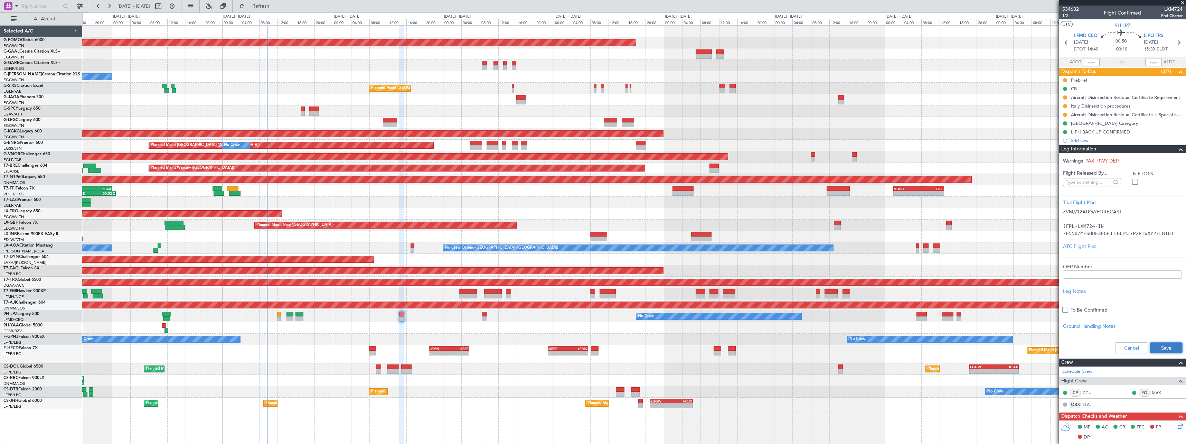
click at [1154, 345] on button "Save" at bounding box center [1166, 347] width 33 height 11
click at [1177, 149] on span at bounding box center [1181, 149] width 8 height 8
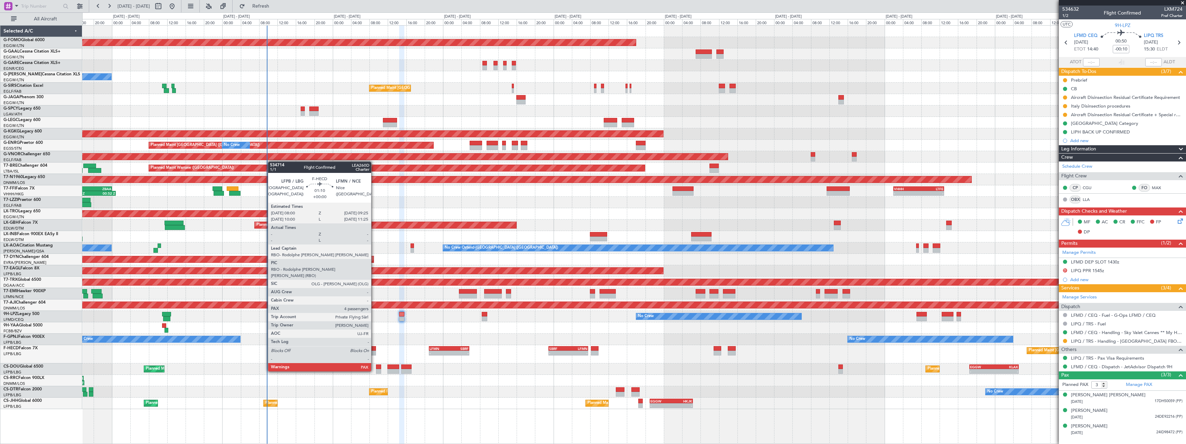
click at [374, 352] on div at bounding box center [372, 353] width 7 height 5
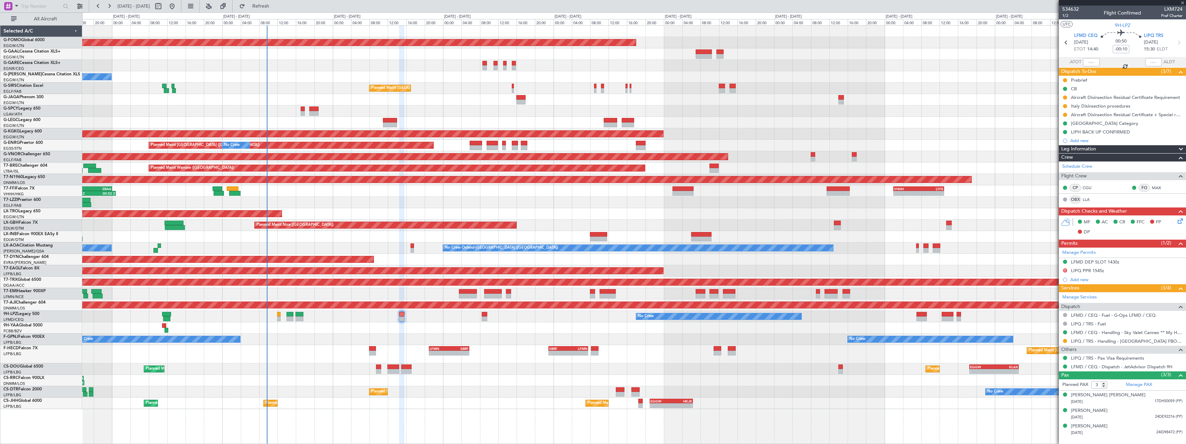
type input "4"
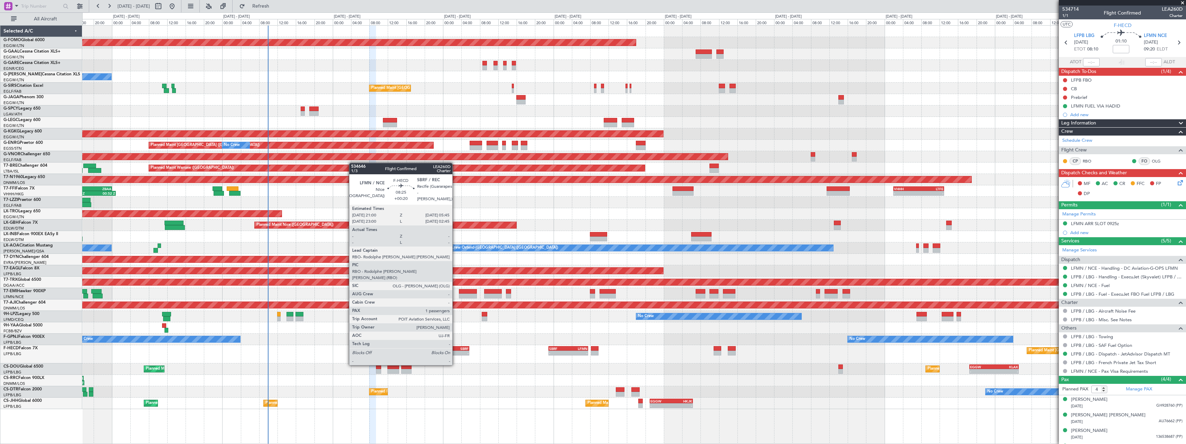
click at [456, 352] on div "-" at bounding box center [458, 353] width 19 height 4
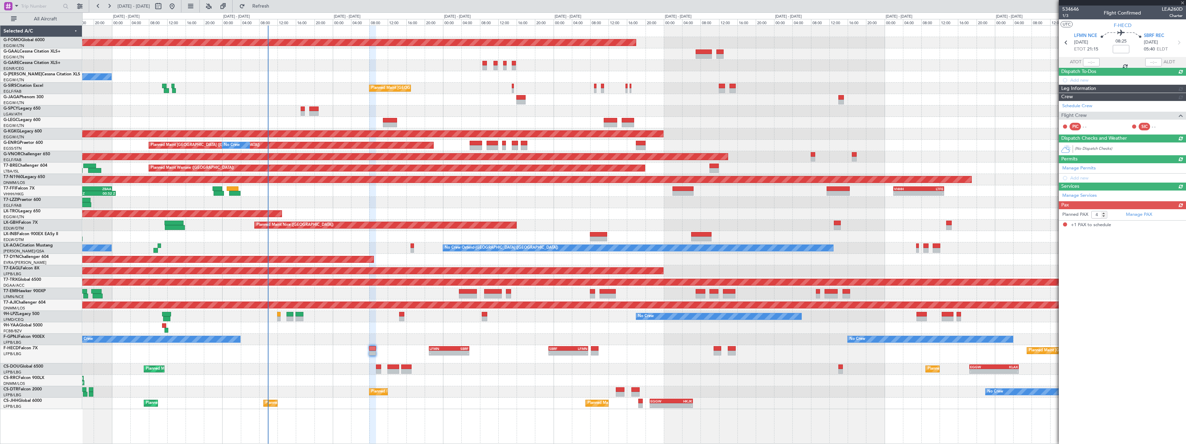
type input "+00:20"
type input "1"
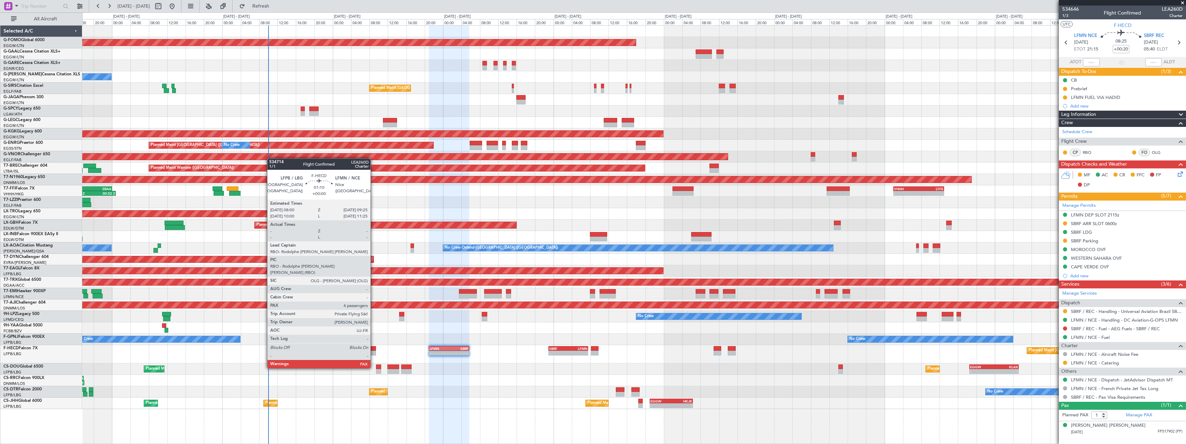
click at [374, 349] on div at bounding box center [372, 348] width 7 height 5
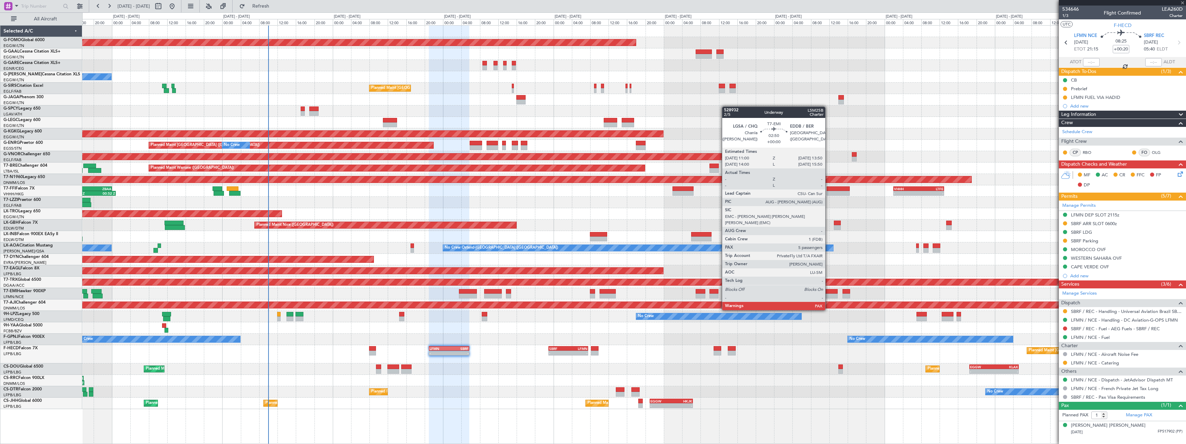
type input "4"
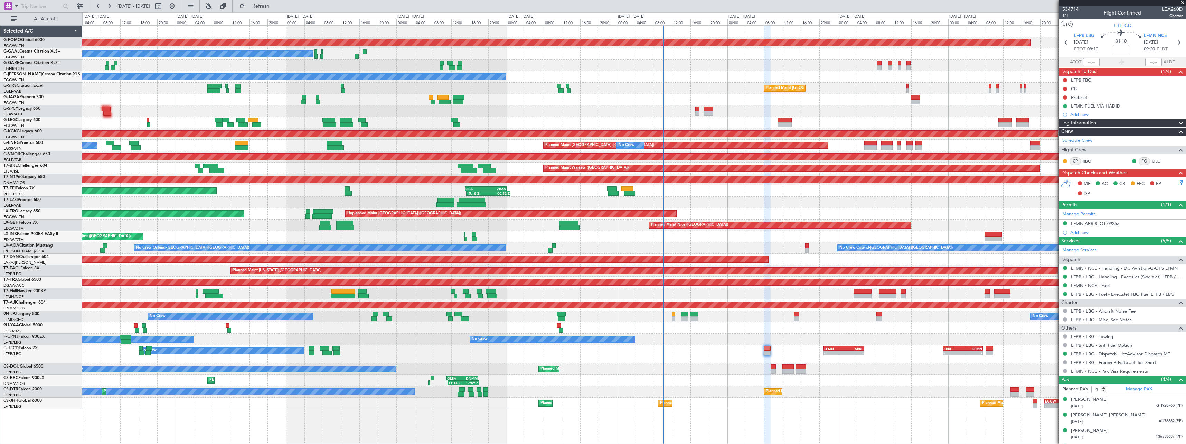
click at [590, 246] on div "Planned Maint Windsor Locks (Bradley Intl) No Crew Owner Planned Maint London (…" at bounding box center [634, 217] width 1104 height 383
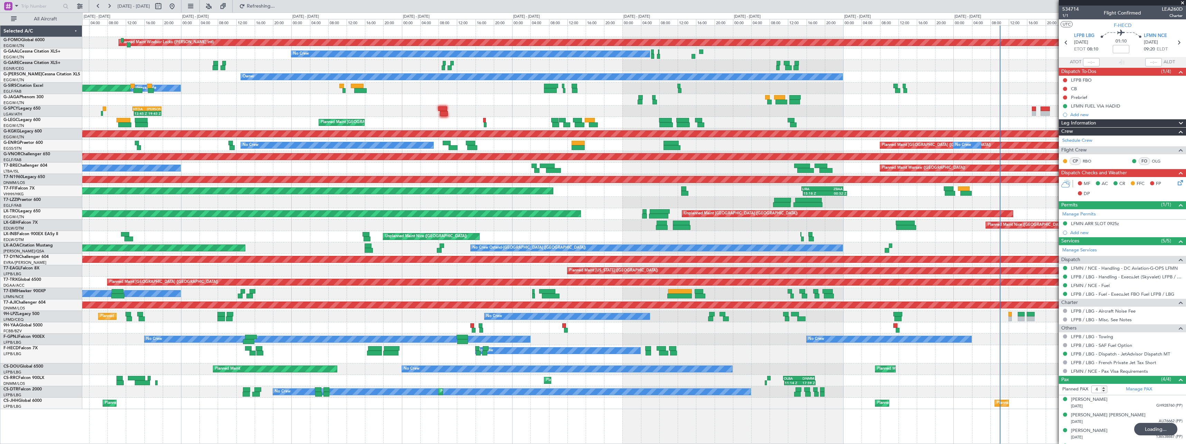
click at [553, 237] on div "Planned Maint Windsor Locks (Bradley Intl) No Crew Owner Planned Maint London (…" at bounding box center [634, 217] width 1104 height 383
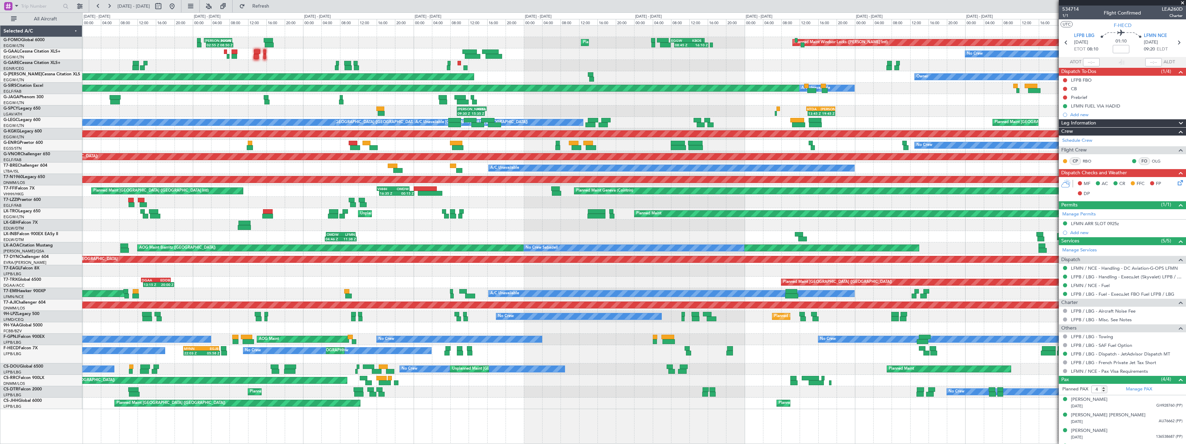
click at [1050, 228] on div "Planned Maint Windsor Locks (Bradley Intl) 08:45 Z 16:10 Z EGGW 07:55 Z KBOS 14…" at bounding box center [634, 217] width 1104 height 383
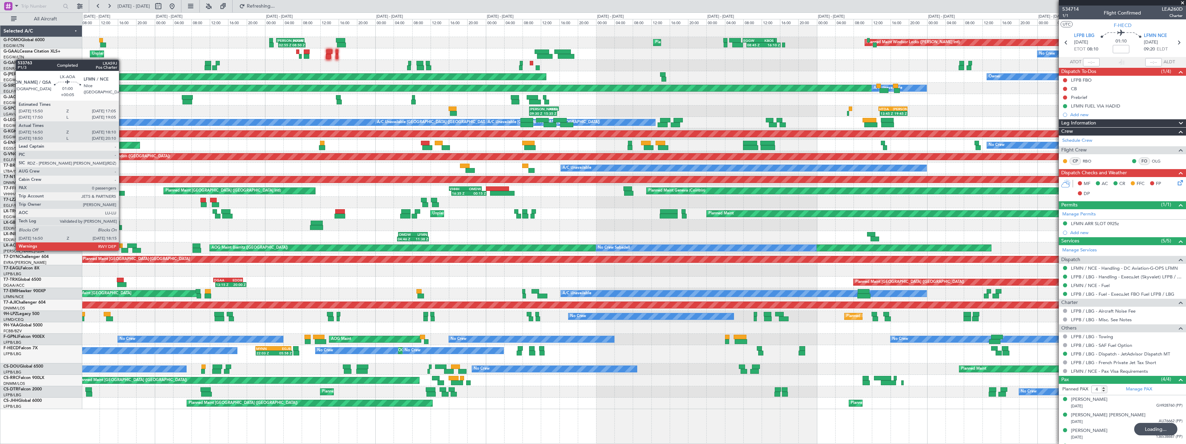
click at [122, 250] on div at bounding box center [124, 250] width 7 height 5
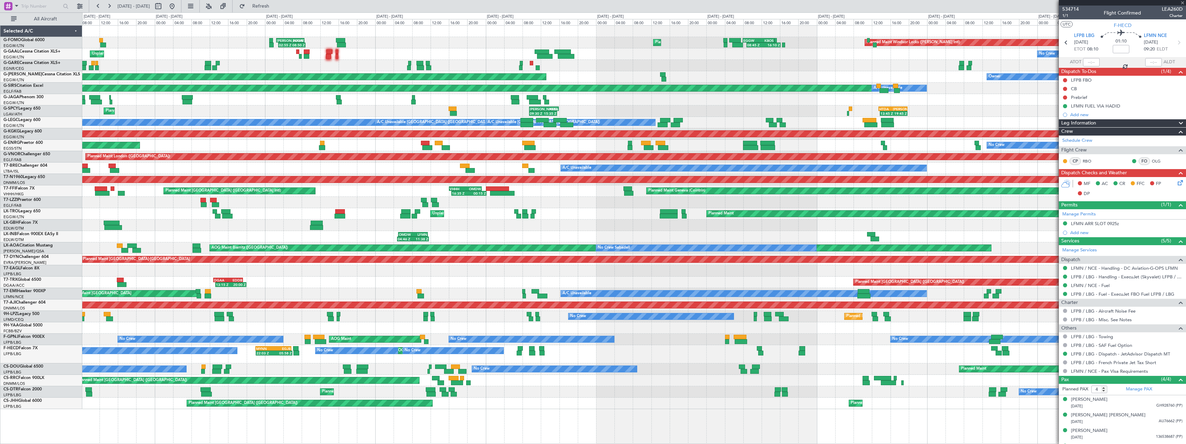
type input "+00:05"
type input "17:00"
type input "18:05"
type input "0"
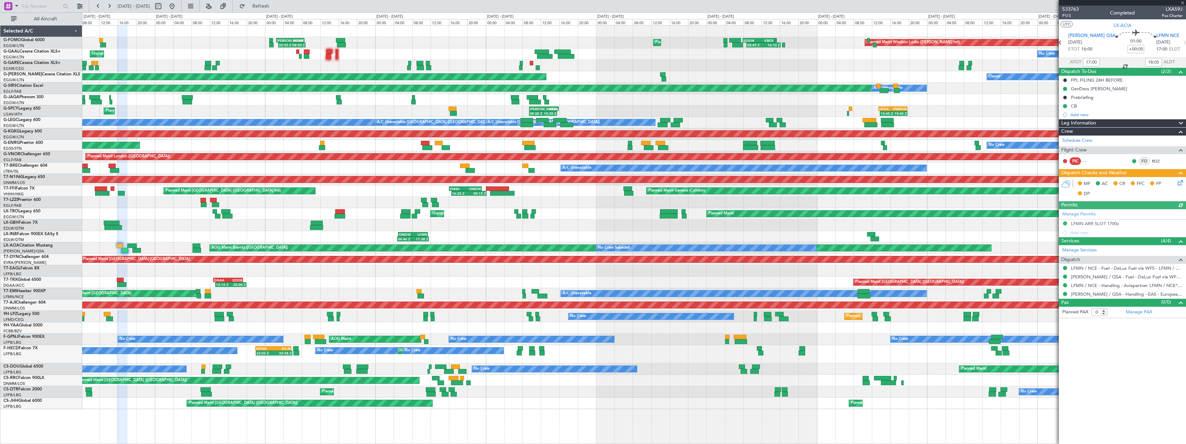
click at [1179, 122] on span at bounding box center [1181, 123] width 8 height 8
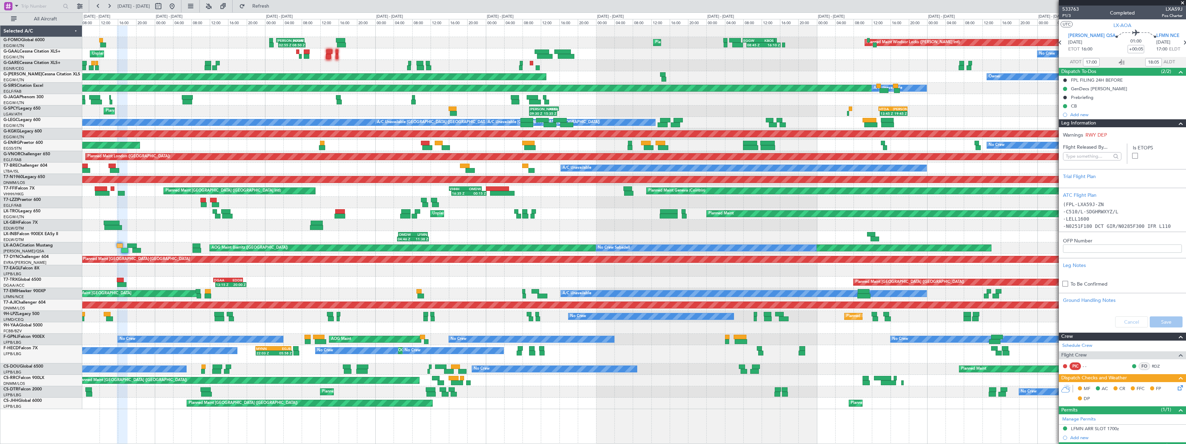
click at [1180, 121] on div "Leg Information" at bounding box center [1122, 123] width 127 height 8
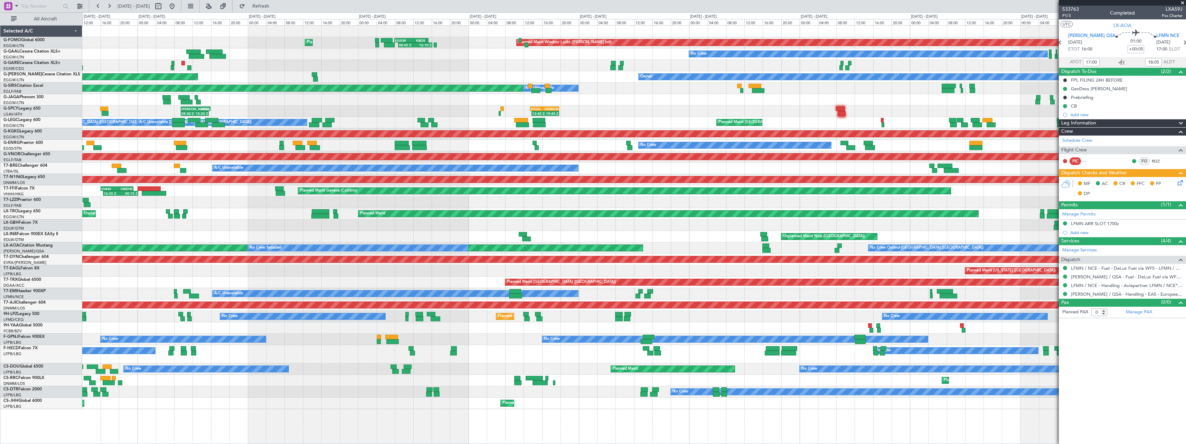
click at [391, 225] on div "Planned Maint Windsor Locks (Bradley Intl) Planned Maint Palma De Mallorca 08:4…" at bounding box center [634, 217] width 1104 height 383
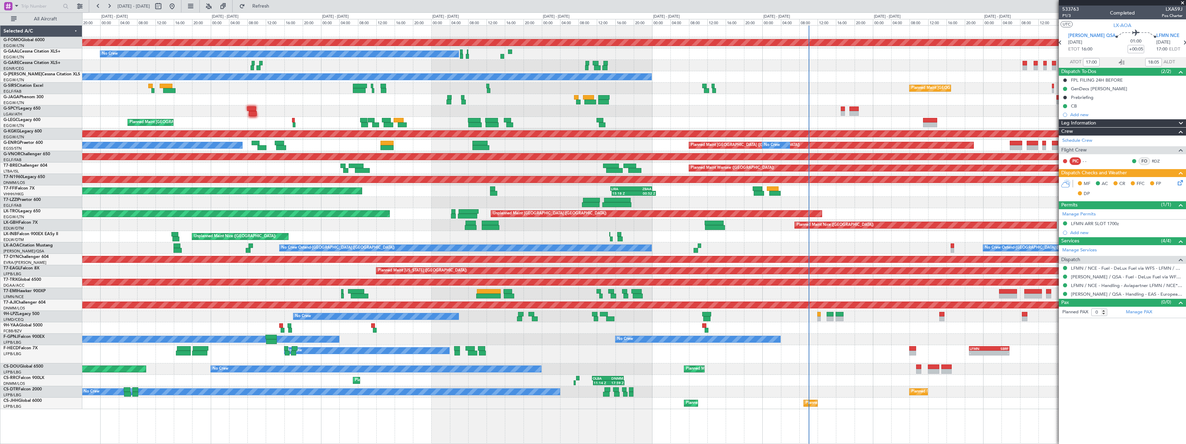
click at [350, 231] on div "Planned Maint Nice ([GEOGRAPHIC_DATA])" at bounding box center [634, 225] width 1104 height 11
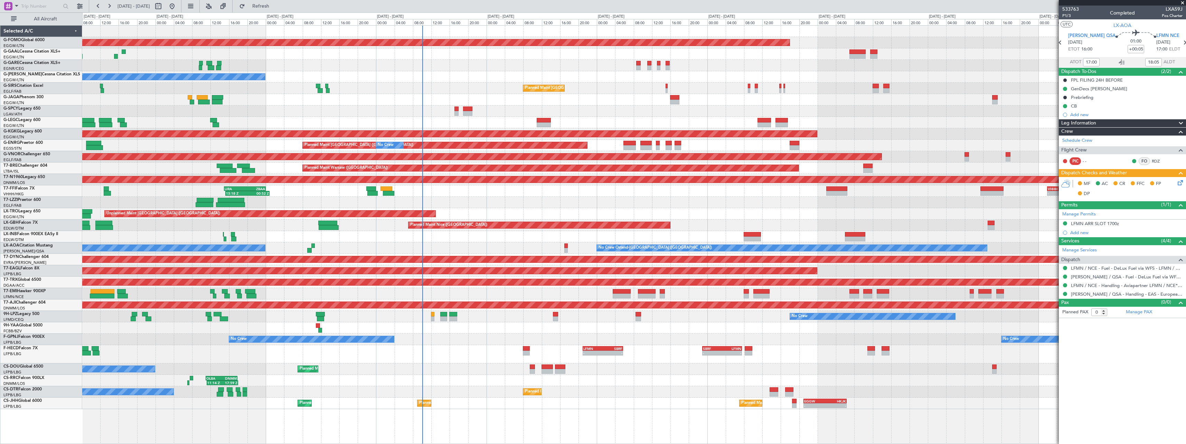
click at [684, 200] on div "Planned Maint Windsor Locks (Bradley Intl) No Crew Owner Planned Maint London (…" at bounding box center [634, 217] width 1104 height 383
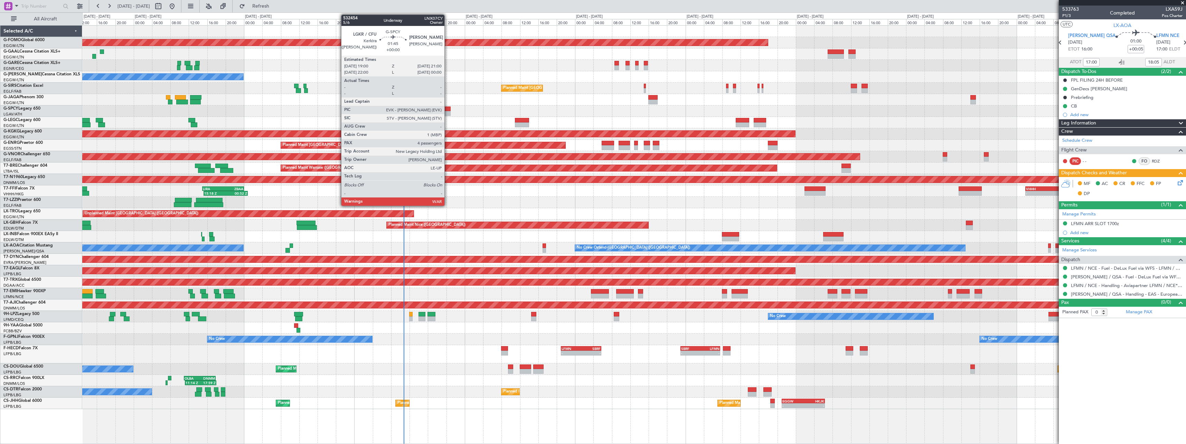
click at [448, 113] on div at bounding box center [445, 113] width 9 height 5
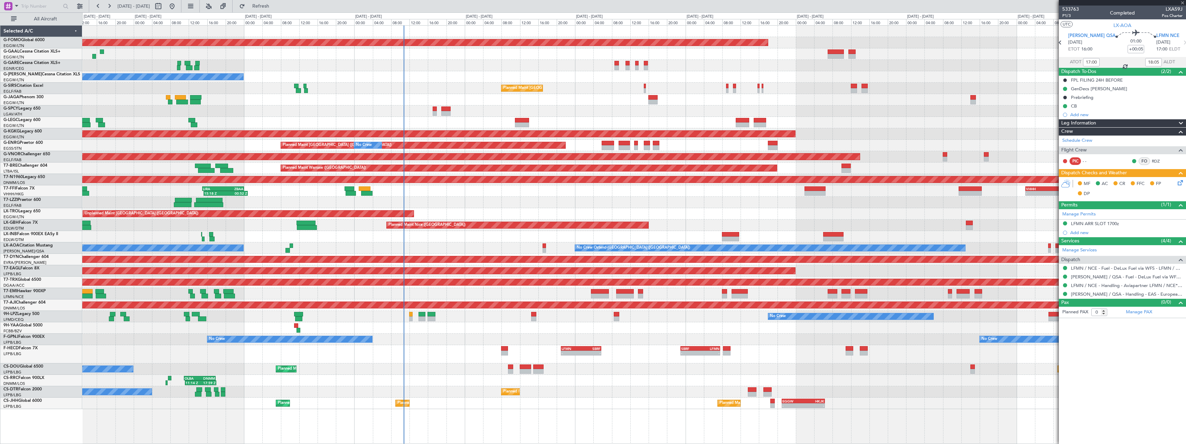
type input "4"
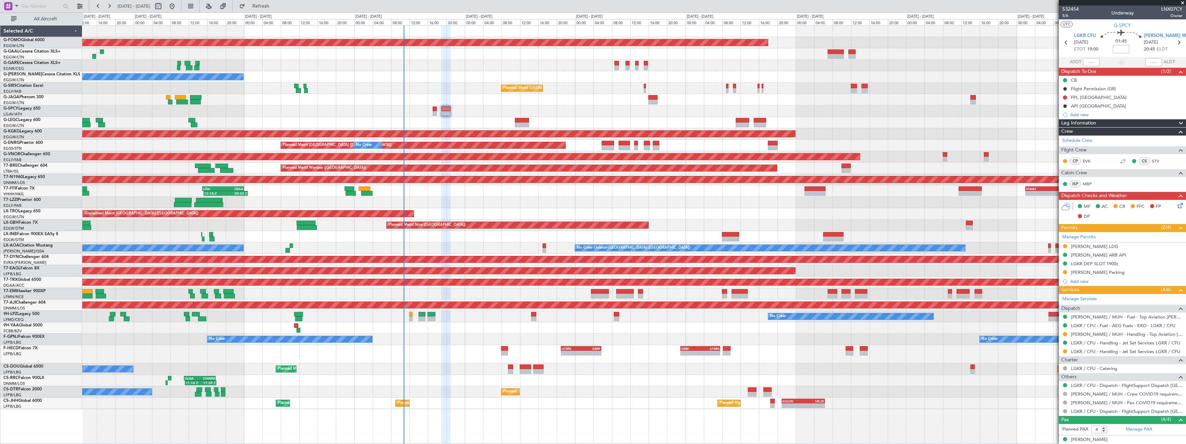
click at [1084, 250] on mat-tooltip-component "[PERSON_NAME] LDG" at bounding box center [1093, 258] width 53 height 18
click at [1088, 246] on div "[PERSON_NAME] LDG" at bounding box center [1094, 246] width 47 height 6
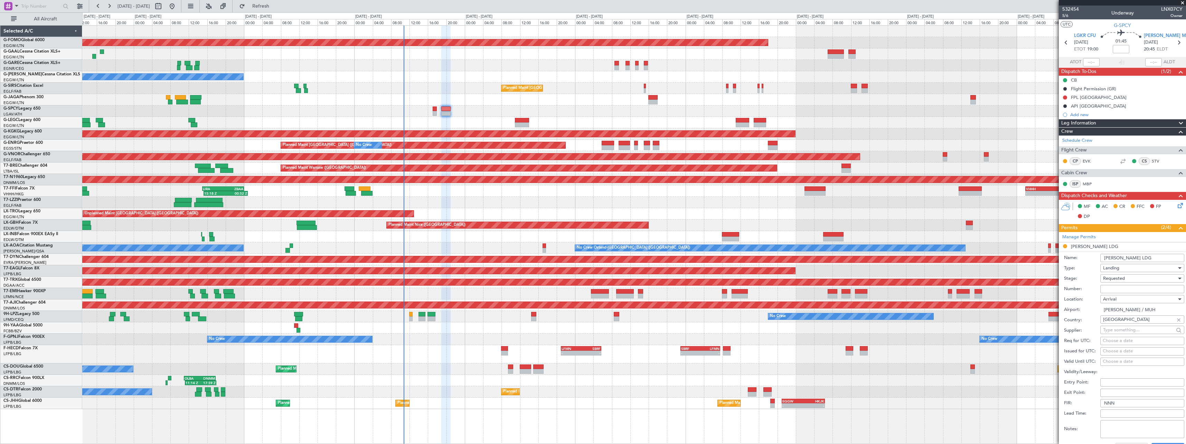
click at [1128, 287] on input "Number:" at bounding box center [1143, 289] width 84 height 8
paste input "CAA-10699"
type input "CAA-10699"
click at [1127, 277] on div "Requested" at bounding box center [1140, 278] width 74 height 10
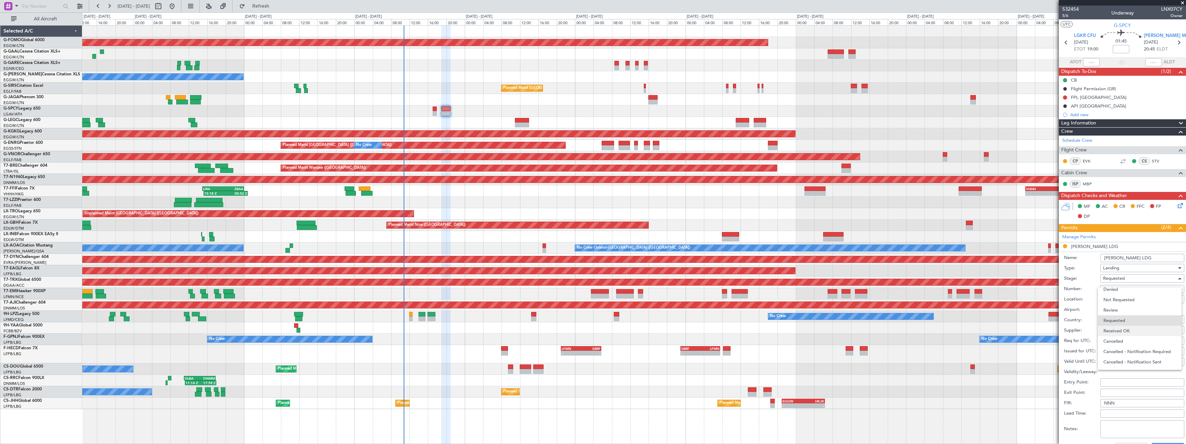
click at [1130, 332] on span "Received OK" at bounding box center [1140, 331] width 73 height 10
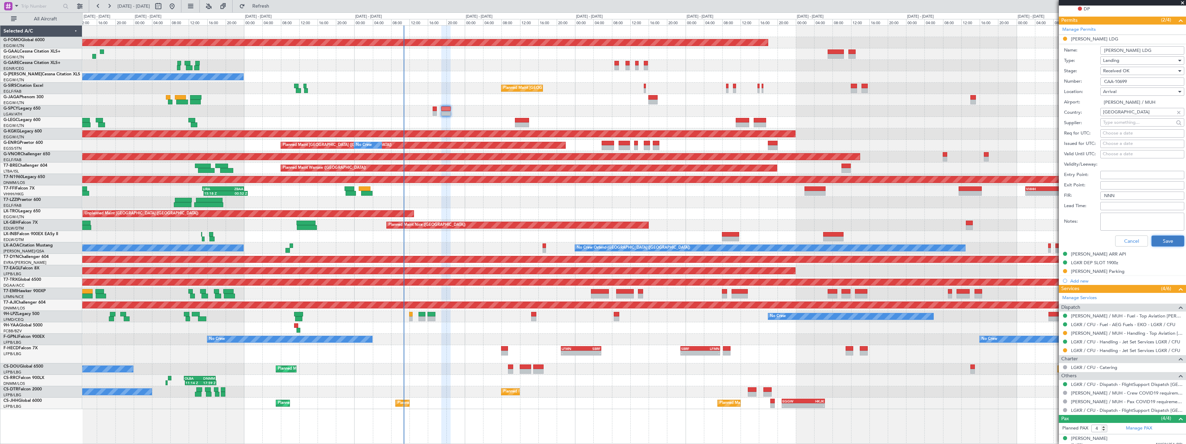
click at [1163, 245] on button "Save" at bounding box center [1168, 240] width 33 height 11
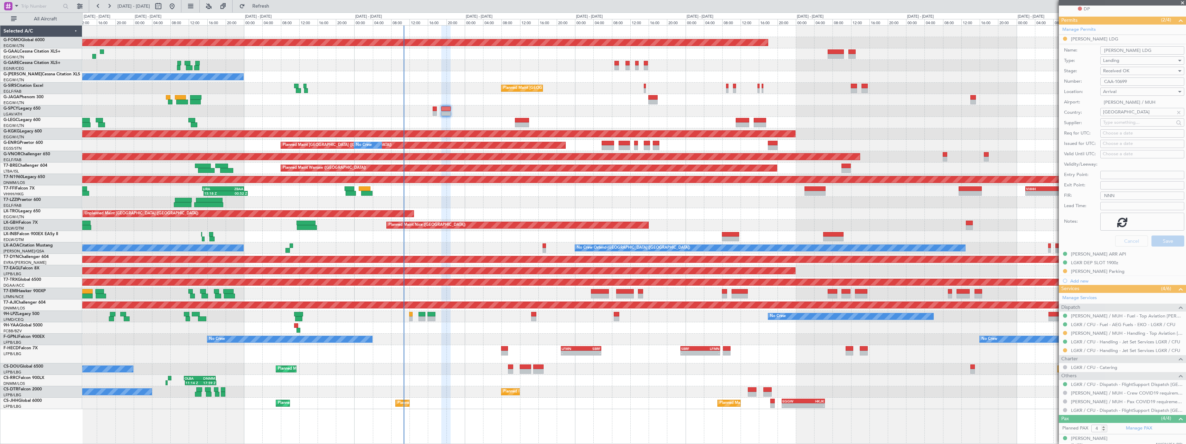
scroll to position [53, 0]
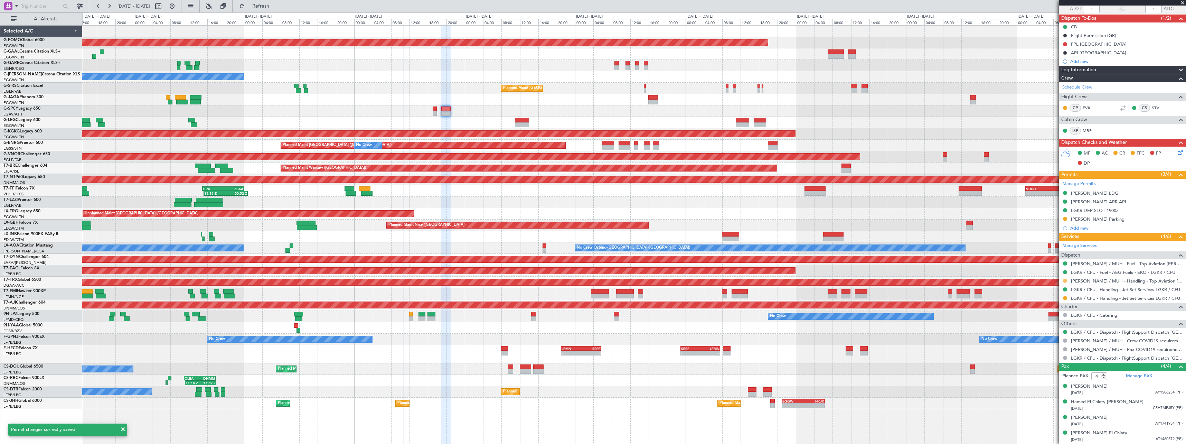
click at [1065, 281] on button at bounding box center [1065, 281] width 4 height 4
click at [1048, 364] on span "Confirmed" at bounding box center [1045, 362] width 21 height 7
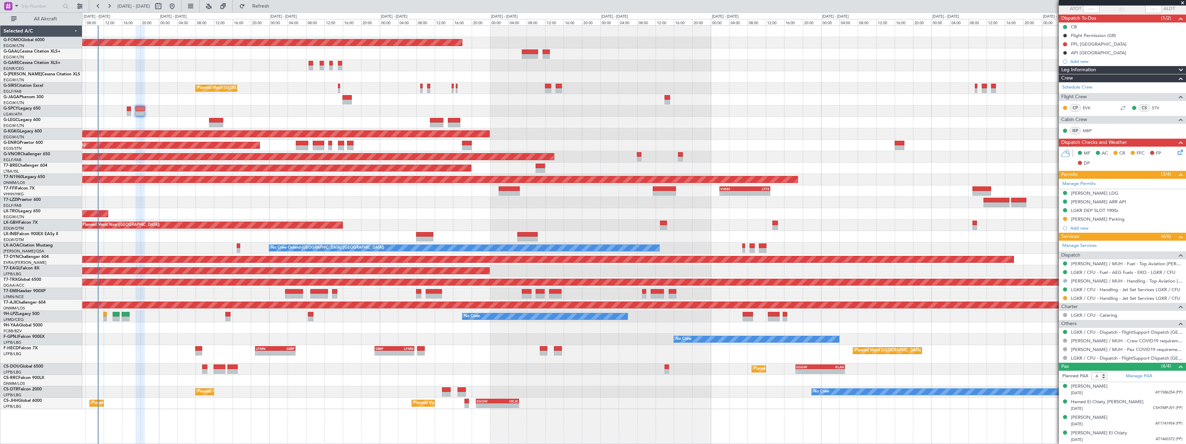
click at [397, 107] on div at bounding box center [634, 110] width 1104 height 11
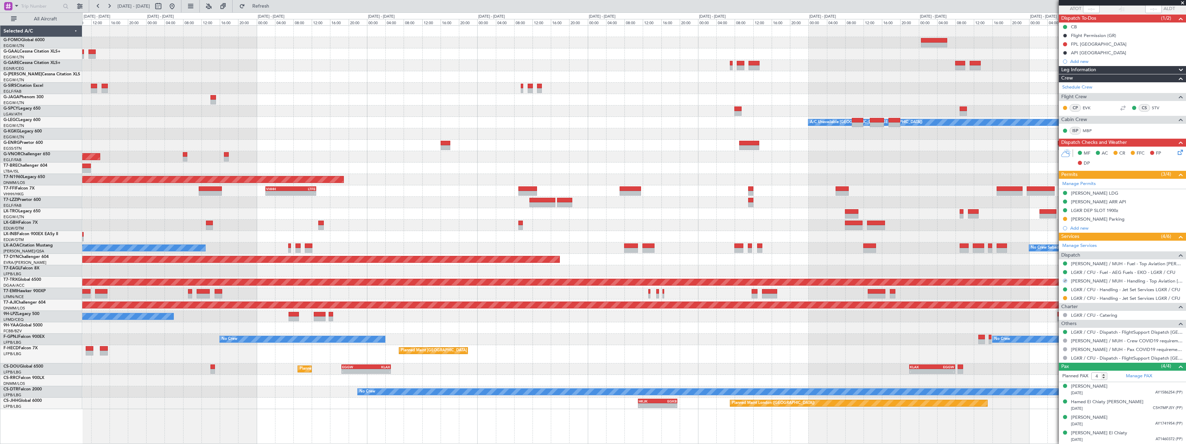
click at [407, 109] on div "- - EGGW 11:00 Z KTEB 17:55 Z Planned Maint Windsor Locks ([PERSON_NAME] Intl) …" at bounding box center [634, 217] width 1104 height 383
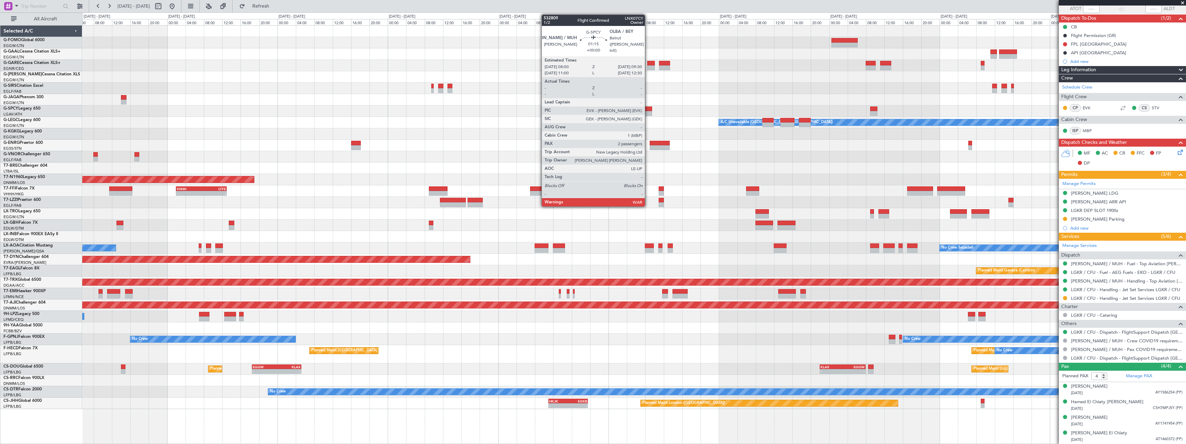
click at [648, 110] on div at bounding box center [648, 108] width 7 height 5
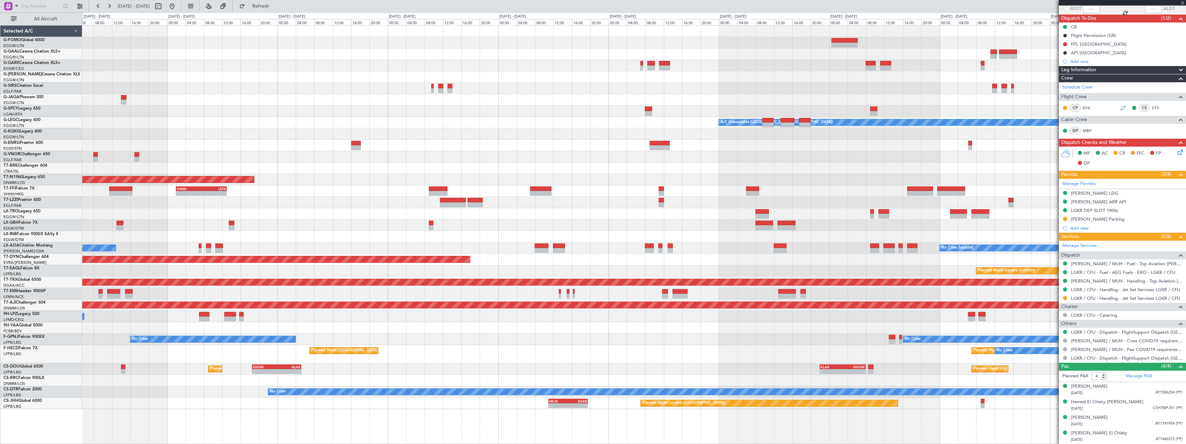
type input "2"
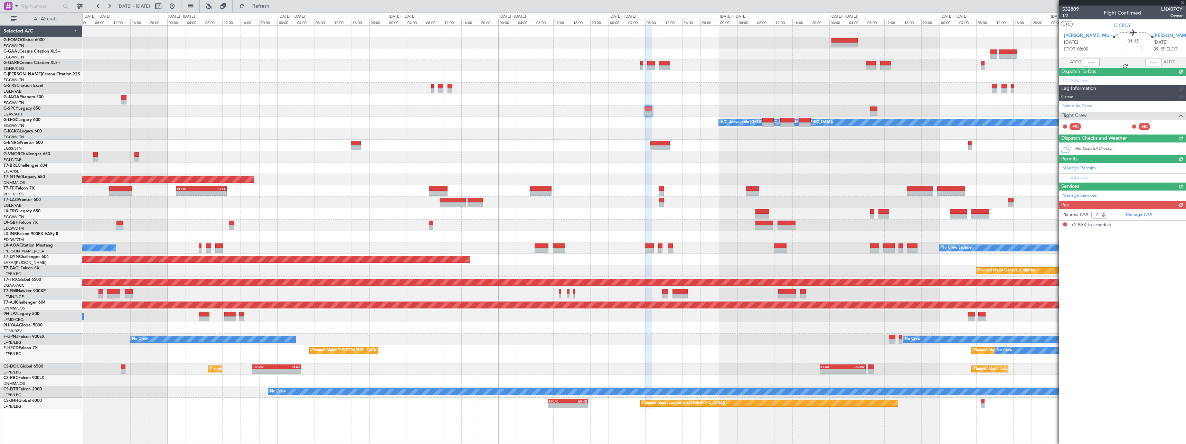
scroll to position [0, 0]
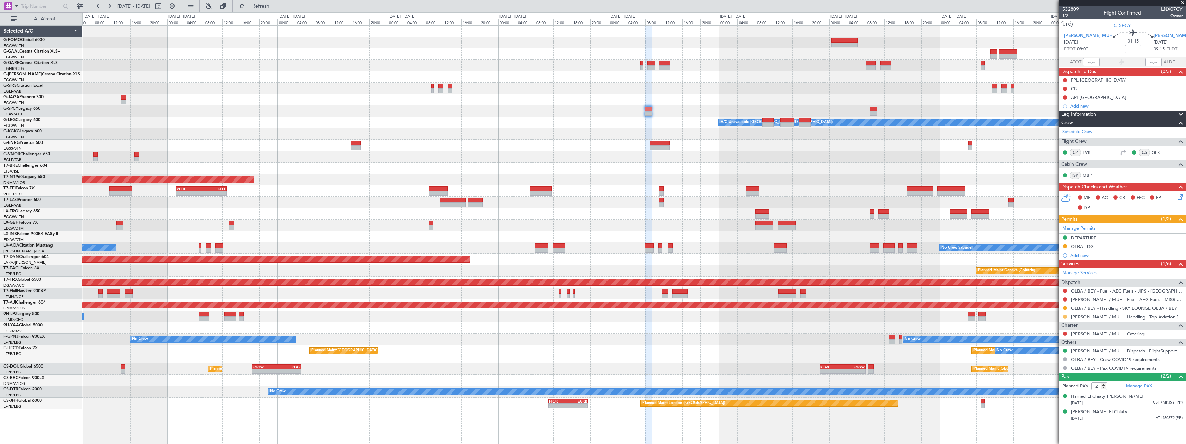
click at [1065, 316] on button at bounding box center [1065, 317] width 4 height 4
drag, startPoint x: 1044, startPoint y: 401, endPoint x: 1059, endPoint y: 373, distance: 31.9
click at [1044, 400] on span "Confirmed" at bounding box center [1045, 398] width 21 height 7
drag, startPoint x: 1092, startPoint y: 239, endPoint x: 1104, endPoint y: 242, distance: 12.4
click at [1092, 238] on div "DEPARTURE" at bounding box center [1084, 238] width 26 height 6
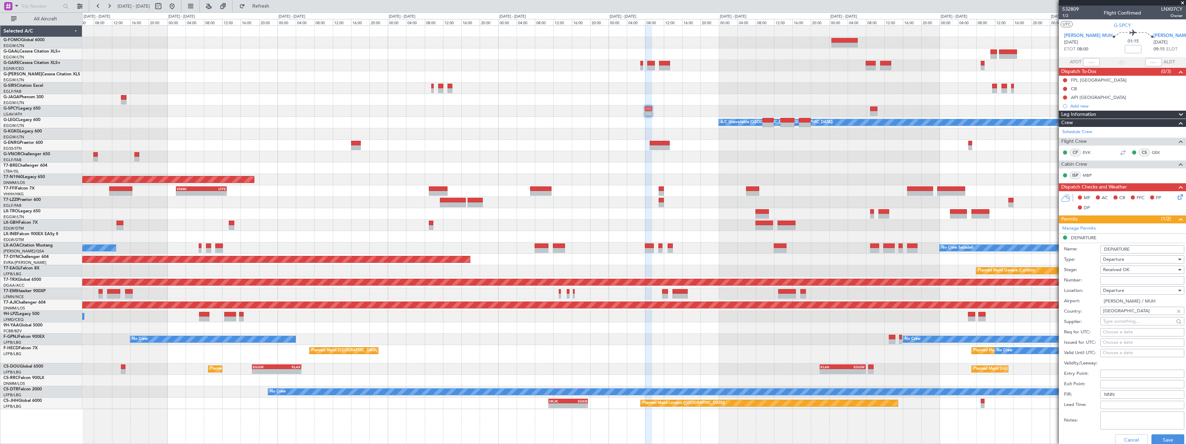
click at [1134, 281] on input "Number:" at bounding box center [1143, 280] width 84 height 8
paste input "CAA-10699"
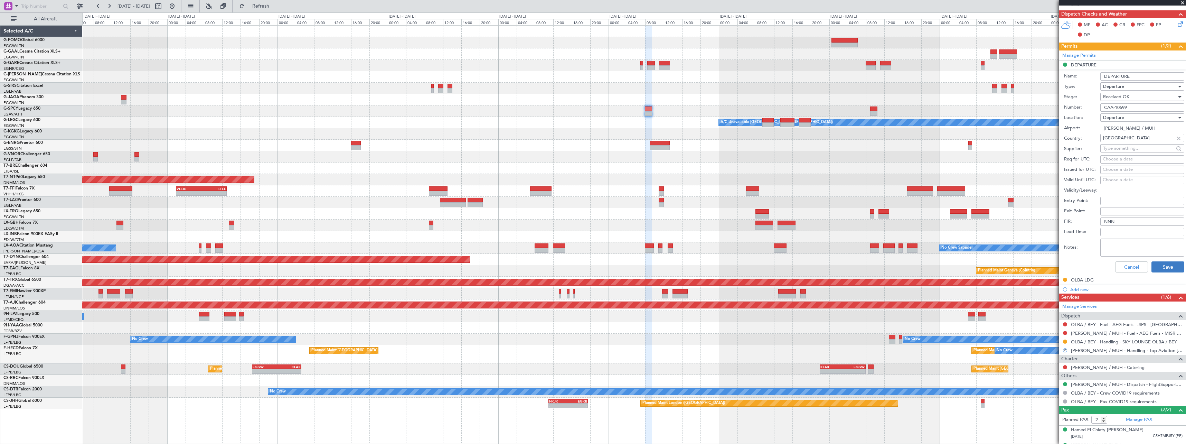
type input "CAA-10699"
click at [1161, 269] on button "Save" at bounding box center [1168, 266] width 33 height 11
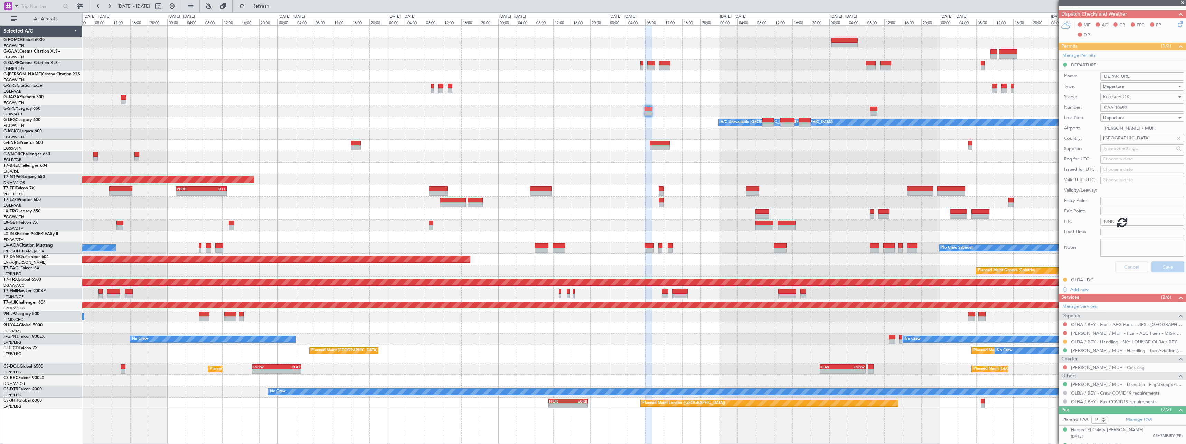
scroll to position [0, 0]
